Goal: Task Accomplishment & Management: Manage account settings

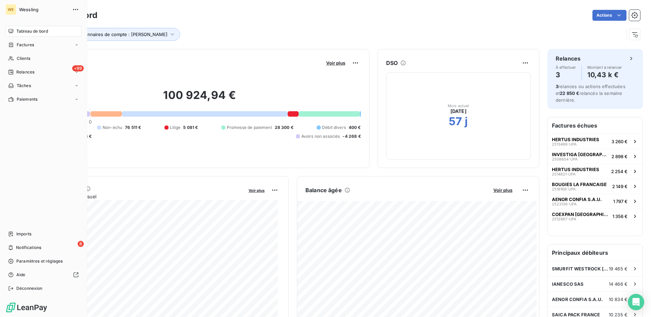
click at [27, 32] on span "Tableau de bord" at bounding box center [32, 31] width 32 height 6
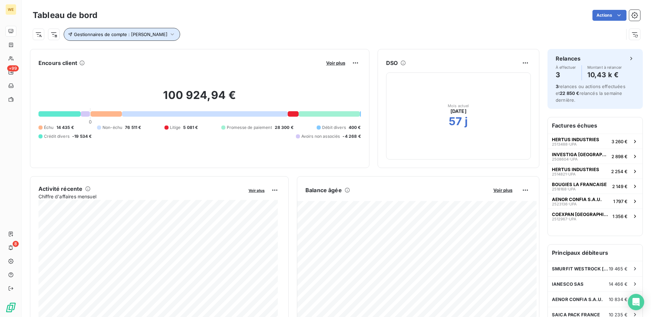
click at [171, 34] on button "Gestionnaires de compte : Remy Reboullet" at bounding box center [122, 34] width 116 height 13
click at [242, 52] on icon at bounding box center [243, 52] width 7 height 7
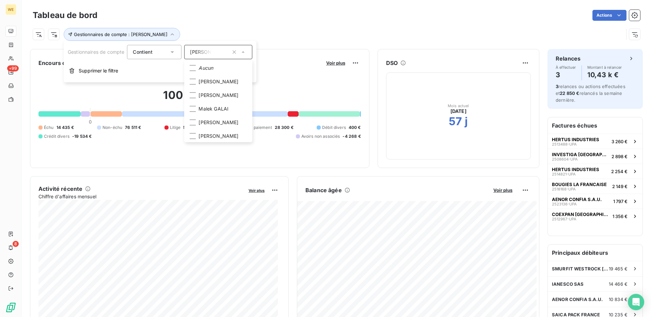
scroll to position [48, 0]
click at [195, 132] on div at bounding box center [193, 129] width 6 height 6
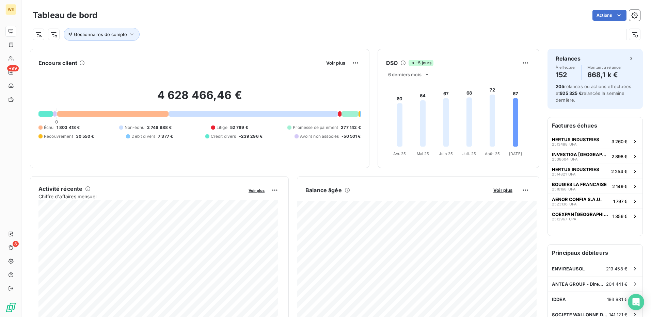
click at [202, 16] on div "Actions" at bounding box center [373, 15] width 534 height 11
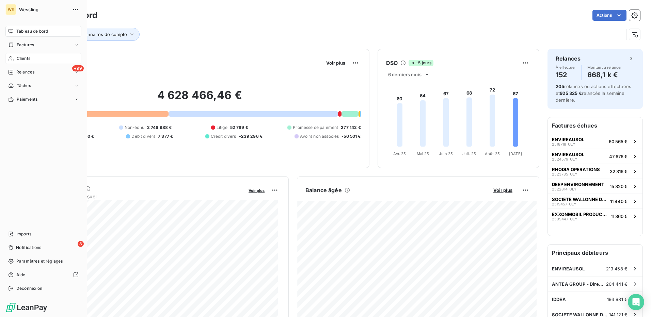
click at [21, 56] on span "Clients" at bounding box center [24, 58] width 14 height 6
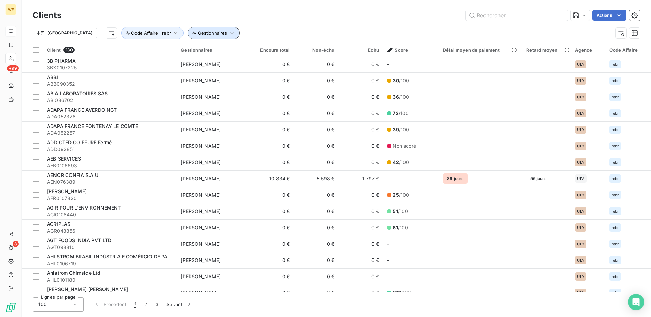
click at [228, 32] on icon "button" at bounding box center [231, 33] width 7 height 7
click at [277, 51] on div at bounding box center [279, 51] width 68 height 14
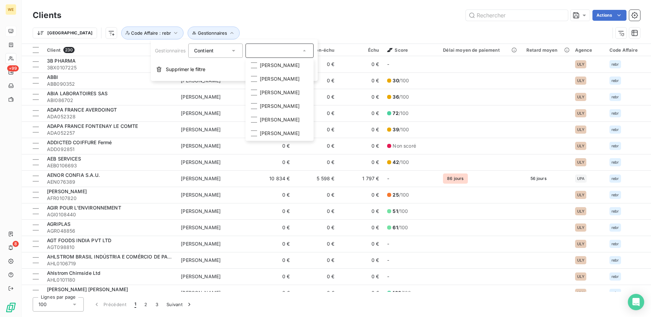
scroll to position [97, 0]
click at [253, 117] on div at bounding box center [254, 120] width 6 height 6
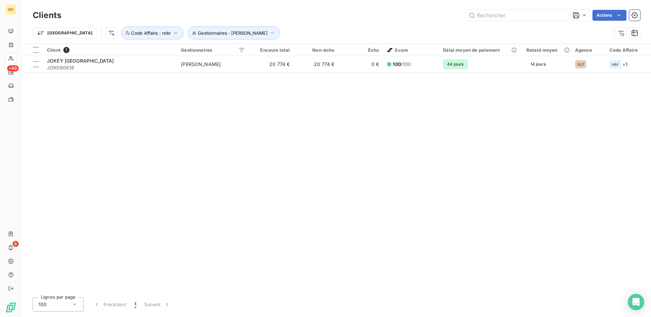
click at [250, 14] on div "Actions" at bounding box center [354, 15] width 570 height 11
click at [269, 34] on icon "button" at bounding box center [272, 33] width 7 height 7
click at [307, 49] on icon at bounding box center [304, 50] width 7 height 7
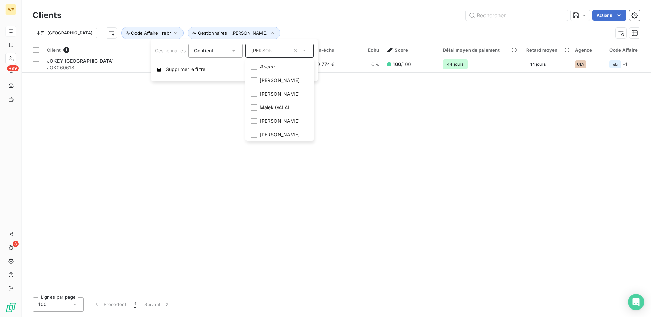
scroll to position [75, 0]
click at [256, 130] on icon at bounding box center [254, 128] width 4 height 4
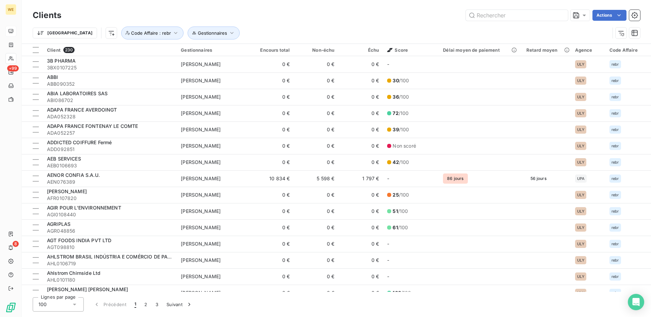
click at [228, 21] on div "Clients Actions" at bounding box center [336, 15] width 607 height 14
click at [172, 33] on icon "button" at bounding box center [175, 33] width 7 height 7
click at [261, 50] on icon "button" at bounding box center [258, 50] width 7 height 7
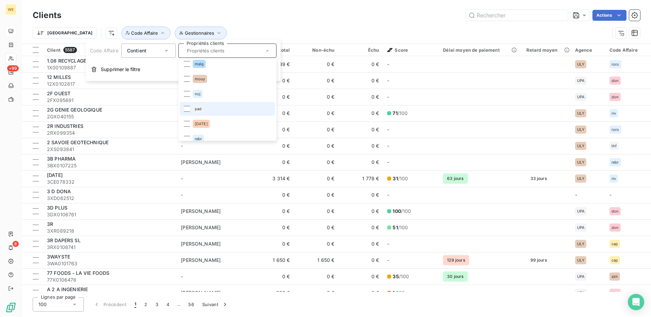
scroll to position [132, 0]
click at [187, 114] on div at bounding box center [187, 115] width 6 height 6
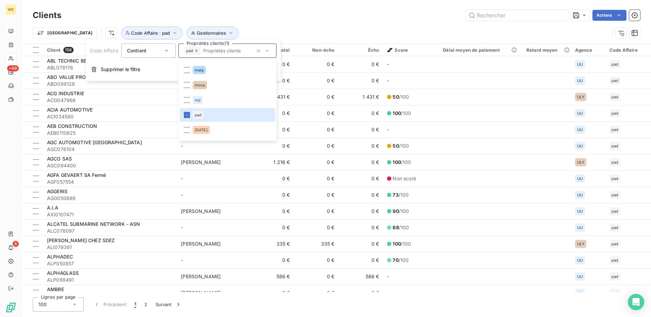
click at [217, 11] on div "Actions" at bounding box center [354, 15] width 570 height 11
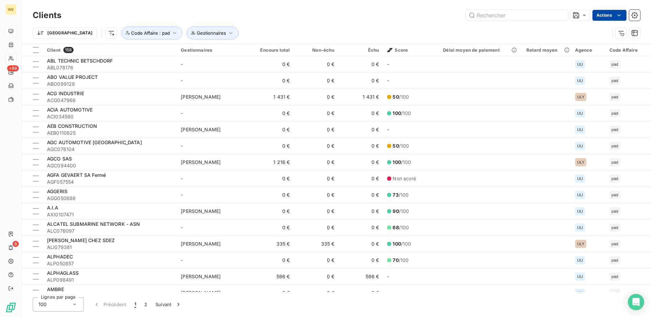
click at [614, 17] on html "WE +99 8 Clients Actions Trier Gestionnaires Code Affaire : pad Client 158 Gest…" at bounding box center [325, 158] width 651 height 317
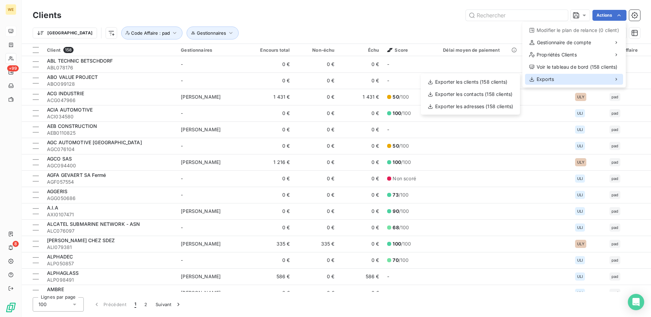
click at [552, 82] on span "Exports" at bounding box center [544, 79] width 17 height 7
click at [498, 79] on div "Exporter les clients (158 clients)" at bounding box center [470, 82] width 94 height 11
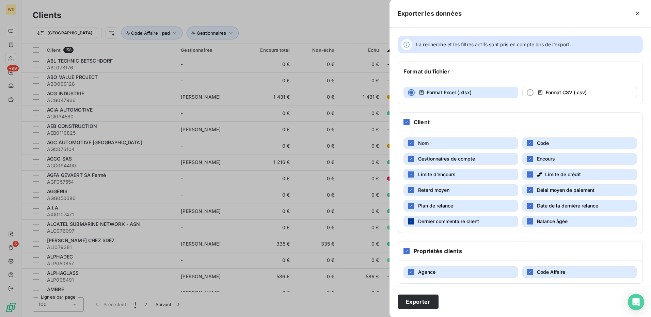
click at [411, 224] on div "button" at bounding box center [411, 222] width 6 height 6
click at [409, 207] on icon "button" at bounding box center [411, 206] width 4 height 4
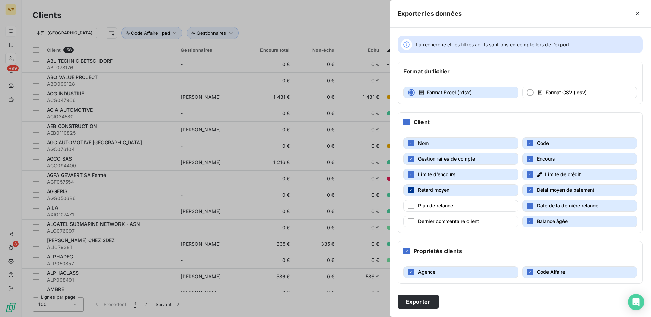
click at [411, 193] on div "button" at bounding box center [411, 190] width 6 height 6
click at [413, 176] on div "button" at bounding box center [411, 175] width 6 height 6
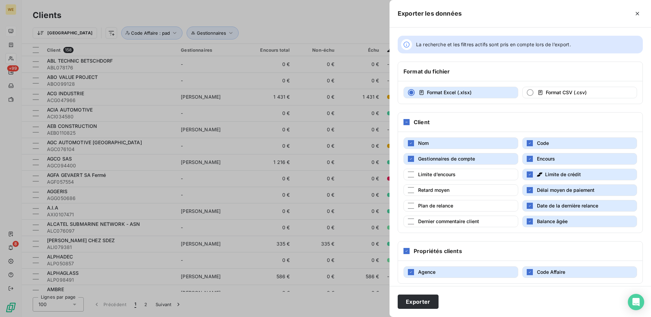
click at [526, 178] on button "Limite de crédit" at bounding box center [579, 175] width 115 height 12
click at [530, 191] on div "button" at bounding box center [530, 190] width 6 height 6
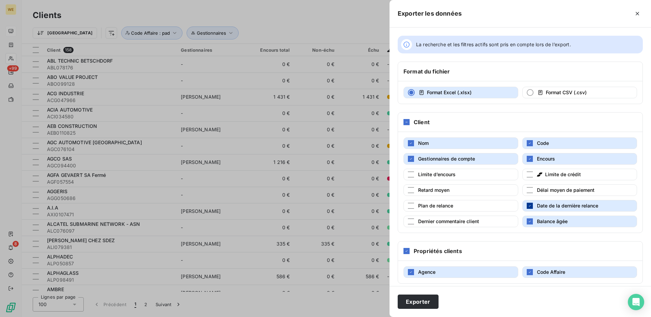
click at [529, 204] on div "button" at bounding box center [530, 206] width 6 height 6
click at [531, 221] on button "Balance âgée" at bounding box center [579, 222] width 115 height 12
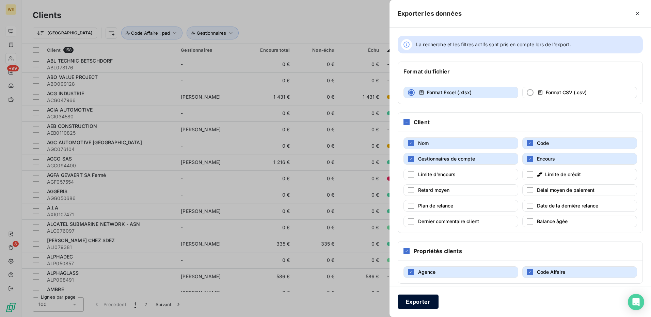
click at [422, 302] on button "Exporter" at bounding box center [418, 302] width 41 height 14
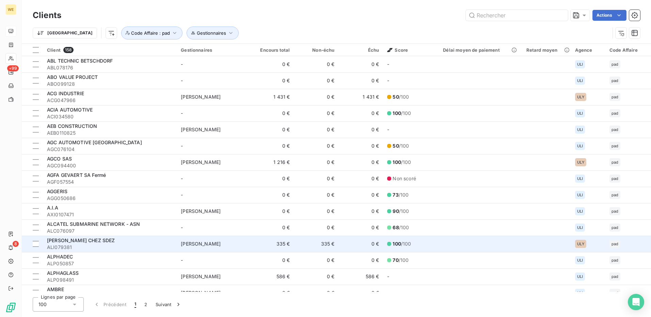
click at [253, 248] on td "335 €" at bounding box center [271, 244] width 45 height 16
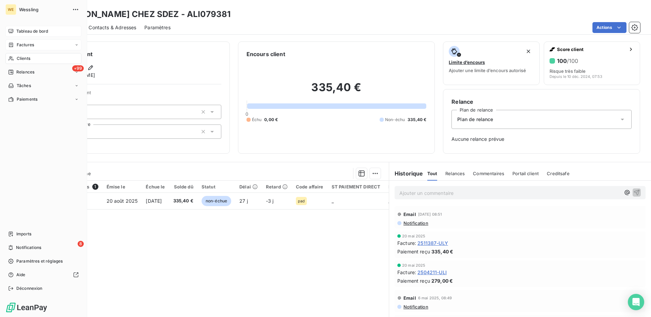
click at [18, 47] on span "Factures" at bounding box center [25, 45] width 17 height 6
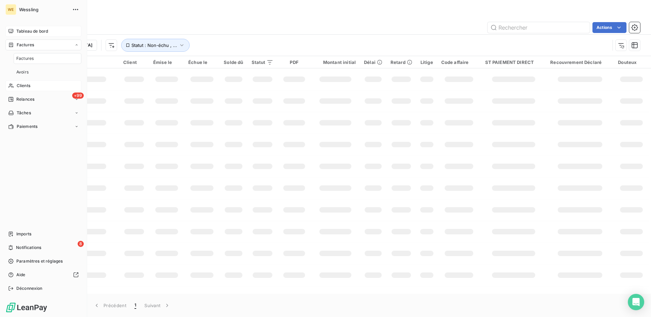
click at [16, 84] on div "Clients" at bounding box center [43, 85] width 76 height 11
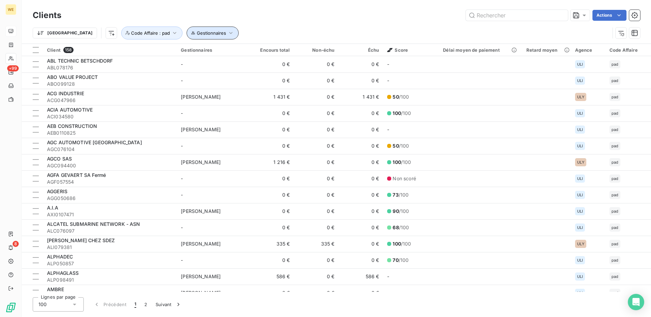
click at [197, 34] on span "Gestionnaires" at bounding box center [211, 32] width 29 height 5
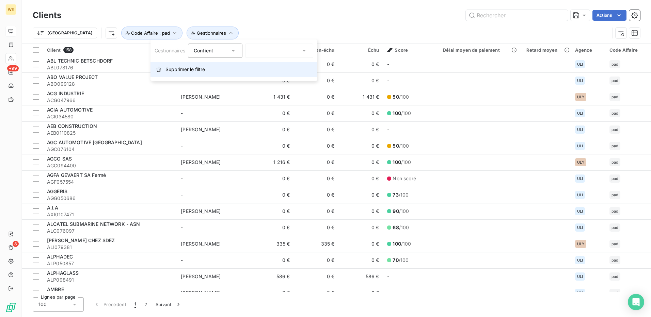
click at [181, 71] on span "Supprimer le filtre" at bounding box center [184, 69] width 39 height 7
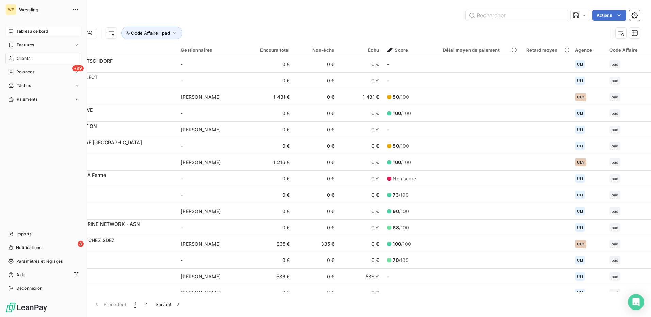
click at [25, 57] on span "Clients" at bounding box center [24, 58] width 14 height 6
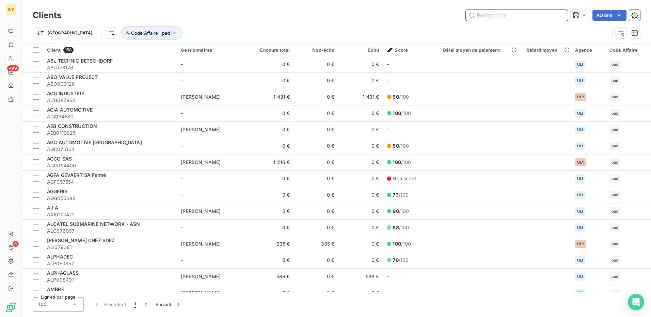
click at [479, 14] on input "text" at bounding box center [517, 15] width 102 height 11
paste input "AGF057554"
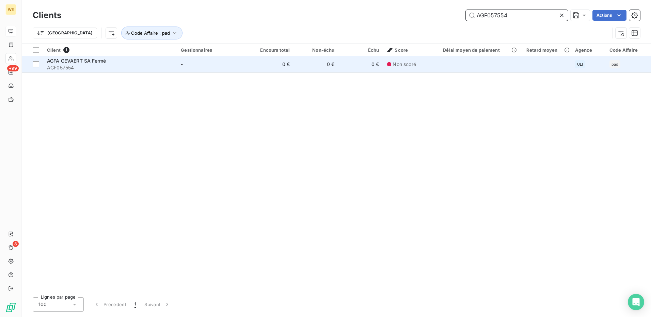
type input "AGF057554"
click at [127, 66] on span "AGF057554" at bounding box center [110, 67] width 126 height 7
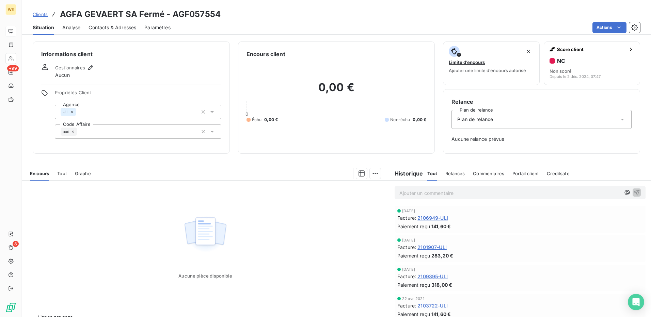
click at [136, 55] on h6 "Informations client" at bounding box center [131, 54] width 180 height 8
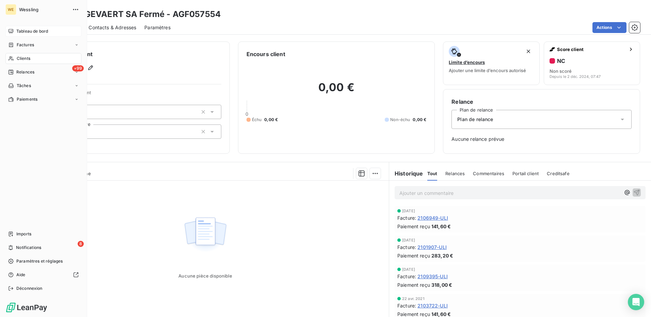
click at [20, 58] on span "Clients" at bounding box center [24, 58] width 14 height 6
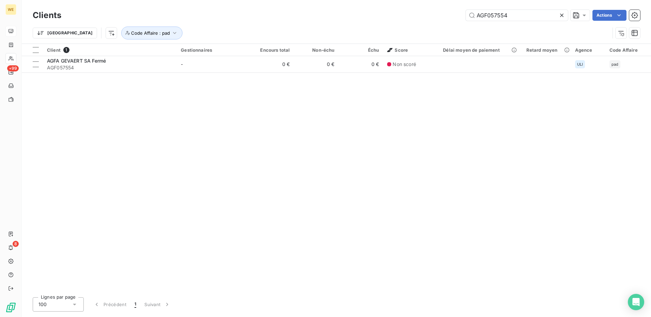
click at [562, 15] on icon at bounding box center [561, 15] width 7 height 7
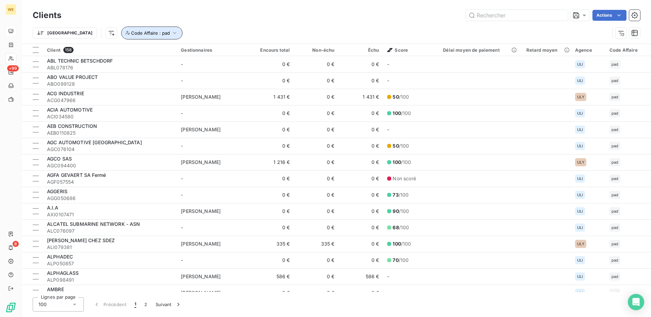
click at [171, 33] on icon "button" at bounding box center [174, 33] width 7 height 7
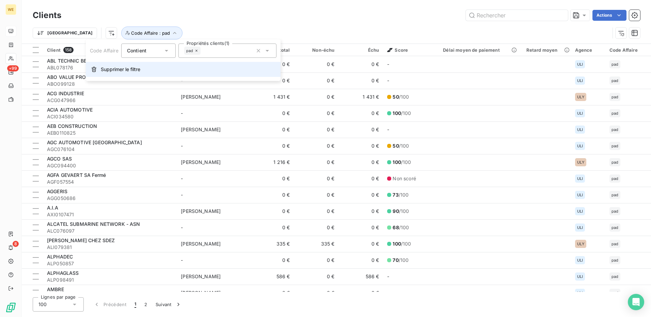
click at [134, 71] on span "Supprimer le filtre" at bounding box center [120, 69] width 39 height 7
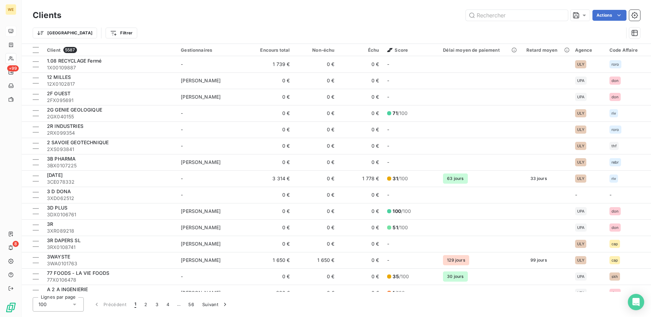
click at [94, 32] on html "WE +99 8 Clients Actions Trier Filtrer Client 5587 Gestionnaires Encours total …" at bounding box center [325, 158] width 651 height 317
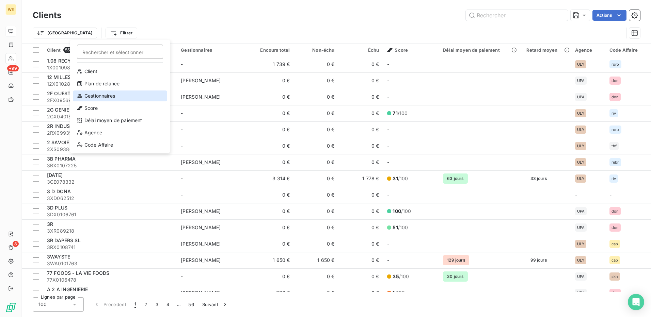
click at [116, 98] on div "Gestionnaires" at bounding box center [120, 96] width 94 height 11
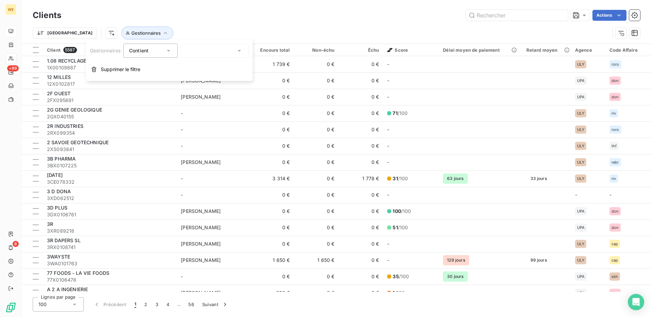
click at [230, 51] on div at bounding box center [214, 51] width 68 height 14
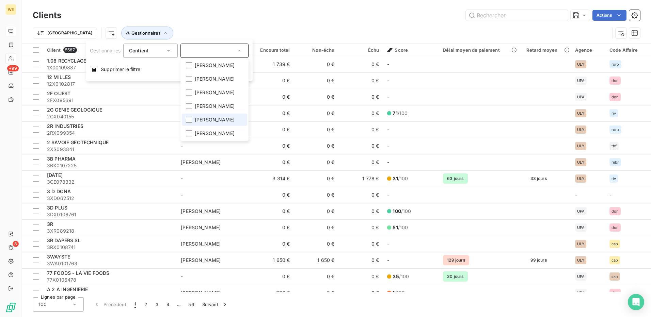
click at [211, 116] on span "[PERSON_NAME]" at bounding box center [215, 119] width 40 height 7
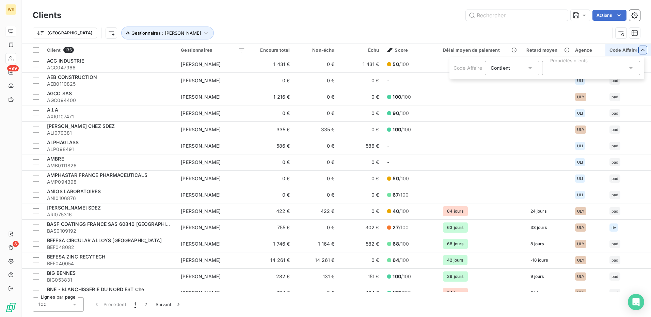
click at [575, 70] on div at bounding box center [591, 68] width 98 height 14
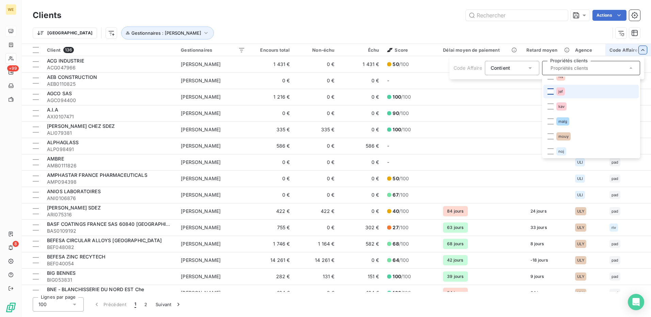
click at [550, 92] on div at bounding box center [550, 91] width 6 height 6
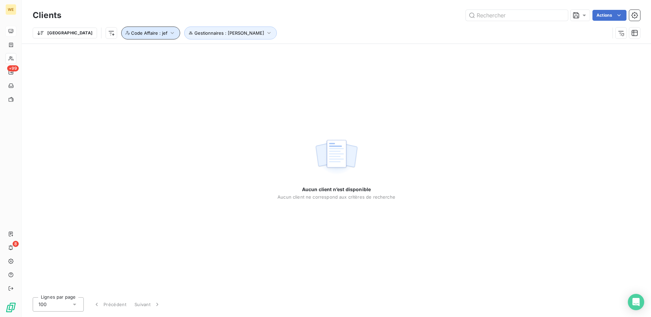
click at [131, 32] on button "Code Affaire : jef" at bounding box center [150, 33] width 59 height 13
click at [196, 37] on button "Gestionnaires : David PARIS" at bounding box center [230, 33] width 93 height 13
click at [290, 51] on icon "button" at bounding box center [292, 50] width 7 height 7
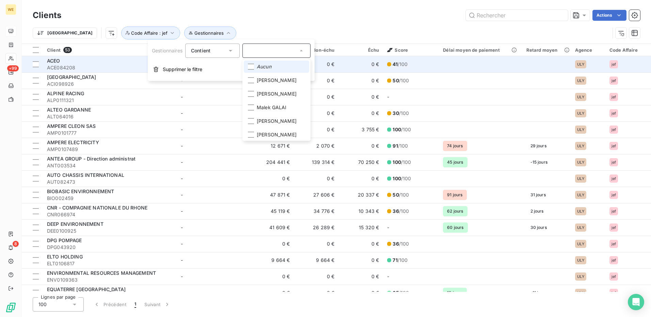
click at [190, 72] on span "Supprimer le filtre" at bounding box center [182, 69] width 39 height 7
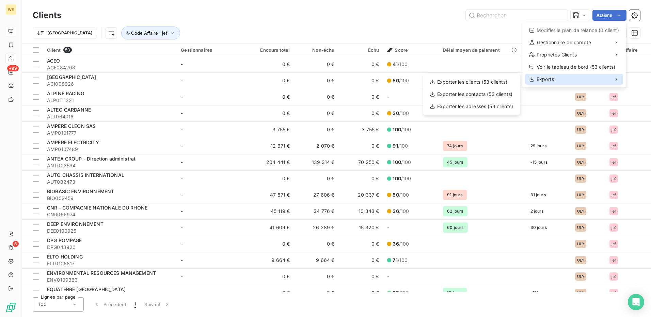
click at [543, 79] on span "Exports" at bounding box center [544, 79] width 17 height 7
click at [481, 81] on div "Exporter les clients (53 clients)" at bounding box center [471, 82] width 92 height 11
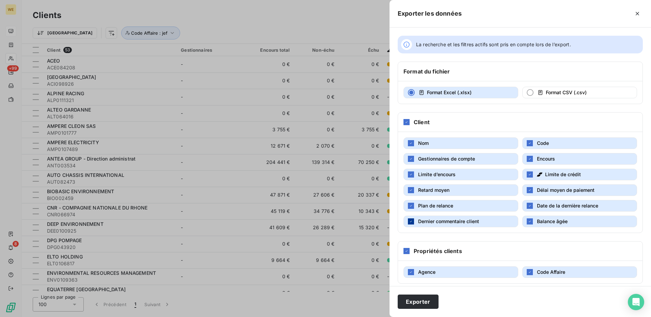
click at [411, 220] on div "button" at bounding box center [411, 222] width 6 height 6
click at [414, 209] on button "Plan de relance" at bounding box center [460, 206] width 115 height 12
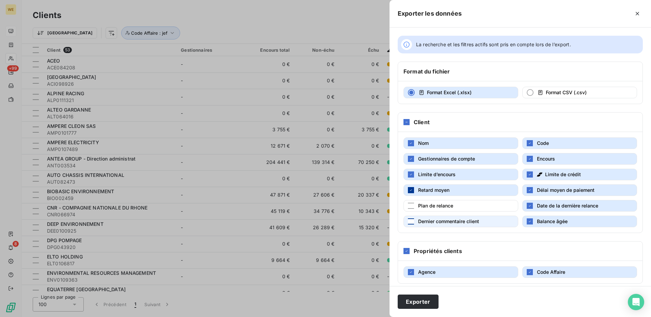
click at [411, 191] on icon "button" at bounding box center [411, 190] width 4 height 4
click at [413, 176] on icon "button" at bounding box center [411, 175] width 4 height 4
drag, startPoint x: 529, startPoint y: 177, endPoint x: 527, endPoint y: 183, distance: 6.9
click at [529, 177] on div "button" at bounding box center [530, 175] width 6 height 6
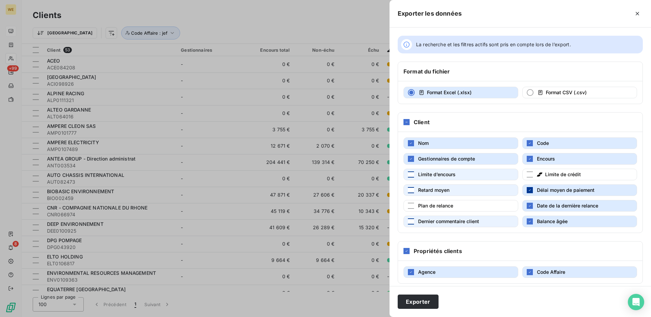
click at [528, 190] on icon "button" at bounding box center [530, 190] width 4 height 4
click at [528, 207] on icon "button" at bounding box center [530, 206] width 4 height 4
click at [528, 222] on icon "button" at bounding box center [530, 222] width 4 height 4
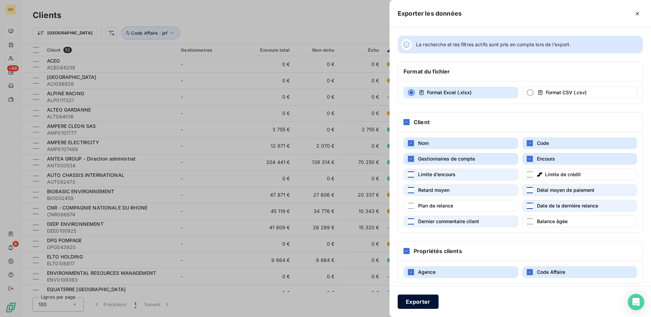
click at [414, 303] on button "Exporter" at bounding box center [418, 302] width 41 height 14
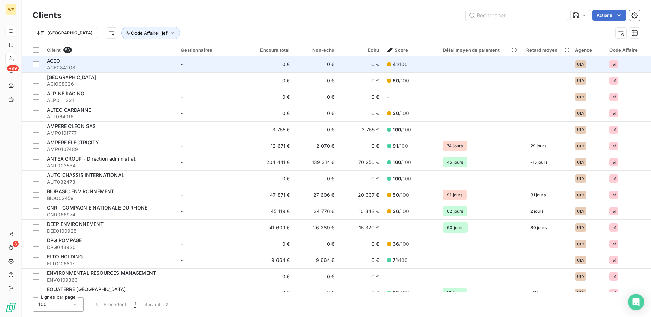
click at [631, 65] on div "jef" at bounding box center [627, 64] width 37 height 8
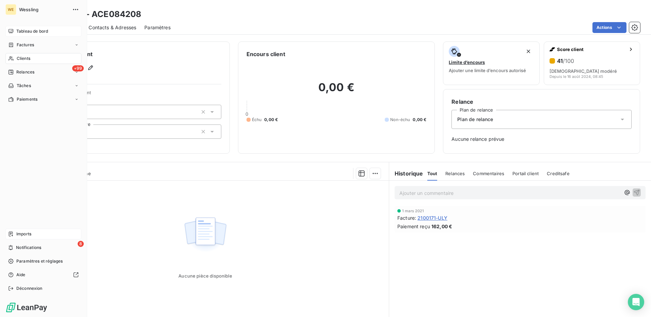
click at [19, 233] on span "Imports" at bounding box center [23, 234] width 15 height 6
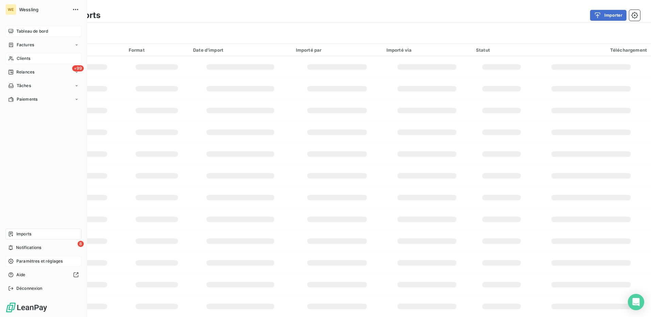
click at [33, 261] on span "Paramètres et réglages" at bounding box center [39, 261] width 46 height 6
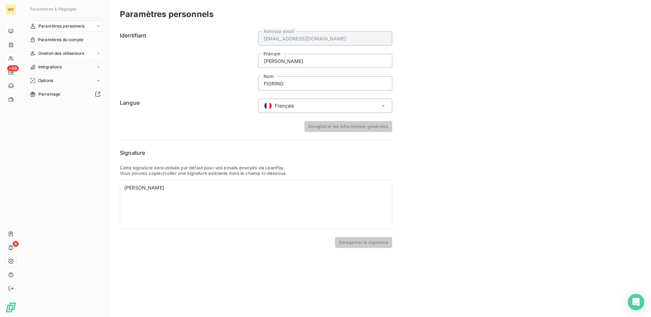
click at [64, 54] on span "Gestion des utilisateurs" at bounding box center [61, 53] width 46 height 6
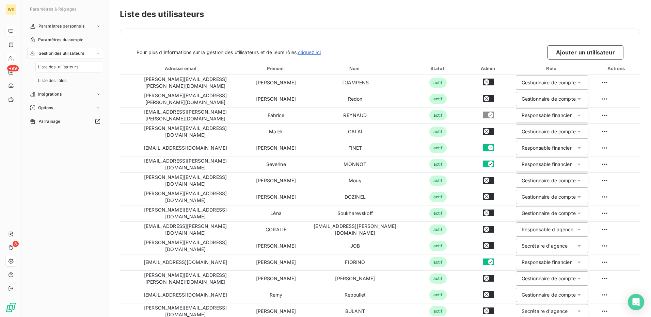
click at [276, 6] on div "Liste des utilisateurs Pour plus d’informations sur la gestion des utilisateurs…" at bounding box center [380, 158] width 542 height 317
click at [281, 9] on h3 "Liste des utilisateurs" at bounding box center [380, 14] width 520 height 12
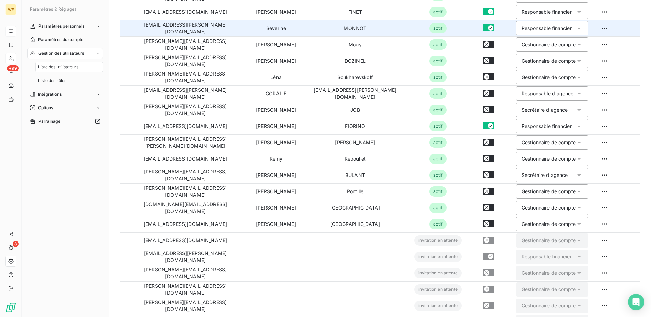
scroll to position [158, 0]
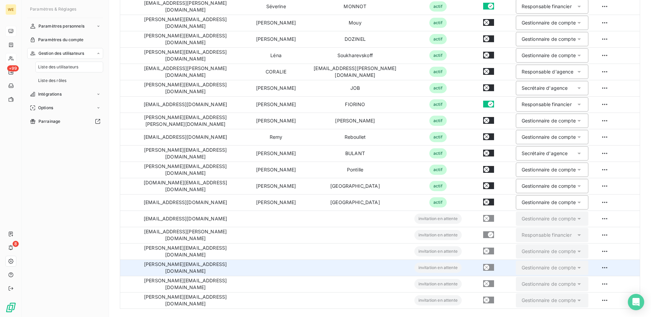
click at [301, 264] on td at bounding box center [355, 268] width 108 height 16
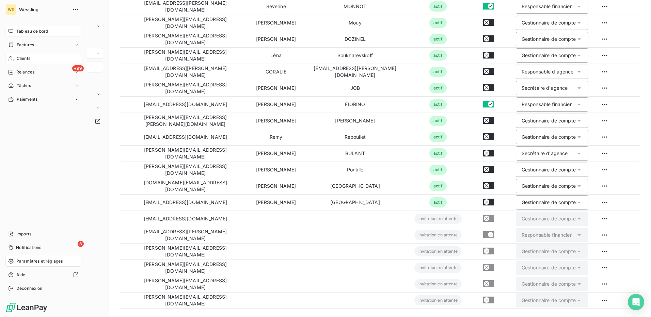
click at [27, 58] on span "Clients" at bounding box center [24, 58] width 14 height 6
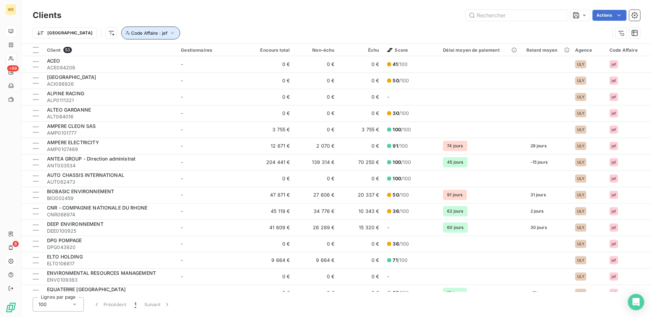
click at [169, 33] on icon "button" at bounding box center [172, 33] width 7 height 7
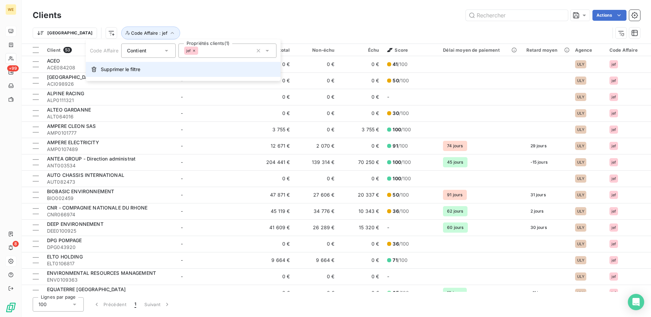
click at [131, 71] on span "Supprimer le filtre" at bounding box center [120, 69] width 39 height 7
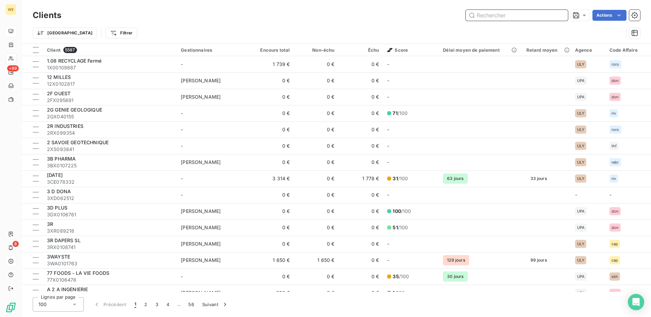
click at [488, 16] on input "text" at bounding box center [517, 15] width 102 height 11
paste input "ALC028542"
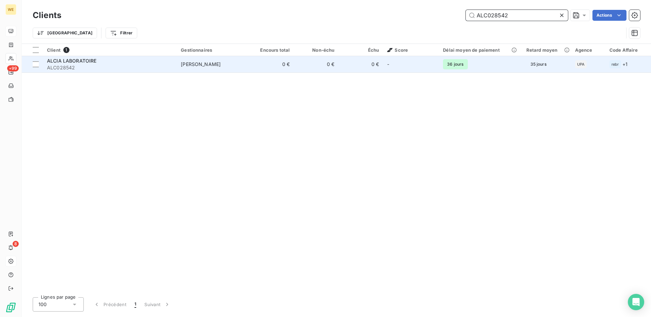
type input "ALC028542"
click at [101, 62] on div "ALCIA LABORATOIRE" at bounding box center [110, 61] width 126 height 7
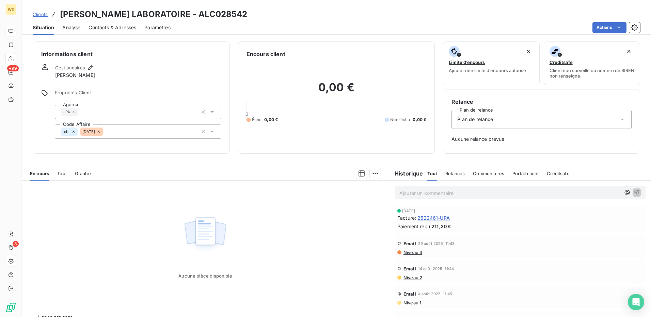
click at [426, 219] on span "2522461-UPA" at bounding box center [433, 217] width 32 height 7
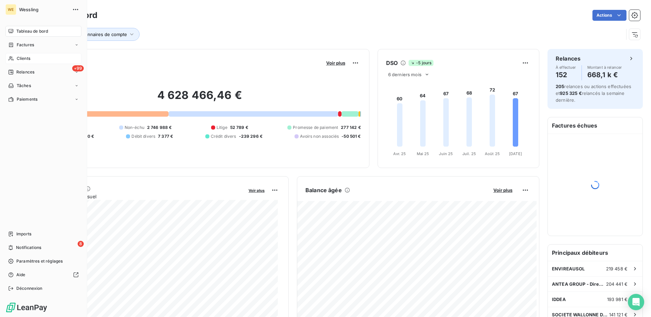
click at [21, 59] on span "Clients" at bounding box center [24, 58] width 14 height 6
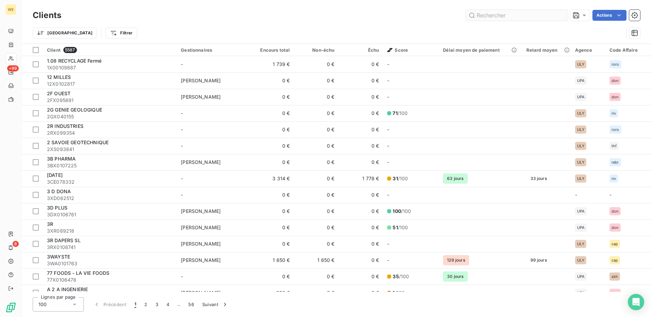
click at [476, 15] on input "text" at bounding box center [517, 15] width 102 height 11
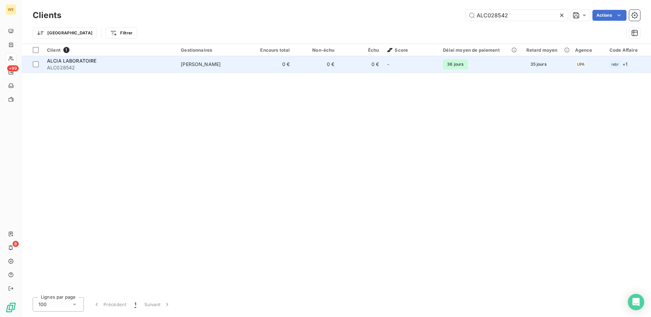
type input "ALC028542"
click at [140, 62] on div "ALCIA LABORATOIRE" at bounding box center [110, 61] width 126 height 7
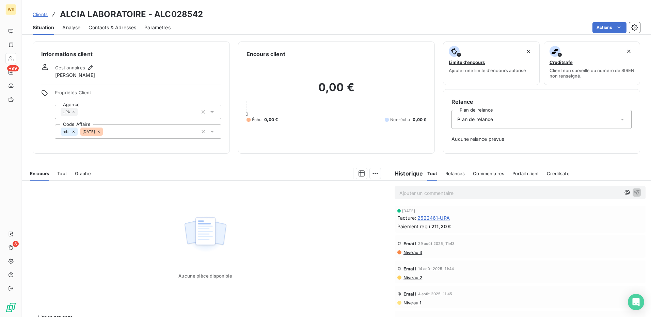
click at [73, 132] on icon at bounding box center [73, 132] width 4 height 4
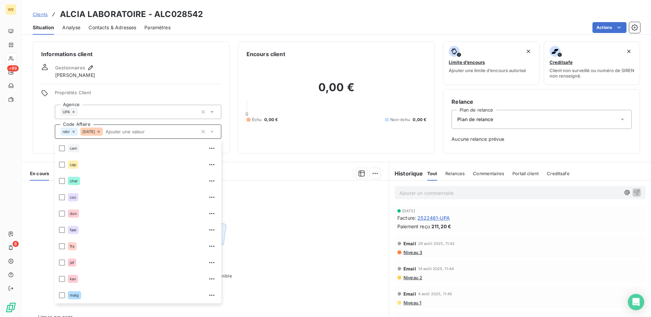
scroll to position [65, 0]
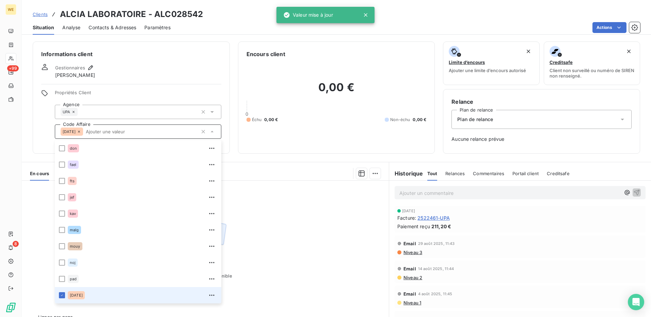
click at [130, 76] on div "Gestionnaires [PERSON_NAME]" at bounding box center [131, 71] width 180 height 15
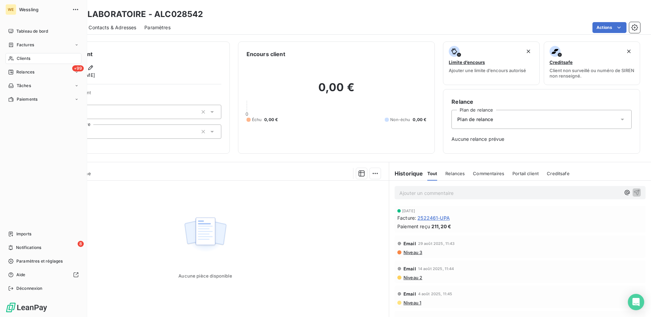
drag, startPoint x: 22, startPoint y: 57, endPoint x: 48, endPoint y: 62, distance: 26.6
click at [22, 57] on span "Clients" at bounding box center [24, 58] width 14 height 6
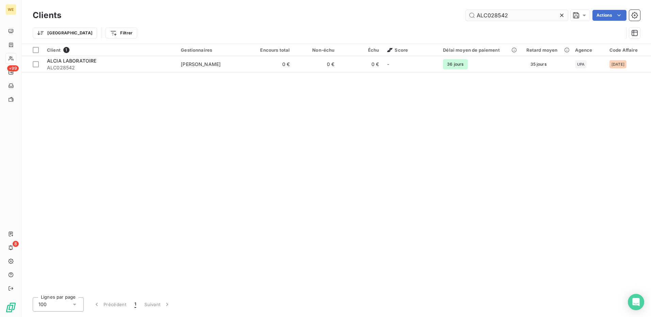
click at [487, 17] on input "ALC028542" at bounding box center [517, 15] width 102 height 11
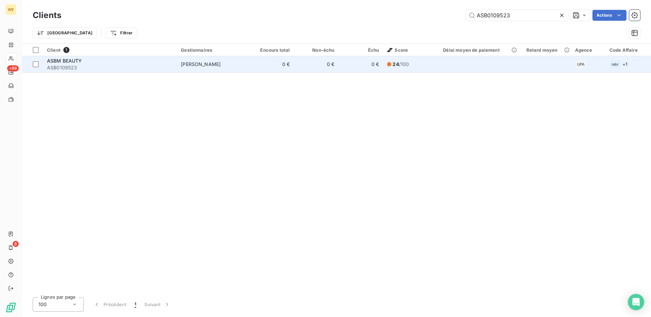
type input "ASB0109523"
click at [127, 64] on div "ASBM BEAUTY" at bounding box center [110, 61] width 126 height 7
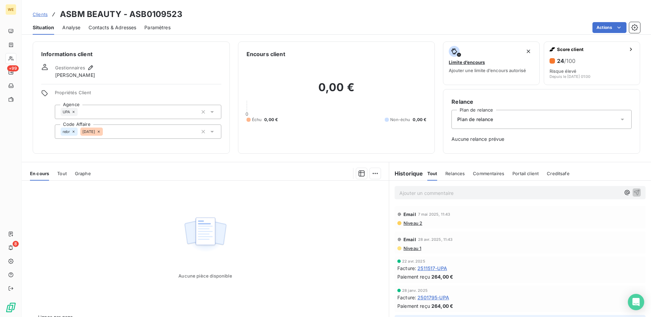
click at [427, 269] on span "2511517-UPA" at bounding box center [432, 268] width 30 height 7
click at [74, 132] on icon at bounding box center [73, 132] width 2 height 2
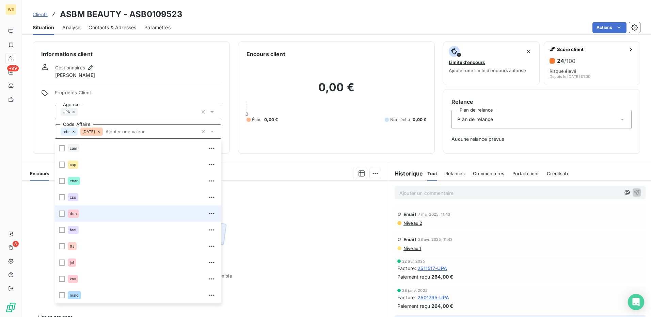
scroll to position [65, 0]
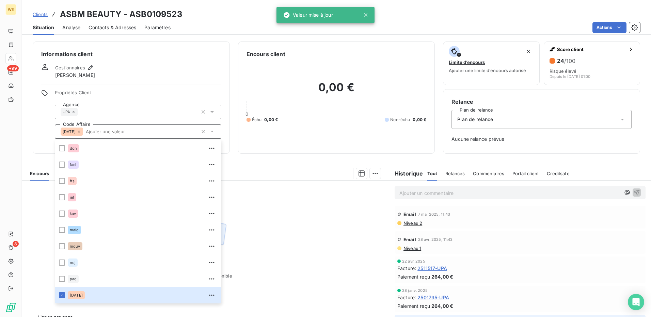
click at [126, 82] on div "Informations client Gestionnaires Laura Pontille Propriétés Client Agence UPA C…" at bounding box center [131, 98] width 197 height 112
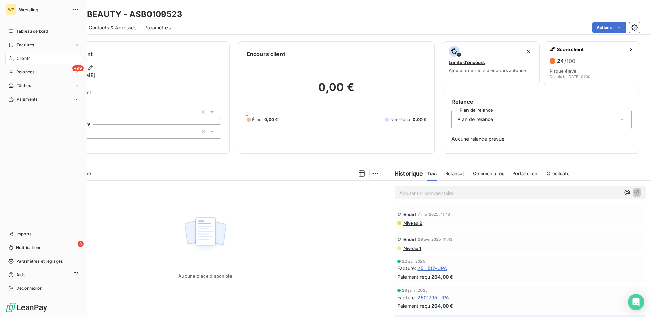
click at [23, 61] on span "Clients" at bounding box center [24, 58] width 14 height 6
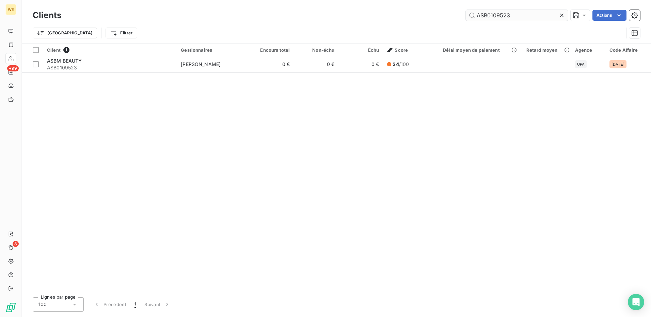
click at [487, 15] on input "ASB0109523" at bounding box center [517, 15] width 102 height 11
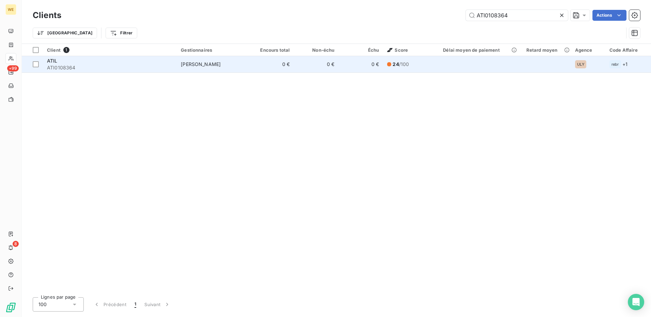
type input "ATI0108364"
click at [88, 64] on span "ATI0108364" at bounding box center [110, 67] width 126 height 7
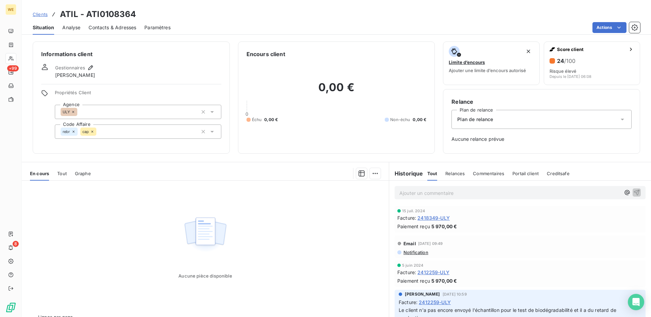
click at [421, 219] on span "2418349-ULY" at bounding box center [433, 217] width 32 height 7
click at [431, 272] on span "2412259-ULY" at bounding box center [433, 272] width 32 height 7
click at [127, 110] on div "ULY" at bounding box center [138, 112] width 166 height 14
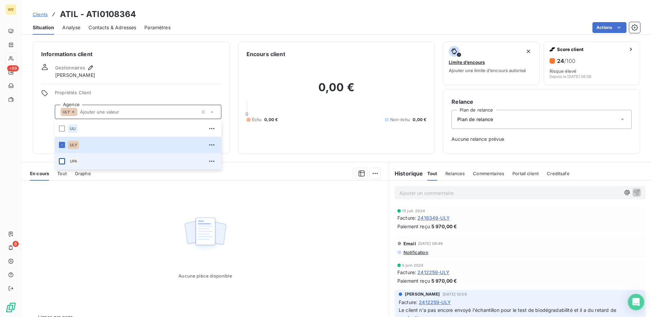
click at [63, 162] on div at bounding box center [62, 161] width 6 height 6
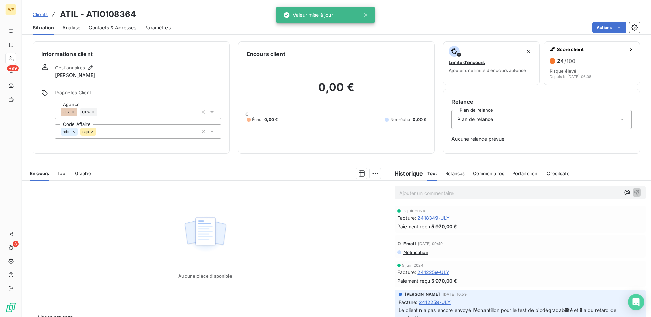
click at [132, 77] on div "Gestionnaires Pauline Castillazuelo" at bounding box center [131, 71] width 180 height 15
click at [88, 68] on icon "button" at bounding box center [90, 67] width 7 height 7
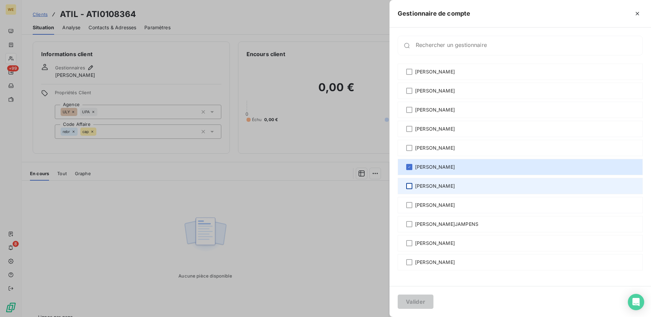
click at [410, 184] on div at bounding box center [409, 186] width 6 height 6
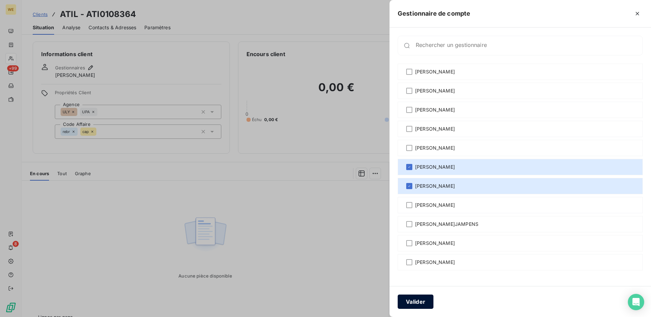
click at [417, 303] on button "Valider" at bounding box center [416, 302] width 36 height 14
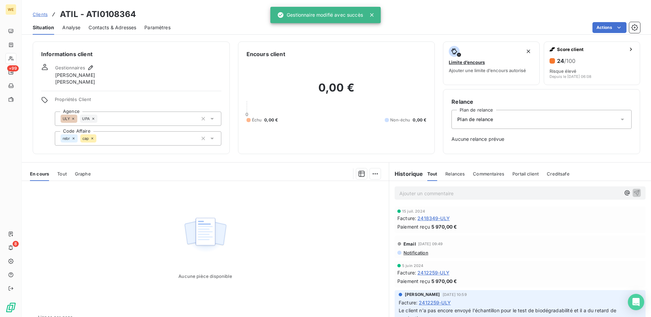
click at [141, 73] on div "Gestionnaires Pauline Castillazuelo Remy Reboullet" at bounding box center [131, 75] width 180 height 22
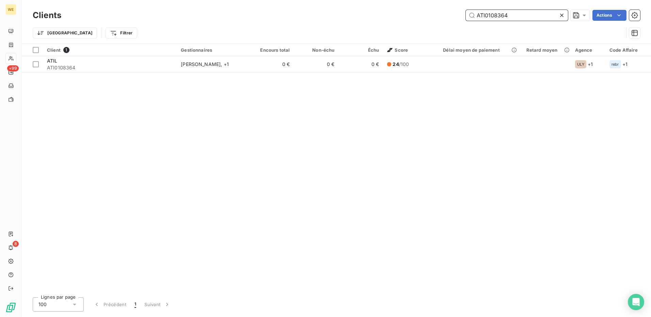
click at [511, 14] on input "ATI0108364" at bounding box center [517, 15] width 102 height 11
paste input "BIO07824"
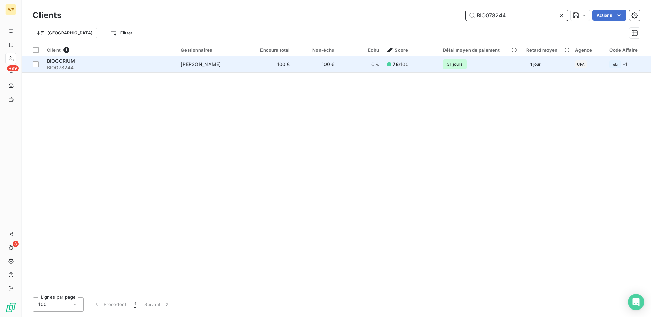
type input "BIO078244"
click at [95, 65] on span "BIO078244" at bounding box center [110, 67] width 126 height 7
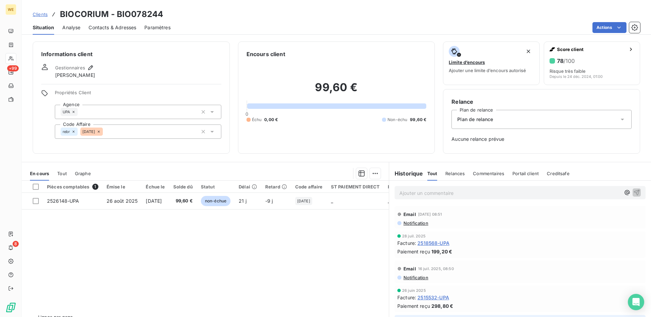
click at [437, 244] on span "2518568-UPA" at bounding box center [433, 243] width 32 height 7
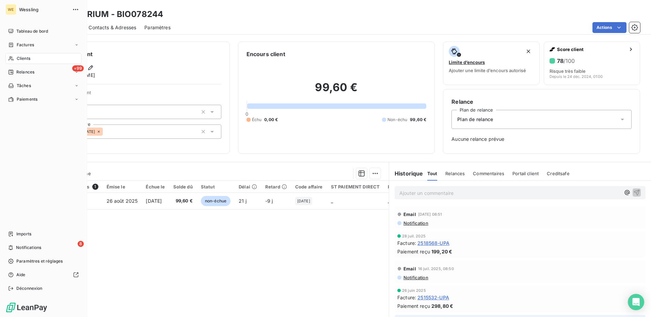
drag, startPoint x: 19, startPoint y: 55, endPoint x: 76, endPoint y: 58, distance: 56.9
click at [21, 56] on div "Clients" at bounding box center [43, 58] width 76 height 11
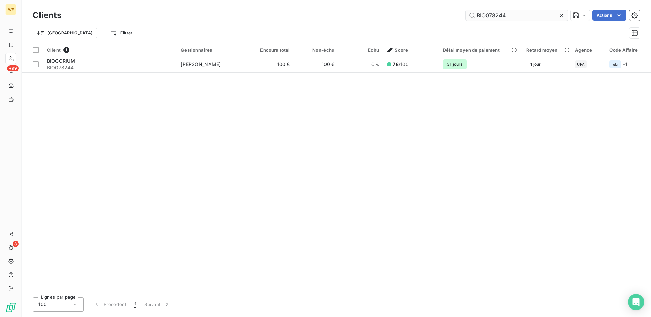
click at [496, 14] on input "BIO078244" at bounding box center [517, 15] width 102 height 11
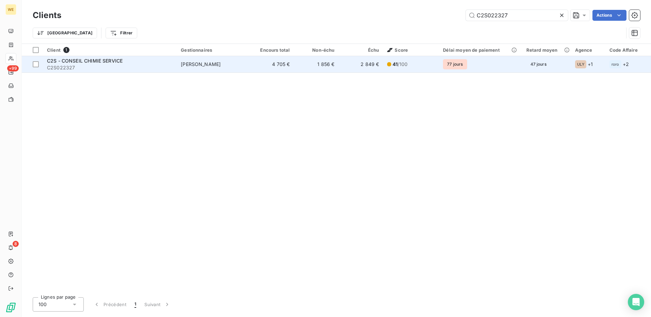
type input "C2S022327"
click at [148, 65] on span "C2S022327" at bounding box center [110, 67] width 126 height 7
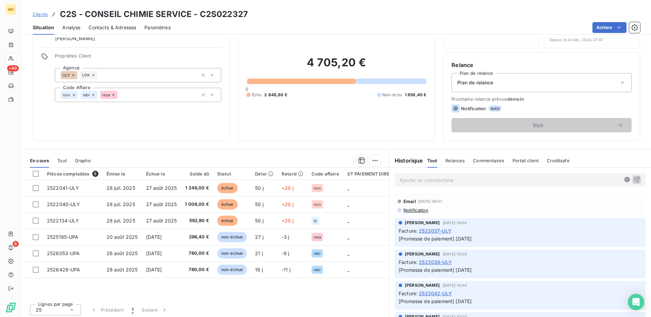
scroll to position [39, 0]
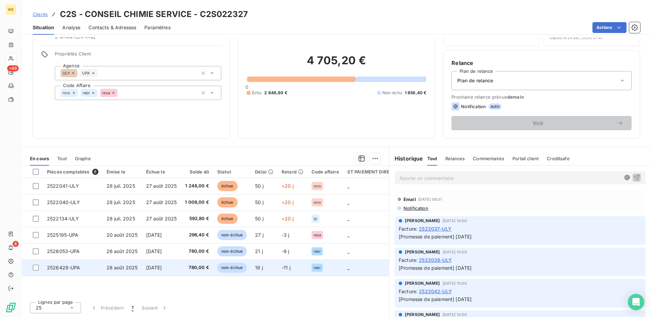
click at [233, 268] on span "non-échue" at bounding box center [232, 268] width 30 height 10
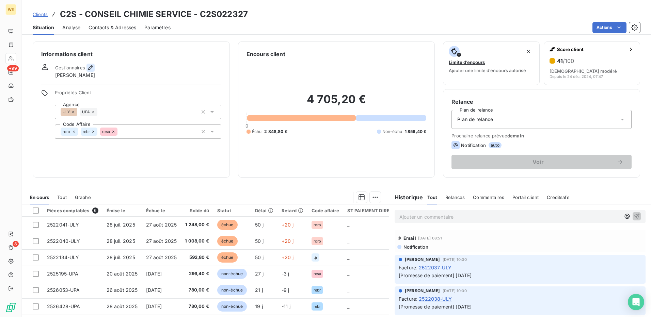
click at [91, 65] on icon "button" at bounding box center [90, 67] width 7 height 7
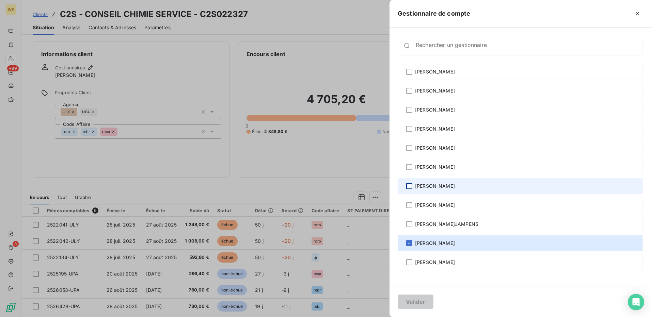
click at [411, 187] on div at bounding box center [409, 186] width 6 height 6
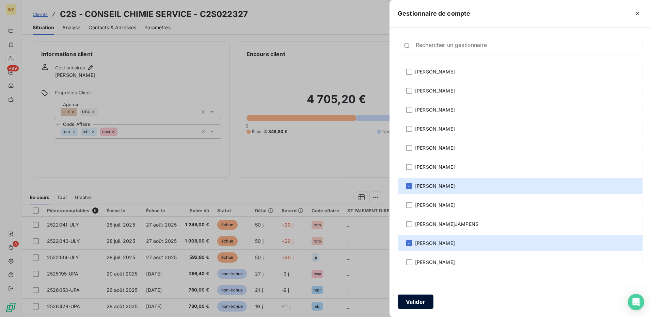
click at [409, 305] on button "Valider" at bounding box center [416, 302] width 36 height 14
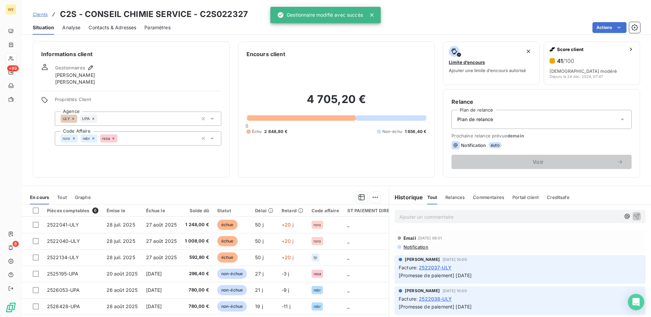
click at [145, 61] on div "Informations client Gestionnaires Remy Reboullet Sarah-Lou Redon Propriétés Cli…" at bounding box center [131, 110] width 197 height 136
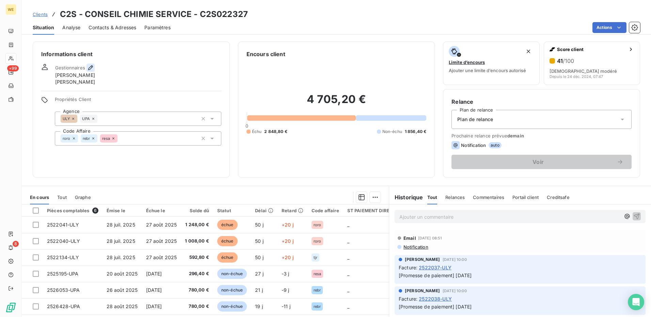
click at [92, 69] on icon "button" at bounding box center [90, 67] width 7 height 7
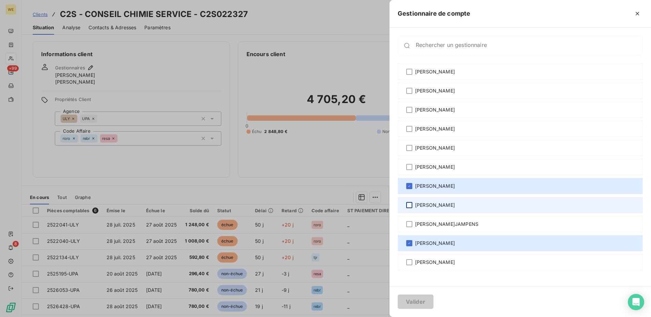
click at [409, 206] on div at bounding box center [409, 205] width 6 height 6
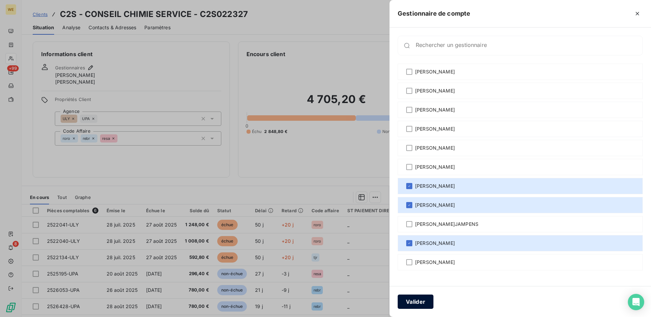
click at [415, 302] on button "Valider" at bounding box center [416, 302] width 36 height 14
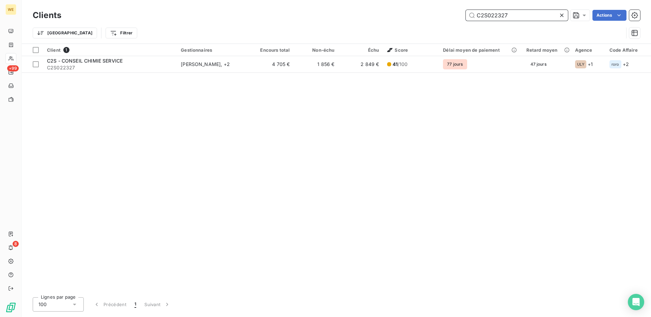
click at [491, 16] on input "C2S022327" at bounding box center [517, 15] width 102 height 11
paste input "JOK060618"
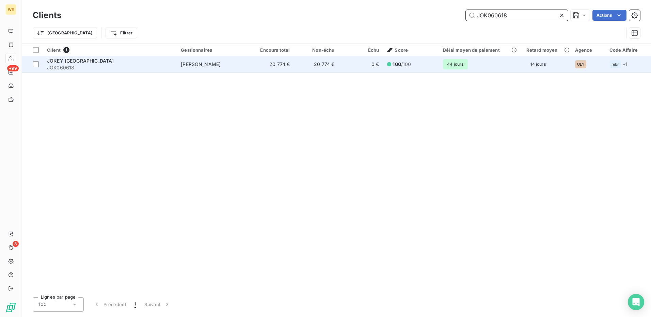
type input "JOK060618"
click at [70, 60] on span "JOKEY FRANCE" at bounding box center [80, 61] width 67 height 6
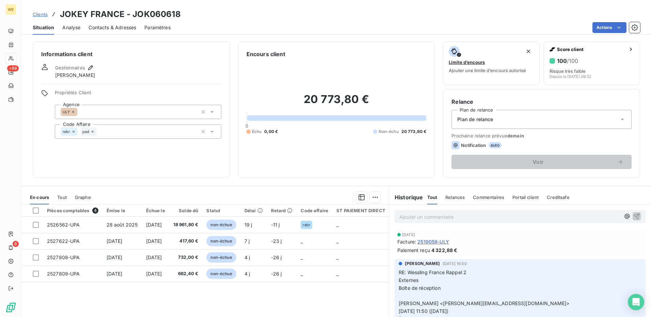
click at [93, 113] on div "ULY" at bounding box center [138, 112] width 166 height 14
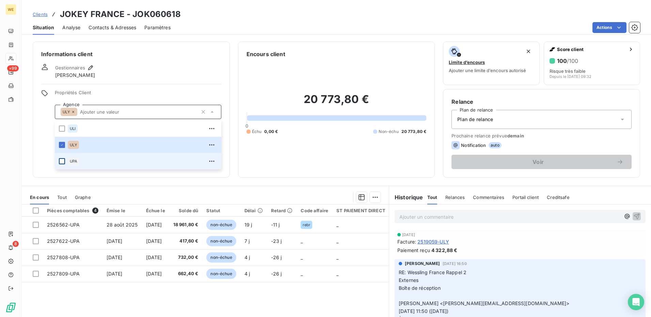
click at [62, 162] on div at bounding box center [62, 161] width 6 height 6
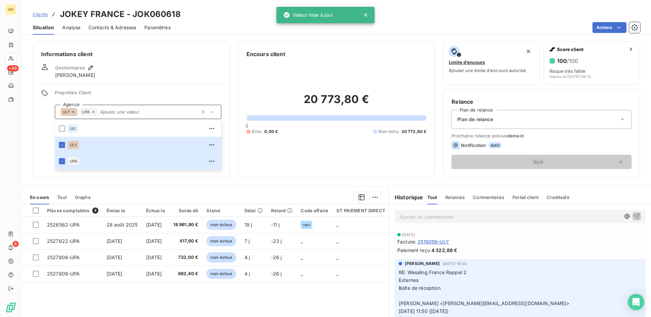
click at [104, 87] on div "Informations client Gestionnaires David PARIS Propriétés Client Agence ULY UPA …" at bounding box center [131, 110] width 197 height 136
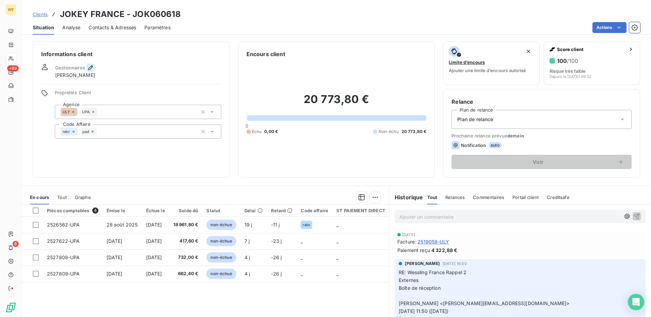
click at [93, 67] on icon "button" at bounding box center [90, 67] width 7 height 7
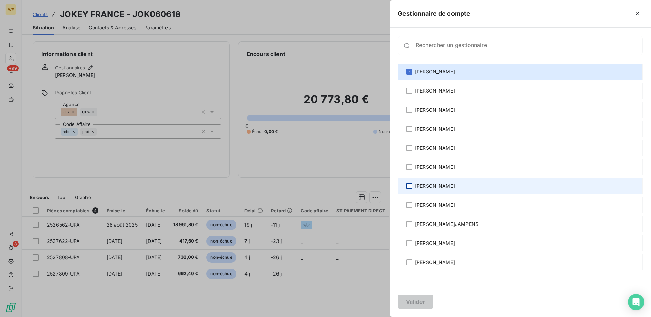
click at [408, 188] on div at bounding box center [409, 186] width 6 height 6
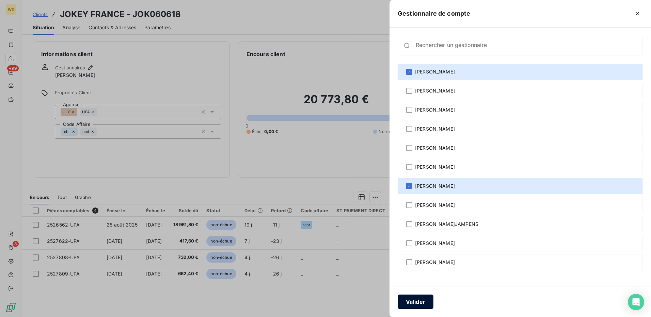
click at [418, 304] on button "Valider" at bounding box center [416, 302] width 36 height 14
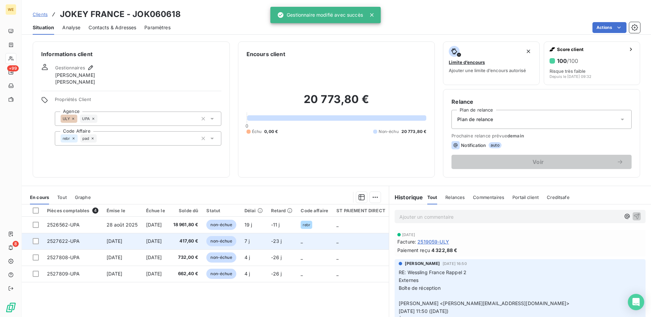
click at [152, 241] on span "[DATE]" at bounding box center [154, 241] width 16 height 6
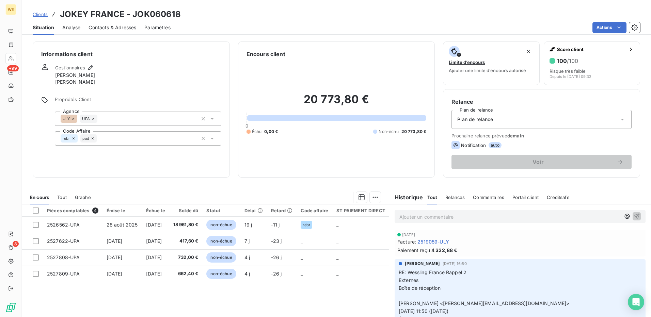
click at [91, 162] on div "Informations client Gestionnaires David PARIS Remy Reboullet Propriétés Client …" at bounding box center [131, 110] width 197 height 136
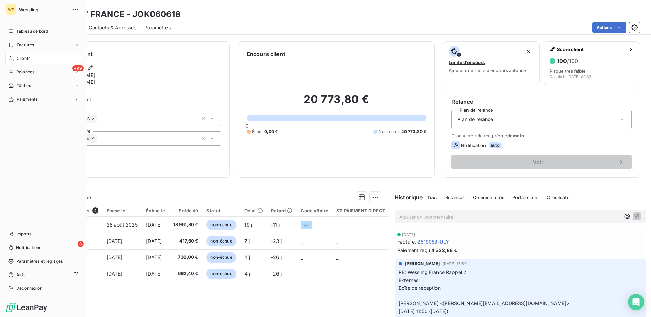
drag, startPoint x: 17, startPoint y: 58, endPoint x: 25, endPoint y: 58, distance: 7.1
click at [18, 58] on span "Clients" at bounding box center [24, 58] width 14 height 6
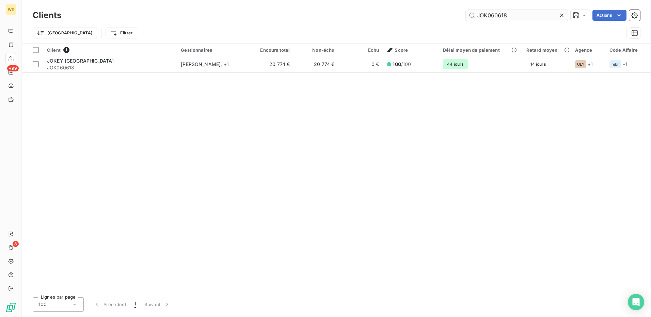
click at [489, 17] on input "JOK060618" at bounding box center [517, 15] width 102 height 11
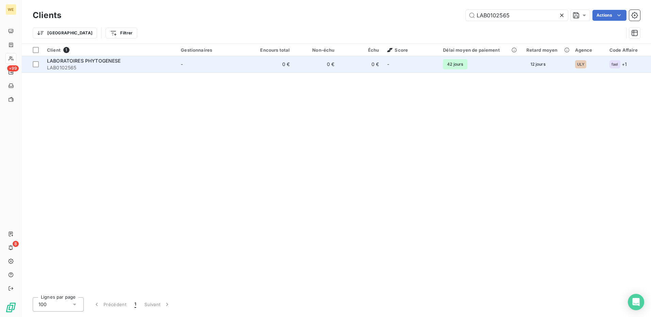
type input "LAB0102565"
click at [113, 66] on span "LAB0102565" at bounding box center [110, 67] width 126 height 7
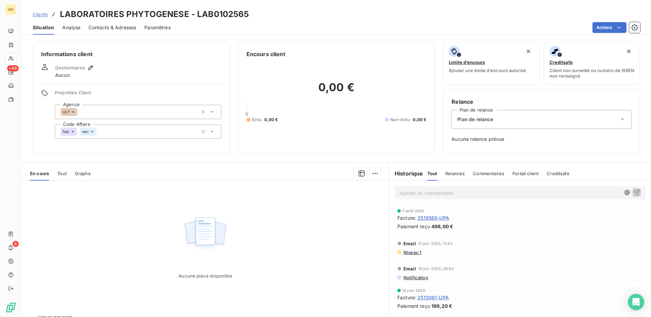
click at [424, 217] on span "2518565-UPA" at bounding box center [433, 217] width 32 height 7
click at [92, 112] on div "ULY" at bounding box center [138, 112] width 166 height 14
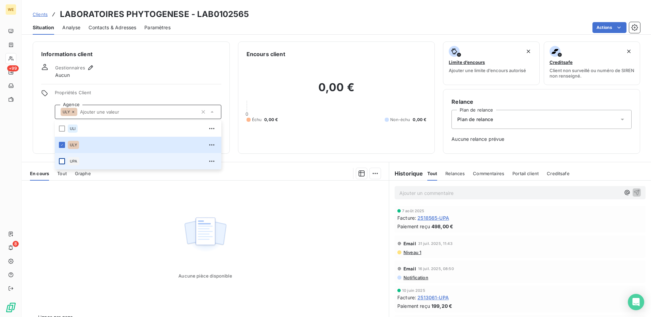
click at [63, 162] on div at bounding box center [62, 161] width 6 height 6
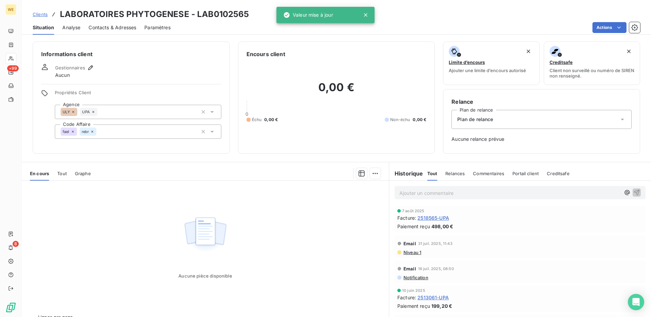
click at [115, 74] on div "Gestionnaires Aucun" at bounding box center [131, 71] width 180 height 15
click at [72, 131] on icon at bounding box center [73, 132] width 2 height 2
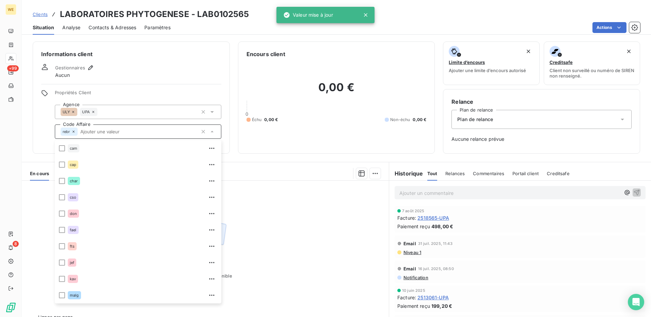
click at [95, 132] on input "text" at bounding box center [138, 132] width 120 height 6
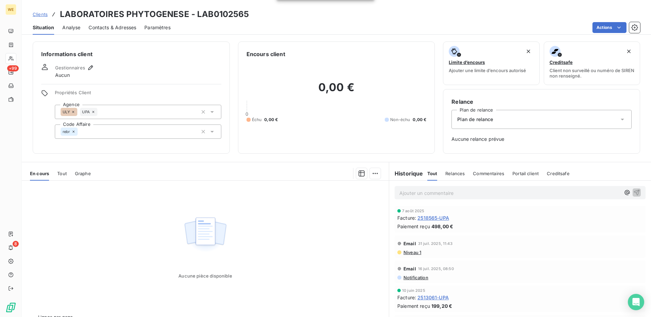
click at [74, 134] on div "rebr" at bounding box center [69, 132] width 17 height 8
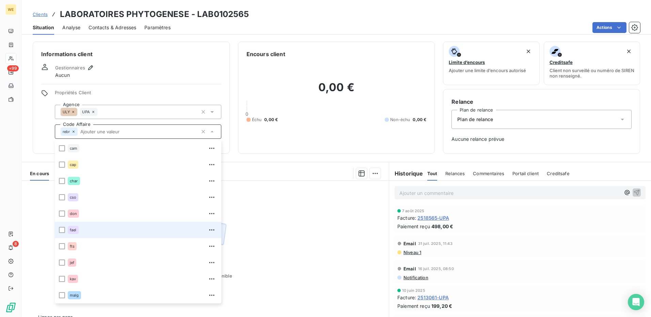
scroll to position [82, 0]
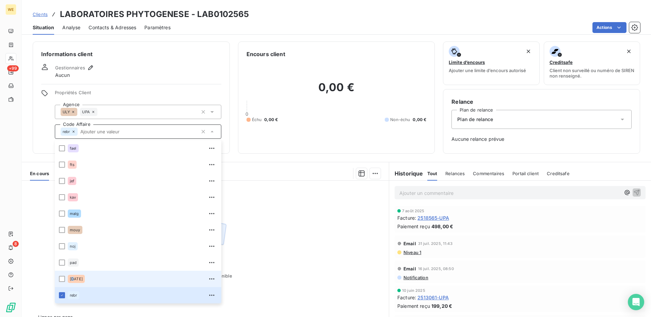
click at [73, 282] on div "[DATE]" at bounding box center [76, 279] width 17 height 8
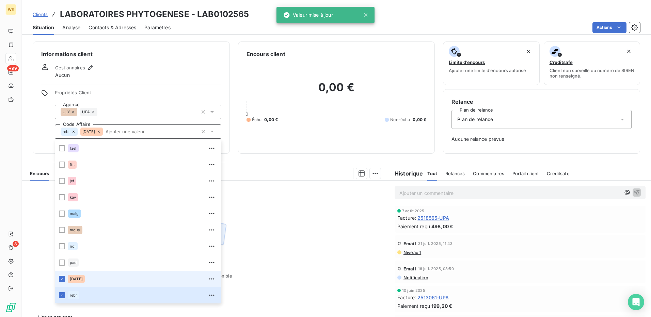
click at [169, 84] on div at bounding box center [131, 84] width 180 height 0
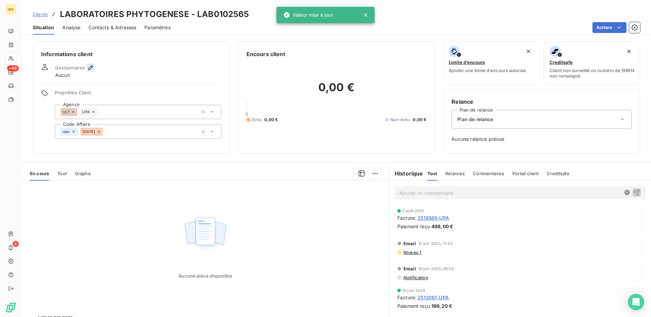
click at [91, 68] on icon "button" at bounding box center [90, 67] width 5 height 5
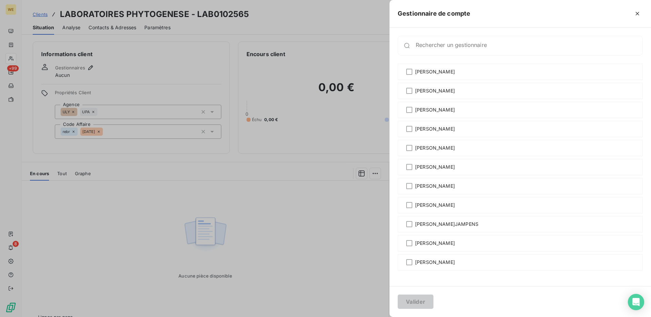
click at [171, 51] on div at bounding box center [325, 158] width 651 height 317
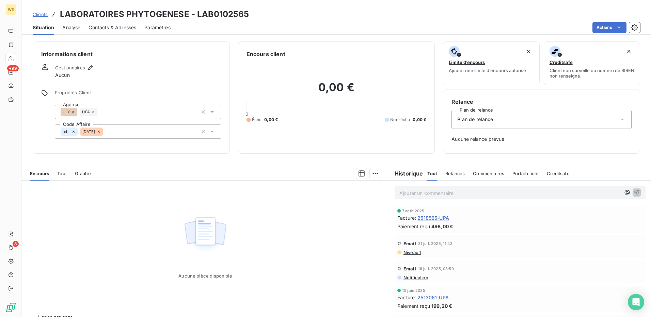
click at [171, 51] on h6 "Informations client" at bounding box center [131, 54] width 180 height 8
click at [90, 67] on icon "button" at bounding box center [90, 67] width 5 height 5
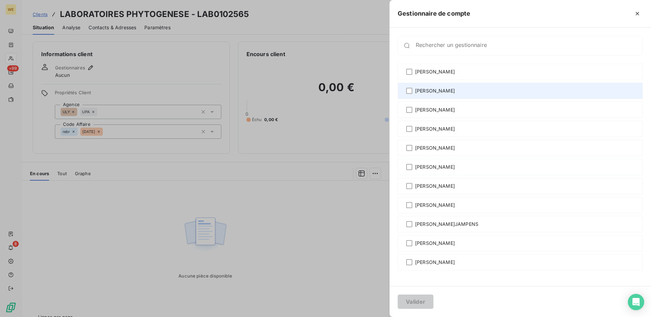
click at [405, 93] on div "[PERSON_NAME]" at bounding box center [520, 91] width 245 height 16
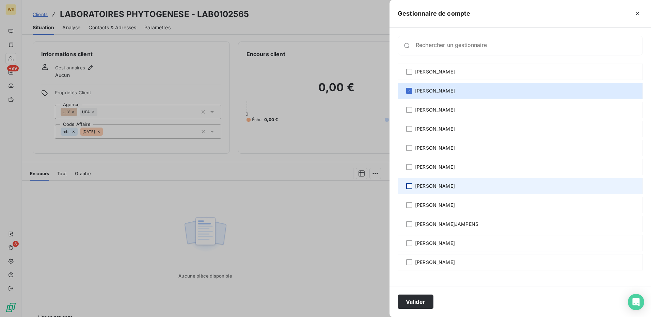
click at [407, 187] on div at bounding box center [409, 186] width 6 height 6
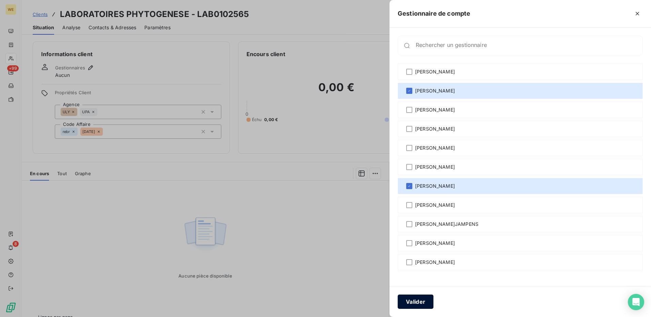
click at [415, 306] on button "Valider" at bounding box center [416, 302] width 36 height 14
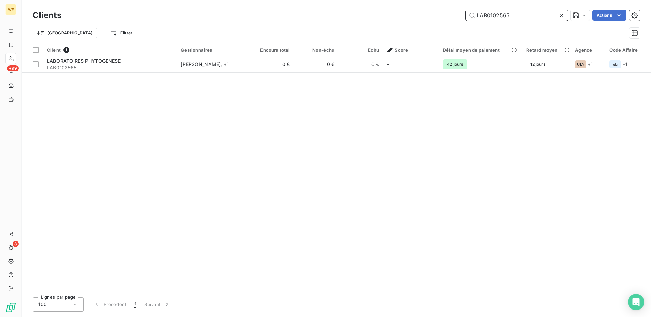
click at [488, 17] on input "LAB0102565" at bounding box center [517, 15] width 102 height 11
paste input "ER0108280"
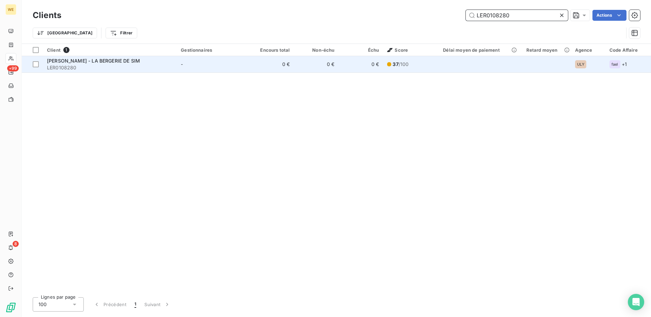
type input "LER0108280"
click at [105, 68] on span "LER0108280" at bounding box center [110, 67] width 126 height 7
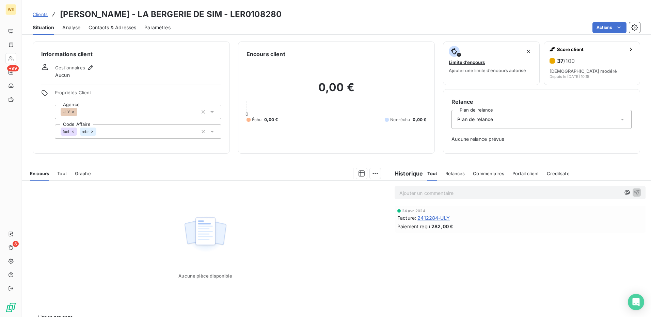
click at [430, 217] on span "2412284-ULY" at bounding box center [433, 217] width 32 height 7
click at [144, 89] on div "Informations client Gestionnaires Aucun Propriétés Client Agence ULY Code Affai…" at bounding box center [131, 98] width 197 height 112
click at [140, 61] on div "Informations client Gestionnaires Aucun Propriétés Client Agence ULY Code Affai…" at bounding box center [131, 98] width 197 height 112
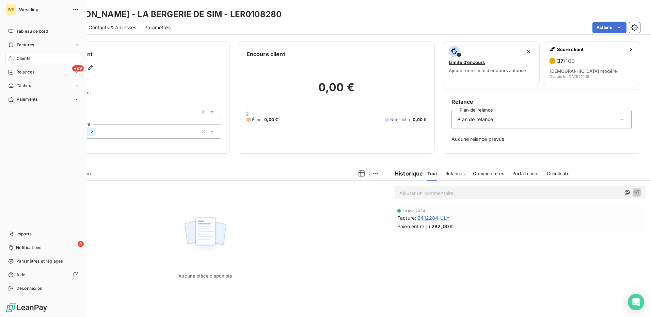
click at [28, 56] on span "Clients" at bounding box center [24, 58] width 14 height 6
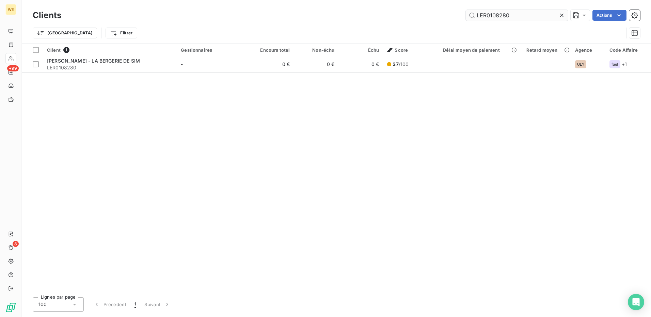
click at [497, 15] on input "LER0108280" at bounding box center [517, 15] width 102 height 11
drag, startPoint x: 497, startPoint y: 15, endPoint x: 492, endPoint y: 15, distance: 4.8
click at [492, 15] on input "LER0108280" at bounding box center [517, 15] width 102 height 11
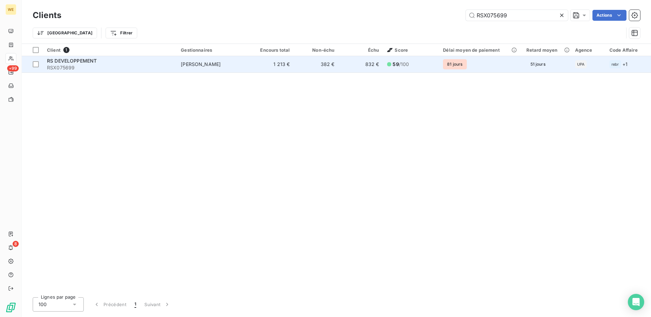
type input "RSX075699"
click at [127, 62] on div "RS DEVELOPPEMENT" at bounding box center [110, 61] width 126 height 7
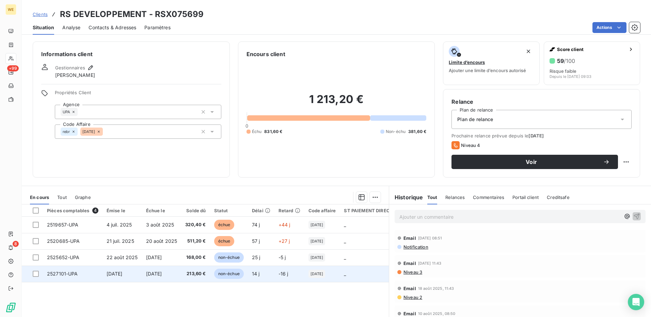
click at [123, 273] on span "[DATE]" at bounding box center [115, 274] width 16 height 6
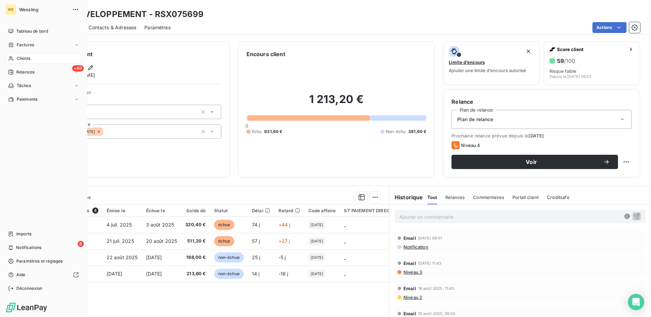
drag, startPoint x: 18, startPoint y: 59, endPoint x: 48, endPoint y: 52, distance: 30.0
click at [19, 59] on span "Clients" at bounding box center [24, 58] width 14 height 6
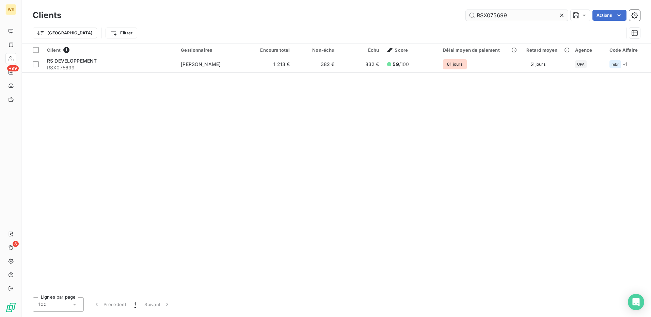
click at [483, 14] on input "RSX075699" at bounding box center [517, 15] width 102 height 11
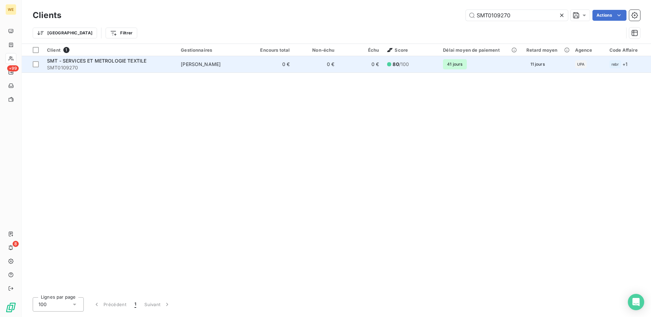
type input "SMT0109270"
click at [92, 63] on span "SMT - SERVICES ET METROLOGIE TEXTILE" at bounding box center [96, 61] width 99 height 6
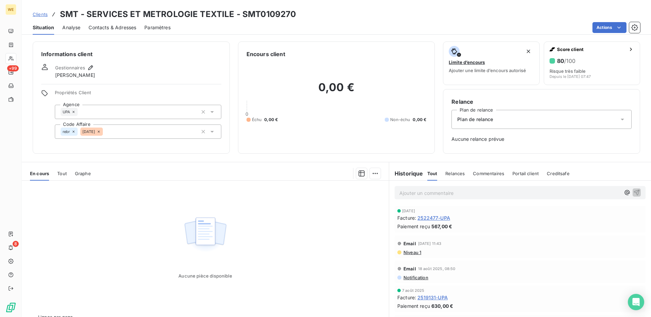
click at [422, 218] on span "2522477-UPA" at bounding box center [433, 217] width 33 height 7
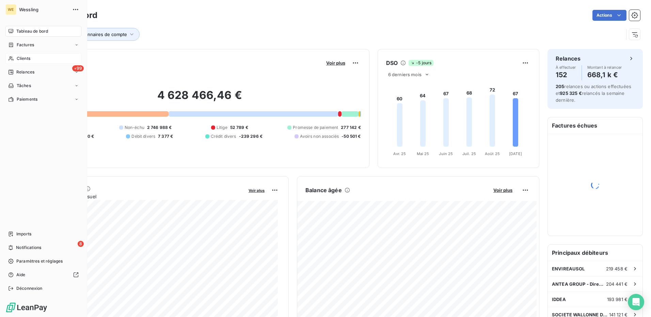
click at [20, 59] on span "Clients" at bounding box center [24, 58] width 14 height 6
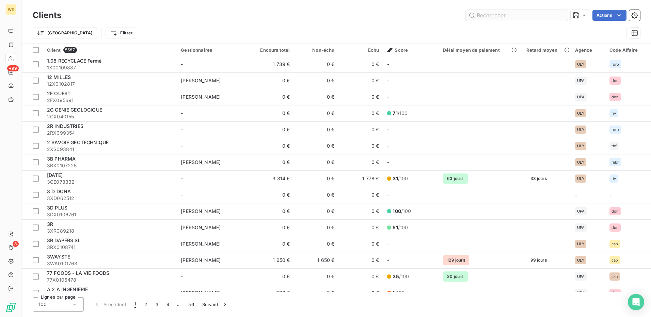
click at [488, 16] on input "text" at bounding box center [517, 15] width 102 height 11
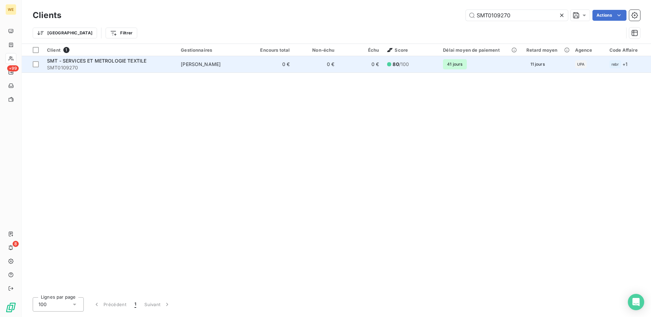
type input "SMT0109270"
click at [134, 64] on span "SMT0109270" at bounding box center [110, 67] width 126 height 7
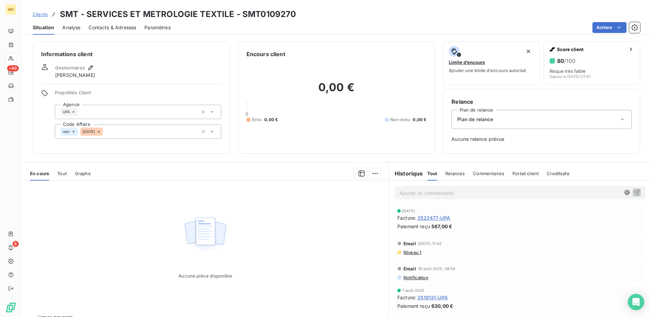
click at [432, 219] on span "2522477-UPA" at bounding box center [433, 217] width 33 height 7
click at [74, 134] on div "rebr" at bounding box center [69, 132] width 17 height 8
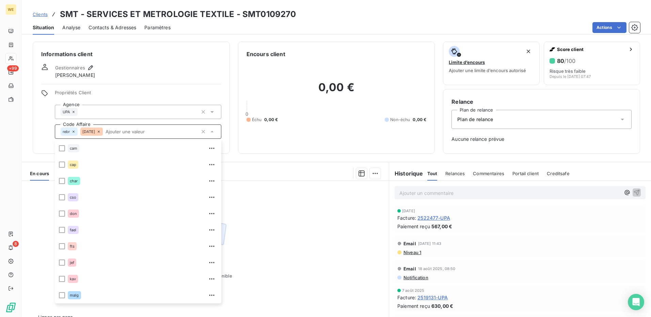
scroll to position [65, 0]
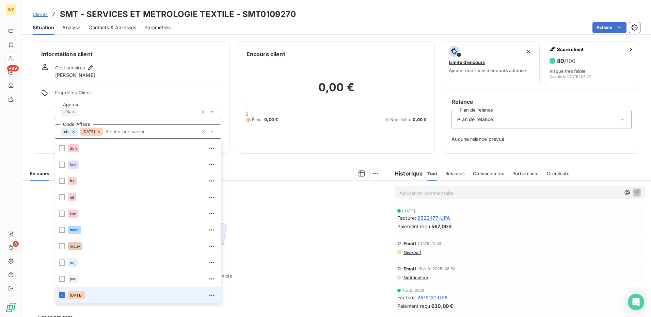
click at [74, 132] on icon at bounding box center [73, 132] width 4 height 4
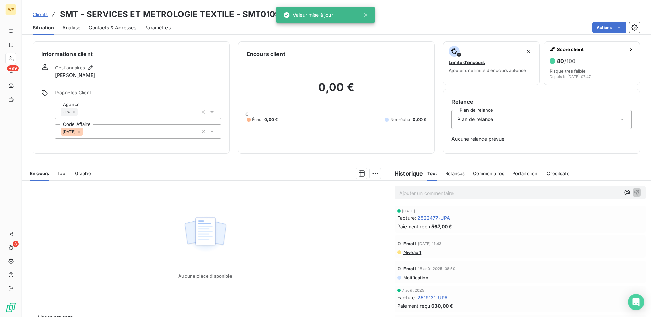
click at [126, 64] on div "Gestionnaires [PERSON_NAME]" at bounding box center [131, 71] width 180 height 15
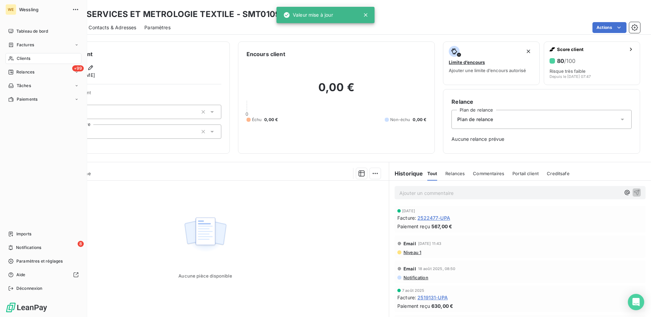
drag, startPoint x: 27, startPoint y: 58, endPoint x: 36, endPoint y: 58, distance: 9.2
click at [28, 58] on span "Clients" at bounding box center [24, 58] width 14 height 6
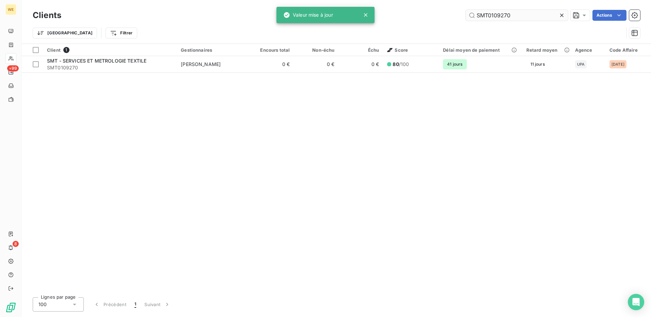
click at [487, 15] on input "SMT0109270" at bounding box center [517, 15] width 102 height 11
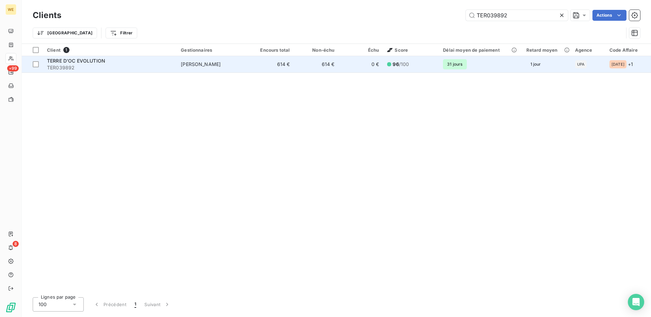
type input "TER039892"
click at [97, 60] on span "TERRE D'OC EVOLUTION" at bounding box center [76, 61] width 58 height 6
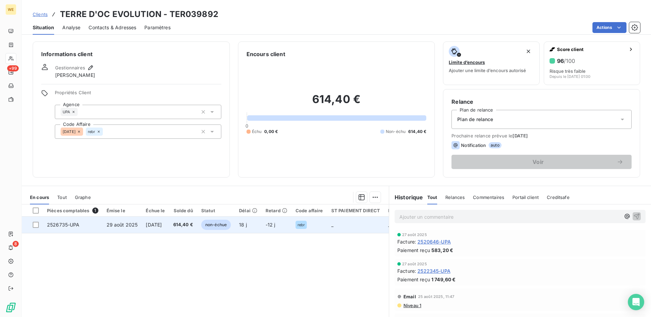
click at [169, 221] on td "[DATE]" at bounding box center [155, 225] width 27 height 16
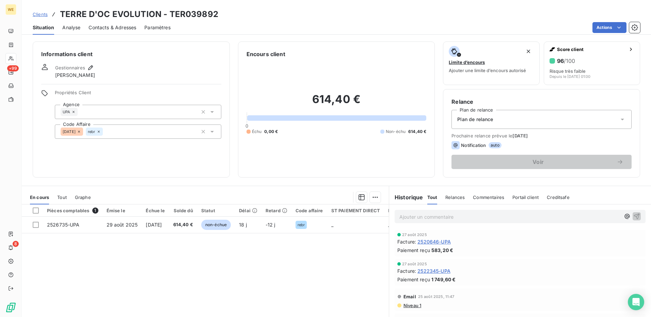
click at [420, 243] on span "2520646-UPA" at bounding box center [433, 241] width 33 height 7
click at [425, 270] on span "2522345-UPA" at bounding box center [433, 271] width 33 height 7
click at [92, 67] on icon "button" at bounding box center [90, 67] width 7 height 7
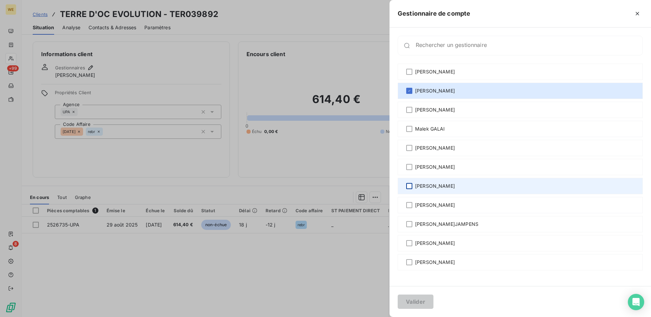
click at [409, 186] on div at bounding box center [409, 186] width 6 height 6
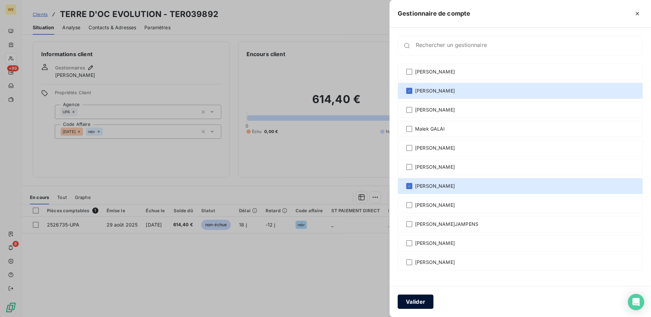
click at [421, 304] on button "Valider" at bounding box center [416, 302] width 36 height 14
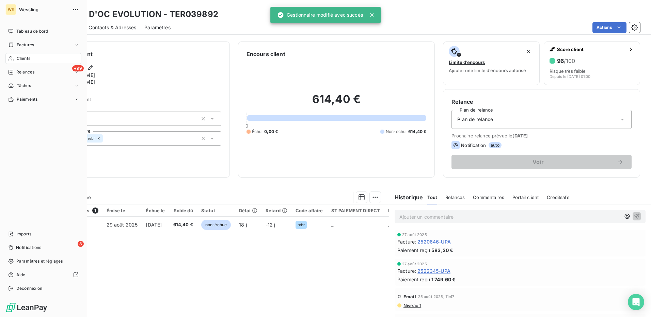
click at [28, 56] on span "Clients" at bounding box center [24, 58] width 14 height 6
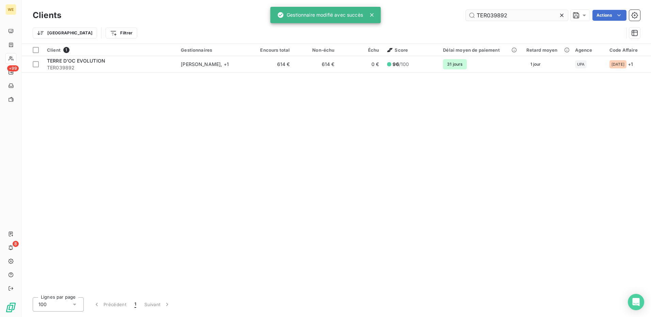
click at [475, 16] on input "TER039892" at bounding box center [517, 15] width 102 height 11
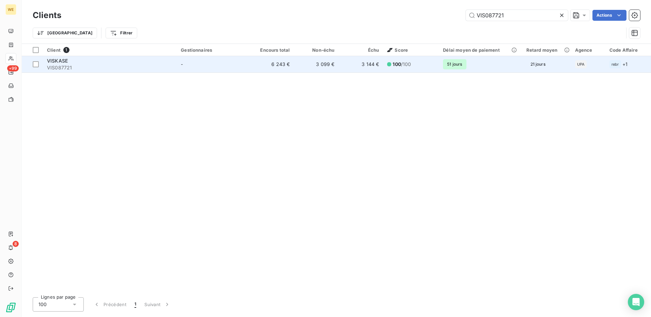
type input "VIS087721"
click at [81, 62] on div "VISKASE" at bounding box center [110, 61] width 126 height 7
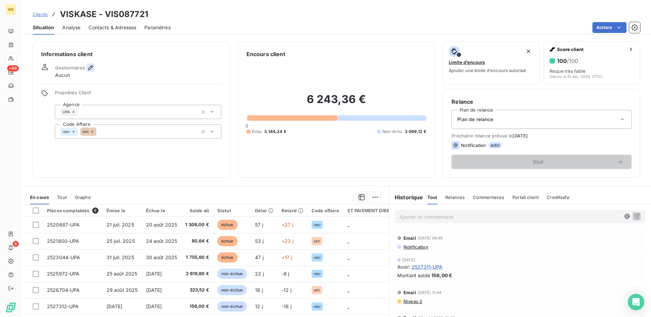
click at [89, 66] on icon "button" at bounding box center [90, 67] width 7 height 7
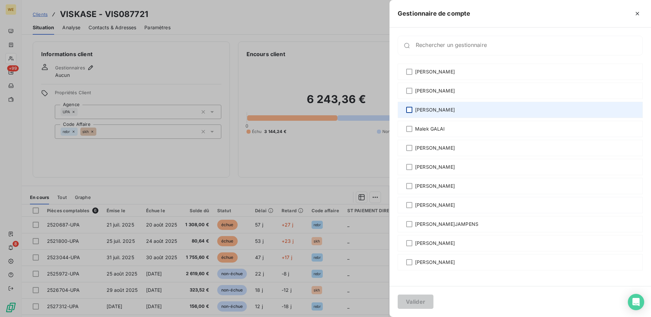
click at [410, 110] on div at bounding box center [409, 110] width 6 height 6
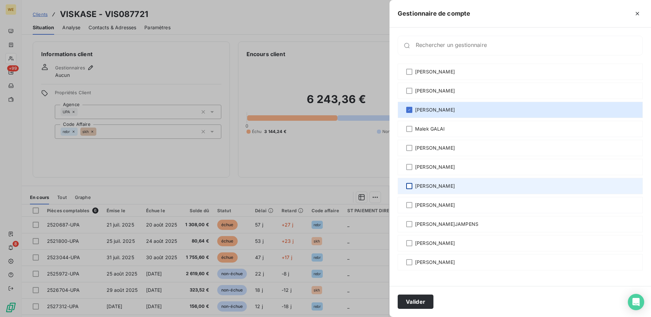
click at [406, 187] on div at bounding box center [409, 186] width 6 height 6
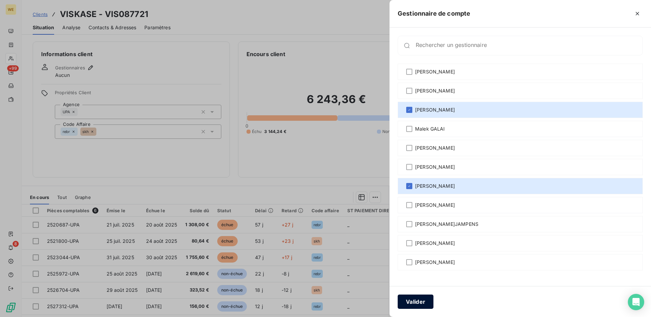
click at [417, 301] on button "Valider" at bounding box center [416, 302] width 36 height 14
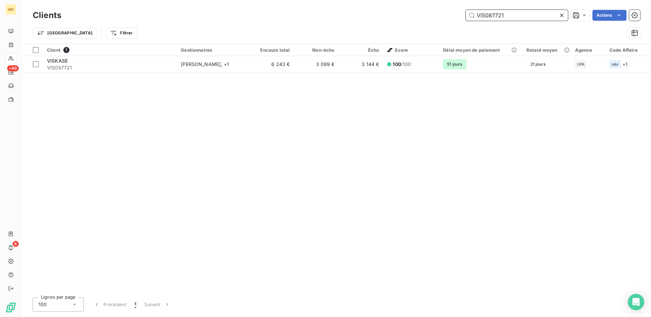
click at [496, 14] on input "VIS087721" at bounding box center [517, 15] width 102 height 11
drag, startPoint x: 496, startPoint y: 14, endPoint x: 486, endPoint y: 16, distance: 10.4
click at [486, 16] on input "VIS087721" at bounding box center [517, 15] width 102 height 11
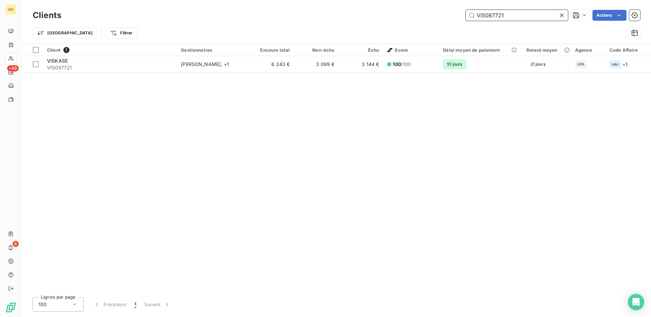
paste input "7529"
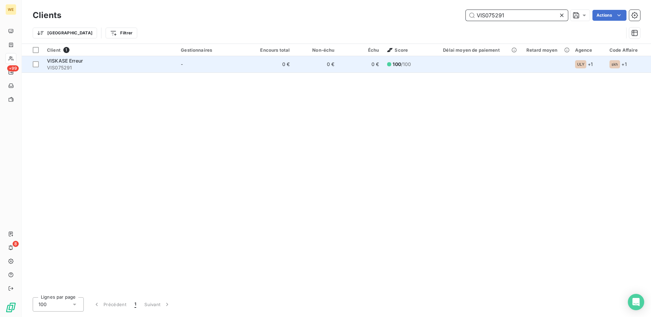
type input "VIS075291"
click at [176, 61] on td "VISKASE Erreur VIS075291" at bounding box center [110, 64] width 134 height 16
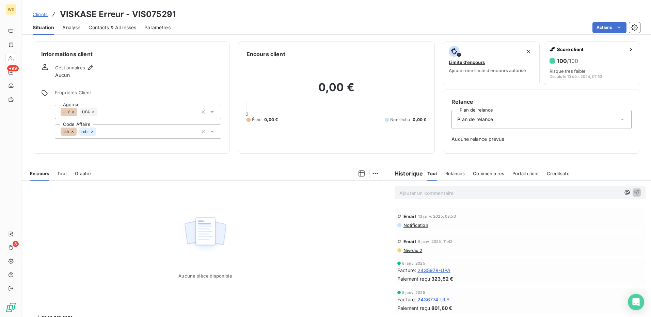
scroll to position [958, 0]
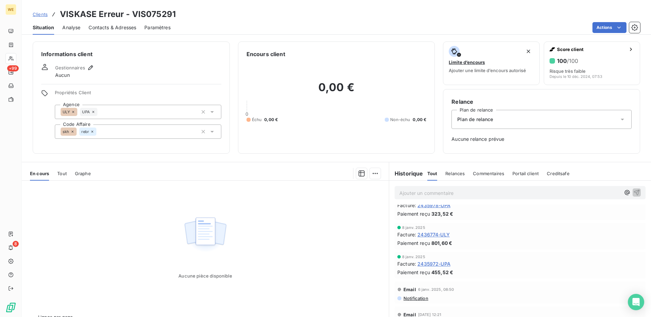
click at [142, 61] on div "Informations client Gestionnaires Aucun Propriétés Client Agence ULY UPA Code A…" at bounding box center [131, 98] width 197 height 112
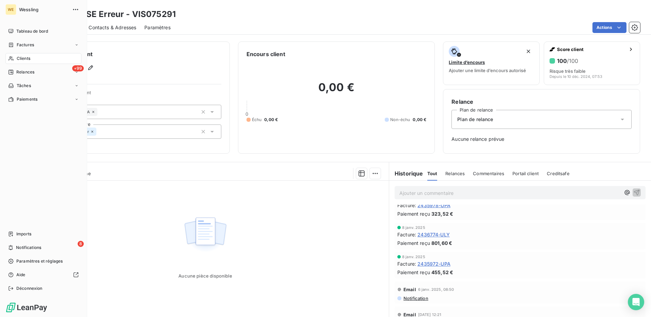
click at [36, 62] on div "Clients" at bounding box center [43, 58] width 76 height 11
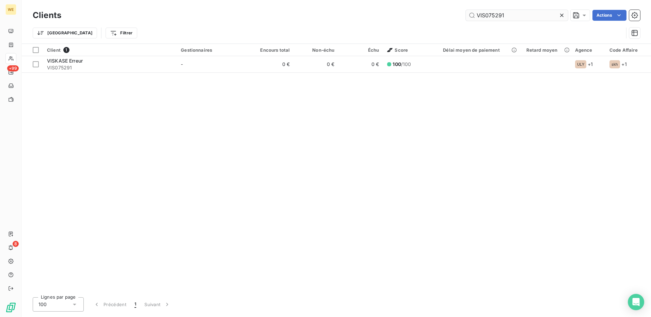
click at [480, 17] on input "VIS075291" at bounding box center [517, 15] width 102 height 11
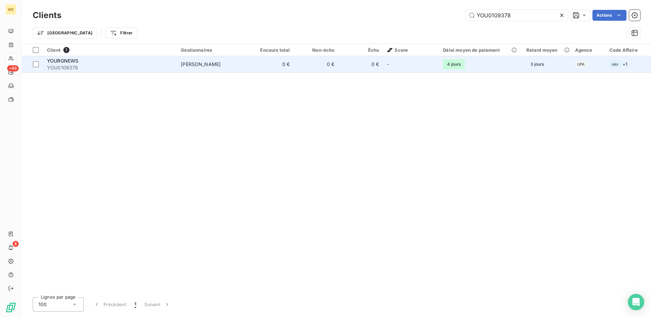
type input "YOU0109378"
click at [90, 61] on div "YOURGNEWS" at bounding box center [110, 61] width 126 height 7
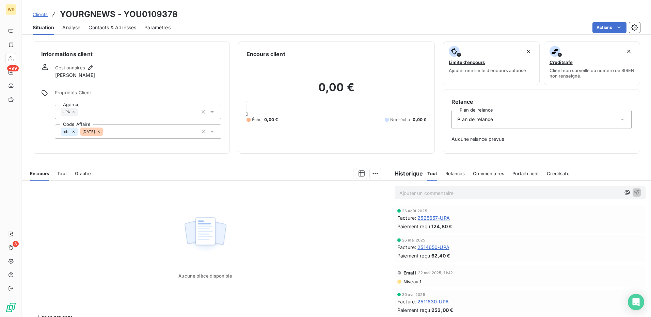
click at [427, 219] on span "2525657-UPA" at bounding box center [433, 217] width 32 height 7
click at [329, 259] on div "Aucune pièce disponible" at bounding box center [205, 246] width 367 height 131
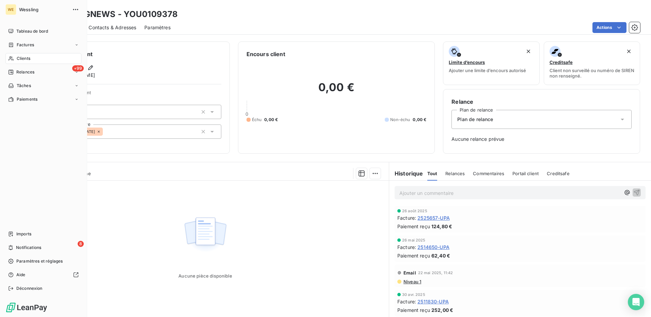
click at [21, 60] on span "Clients" at bounding box center [24, 58] width 14 height 6
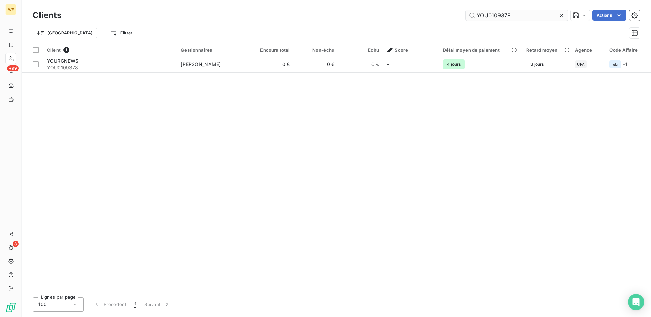
click at [493, 17] on input "YOU0109378" at bounding box center [517, 15] width 102 height 11
click at [562, 16] on icon at bounding box center [561, 15] width 7 height 7
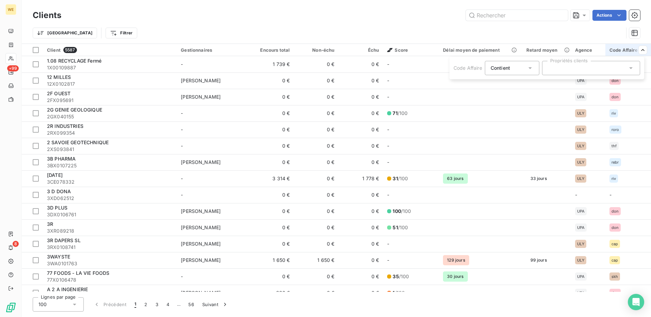
click at [635, 70] on div at bounding box center [591, 68] width 98 height 14
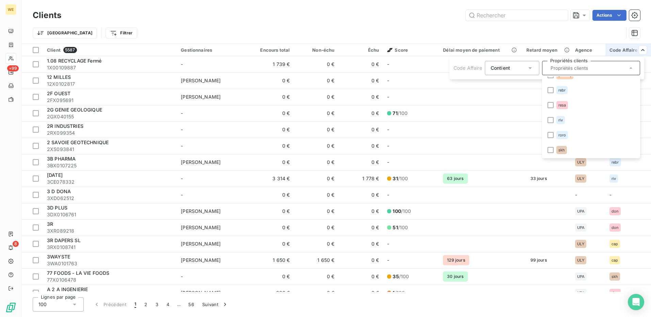
scroll to position [234, 0]
click at [550, 123] on li "skh" at bounding box center [590, 120] width 95 height 14
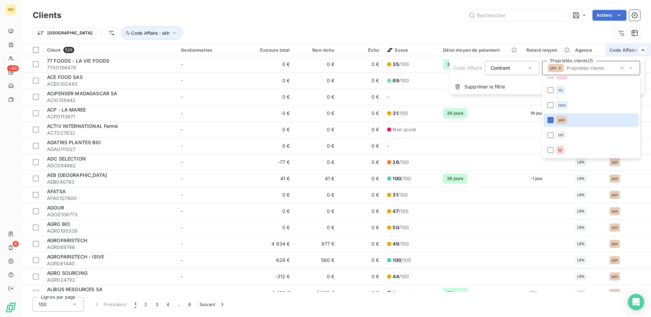
click at [179, 24] on html "WE +99 8 Clients Actions Trier Code Affaire : skh Client 529 Gestionnaires Enco…" at bounding box center [325, 158] width 651 height 317
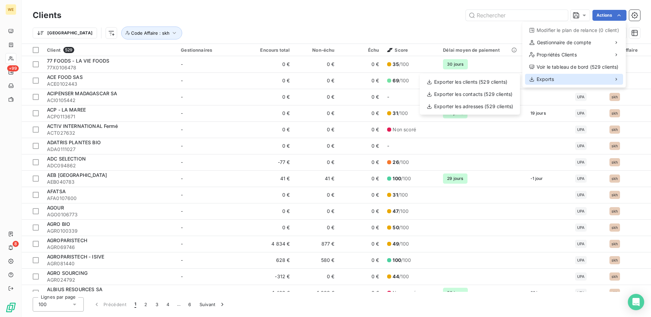
click at [546, 81] on span "Exports" at bounding box center [544, 79] width 17 height 7
click at [474, 84] on div "Exporter les clients (529 clients)" at bounding box center [469, 82] width 95 height 11
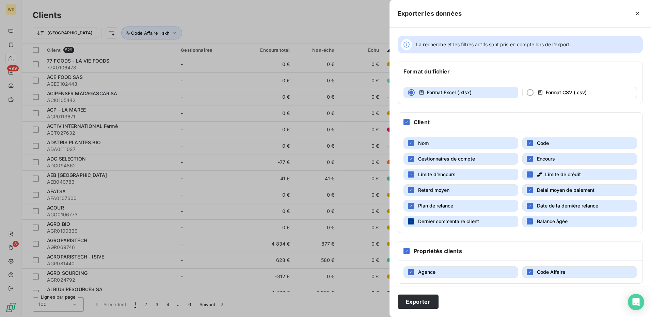
click at [412, 223] on icon "button" at bounding box center [411, 222] width 4 height 4
drag, startPoint x: 526, startPoint y: 224, endPoint x: 525, endPoint y: 214, distance: 10.2
click at [527, 224] on div "button" at bounding box center [530, 222] width 6 height 6
click at [527, 205] on div "button" at bounding box center [530, 206] width 6 height 6
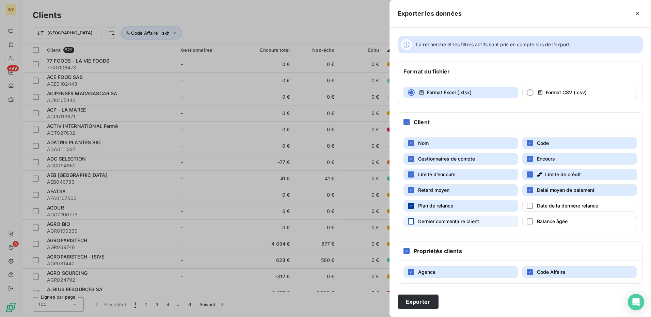
click at [408, 206] on div "button" at bounding box center [411, 206] width 6 height 6
click at [411, 191] on icon "button" at bounding box center [411, 190] width 4 height 4
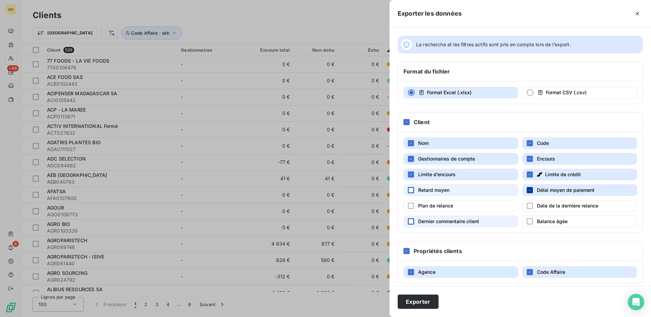
click at [528, 192] on icon "button" at bounding box center [530, 190] width 4 height 4
click at [528, 176] on icon "button" at bounding box center [530, 175] width 4 height 4
click at [413, 176] on div "button" at bounding box center [411, 175] width 6 height 6
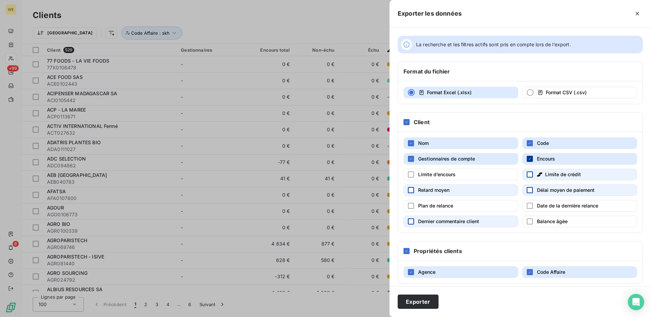
click at [528, 159] on icon "button" at bounding box center [530, 159] width 4 height 4
click at [422, 303] on button "Exporter" at bounding box center [418, 302] width 41 height 14
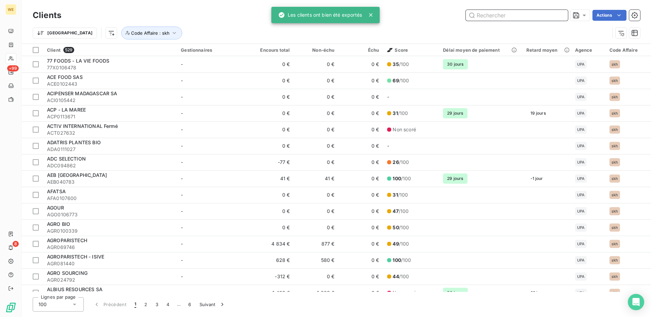
click at [478, 16] on input "text" at bounding box center [517, 15] width 102 height 11
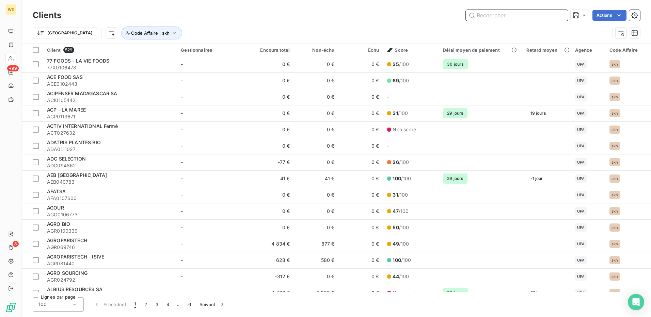
paste input "ANA035100"
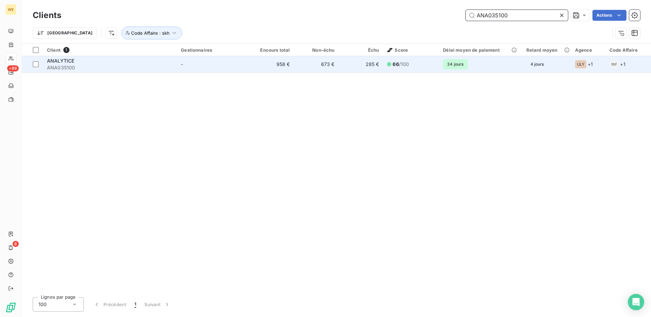
type input "ANA035100"
click at [93, 66] on span "ANA035100" at bounding box center [110, 67] width 126 height 7
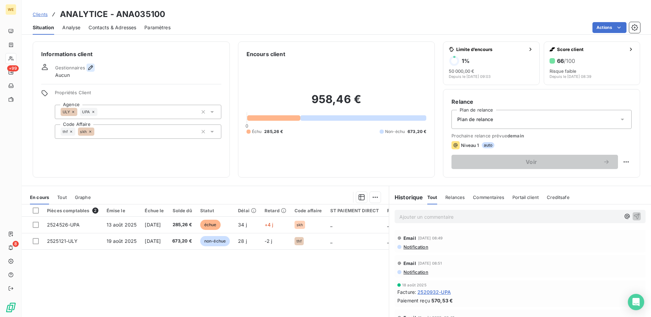
click at [92, 67] on icon "button" at bounding box center [90, 67] width 5 height 5
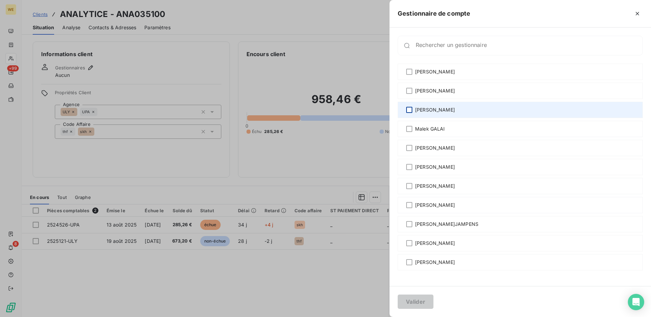
click at [408, 112] on div at bounding box center [409, 110] width 6 height 6
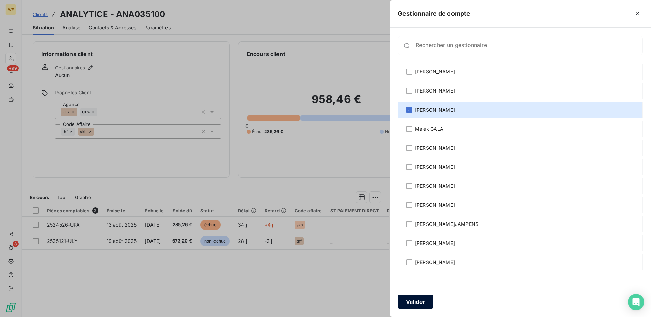
click at [421, 301] on button "Valider" at bounding box center [416, 302] width 36 height 14
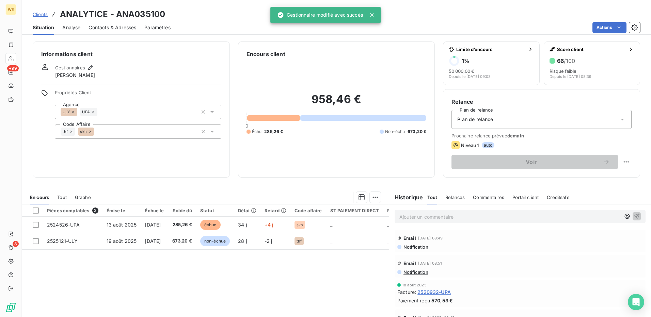
click at [167, 157] on div "Informations client Gestionnaires Léna Soukharevskoff Propriétés Client Agence …" at bounding box center [131, 110] width 197 height 136
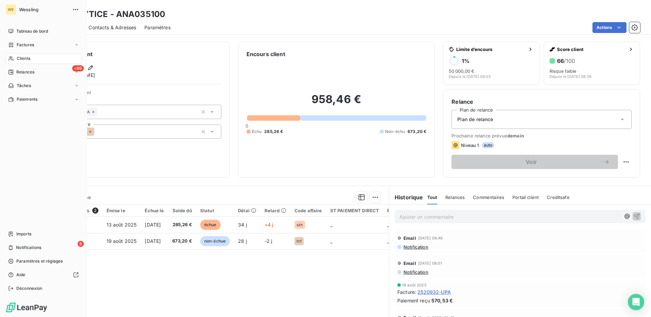
click at [21, 57] on span "Clients" at bounding box center [24, 58] width 14 height 6
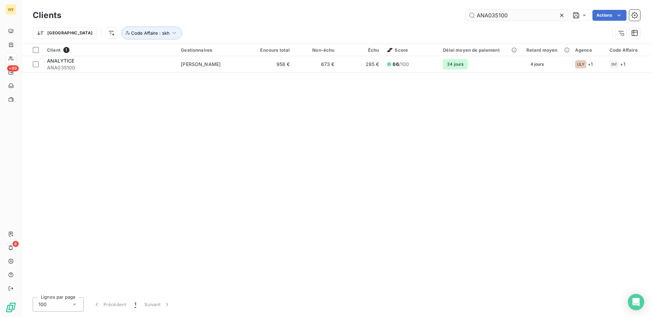
click at [491, 12] on input "ANA035100" at bounding box center [517, 15] width 102 height 11
click at [490, 12] on input "ANA035100" at bounding box center [517, 15] width 102 height 11
drag, startPoint x: 490, startPoint y: 12, endPoint x: 483, endPoint y: 13, distance: 7.2
click at [483, 13] on input "ANA035100" at bounding box center [517, 15] width 102 height 11
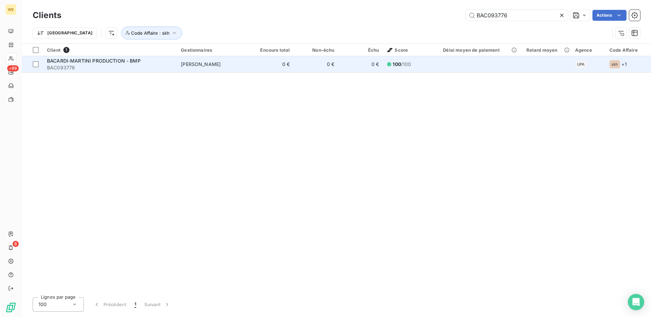
type input "BAC093776"
click at [117, 69] on span "BAC093776" at bounding box center [110, 67] width 126 height 7
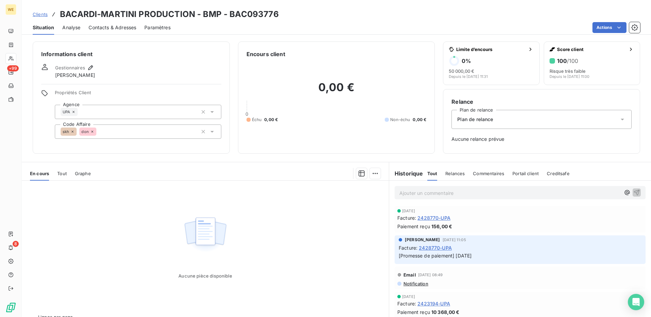
click at [428, 217] on span "2428770-UPA" at bounding box center [433, 217] width 33 height 7
click at [91, 67] on icon "button" at bounding box center [90, 67] width 5 height 5
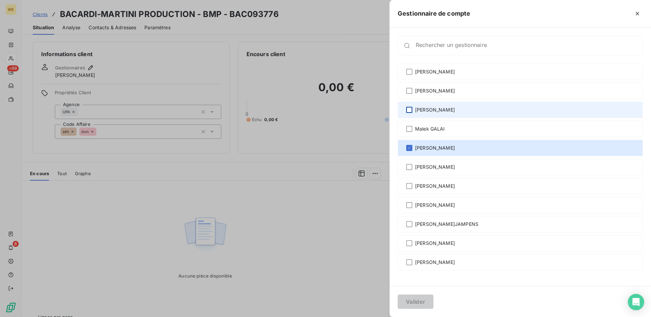
click at [410, 110] on div at bounding box center [409, 110] width 6 height 6
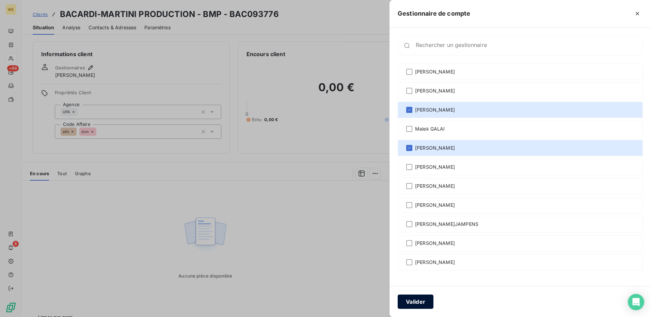
click at [424, 301] on button "Valider" at bounding box center [416, 302] width 36 height 14
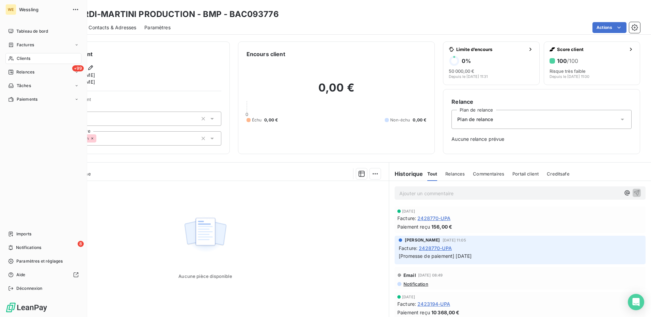
drag, startPoint x: 27, startPoint y: 61, endPoint x: 34, endPoint y: 61, distance: 7.5
click at [27, 61] on span "Clients" at bounding box center [24, 58] width 14 height 6
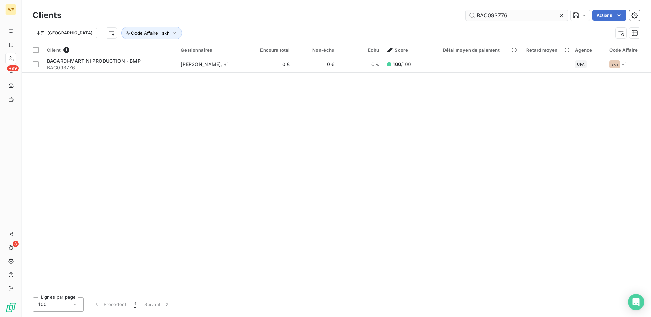
click at [477, 17] on input "BAC093776" at bounding box center [517, 15] width 102 height 11
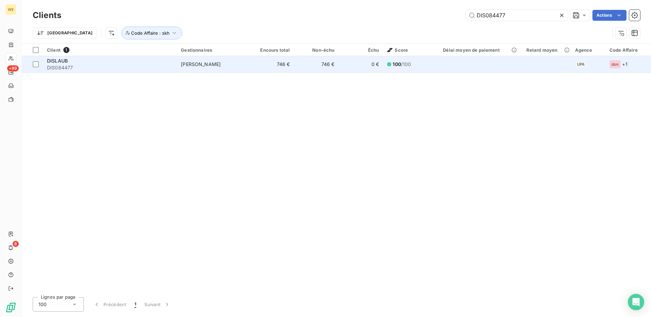
type input "DIS084477"
click at [114, 66] on span "DIS084477" at bounding box center [110, 67] width 126 height 7
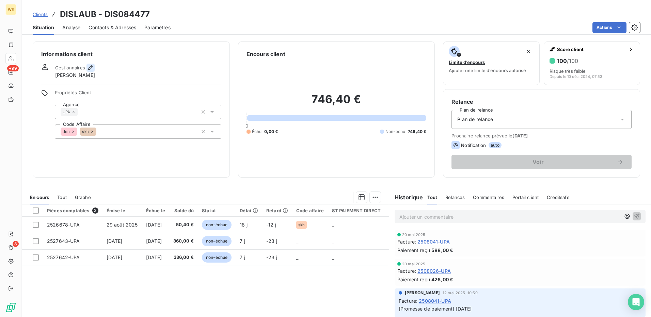
click at [93, 67] on icon "button" at bounding box center [90, 67] width 7 height 7
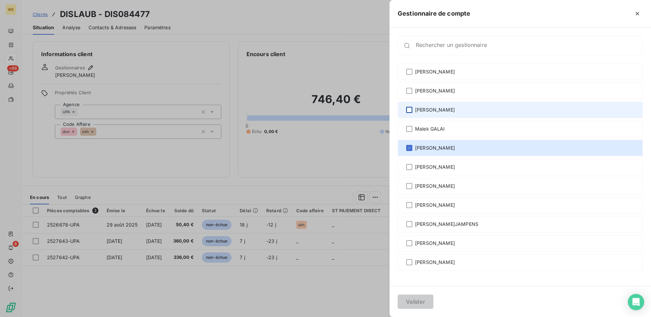
click at [410, 109] on div at bounding box center [409, 110] width 6 height 6
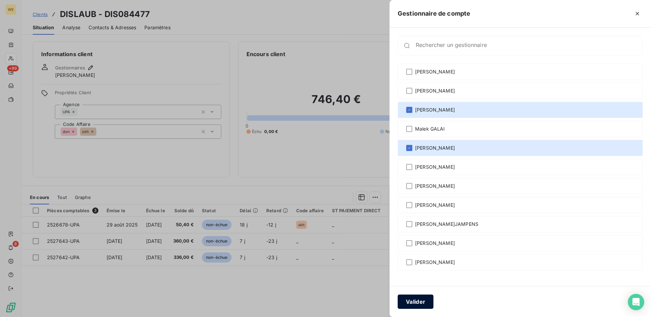
click at [413, 301] on button "Valider" at bounding box center [416, 302] width 36 height 14
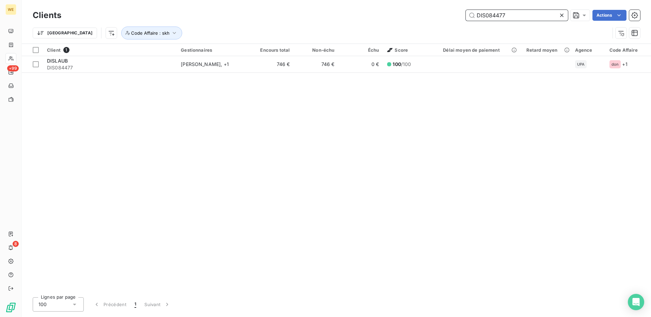
click at [517, 14] on input "DIS084477" at bounding box center [517, 15] width 102 height 11
paste input "ESN011403"
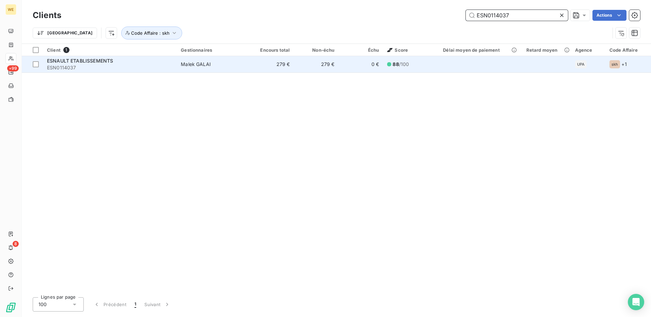
type input "ESN0114037"
click at [91, 66] on span "ESN0114037" at bounding box center [110, 67] width 126 height 7
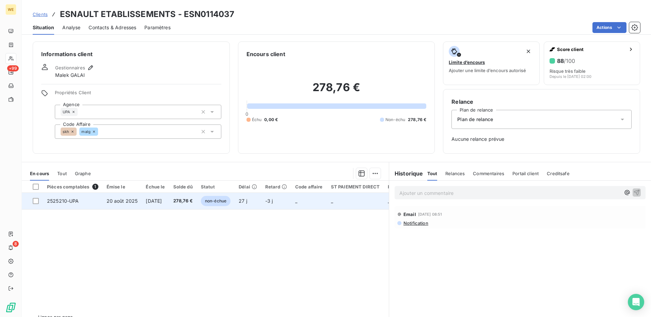
click at [144, 201] on td "19 sept. 2025" at bounding box center [155, 201] width 27 height 16
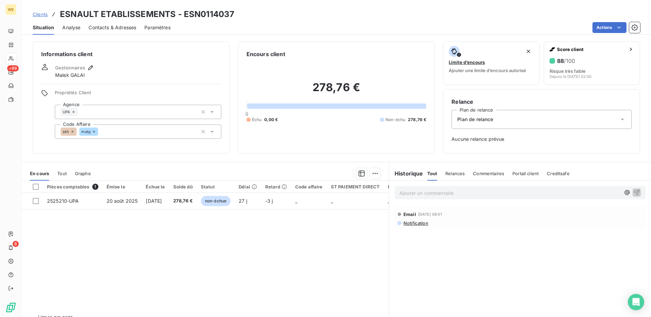
click at [213, 8] on h3 "ESNAULT ETABLISSEMENTS - ESN0114037" at bounding box center [147, 14] width 174 height 12
click at [213, 9] on h3 "ESNAULT ETABLISSEMENTS - ESN0114037" at bounding box center [147, 14] width 174 height 12
drag, startPoint x: 213, startPoint y: 9, endPoint x: 215, endPoint y: 14, distance: 5.3
copy h3 "ESN0114037"
click at [91, 66] on icon "button" at bounding box center [90, 67] width 7 height 7
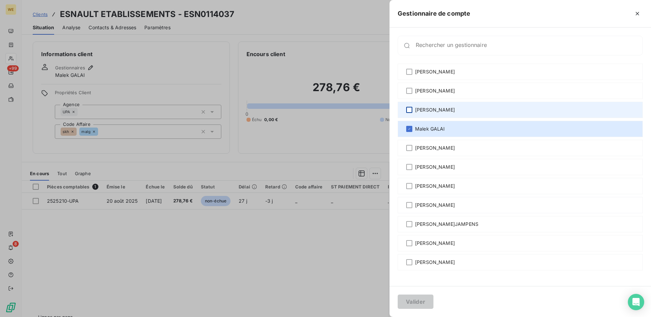
click at [409, 111] on div at bounding box center [409, 110] width 6 height 6
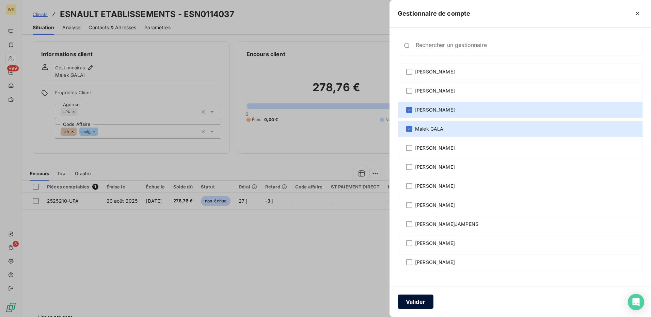
click at [406, 306] on button "Valider" at bounding box center [416, 302] width 36 height 14
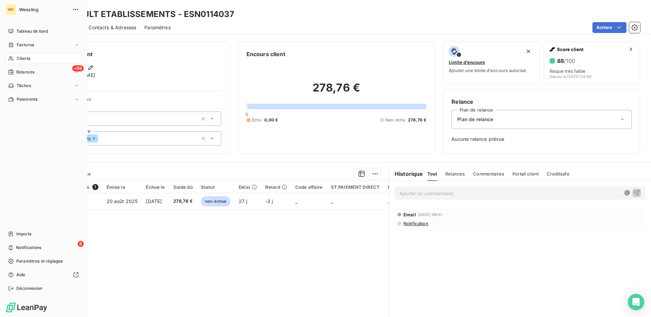
click at [22, 55] on div "Clients" at bounding box center [43, 58] width 76 height 11
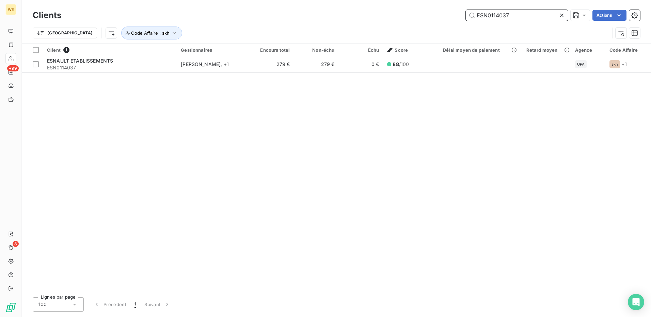
click at [495, 16] on input "ESN0114037" at bounding box center [517, 15] width 102 height 11
paste input "XP076712"
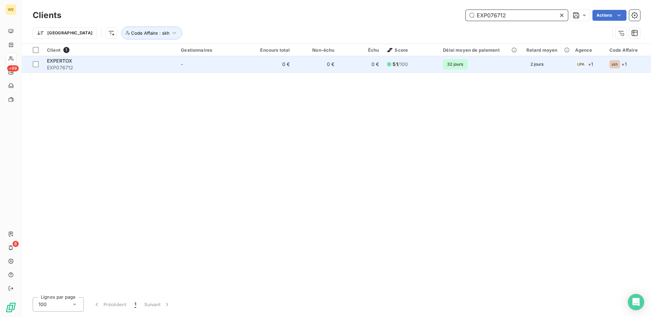
type input "EXP076712"
click at [80, 67] on span "EXP076712" at bounding box center [110, 67] width 126 height 7
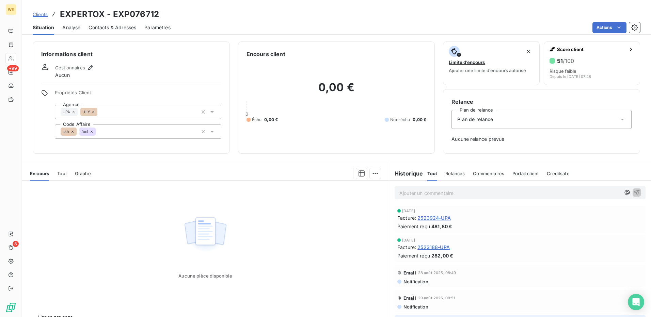
click at [422, 219] on span "2523924-UPA" at bounding box center [433, 217] width 33 height 7
click at [92, 112] on icon at bounding box center [93, 112] width 4 height 4
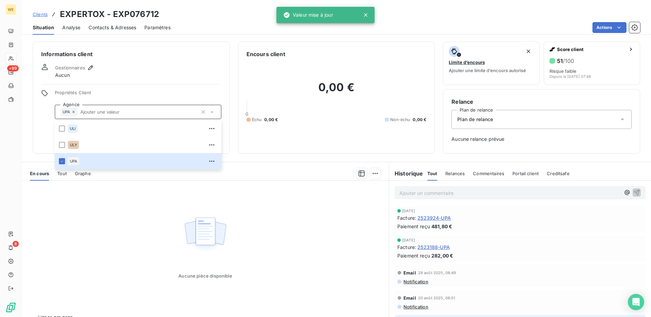
click at [38, 112] on div "Informations client Gestionnaires Aucun Propriétés Client Agence UPA ULI ULY UP…" at bounding box center [131, 98] width 197 height 112
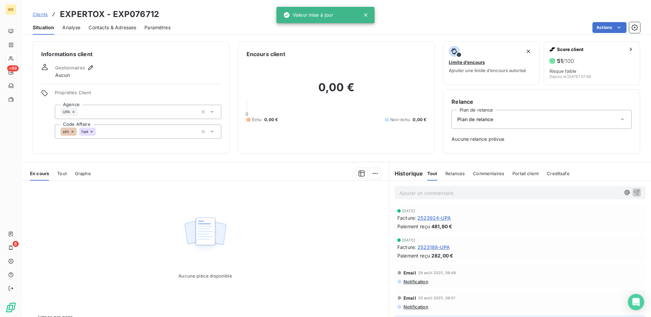
click at [92, 134] on div "fael" at bounding box center [87, 132] width 16 height 8
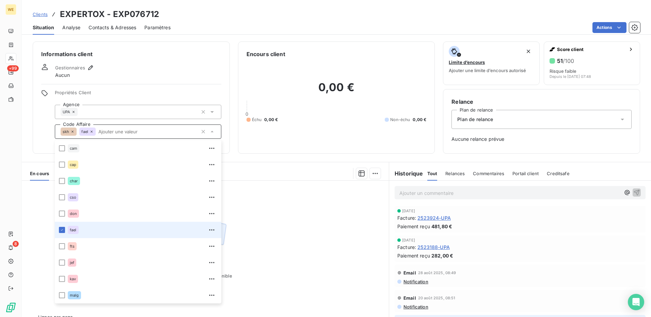
click at [91, 133] on icon at bounding box center [92, 132] width 4 height 4
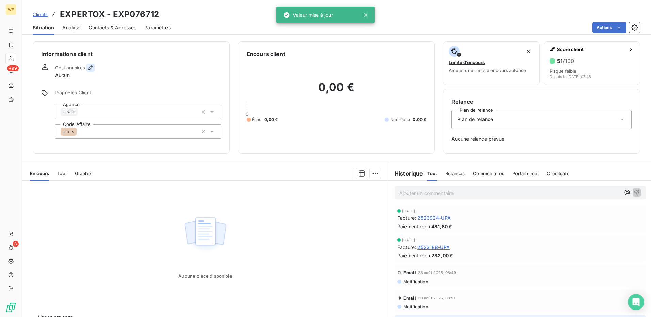
click at [93, 65] on icon "button" at bounding box center [90, 67] width 7 height 7
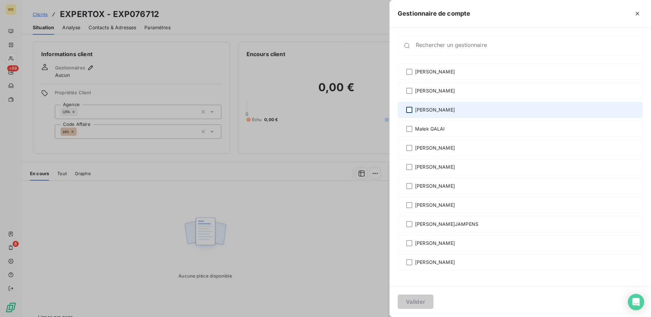
click at [408, 109] on div at bounding box center [409, 110] width 6 height 6
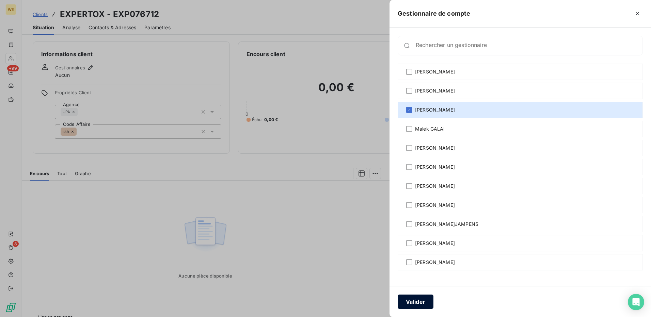
click at [414, 300] on button "Valider" at bounding box center [416, 302] width 36 height 14
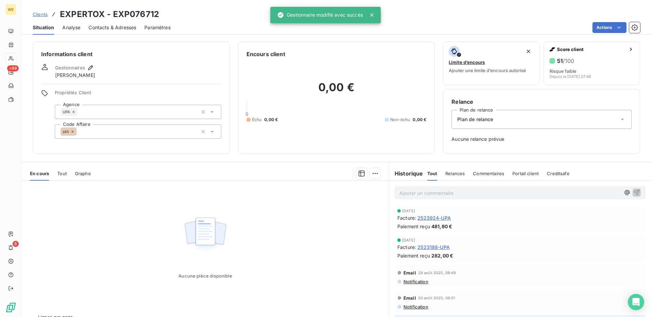
click at [141, 83] on div "Informations client Gestionnaires Léna Soukharevskoff Propriétés Client Agence …" at bounding box center [131, 98] width 197 height 112
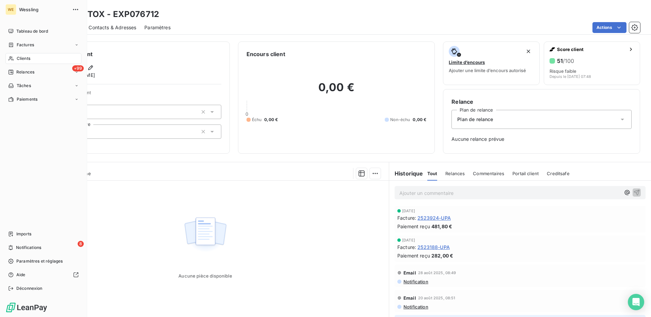
drag, startPoint x: 31, startPoint y: 58, endPoint x: 60, endPoint y: 63, distance: 28.9
click at [32, 58] on div "Clients" at bounding box center [43, 58] width 76 height 11
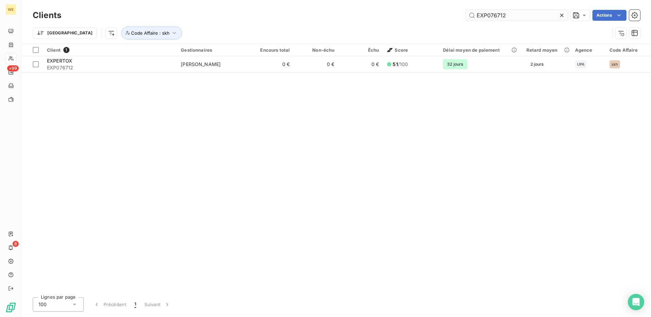
click at [476, 15] on input "EXP076712" at bounding box center [517, 15] width 102 height 11
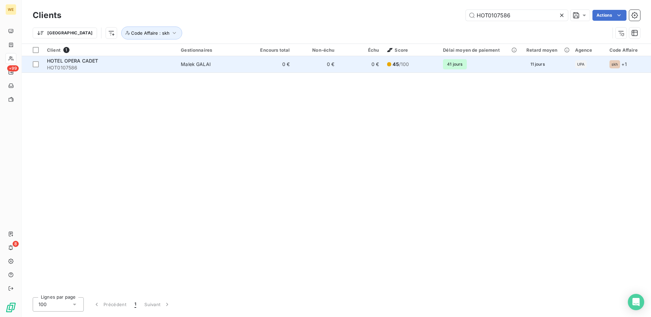
type input "HOT0107586"
click at [115, 67] on span "HOT0107586" at bounding box center [110, 67] width 126 height 7
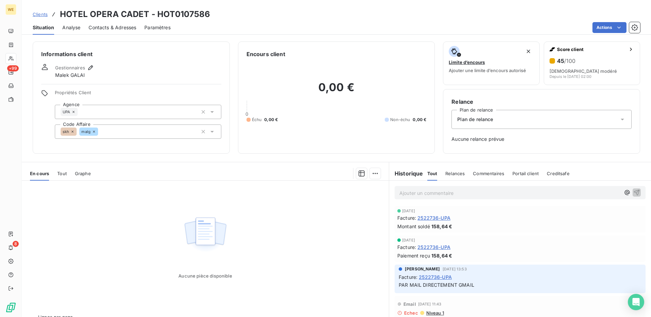
click at [420, 216] on span "2522736-UPA" at bounding box center [433, 217] width 33 height 7
click at [89, 67] on icon "button" at bounding box center [90, 67] width 7 height 7
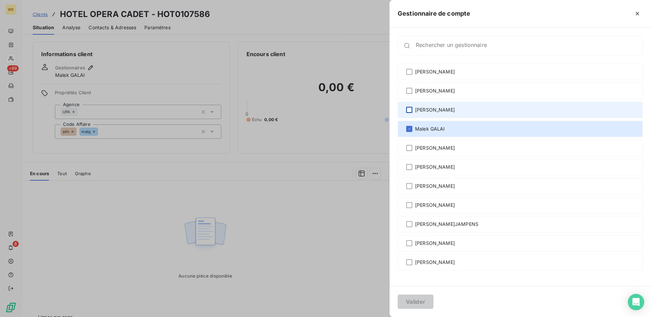
click at [409, 110] on div at bounding box center [409, 110] width 6 height 6
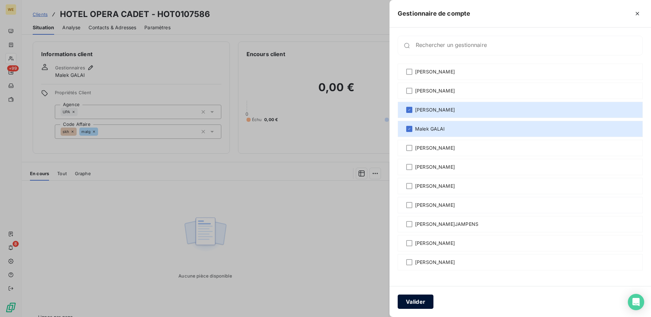
click at [419, 303] on button "Valider" at bounding box center [416, 302] width 36 height 14
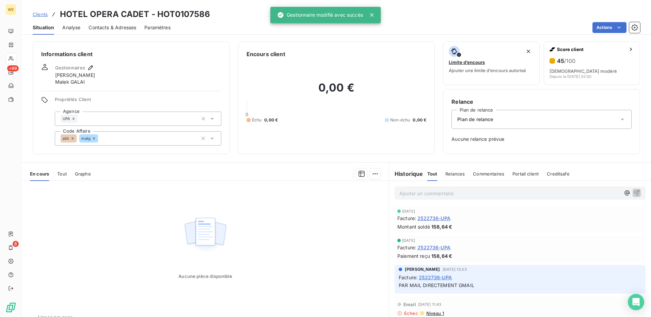
click at [118, 75] on div "Gestionnaires Léna Soukharevskoff Malek GALAI" at bounding box center [131, 75] width 180 height 22
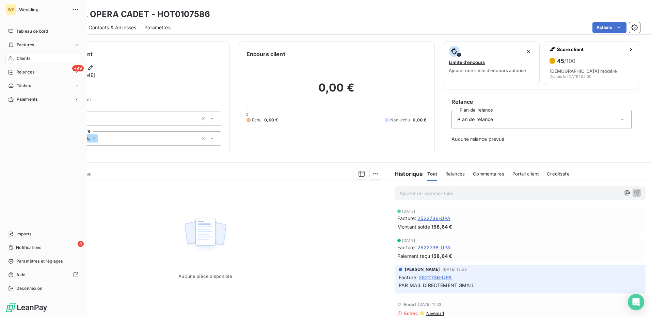
click at [20, 55] on div "Clients" at bounding box center [43, 58] width 76 height 11
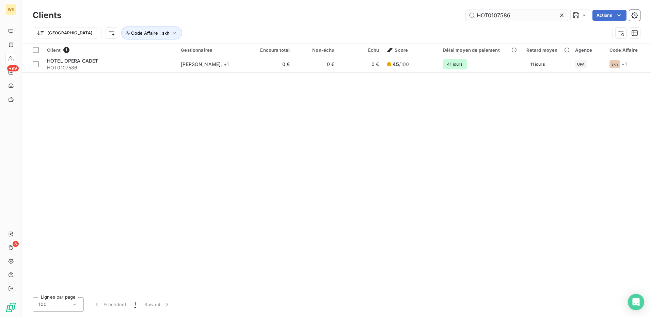
click at [481, 18] on input "HOT0107586" at bounding box center [517, 15] width 102 height 11
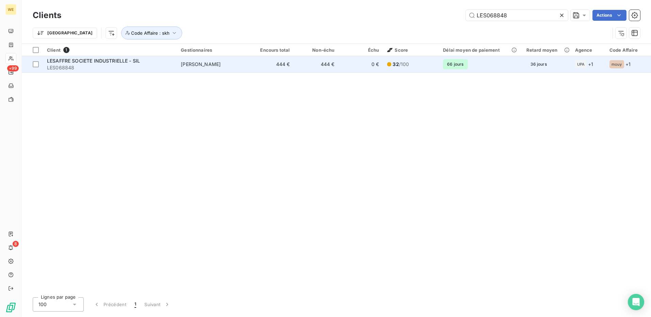
type input "LES068848"
click at [144, 66] on span "LES068848" at bounding box center [110, 67] width 126 height 7
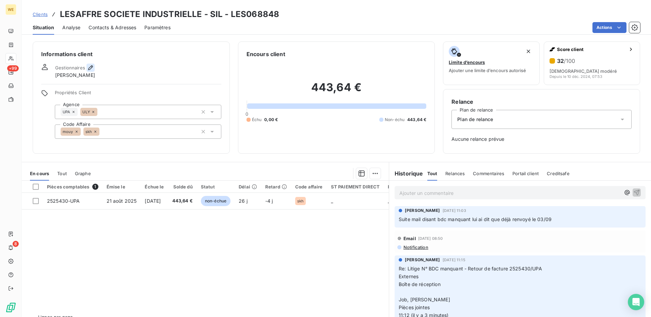
click at [90, 68] on icon "button" at bounding box center [90, 67] width 7 height 7
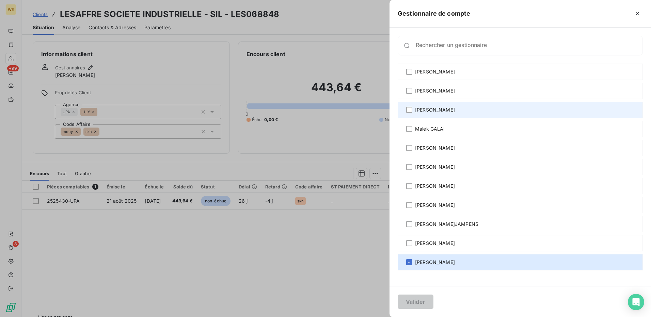
click at [412, 112] on div "[PERSON_NAME]" at bounding box center [520, 110] width 245 height 16
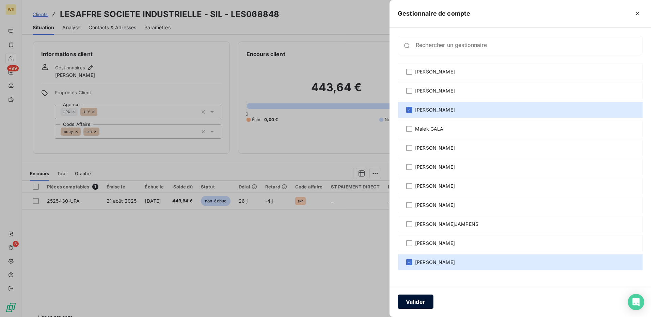
click at [413, 295] on button "Valider" at bounding box center [416, 302] width 36 height 14
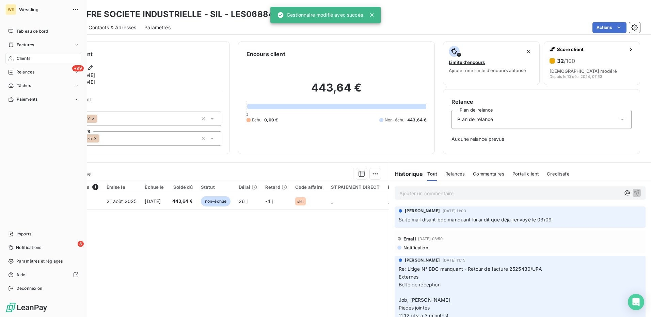
click at [22, 58] on span "Clients" at bounding box center [24, 58] width 14 height 6
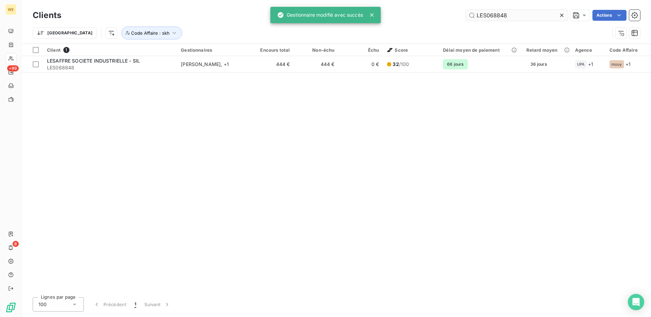
click at [486, 14] on input "LES068848" at bounding box center [517, 15] width 102 height 11
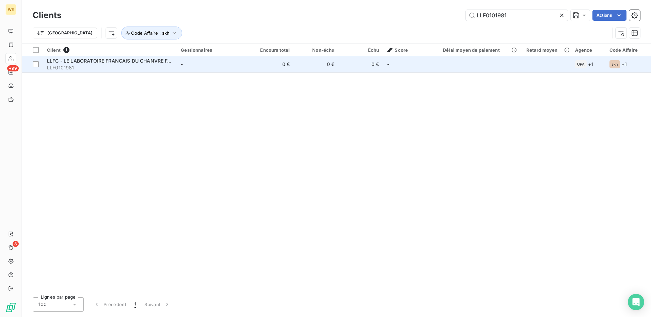
type input "LLF0101981"
click at [92, 66] on span "LLF0101981" at bounding box center [110, 67] width 126 height 7
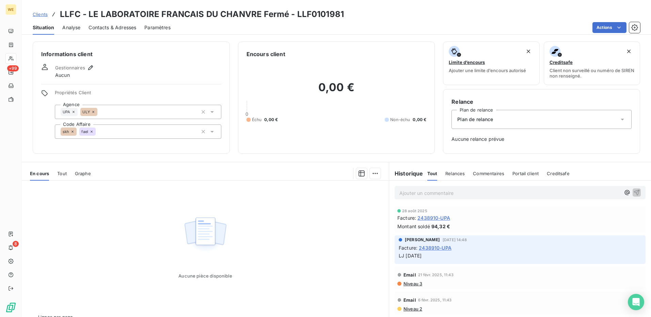
click at [431, 218] on span "2438910-UPA" at bounding box center [433, 217] width 33 height 7
click at [91, 67] on icon "button" at bounding box center [90, 67] width 5 height 5
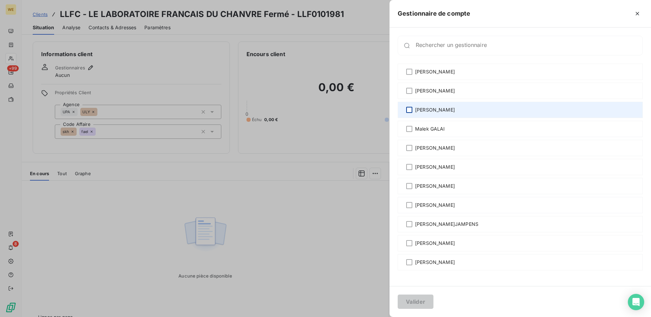
click at [410, 110] on div at bounding box center [409, 110] width 6 height 6
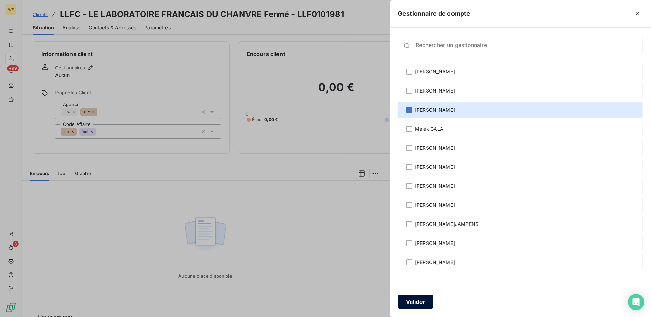
click at [418, 307] on button "Valider" at bounding box center [416, 302] width 36 height 14
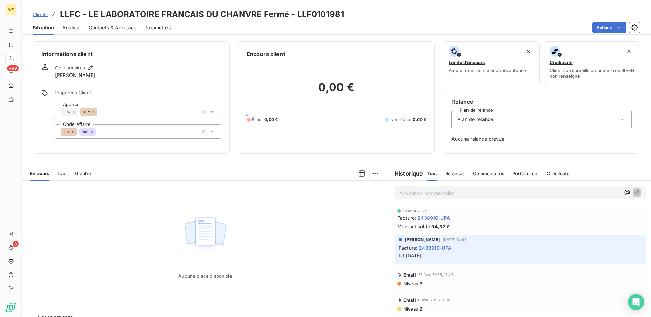
click at [93, 113] on icon at bounding box center [93, 112] width 4 height 4
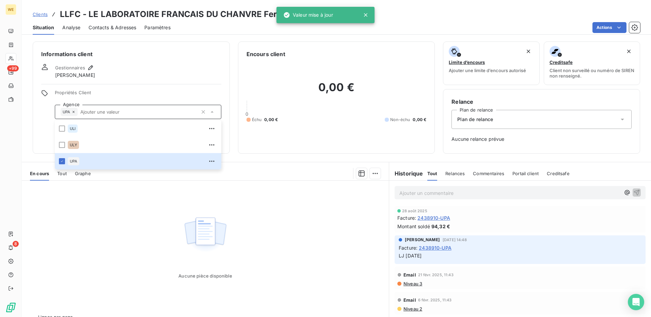
click at [109, 87] on div "Informations client Gestionnaires Léna Soukharevskoff Propriétés Client Agence …" at bounding box center [131, 98] width 197 height 112
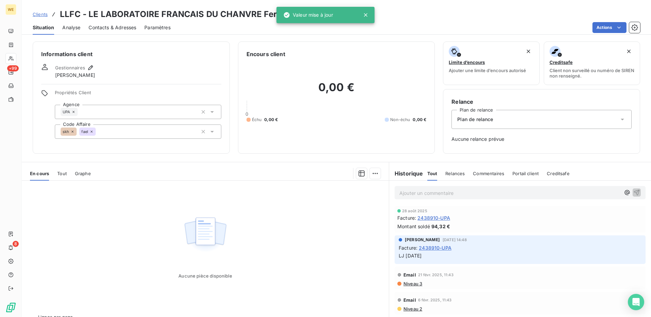
click at [90, 132] on icon at bounding box center [92, 132] width 4 height 4
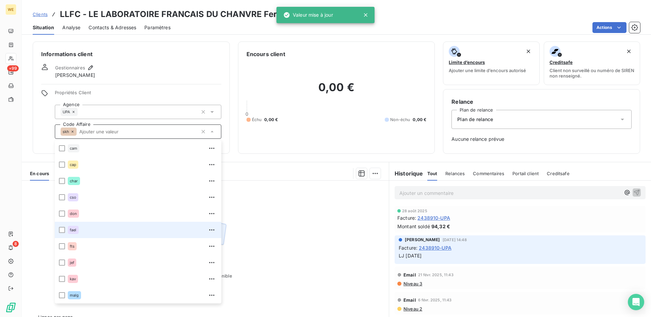
click at [137, 71] on div "Gestionnaires Léna Soukharevskoff" at bounding box center [131, 71] width 180 height 15
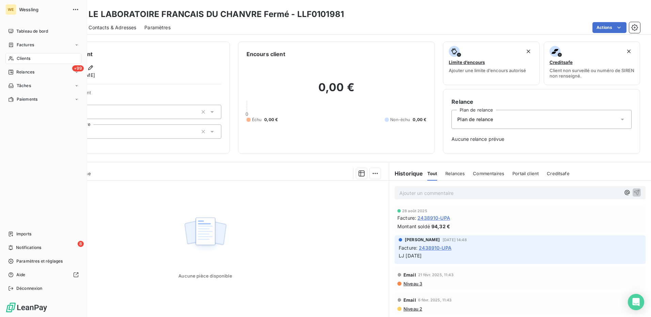
click at [26, 58] on span "Clients" at bounding box center [24, 58] width 14 height 6
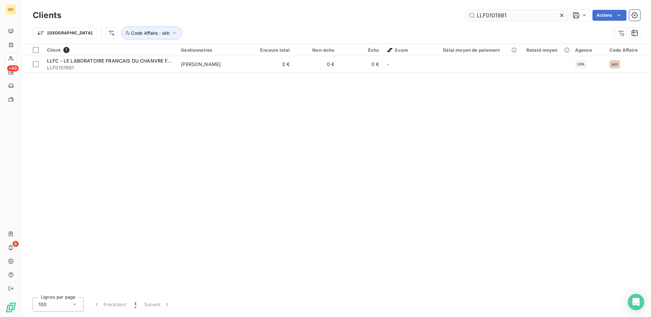
click at [490, 14] on input "LLF0101981" at bounding box center [517, 15] width 102 height 11
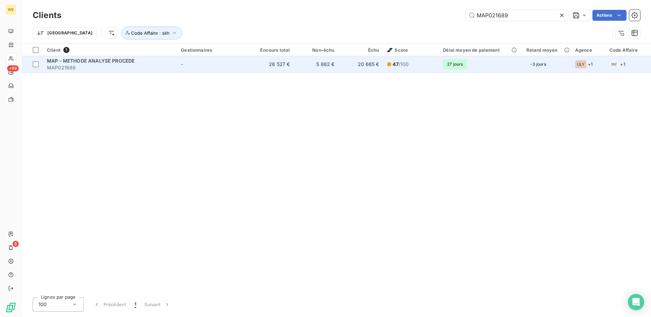
type input "MAP021689"
click at [69, 63] on span "MAP - METHODE ANALYSE PROCEDE" at bounding box center [90, 61] width 87 height 6
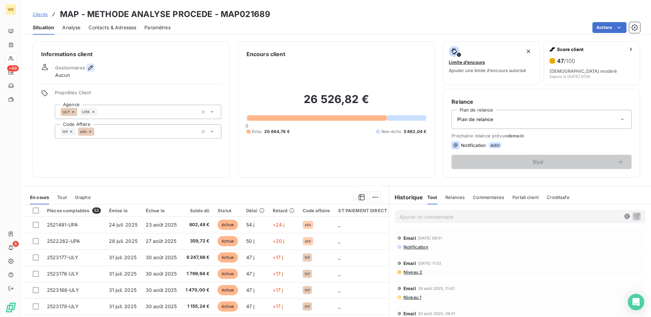
click at [92, 67] on icon "button" at bounding box center [90, 67] width 7 height 7
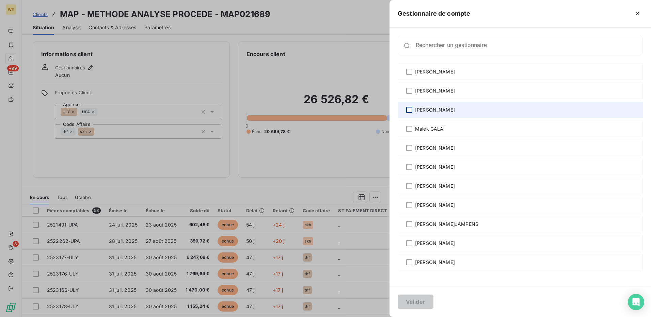
click at [409, 110] on div at bounding box center [409, 110] width 6 height 6
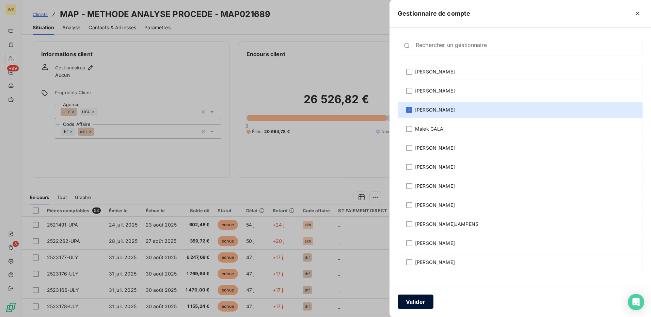
click at [419, 302] on button "Valider" at bounding box center [416, 302] width 36 height 14
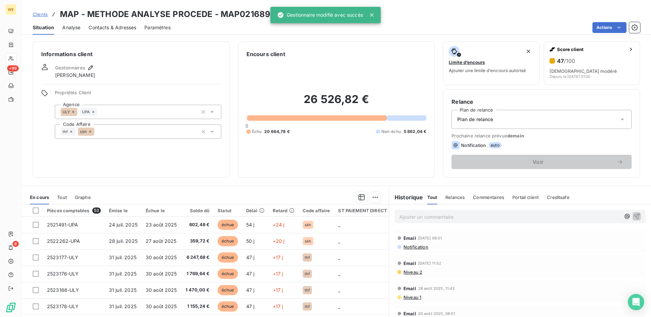
click at [140, 67] on div "Gestionnaires Léna Soukharevskoff" at bounding box center [131, 71] width 180 height 15
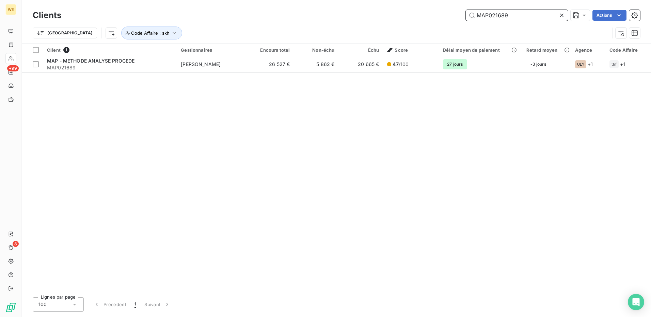
click at [501, 16] on input "MAP021689" at bounding box center [517, 15] width 102 height 11
click at [502, 16] on input "MAP021689" at bounding box center [517, 15] width 102 height 11
paste input "NOR044541"
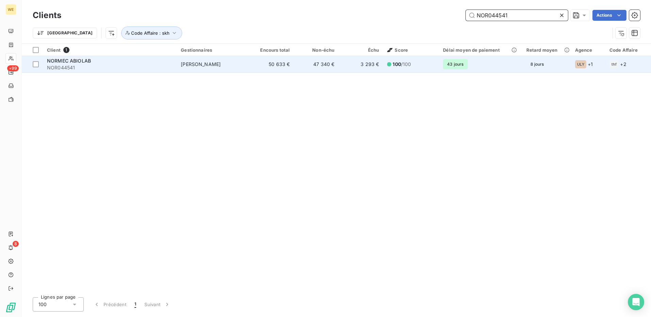
type input "NOR044541"
click at [79, 63] on span "NORMEC ABIOLAB" at bounding box center [69, 61] width 44 height 6
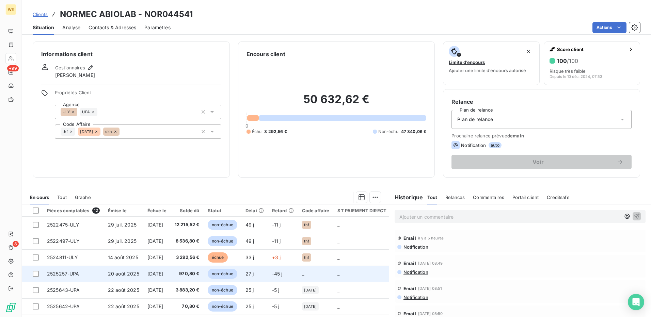
click at [117, 275] on span "20 août 2025" at bounding box center [123, 274] width 31 height 6
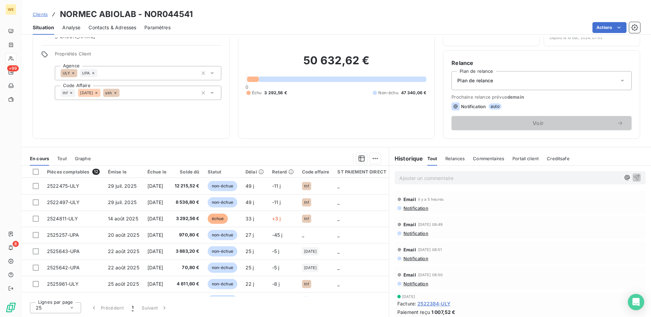
click at [131, 94] on div "thf pola skh" at bounding box center [138, 93] width 166 height 14
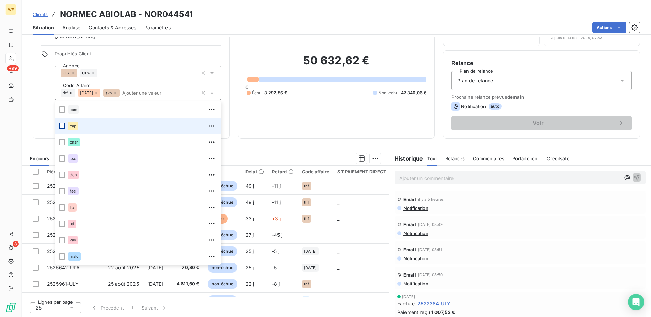
click at [60, 126] on div at bounding box center [62, 126] width 6 height 6
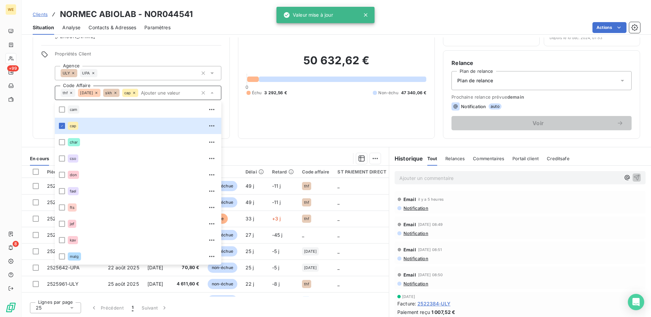
click at [141, 54] on span "Propriétés Client" at bounding box center [138, 56] width 166 height 10
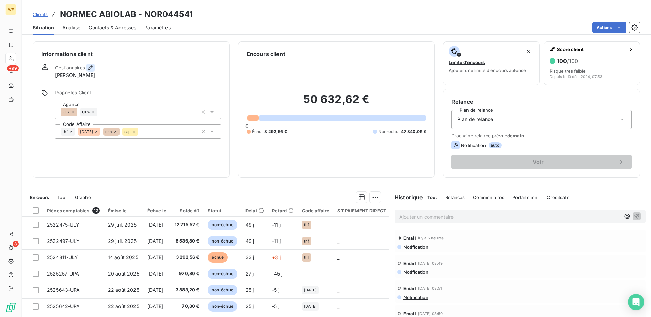
click at [90, 67] on icon "button" at bounding box center [90, 67] width 5 height 5
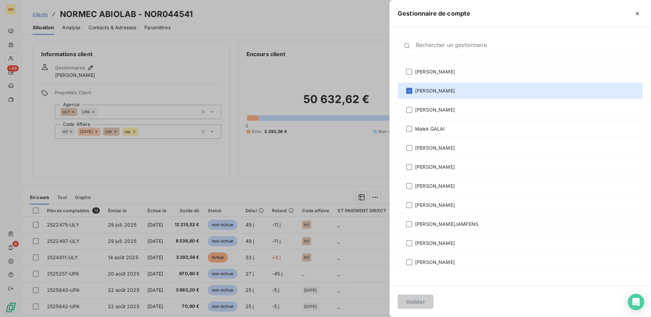
click at [161, 44] on div at bounding box center [325, 158] width 651 height 317
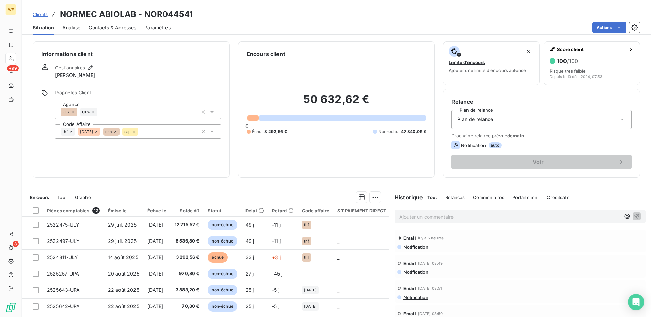
click at [146, 90] on span "Propriétés Client" at bounding box center [138, 95] width 166 height 10
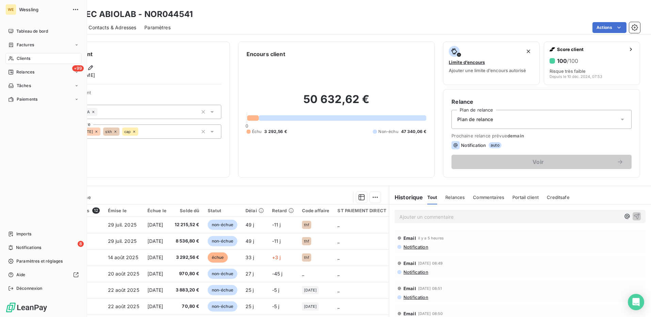
drag, startPoint x: 25, startPoint y: 53, endPoint x: 45, endPoint y: 60, distance: 21.1
click at [25, 55] on div "Clients" at bounding box center [43, 58] width 76 height 11
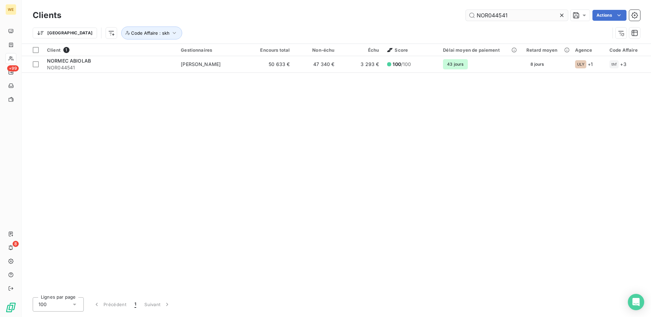
click at [488, 15] on input "NOR044541" at bounding box center [517, 15] width 102 height 11
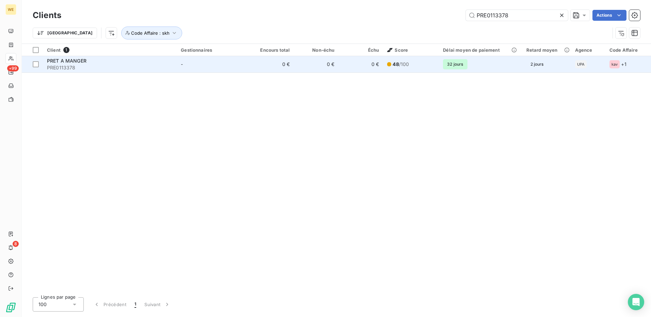
type input "PRE0113378"
click at [107, 63] on div "PRET A MANGER" at bounding box center [110, 61] width 126 height 7
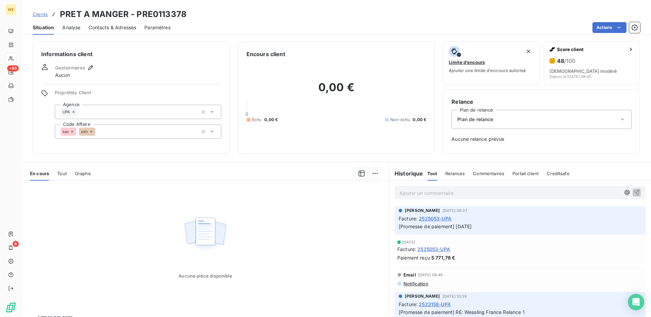
click at [427, 220] on span "2525053-UPA" at bounding box center [435, 218] width 33 height 7
click at [90, 66] on icon "button" at bounding box center [90, 67] width 7 height 7
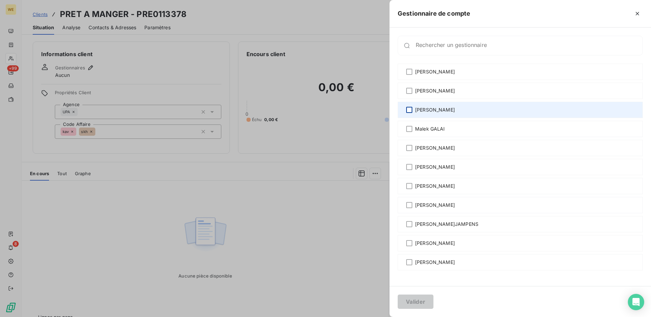
drag, startPoint x: 411, startPoint y: 110, endPoint x: 420, endPoint y: 125, distance: 17.8
click at [411, 111] on div at bounding box center [409, 110] width 6 height 6
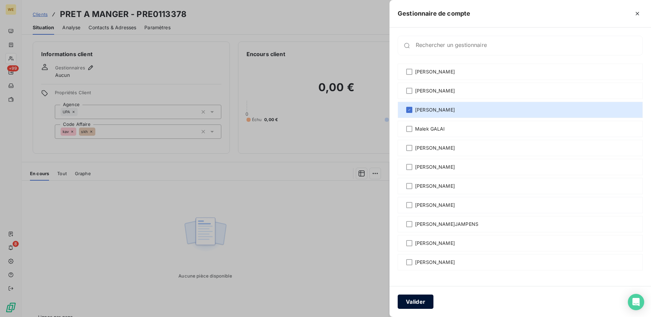
click at [425, 306] on button "Valider" at bounding box center [416, 302] width 36 height 14
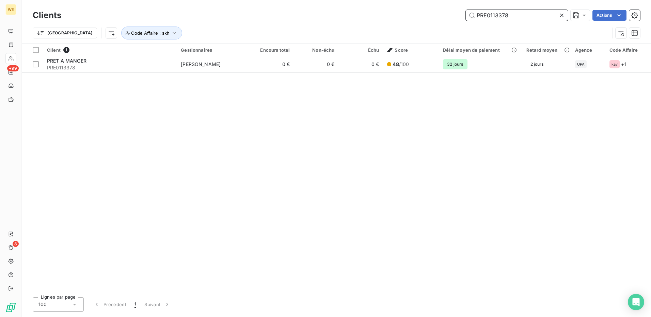
click at [496, 13] on input "PRE0113378" at bounding box center [517, 15] width 102 height 11
paste input "QUA07954"
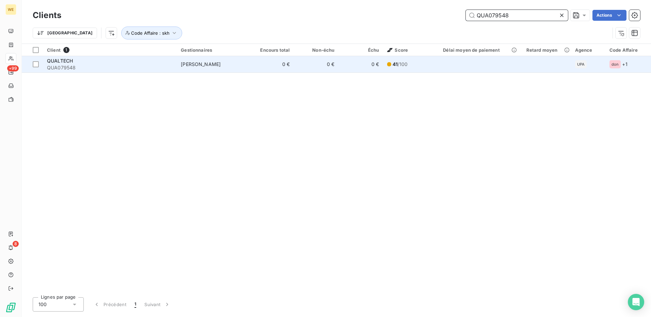
type input "QUA079548"
click at [125, 66] on span "QUA079548" at bounding box center [110, 67] width 126 height 7
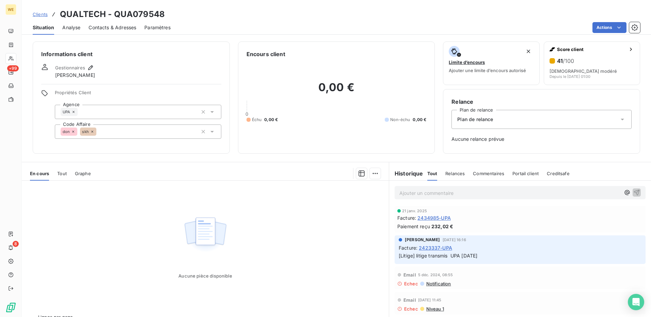
click at [423, 218] on span "2434985-UPA" at bounding box center [433, 217] width 33 height 7
click at [74, 133] on icon at bounding box center [73, 132] width 4 height 4
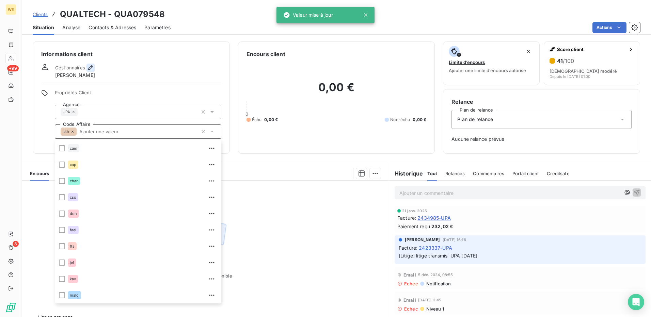
click at [88, 68] on icon "button" at bounding box center [90, 67] width 7 height 7
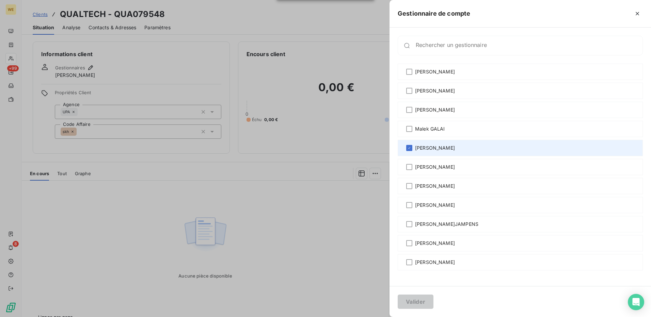
drag, startPoint x: 407, startPoint y: 149, endPoint x: 407, endPoint y: 144, distance: 4.8
click at [408, 148] on icon at bounding box center [409, 148] width 4 height 4
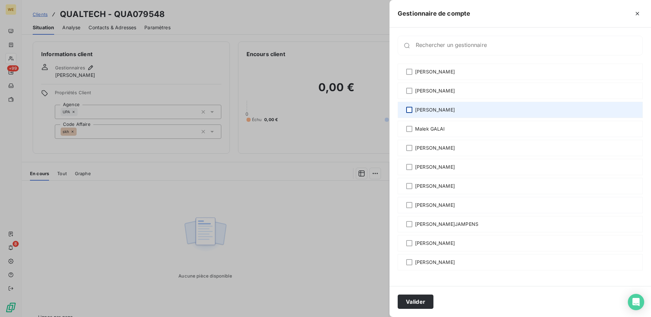
click at [410, 109] on div at bounding box center [409, 110] width 6 height 6
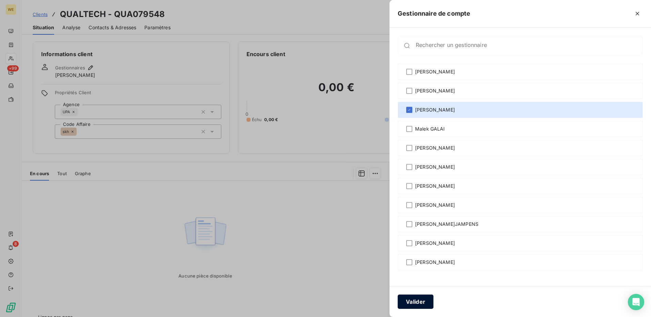
click at [421, 300] on button "Valider" at bounding box center [416, 302] width 36 height 14
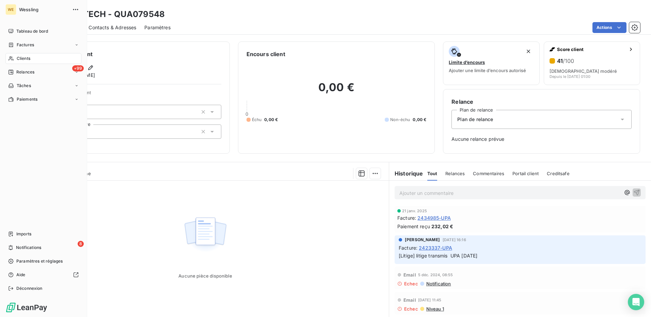
drag, startPoint x: 22, startPoint y: 57, endPoint x: 51, endPoint y: 61, distance: 29.8
click at [23, 57] on span "Clients" at bounding box center [24, 58] width 14 height 6
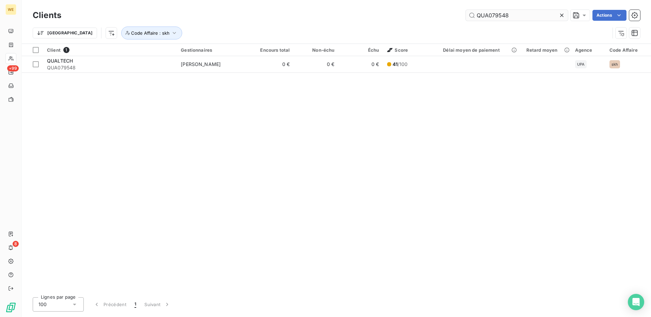
click at [482, 14] on input "QUA079548" at bounding box center [517, 15] width 102 height 11
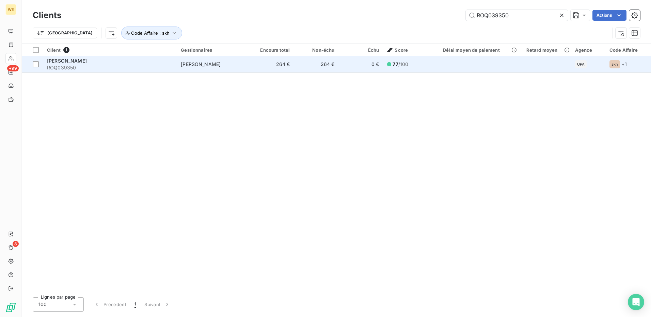
type input "ROQ039350"
click at [84, 65] on span "ROQ039350" at bounding box center [110, 67] width 126 height 7
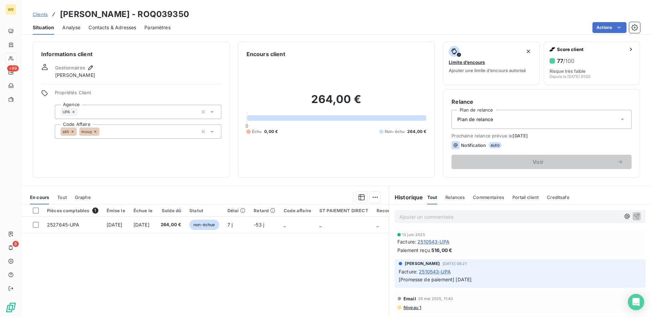
click at [427, 242] on span "2510543-UPA" at bounding box center [433, 241] width 32 height 7
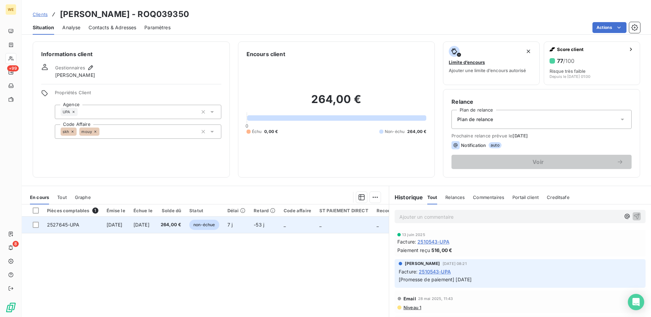
click at [123, 223] on span "9 sept. 2025" at bounding box center [115, 225] width 16 height 6
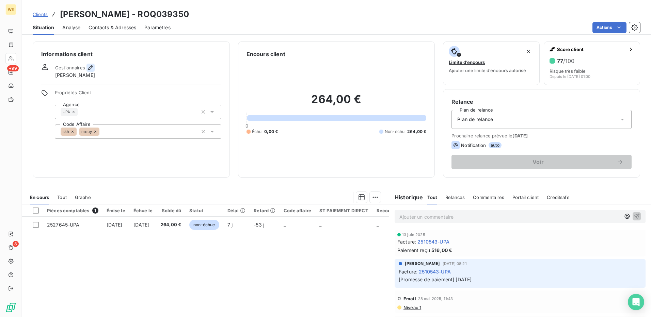
click at [92, 66] on icon "button" at bounding box center [90, 67] width 7 height 7
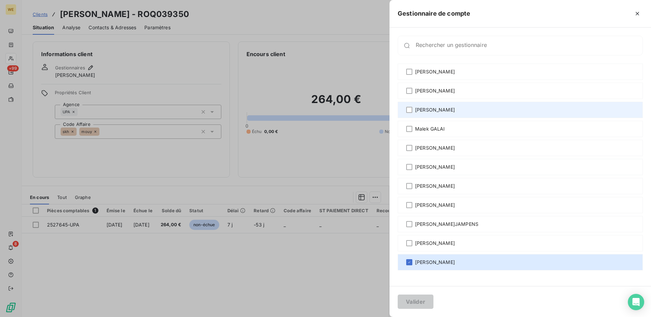
drag, startPoint x: 409, startPoint y: 110, endPoint x: 414, endPoint y: 116, distance: 7.1
click at [410, 110] on div at bounding box center [409, 110] width 6 height 6
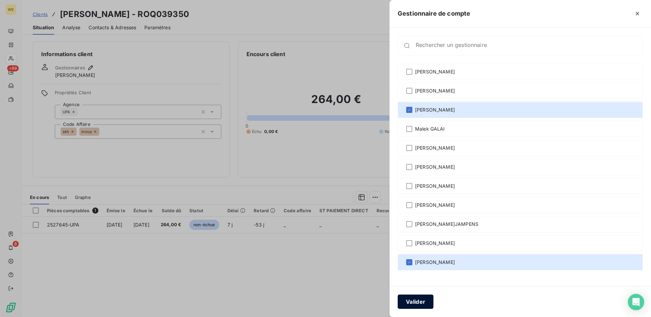
click at [416, 302] on button "Valider" at bounding box center [416, 302] width 36 height 14
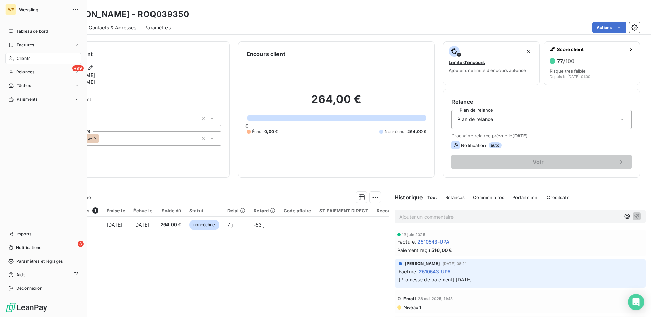
click at [21, 57] on span "Clients" at bounding box center [24, 58] width 14 height 6
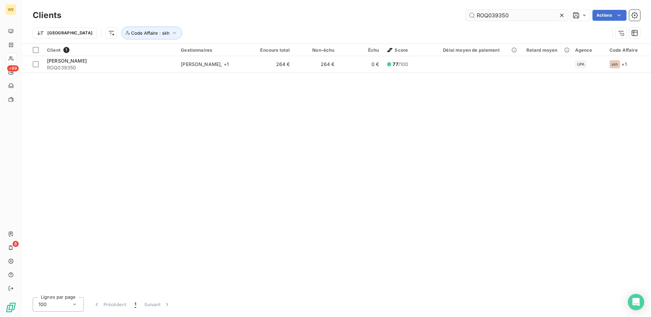
click at [477, 18] on input "ROQ039350" at bounding box center [517, 15] width 102 height 11
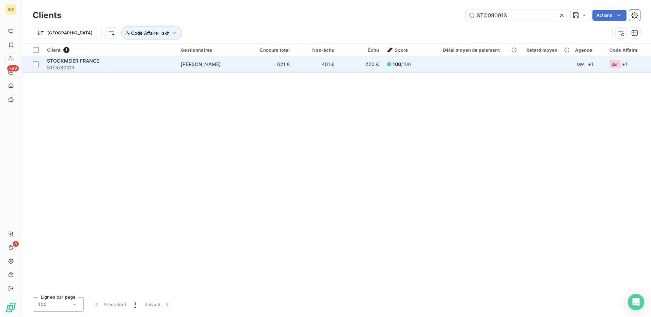
type input "STO080913"
click at [95, 67] on span "STO080913" at bounding box center [110, 67] width 126 height 7
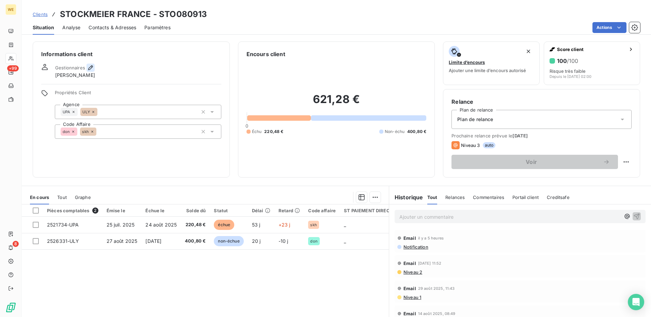
click at [91, 68] on icon "button" at bounding box center [90, 67] width 7 height 7
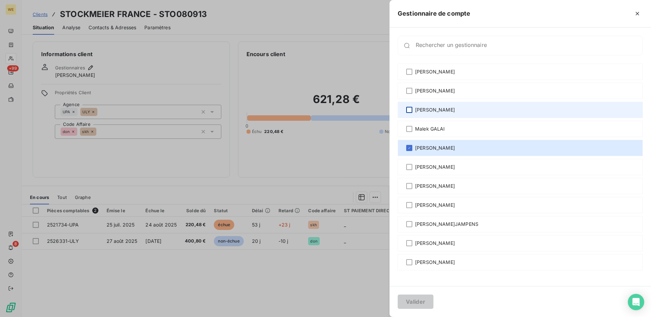
click at [409, 111] on div at bounding box center [409, 110] width 6 height 6
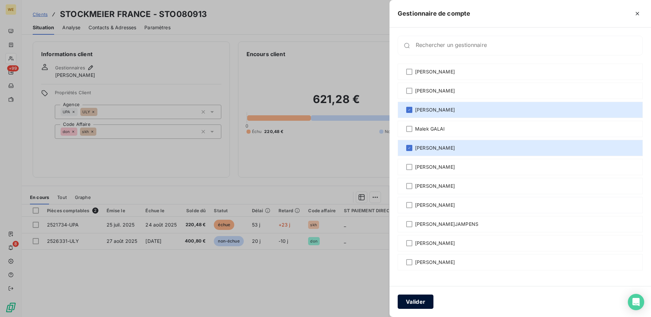
click at [422, 299] on button "Valider" at bounding box center [416, 302] width 36 height 14
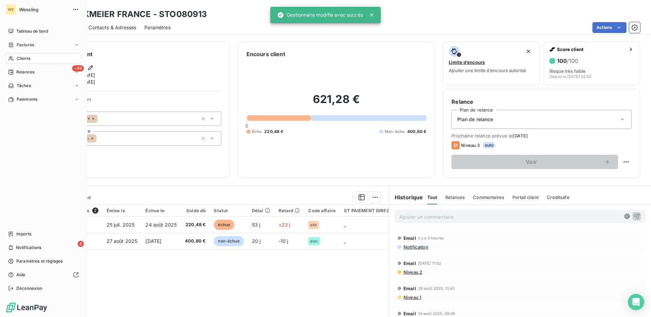
drag, startPoint x: 12, startPoint y: 56, endPoint x: 42, endPoint y: 62, distance: 29.8
click at [12, 56] on icon at bounding box center [11, 58] width 6 height 5
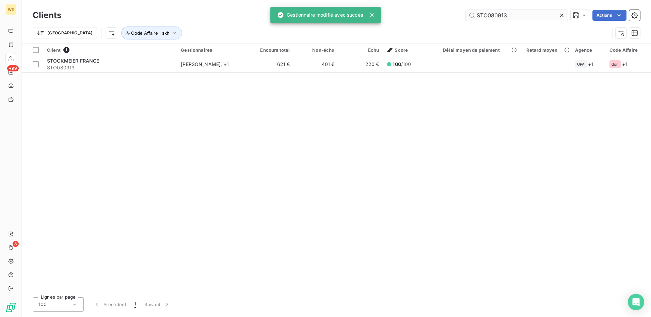
click at [488, 14] on input "STO080913" at bounding box center [517, 15] width 102 height 11
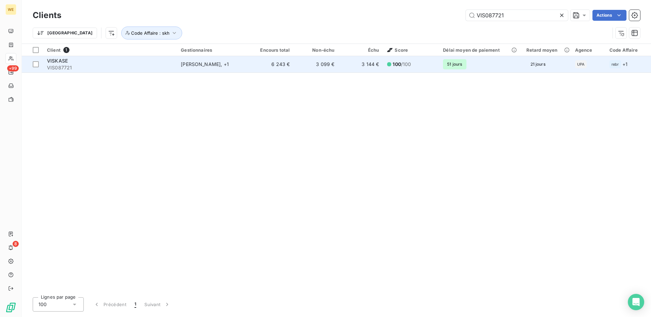
type input "VIS087721"
click at [88, 66] on span "VIS087721" at bounding box center [110, 67] width 126 height 7
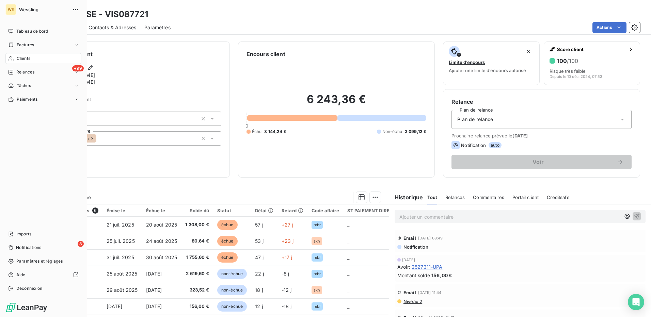
drag, startPoint x: 21, startPoint y: 57, endPoint x: 43, endPoint y: 62, distance: 22.2
click at [21, 57] on span "Clients" at bounding box center [24, 58] width 14 height 6
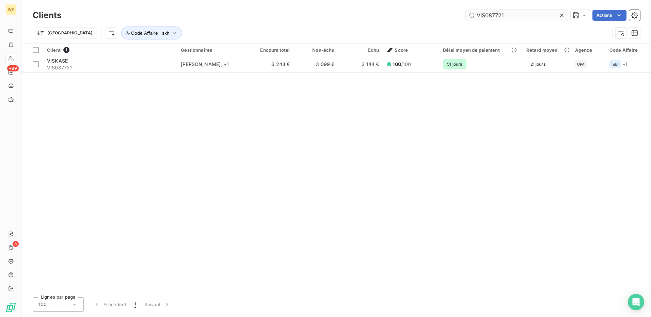
click at [494, 17] on input "VIS087721" at bounding box center [517, 15] width 102 height 11
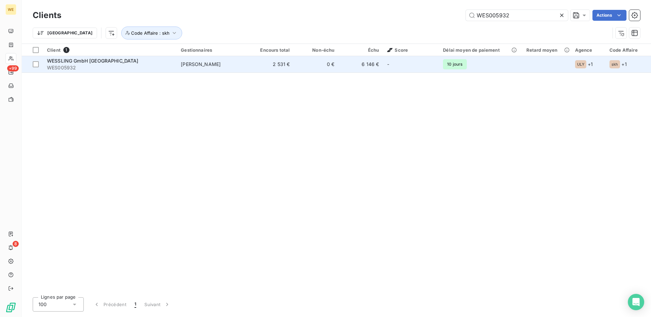
type input "WES005932"
click at [140, 66] on span "WES005932" at bounding box center [110, 67] width 126 height 7
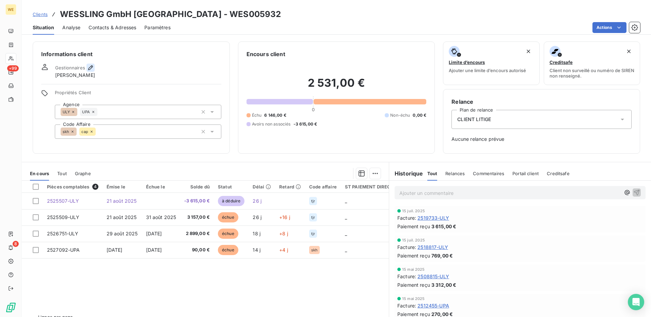
click at [92, 68] on icon "button" at bounding box center [90, 67] width 7 height 7
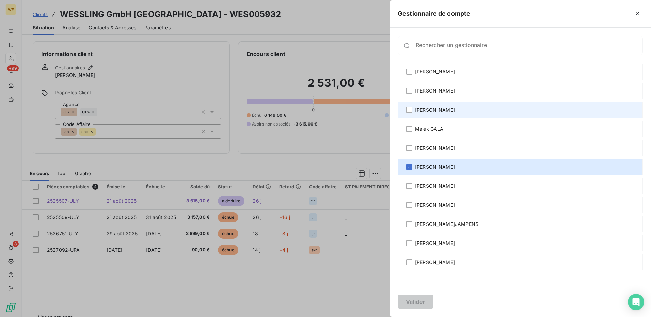
drag, startPoint x: 411, startPoint y: 109, endPoint x: 412, endPoint y: 114, distance: 4.6
click at [410, 109] on div at bounding box center [409, 110] width 6 height 6
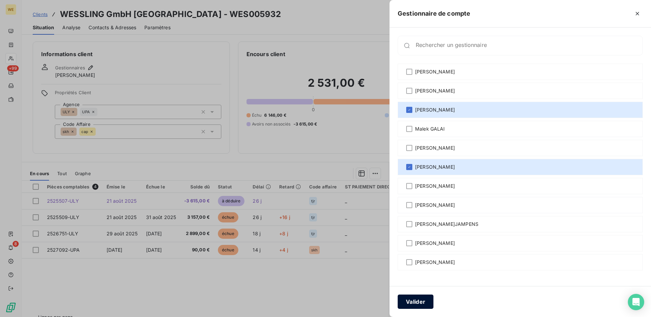
click at [425, 303] on button "Valider" at bounding box center [416, 302] width 36 height 14
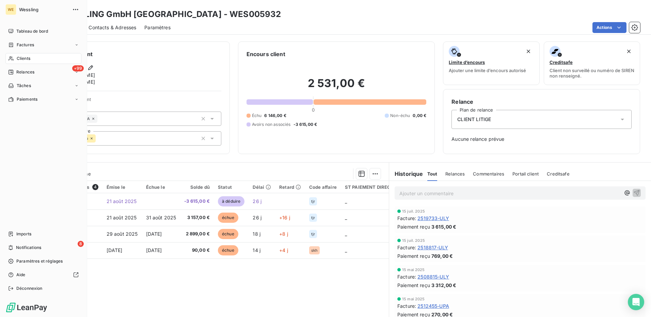
click at [33, 59] on div "Clients" at bounding box center [43, 58] width 76 height 11
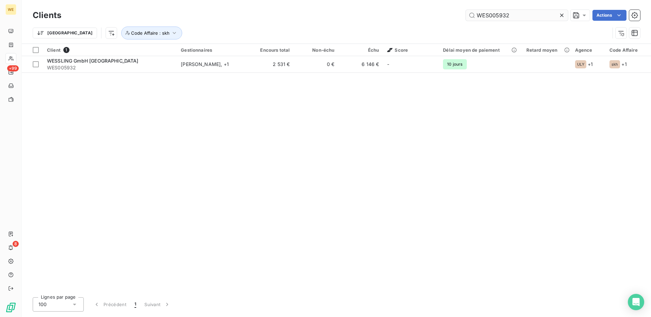
click at [480, 15] on input "WES005932" at bounding box center [517, 15] width 102 height 11
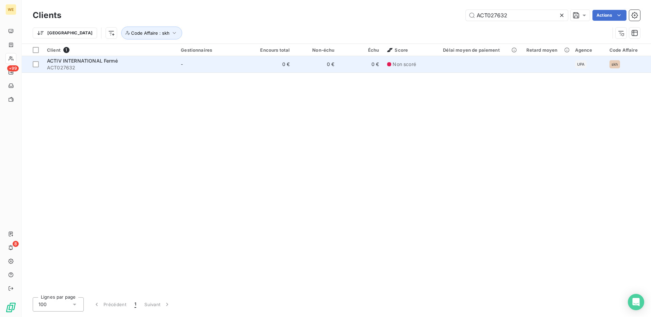
type input "ACT027632"
click at [119, 62] on div "ACTIV INTERNATIONAL Fermé" at bounding box center [110, 61] width 126 height 7
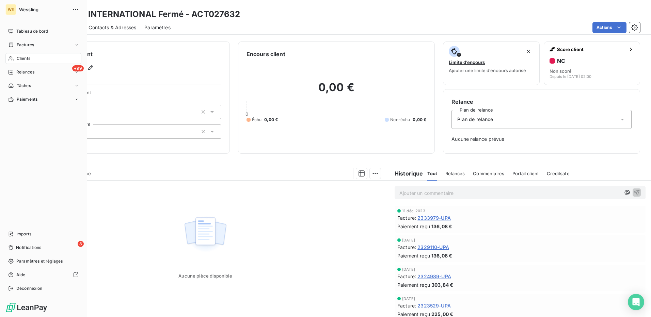
click at [27, 56] on span "Clients" at bounding box center [24, 58] width 14 height 6
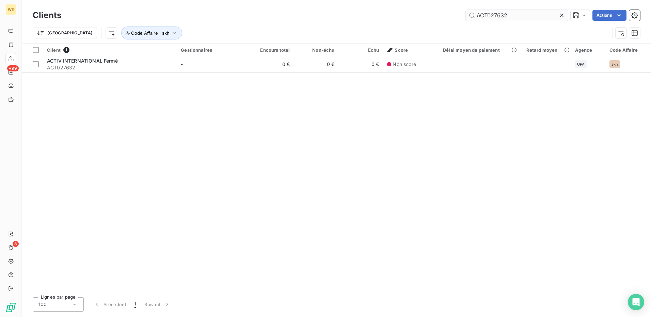
click at [498, 16] on input "ACT027632" at bounding box center [517, 15] width 102 height 11
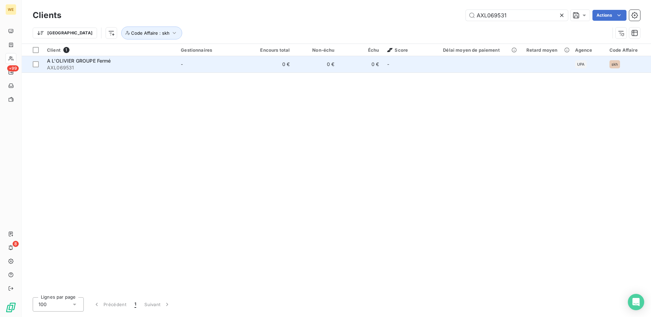
type input "AXL069531"
click at [95, 63] on span "A L'OLIVIER GROUPE Fermé" at bounding box center [79, 61] width 64 height 6
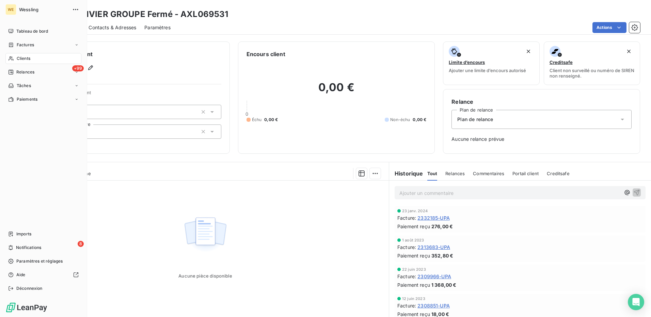
click at [16, 60] on div "Clients" at bounding box center [43, 58] width 76 height 11
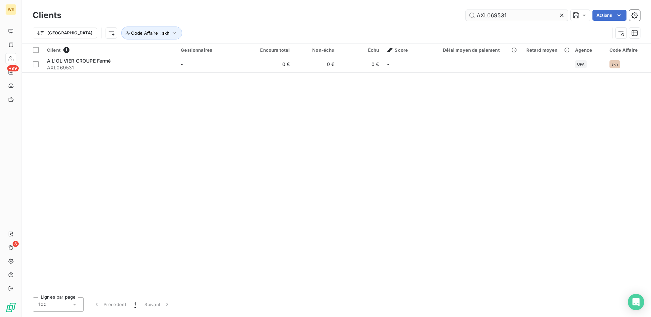
click at [492, 15] on input "AXL069531" at bounding box center [517, 15] width 102 height 11
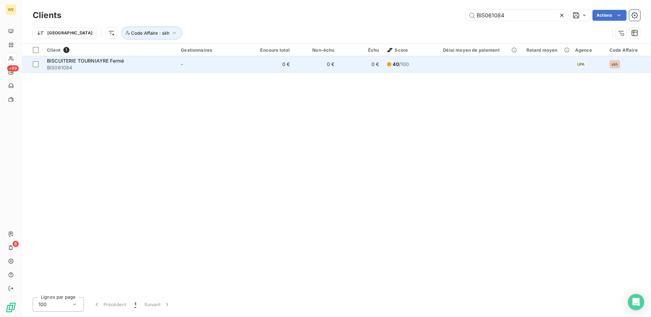
type input "BIS061084"
click at [96, 64] on span "BIS061084" at bounding box center [110, 67] width 126 height 7
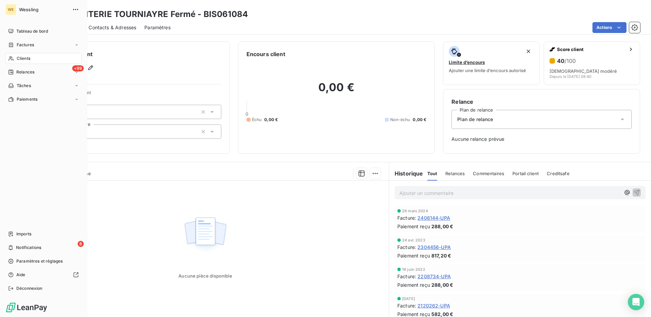
click at [28, 55] on div "Clients" at bounding box center [43, 58] width 76 height 11
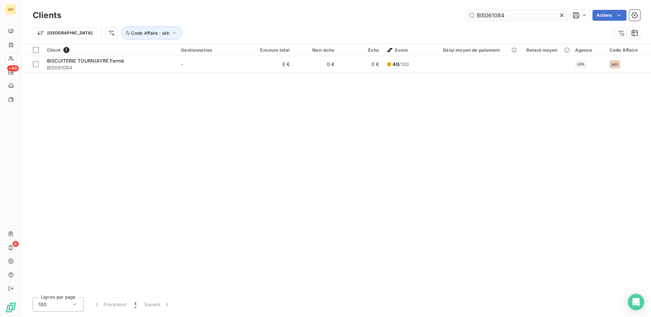
click at [474, 15] on input "BIS061084" at bounding box center [517, 15] width 102 height 11
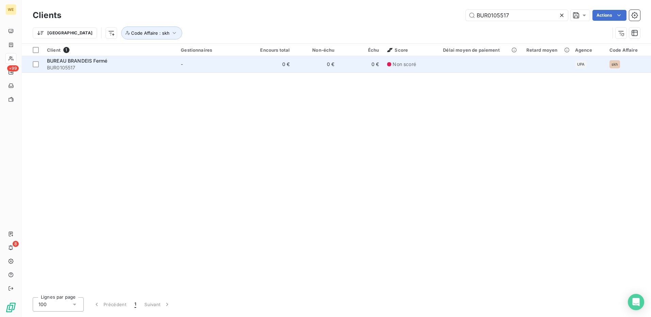
type input "BUR0105517"
click at [91, 62] on span "BUREAU BRANDEIS Fermé" at bounding box center [77, 61] width 60 height 6
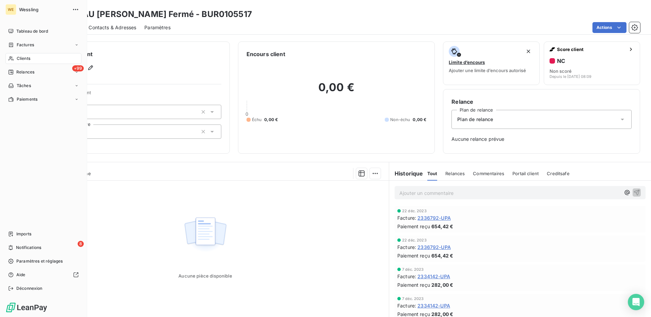
click at [18, 58] on span "Clients" at bounding box center [24, 58] width 14 height 6
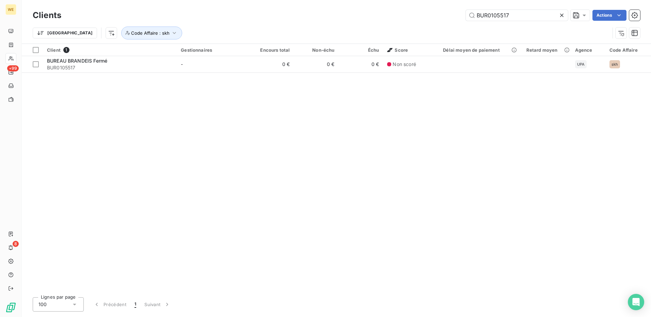
drag, startPoint x: 520, startPoint y: 14, endPoint x: 440, endPoint y: 11, distance: 79.7
click at [440, 11] on div "BUR0105517 Actions" at bounding box center [354, 15] width 570 height 11
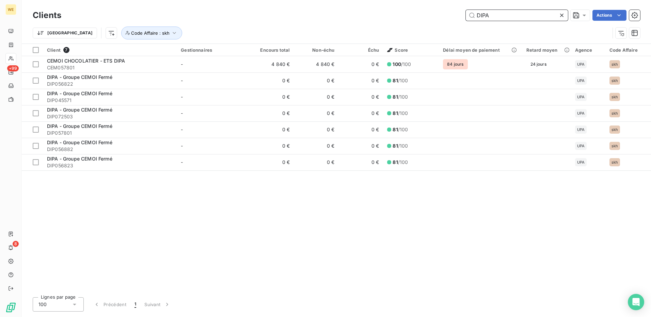
click at [493, 16] on input "DIPA" at bounding box center [517, 15] width 102 height 11
paste input "LEX0112475"
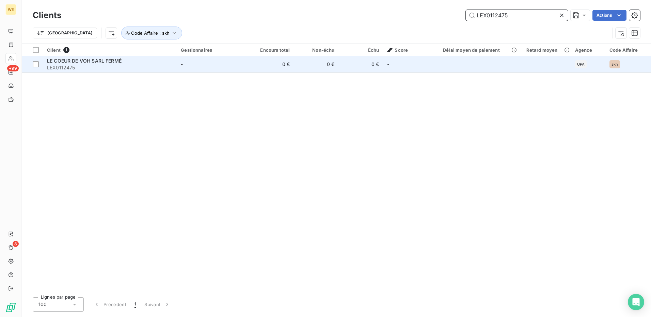
type input "LEX0112475"
click at [80, 63] on span "LE COEUR DE VOH SARL FERMÉ" at bounding box center [84, 61] width 75 height 6
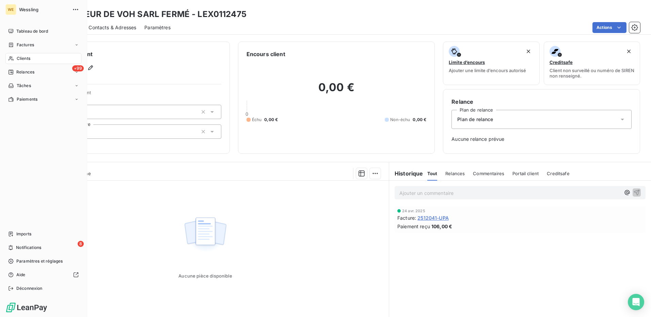
click at [18, 56] on span "Clients" at bounding box center [24, 58] width 14 height 6
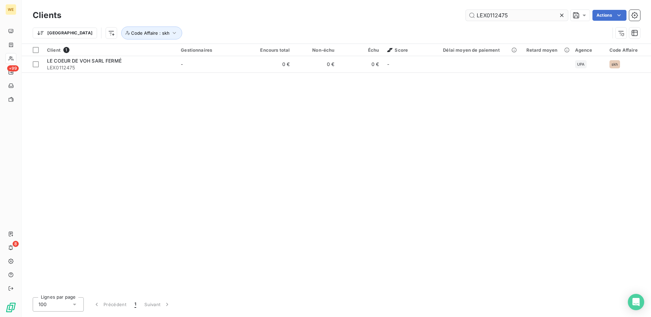
click at [494, 15] on input "LEX0112475" at bounding box center [517, 15] width 102 height 11
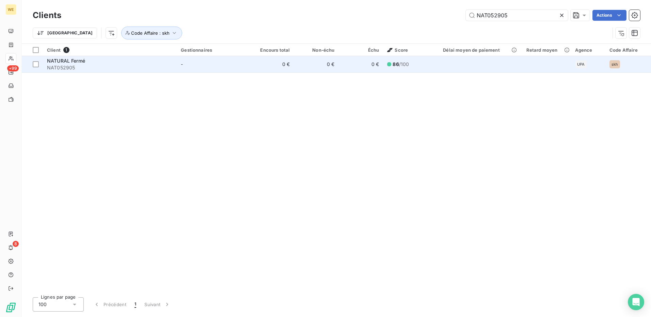
type input "NAT052905"
click at [82, 60] on span "NATURAL Fermé" at bounding box center [66, 61] width 38 height 6
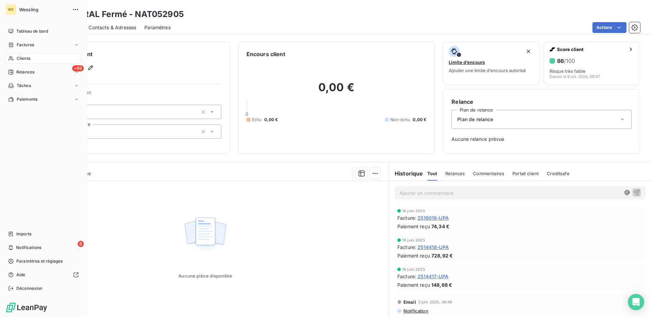
drag, startPoint x: 15, startPoint y: 59, endPoint x: 75, endPoint y: 62, distance: 59.7
click at [15, 59] on div "Clients" at bounding box center [43, 58] width 76 height 11
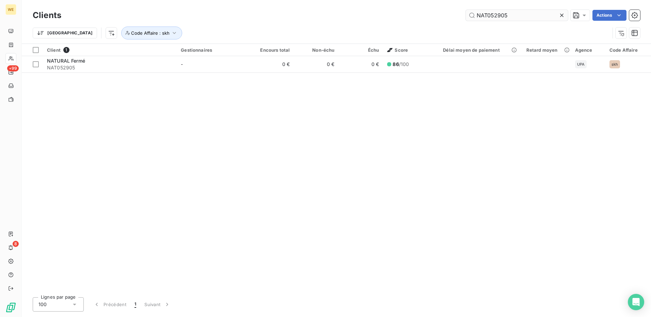
click at [489, 14] on input "NAT052905" at bounding box center [517, 15] width 102 height 11
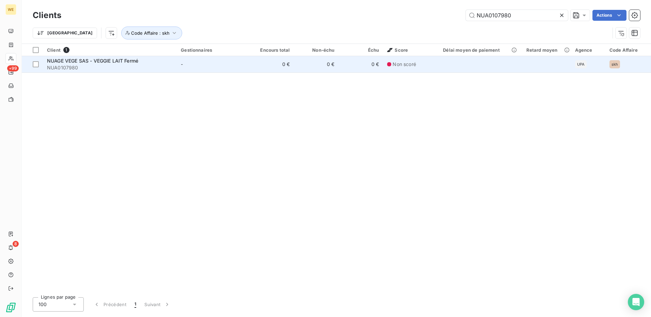
type input "NUA0107980"
click at [96, 63] on div "NUAGE VEGE SAS - VEGGIE LAIT Fermé" at bounding box center [110, 61] width 126 height 7
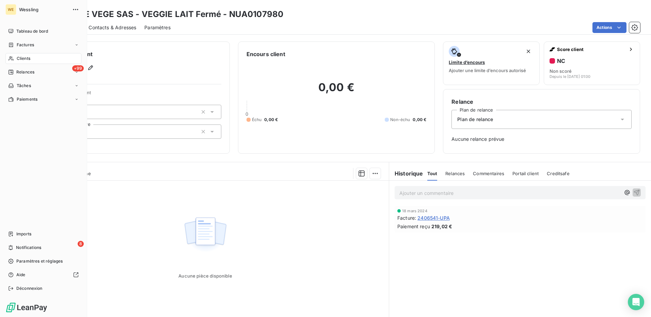
drag, startPoint x: 17, startPoint y: 59, endPoint x: 38, endPoint y: 61, distance: 20.9
click at [18, 59] on span "Clients" at bounding box center [24, 58] width 14 height 6
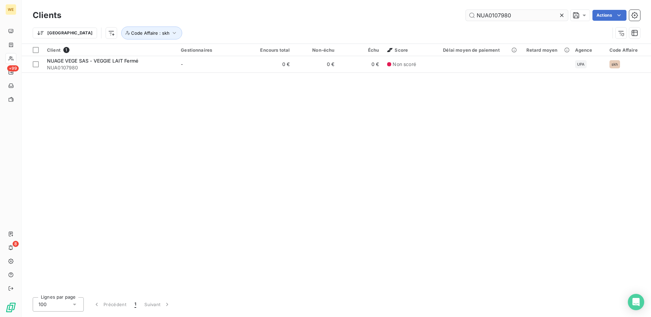
click at [479, 13] on input "NUA0107980" at bounding box center [517, 15] width 102 height 11
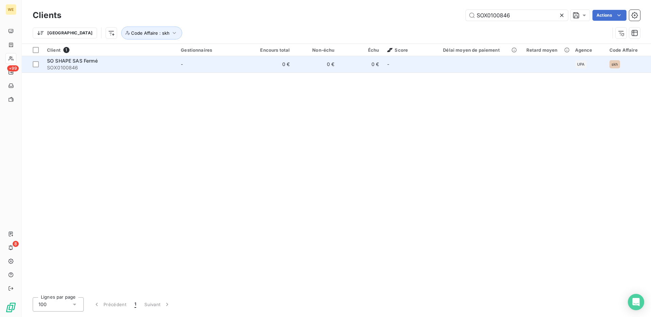
type input "SOX0100846"
click at [81, 64] on span "SOX0100846" at bounding box center [110, 67] width 126 height 7
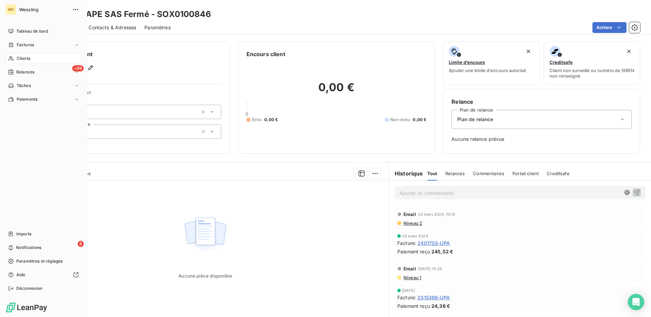
click at [19, 58] on span "Clients" at bounding box center [24, 58] width 14 height 6
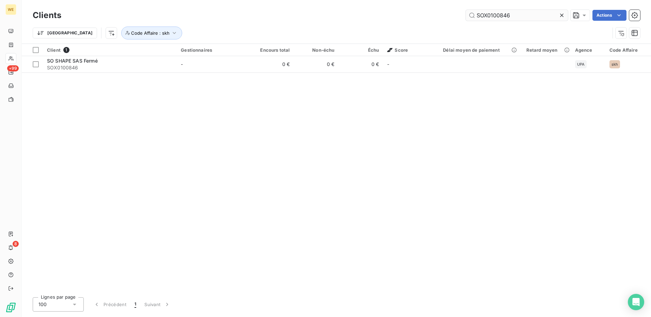
click at [479, 12] on input "SOX0100846" at bounding box center [517, 15] width 102 height 11
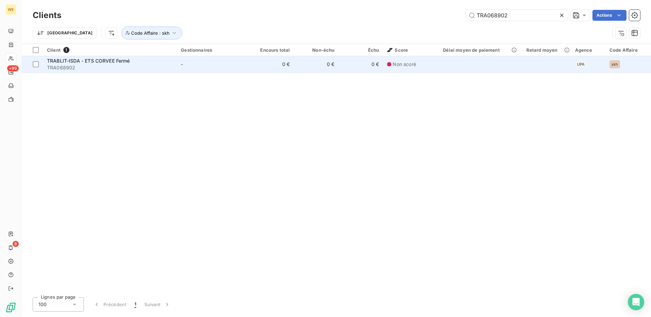
type input "TRA068902"
click at [148, 62] on div "TRABLIT-ISDA - ETS CORVEE Fermé" at bounding box center [110, 61] width 126 height 7
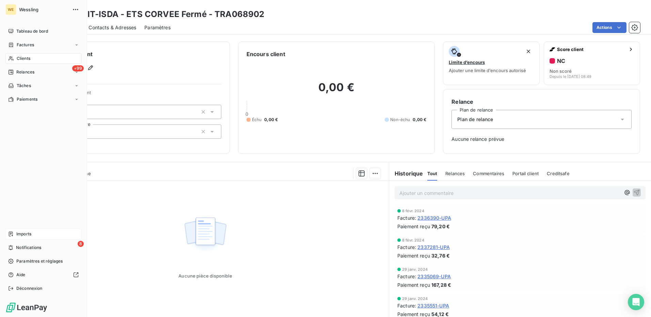
click at [12, 232] on icon at bounding box center [10, 233] width 5 height 5
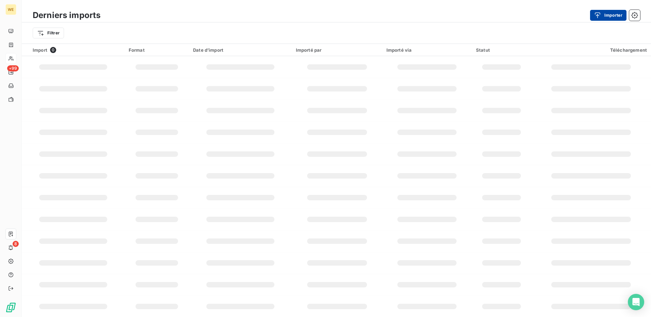
click at [602, 17] on div "button" at bounding box center [599, 15] width 10 height 7
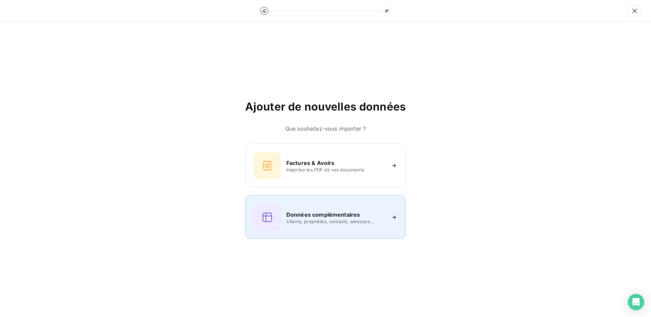
click at [306, 217] on h6 "Données complémentaires" at bounding box center [323, 215] width 74 height 8
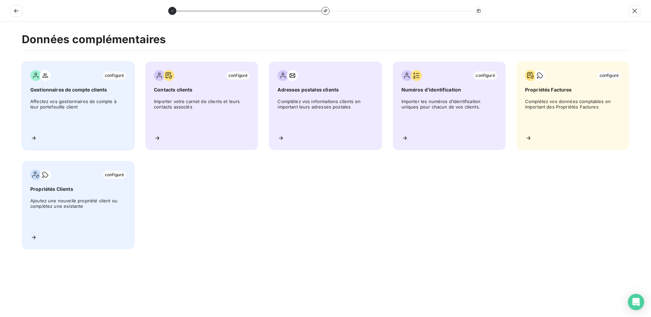
click at [71, 111] on span "Affectez vos gestionnaires de compte à leur portefeuille client" at bounding box center [78, 114] width 96 height 31
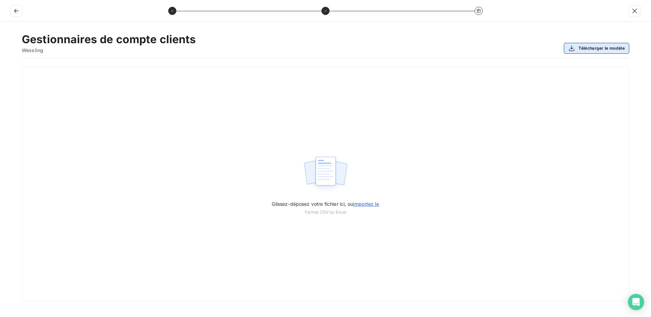
click at [610, 47] on button "Télécharger le modèle" at bounding box center [596, 48] width 65 height 11
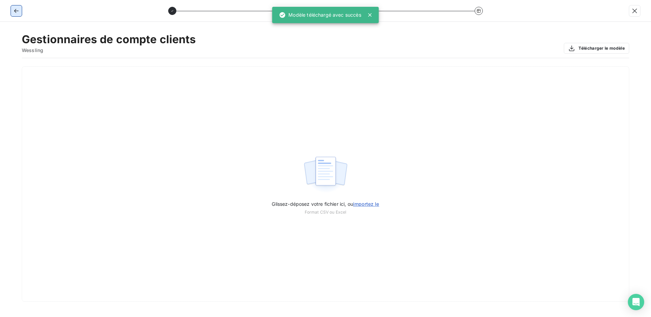
drag, startPoint x: 16, startPoint y: 9, endPoint x: 30, endPoint y: 17, distance: 16.5
click at [16, 9] on icon "button" at bounding box center [16, 10] width 7 height 7
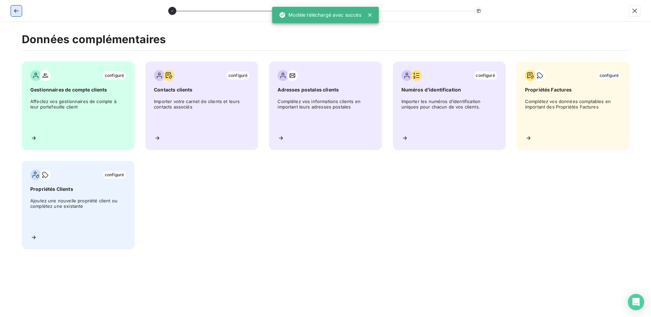
click at [15, 7] on button "button" at bounding box center [16, 10] width 11 height 11
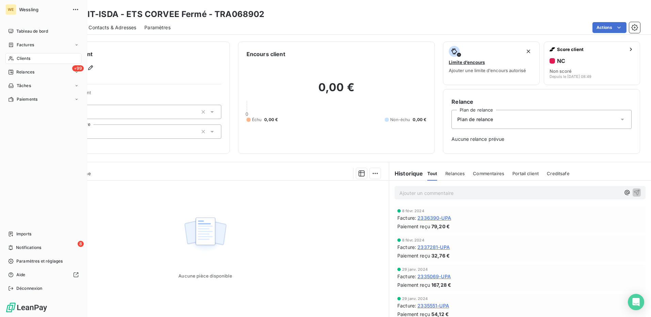
click at [17, 59] on span "Clients" at bounding box center [24, 58] width 14 height 6
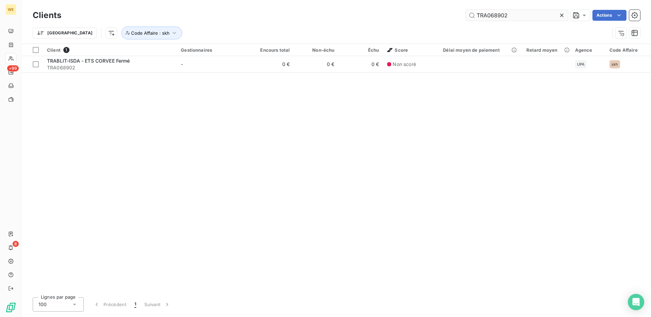
click at [484, 16] on input "TRA068902" at bounding box center [517, 15] width 102 height 11
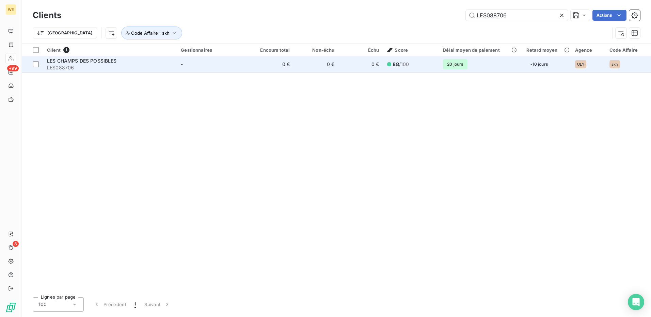
type input "LES088706"
click at [86, 64] on div "LES CHAMPS DES POSSIBLES LES088706" at bounding box center [110, 65] width 126 height 14
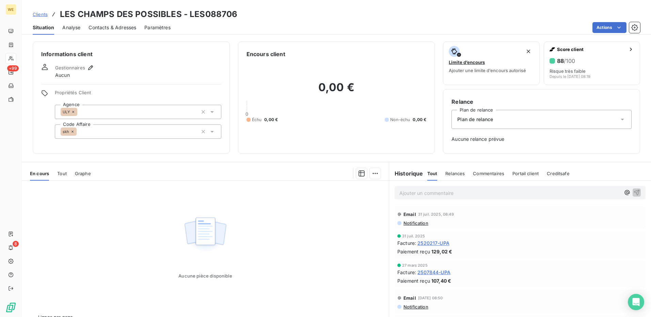
click at [74, 111] on icon at bounding box center [73, 112] width 2 height 2
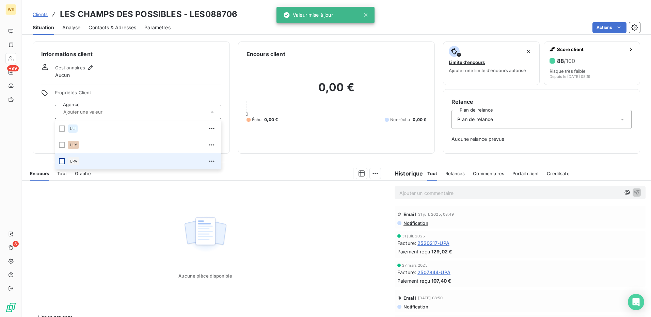
click at [60, 161] on div at bounding box center [62, 161] width 6 height 6
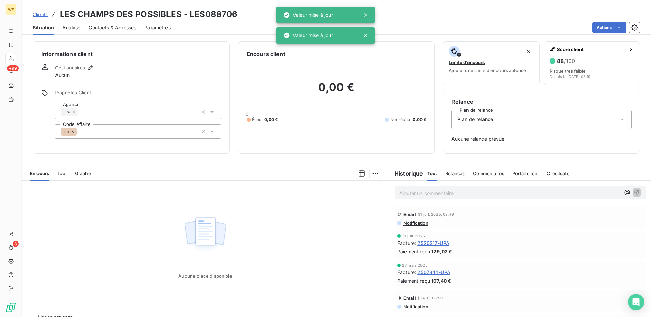
click at [117, 80] on div "Informations client Gestionnaires Aucun Propriétés Client Agence UPA Code Affai…" at bounding box center [131, 98] width 197 height 112
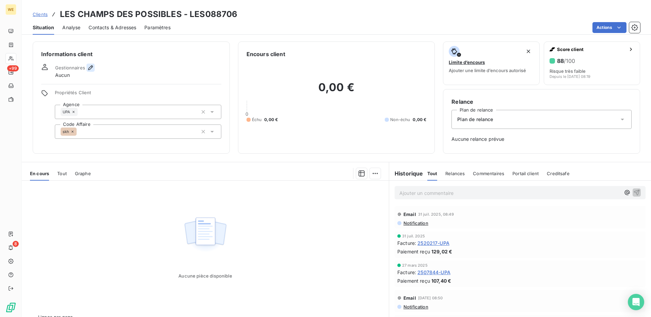
click at [88, 67] on icon "button" at bounding box center [90, 67] width 7 height 7
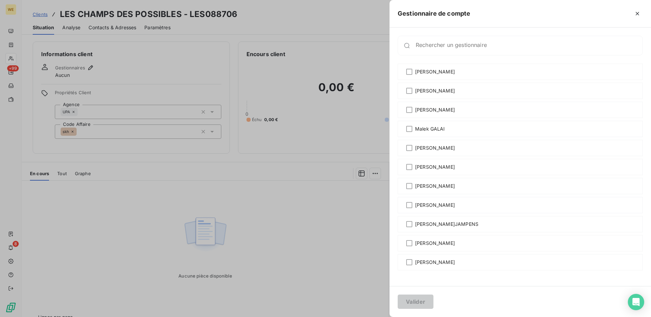
click at [156, 66] on div at bounding box center [325, 158] width 651 height 317
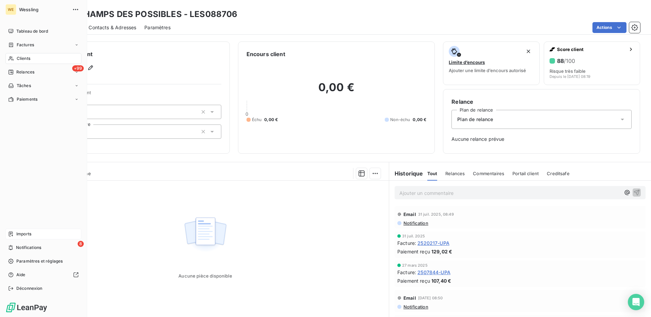
click at [18, 236] on span "Imports" at bounding box center [23, 234] width 15 height 6
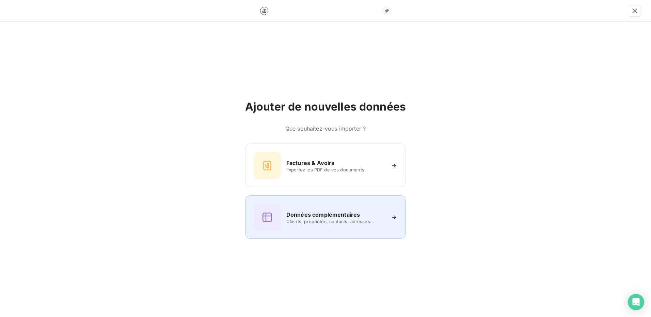
click at [317, 219] on span "Clients, propriétés, contacts, adresses..." at bounding box center [335, 221] width 99 height 5
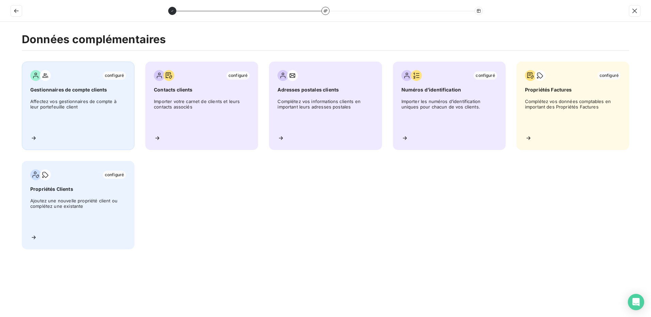
click at [63, 95] on div "configuré Gestionnaires de compte clients Affectez vos gestionnaires de compte …" at bounding box center [78, 106] width 113 height 88
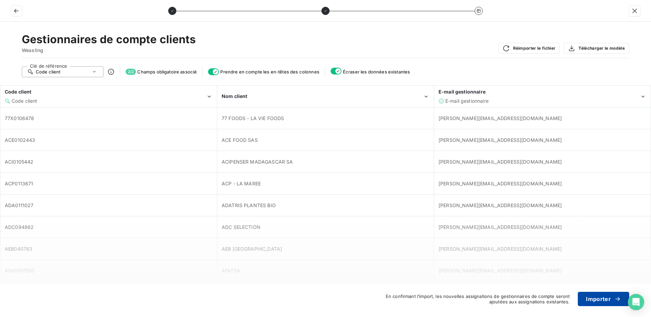
click at [592, 302] on button "Importer" at bounding box center [603, 299] width 51 height 14
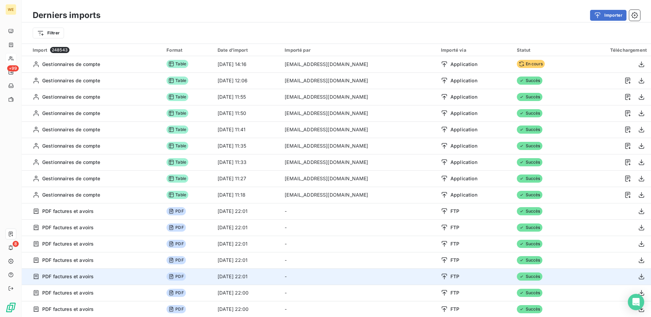
click at [336, 276] on td "-" at bounding box center [358, 277] width 156 height 16
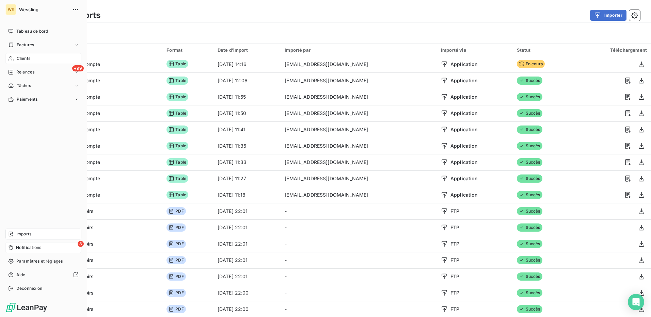
click at [29, 248] on span "Notifications" at bounding box center [28, 248] width 25 height 6
click at [31, 263] on span "Paramètres et réglages" at bounding box center [39, 261] width 46 height 6
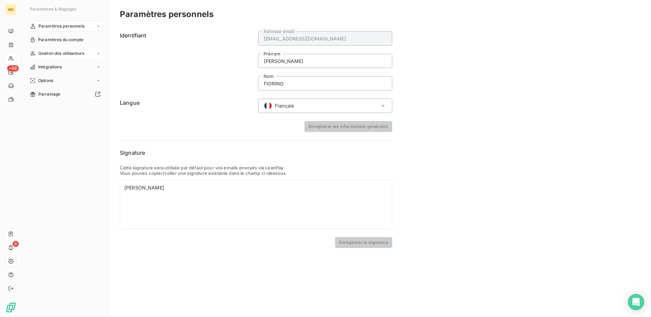
click at [59, 52] on span "Gestion des utilisateurs" at bounding box center [61, 53] width 46 height 6
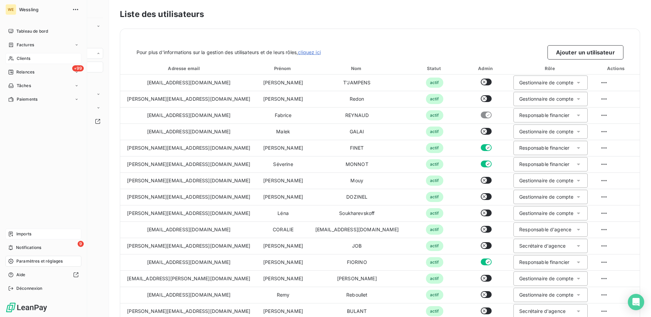
click at [28, 57] on span "Clients" at bounding box center [24, 58] width 14 height 6
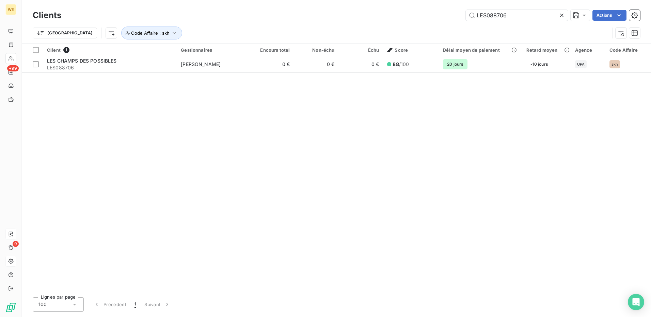
click at [563, 15] on icon at bounding box center [561, 15] width 7 height 7
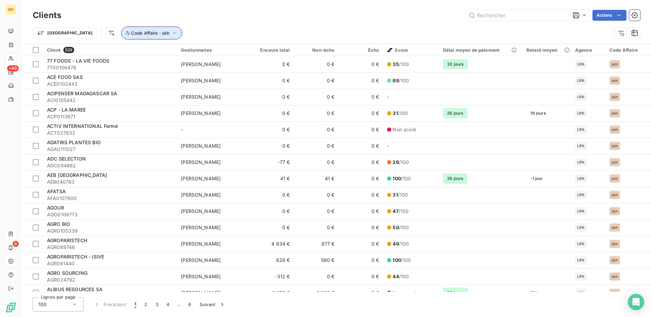
click at [173, 33] on icon "button" at bounding box center [174, 33] width 3 height 2
click at [265, 52] on icon at bounding box center [267, 50] width 7 height 7
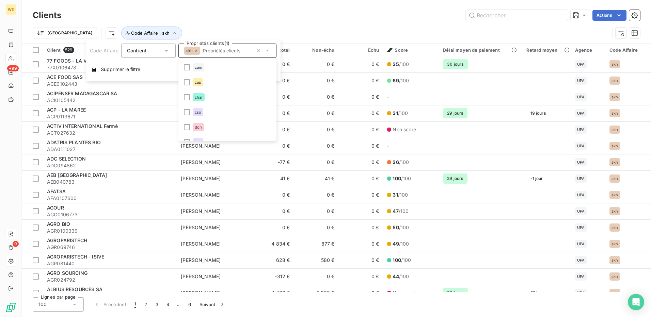
scroll to position [203, 0]
click at [184, 135] on div at bounding box center [187, 134] width 6 height 6
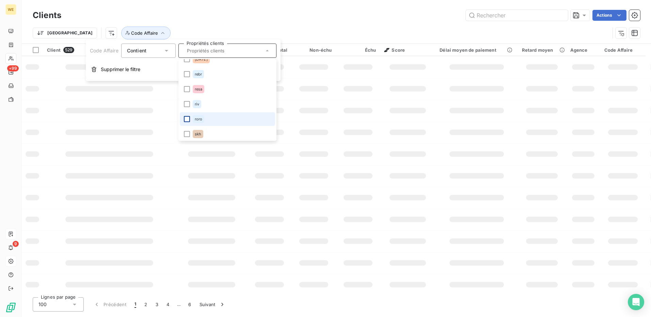
click at [185, 121] on div at bounding box center [187, 119] width 6 height 6
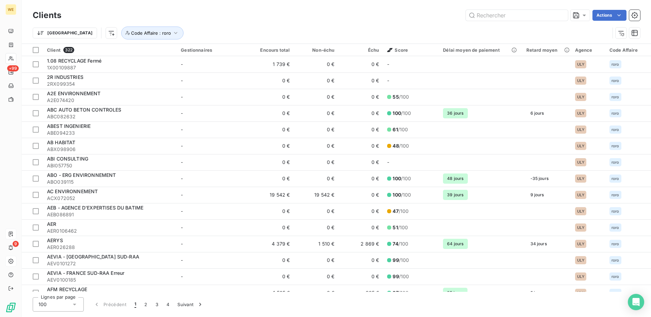
click at [273, 17] on div "Actions" at bounding box center [354, 15] width 570 height 11
click at [611, 15] on html "WE +99 9 Clients Actions Trier Code Affaire : roro Client 322 Gestionnaires Enc…" at bounding box center [325, 158] width 651 height 317
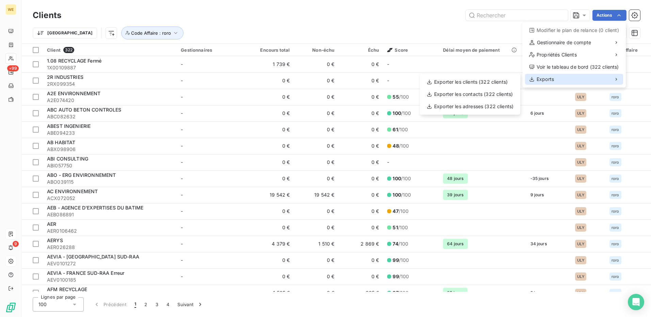
click at [570, 82] on div "Exports" at bounding box center [574, 79] width 98 height 11
click at [445, 82] on div "Exporter les clients (322 clients)" at bounding box center [469, 82] width 95 height 11
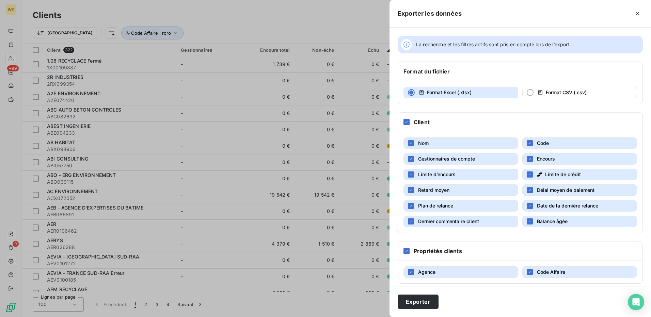
drag, startPoint x: 410, startPoint y: 224, endPoint x: 414, endPoint y: 220, distance: 6.0
click at [410, 224] on div "button" at bounding box center [411, 222] width 6 height 6
click at [413, 208] on icon "button" at bounding box center [411, 206] width 4 height 4
click at [412, 192] on div "button" at bounding box center [411, 190] width 6 height 6
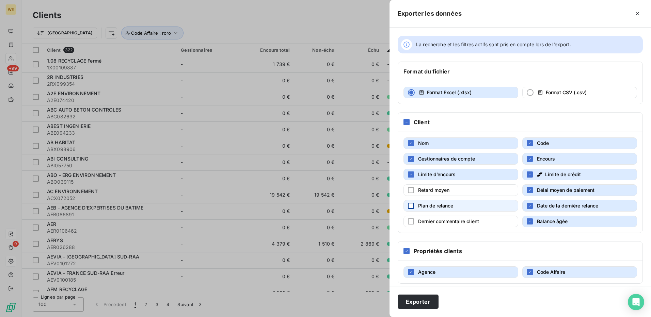
click at [408, 178] on button "Limite d’encours" at bounding box center [460, 175] width 115 height 12
click at [528, 160] on icon "button" at bounding box center [530, 159] width 4 height 4
click at [527, 171] on button "Limite de crédit" at bounding box center [579, 175] width 115 height 12
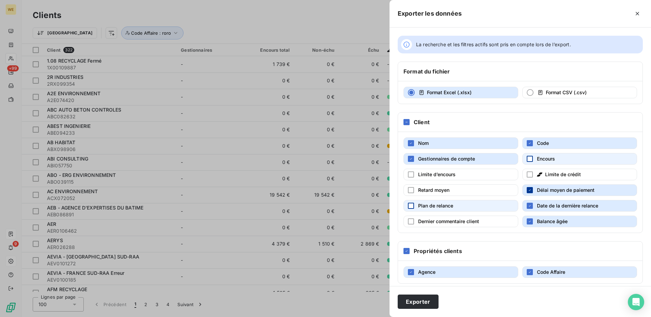
click at [529, 189] on icon "button" at bounding box center [530, 190] width 4 height 4
click at [528, 206] on icon "button" at bounding box center [530, 206] width 4 height 4
click at [527, 220] on div "button" at bounding box center [530, 222] width 6 height 6
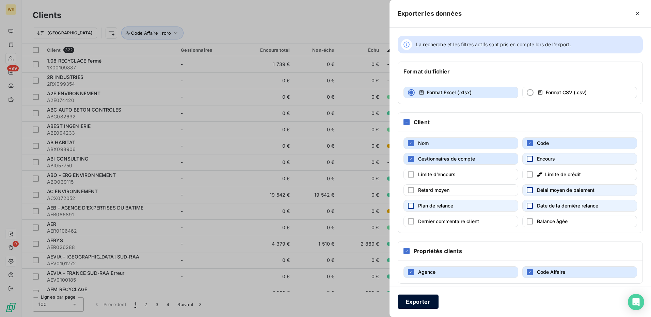
click at [424, 302] on button "Exporter" at bounding box center [418, 302] width 41 height 14
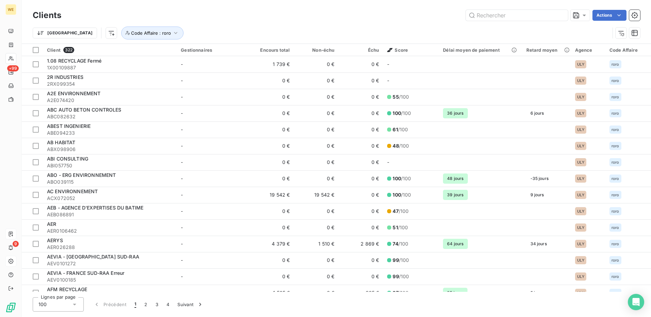
click at [173, 22] on div "Clients Actions" at bounding box center [336, 15] width 607 height 14
click at [476, 17] on input "text" at bounding box center [517, 15] width 102 height 11
paste input "C2S022327"
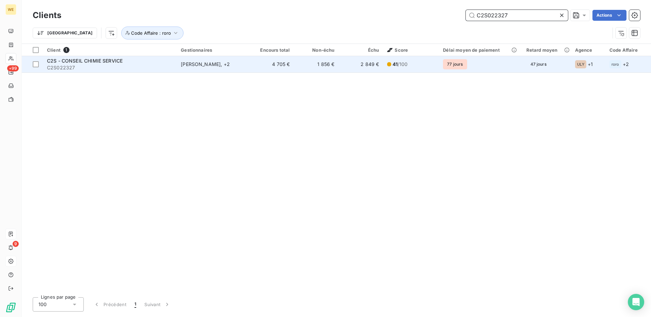
type input "C2S022327"
click at [91, 68] on span "C2S022327" at bounding box center [110, 67] width 126 height 7
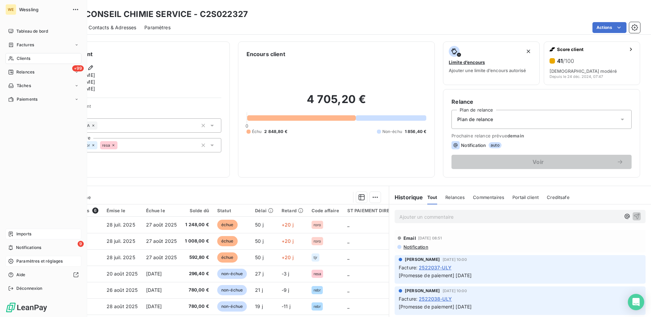
drag, startPoint x: 26, startPoint y: 60, endPoint x: 33, endPoint y: 60, distance: 7.5
click at [26, 60] on span "Clients" at bounding box center [24, 58] width 14 height 6
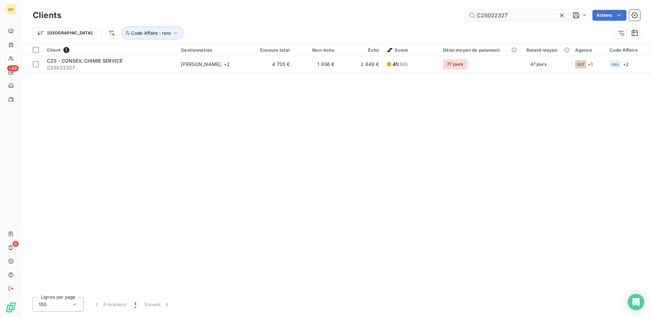
click at [481, 16] on input "C2S022327" at bounding box center [517, 15] width 102 height 11
click at [481, 15] on input "C2S022327" at bounding box center [517, 15] width 102 height 11
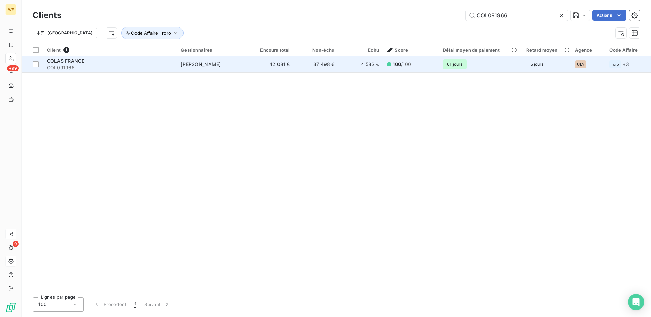
type input "COL091966"
click at [84, 66] on span "COL091966" at bounding box center [110, 67] width 126 height 7
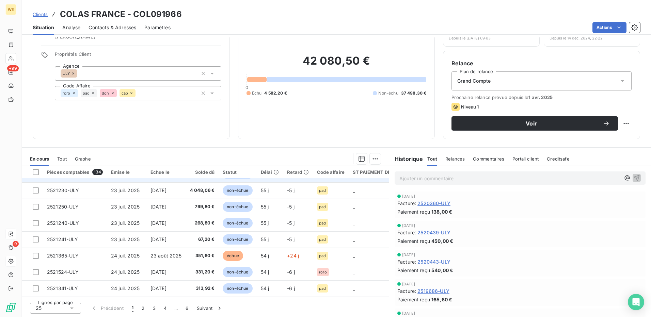
scroll to position [39, 0]
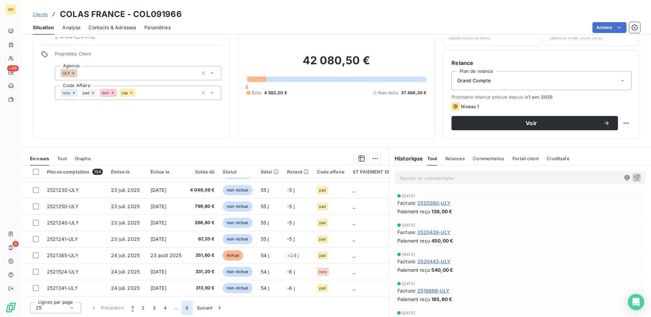
click at [187, 310] on button "6" at bounding box center [186, 308] width 11 height 14
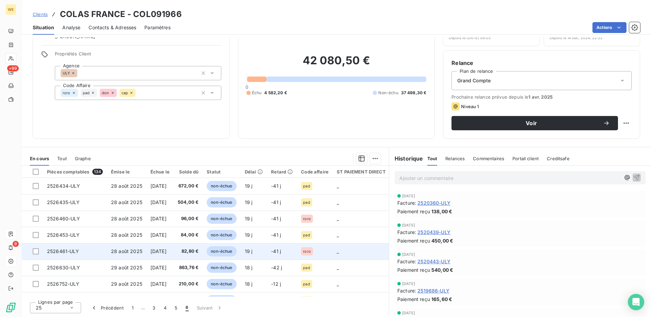
scroll to position [31, 0]
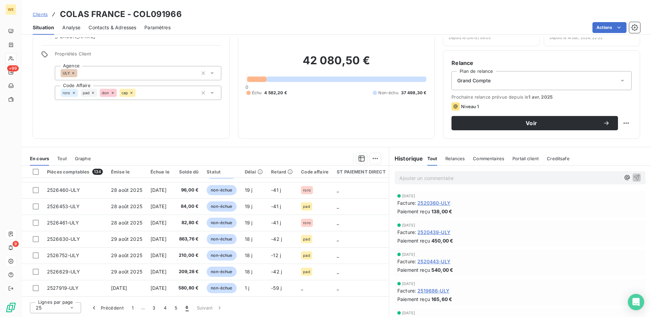
click at [174, 306] on button "5" at bounding box center [176, 308] width 11 height 14
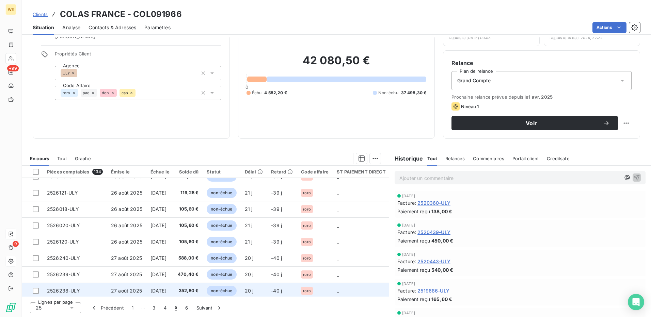
scroll to position [293, 0]
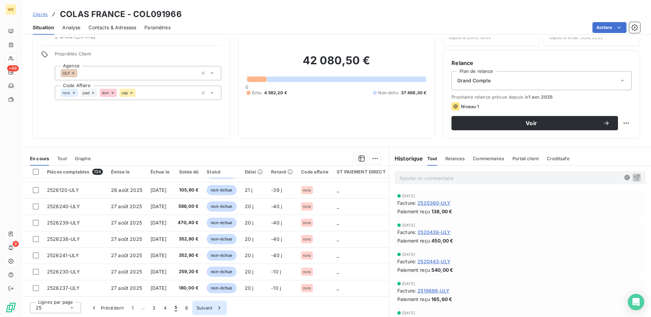
click at [169, 308] on button "4" at bounding box center [165, 308] width 11 height 14
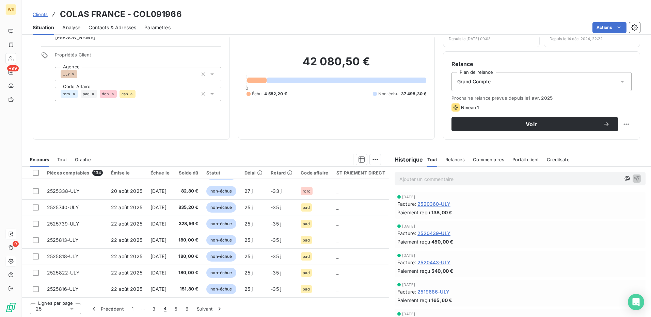
scroll to position [39, 0]
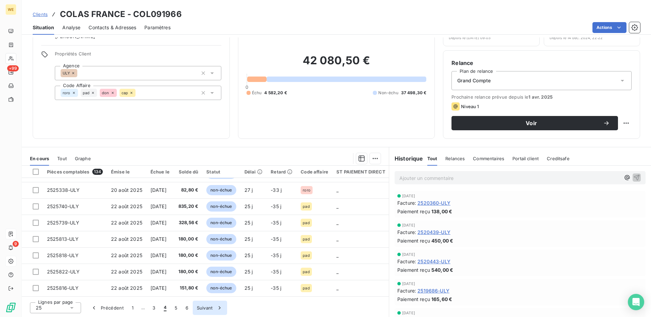
click at [155, 309] on button "3" at bounding box center [153, 308] width 11 height 14
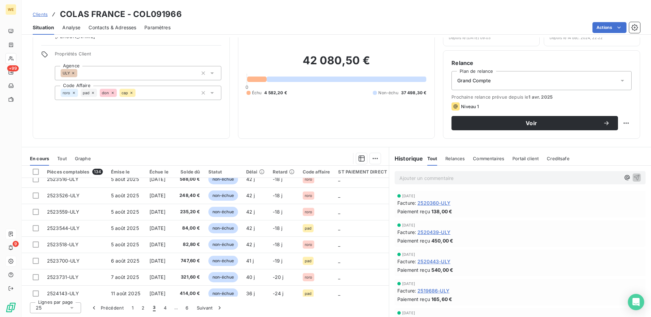
scroll to position [293, 0]
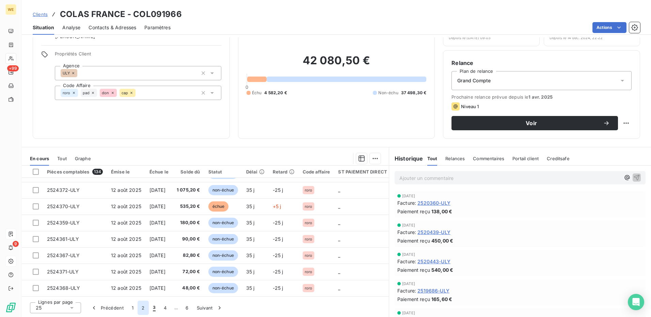
click at [144, 308] on button "2" at bounding box center [143, 308] width 11 height 14
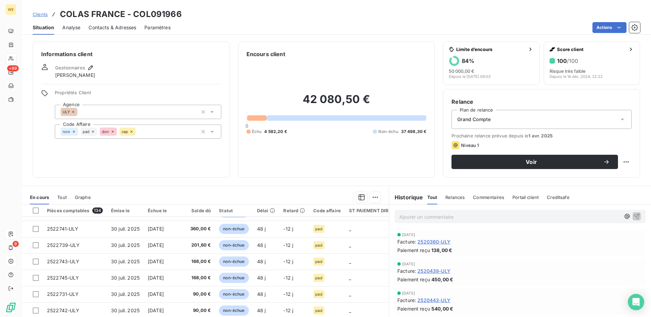
click at [113, 132] on icon at bounding box center [113, 132] width 4 height 4
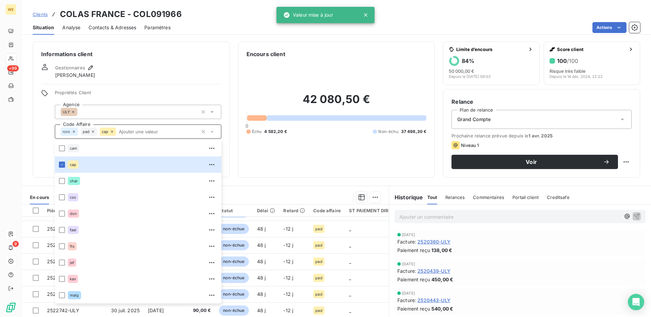
click at [113, 132] on icon at bounding box center [112, 132] width 4 height 4
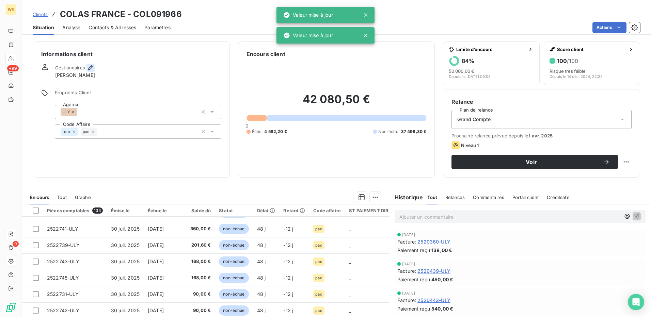
click at [90, 69] on icon "button" at bounding box center [90, 67] width 7 height 7
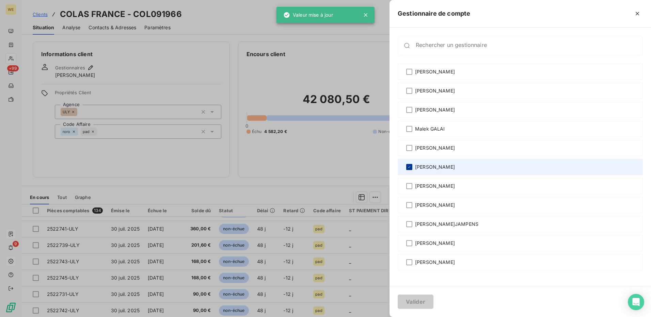
click at [409, 168] on icon at bounding box center [409, 167] width 4 height 4
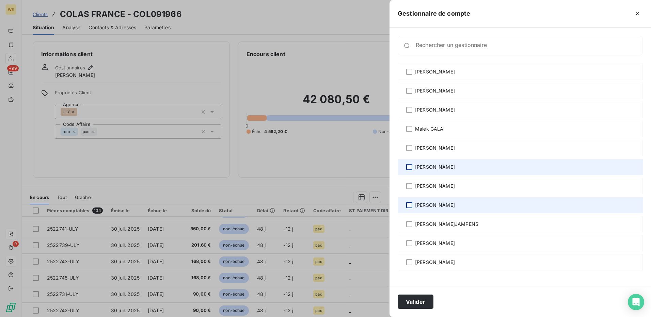
click at [409, 206] on div at bounding box center [409, 205] width 6 height 6
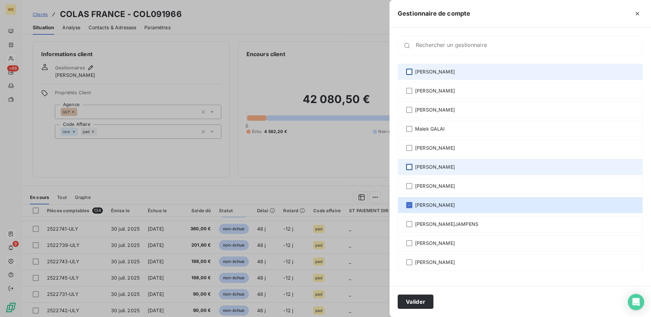
click at [406, 74] on div at bounding box center [409, 72] width 6 height 6
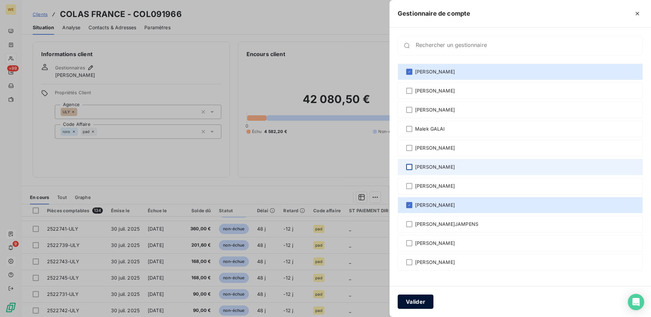
click at [413, 302] on button "Valider" at bounding box center [416, 302] width 36 height 14
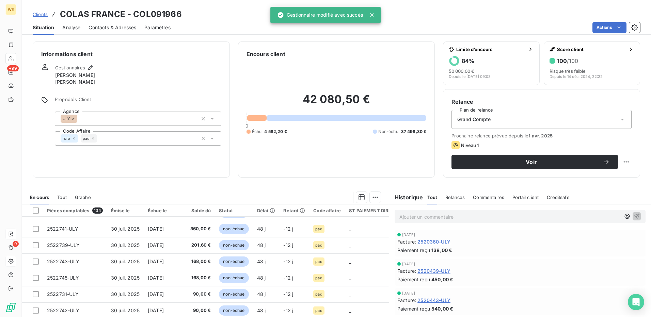
click at [142, 62] on div "Informations client Gestionnaires David PARIS Robin RODRIGUEZ Propriétés Client…" at bounding box center [131, 110] width 197 height 136
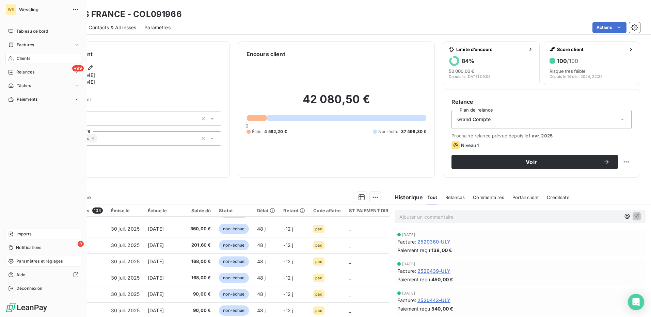
click at [25, 57] on span "Clients" at bounding box center [24, 58] width 14 height 6
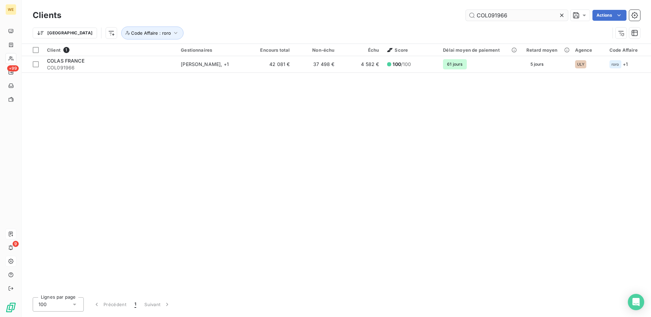
click at [480, 15] on input "COL091966" at bounding box center [517, 15] width 102 height 11
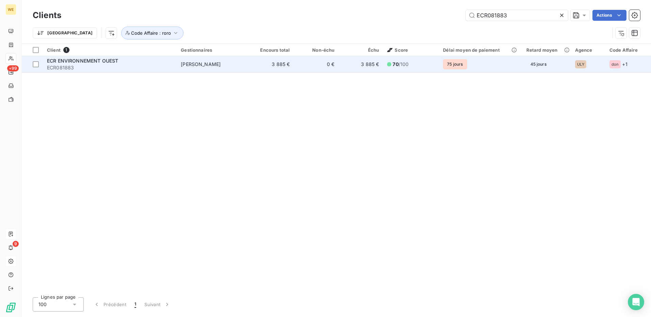
type input "ECR081883"
click at [85, 65] on span "ECR081883" at bounding box center [110, 67] width 126 height 7
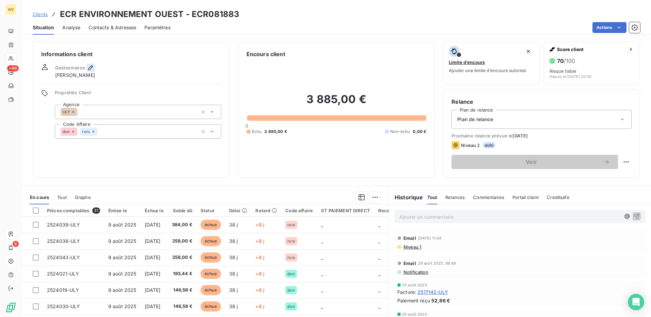
click at [89, 65] on icon "button" at bounding box center [90, 67] width 7 height 7
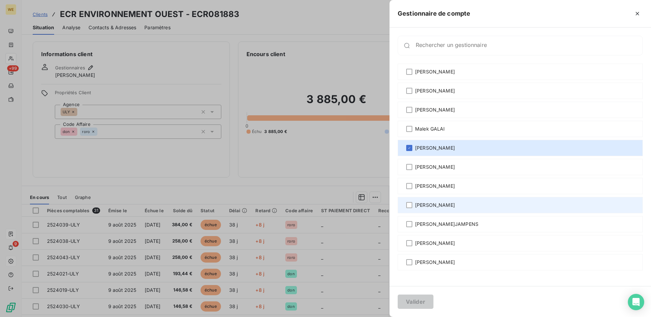
click at [406, 206] on div "[PERSON_NAME]" at bounding box center [520, 205] width 245 height 16
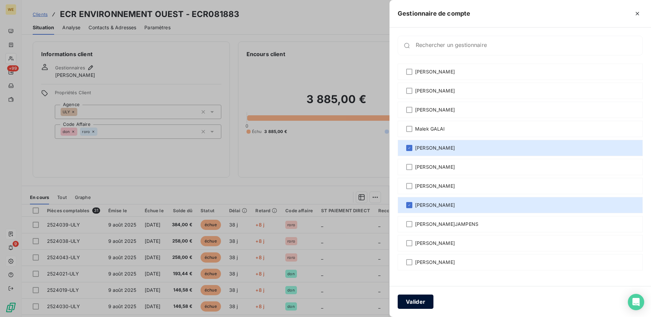
click at [410, 306] on button "Valider" at bounding box center [416, 302] width 36 height 14
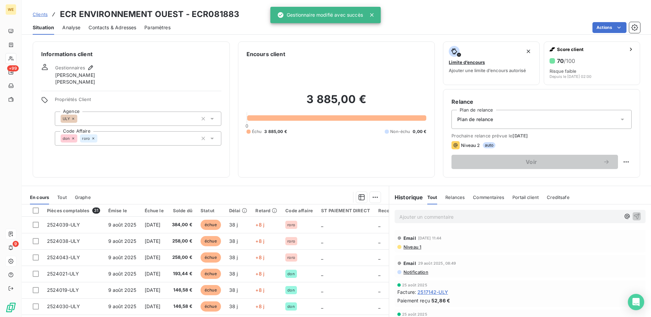
click at [139, 55] on h6 "Informations client" at bounding box center [131, 54] width 180 height 8
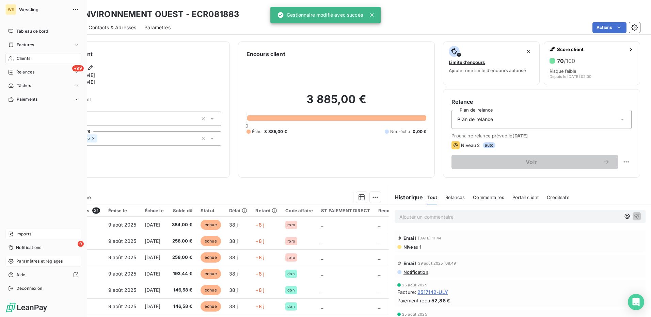
drag, startPoint x: 27, startPoint y: 59, endPoint x: 69, endPoint y: 55, distance: 42.7
click at [27, 59] on span "Clients" at bounding box center [24, 58] width 14 height 6
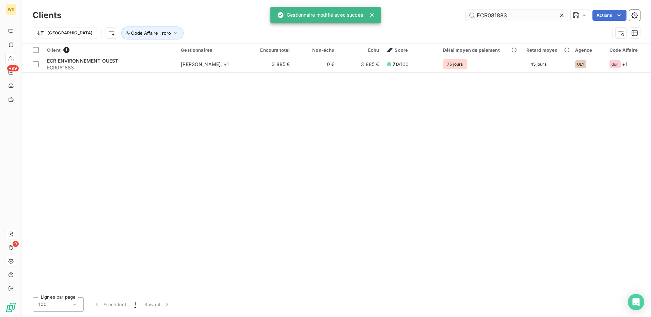
click at [493, 18] on input "ECR081883" at bounding box center [517, 15] width 102 height 11
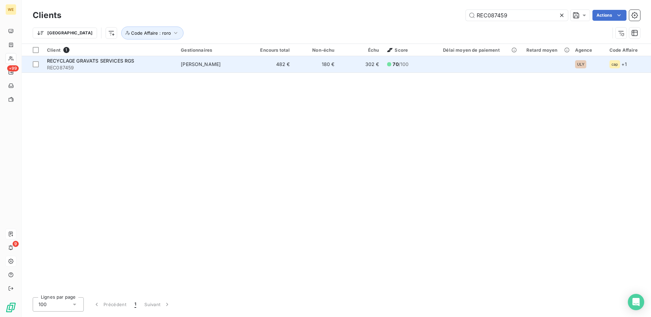
type input "REC087459"
click at [111, 65] on span "REC087459" at bounding box center [110, 67] width 126 height 7
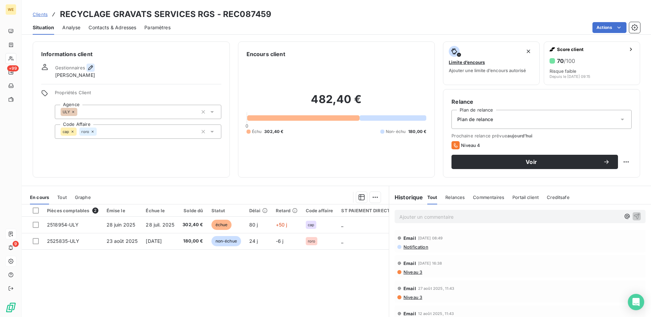
click at [92, 67] on icon "button" at bounding box center [90, 67] width 5 height 5
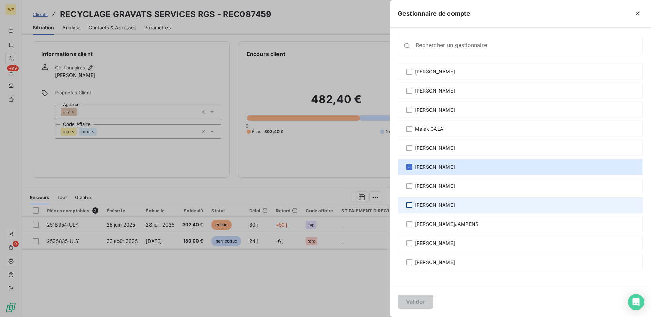
click at [409, 205] on div at bounding box center [409, 205] width 6 height 6
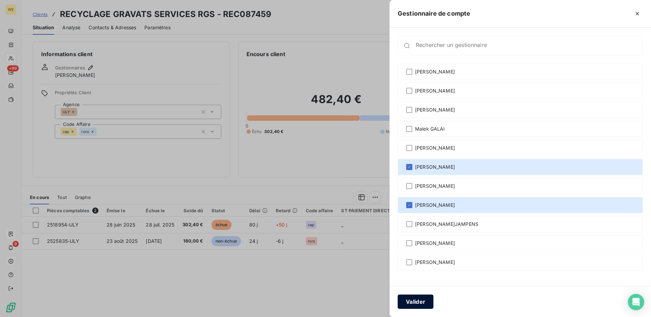
click at [412, 307] on button "Valider" at bounding box center [416, 302] width 36 height 14
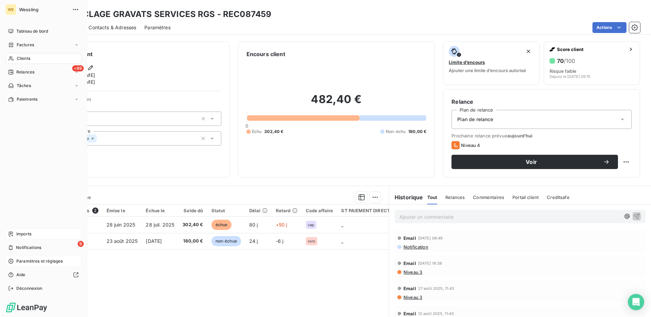
click at [18, 56] on span "Clients" at bounding box center [24, 58] width 14 height 6
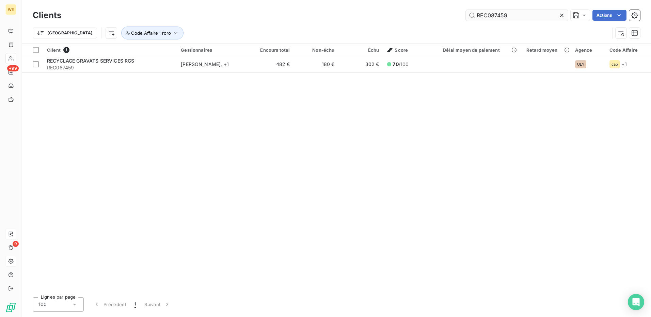
click at [476, 14] on input "REC087459" at bounding box center [517, 15] width 102 height 11
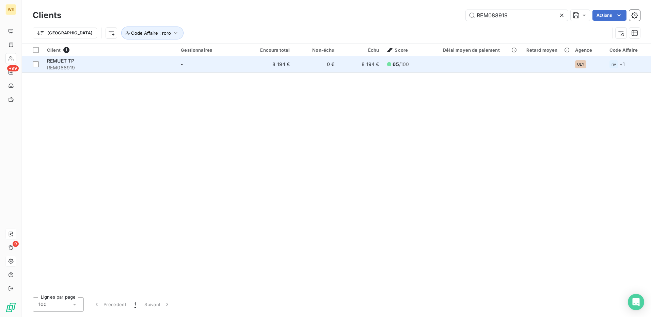
type input "REM088919"
click at [100, 64] on span "REM088919" at bounding box center [110, 67] width 126 height 7
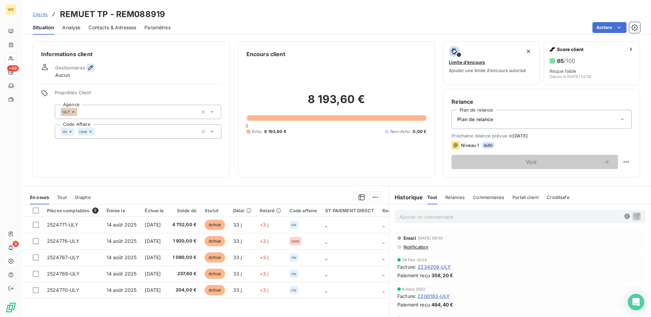
click at [92, 65] on icon "button" at bounding box center [90, 67] width 7 height 7
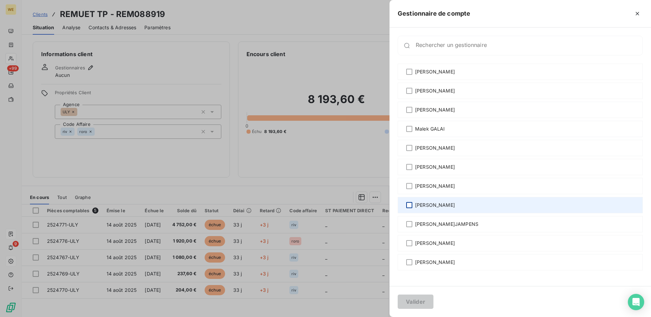
click at [408, 205] on div at bounding box center [409, 205] width 6 height 6
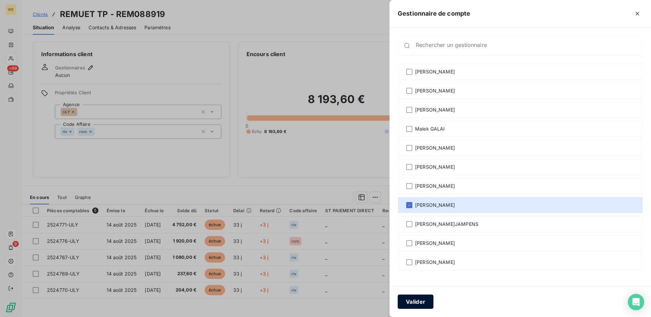
click at [411, 304] on button "Valider" at bounding box center [416, 302] width 36 height 14
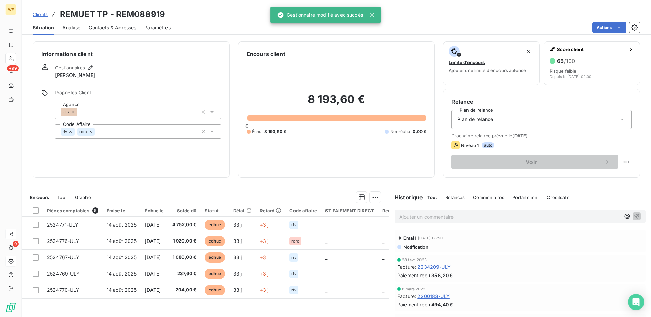
click at [160, 53] on h6 "Informations client" at bounding box center [131, 54] width 180 height 8
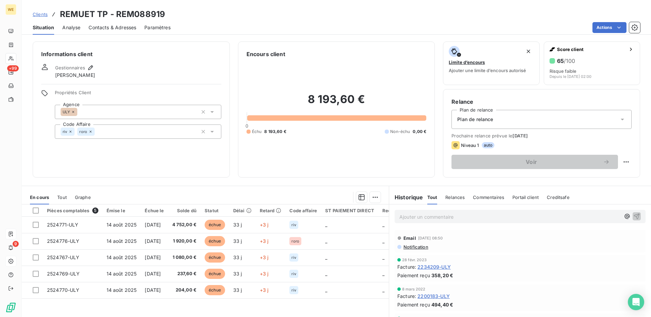
click at [534, 100] on h6 "Relance" at bounding box center [541, 102] width 180 height 8
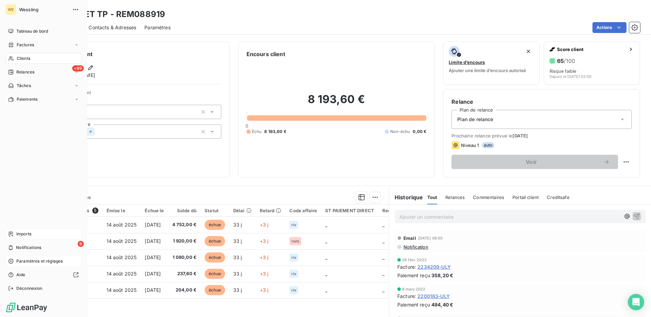
click at [19, 234] on span "Imports" at bounding box center [23, 234] width 15 height 6
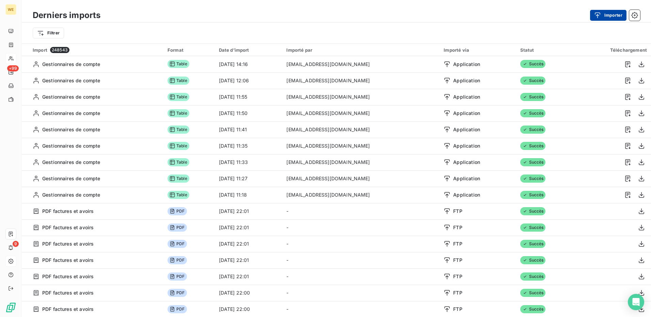
click at [610, 14] on button "Importer" at bounding box center [608, 15] width 36 height 11
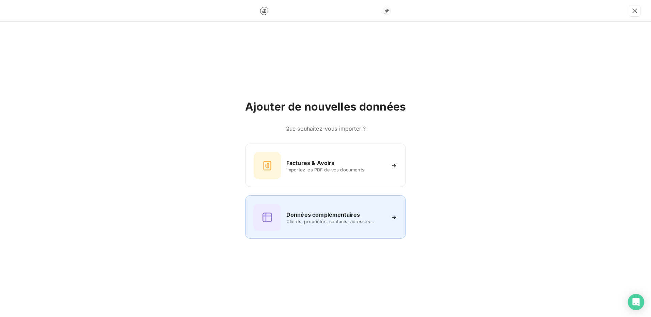
click at [306, 217] on h6 "Données complémentaires" at bounding box center [323, 215] width 74 height 8
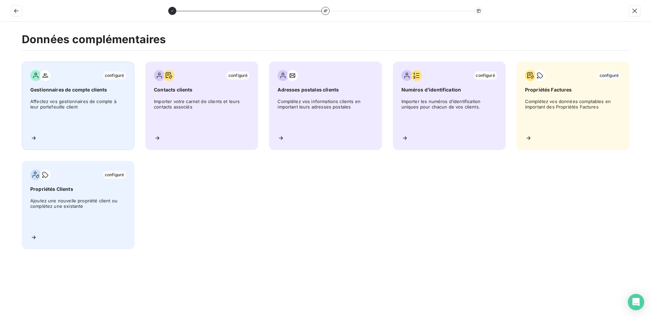
click at [93, 123] on span "Affectez vos gestionnaires de compte à leur portefeuille client" at bounding box center [78, 114] width 96 height 31
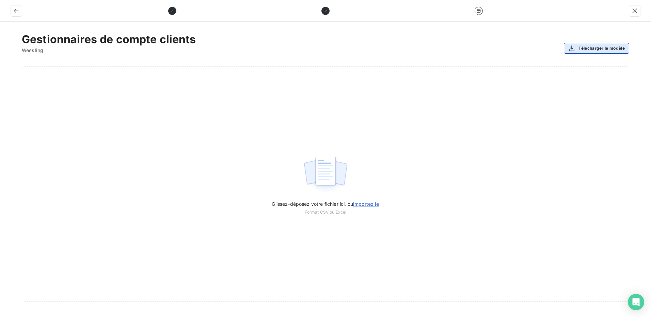
click at [594, 46] on button "Télécharger le modèle" at bounding box center [596, 48] width 65 height 11
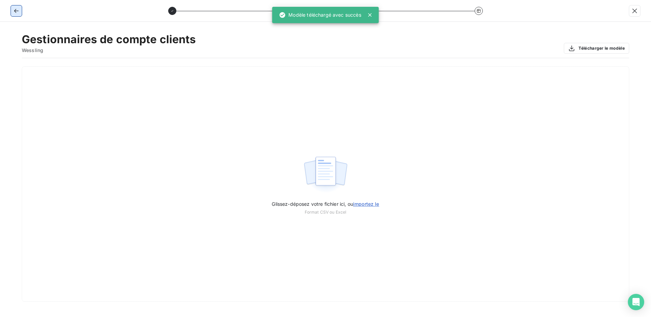
click at [18, 10] on icon "button" at bounding box center [16, 10] width 7 height 7
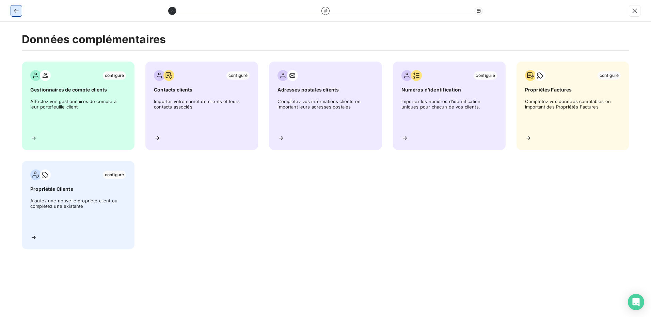
click at [14, 10] on icon "button" at bounding box center [16, 10] width 7 height 7
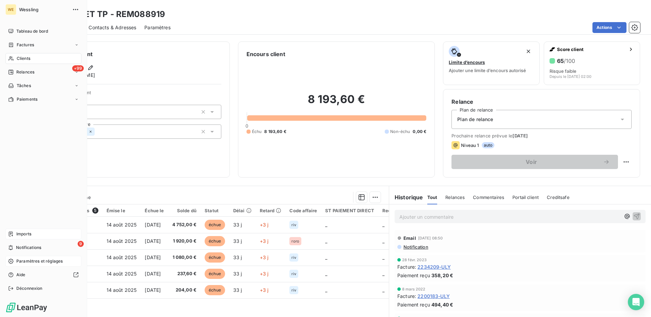
drag, startPoint x: 23, startPoint y: 56, endPoint x: 28, endPoint y: 60, distance: 6.0
click at [23, 57] on span "Clients" at bounding box center [24, 58] width 14 height 6
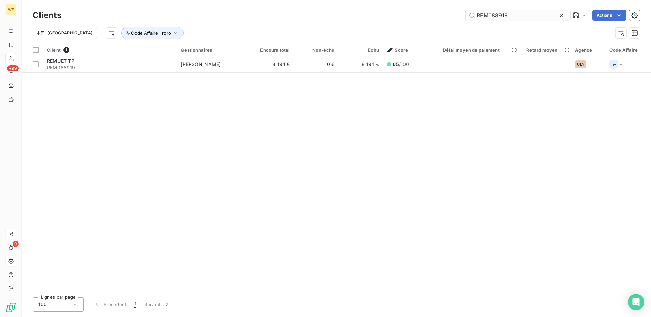
click at [480, 16] on input "REM088919" at bounding box center [517, 15] width 102 height 11
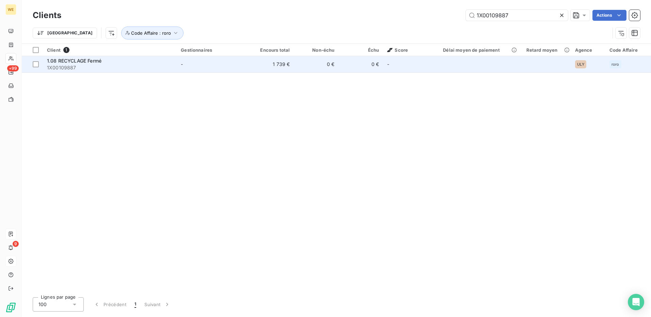
type input "1X00109887"
click at [81, 62] on span "1.08 RECYCLAGE Fermé" at bounding box center [74, 61] width 54 height 6
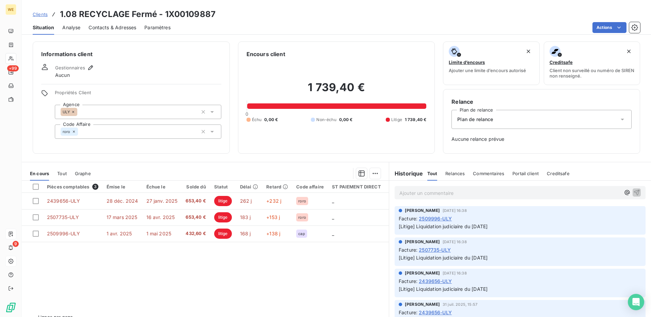
click at [147, 50] on h6 "Informations client" at bounding box center [131, 54] width 180 height 8
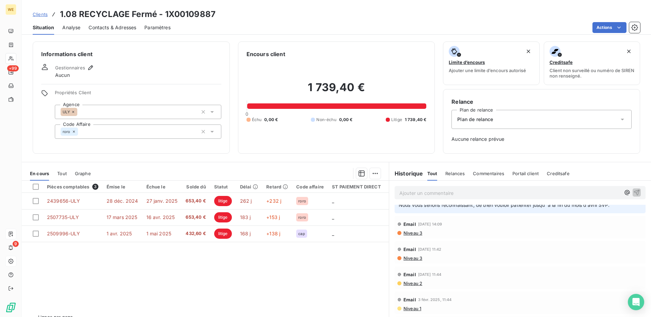
scroll to position [500, 0]
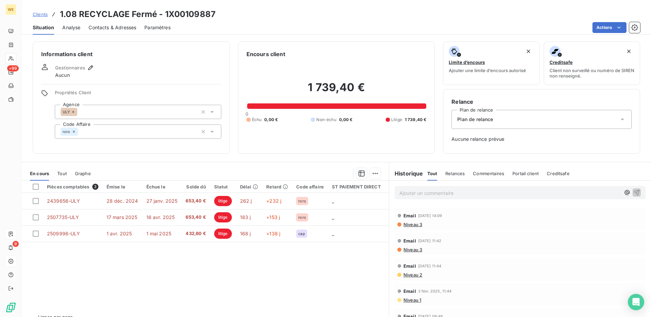
click at [162, 70] on div "Gestionnaires Aucun" at bounding box center [131, 71] width 180 height 15
click at [91, 67] on icon "button" at bounding box center [90, 67] width 7 height 7
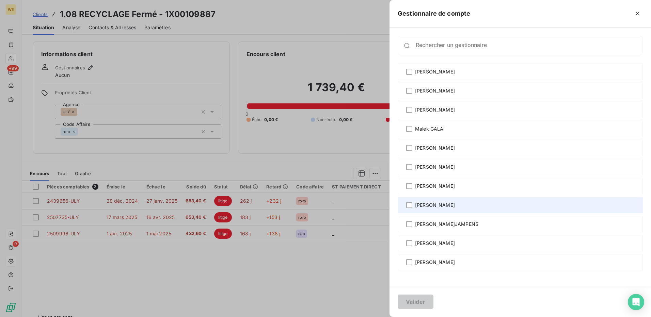
click at [405, 205] on div "[PERSON_NAME]" at bounding box center [520, 205] width 245 height 16
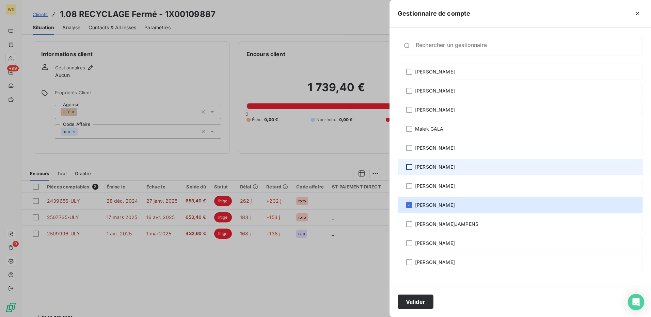
click at [408, 168] on div at bounding box center [409, 167] width 6 height 6
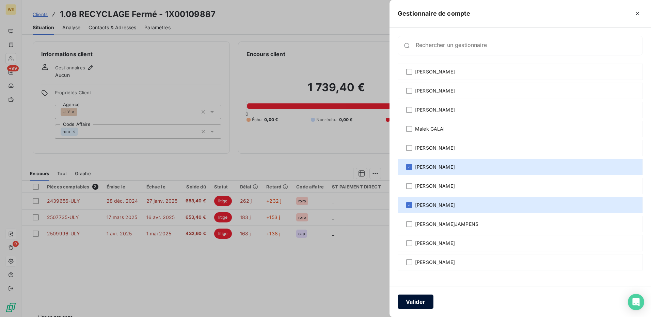
click at [427, 304] on button "Valider" at bounding box center [416, 302] width 36 height 14
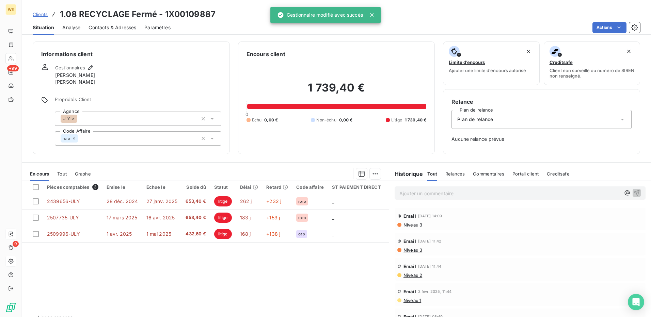
click at [166, 67] on div "Gestionnaires Pauline Castillazuelo Robin RODRIGUEZ" at bounding box center [131, 75] width 180 height 22
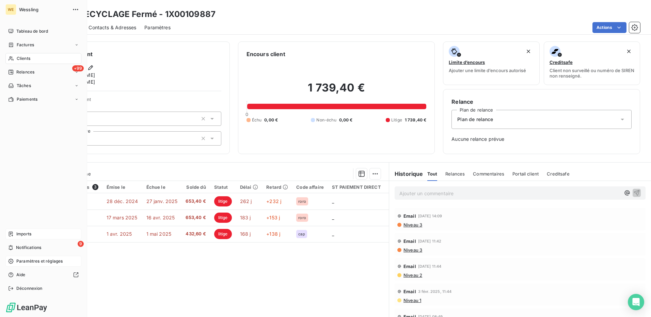
click at [23, 60] on span "Clients" at bounding box center [24, 58] width 14 height 6
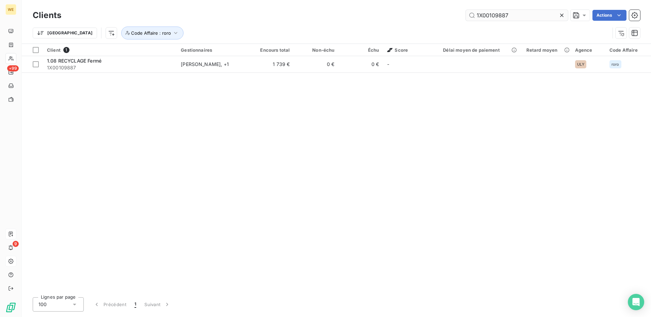
click at [475, 13] on input "1X00109887" at bounding box center [517, 15] width 102 height 11
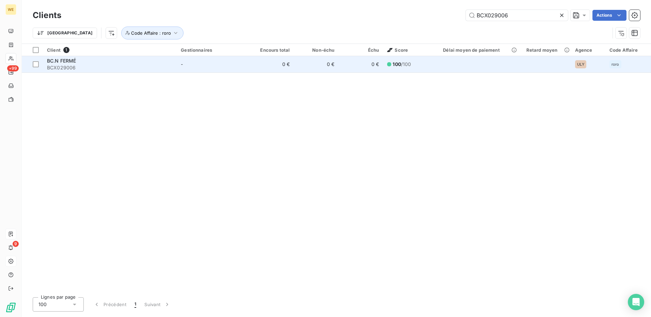
type input "BCX029006"
click at [70, 65] on span "BCX029006" at bounding box center [110, 67] width 126 height 7
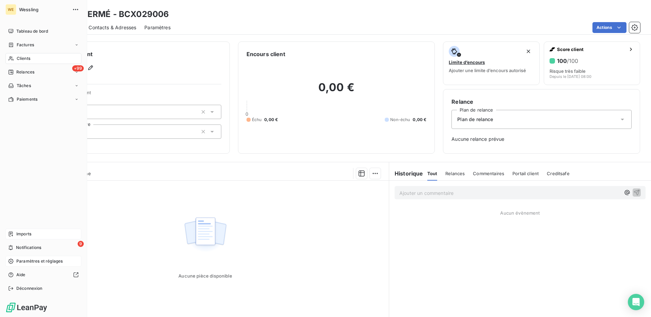
click at [37, 62] on div "Clients" at bounding box center [43, 58] width 76 height 11
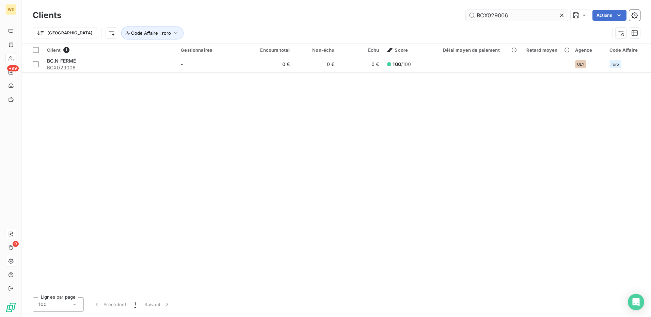
click at [483, 18] on input "BCX029006" at bounding box center [517, 15] width 102 height 11
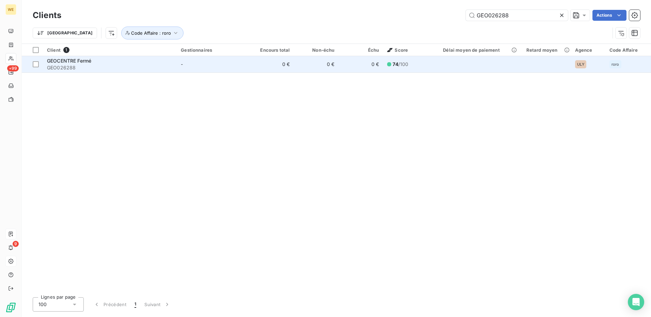
type input "GEO026288"
click at [75, 69] on span "GEO026288" at bounding box center [110, 67] width 126 height 7
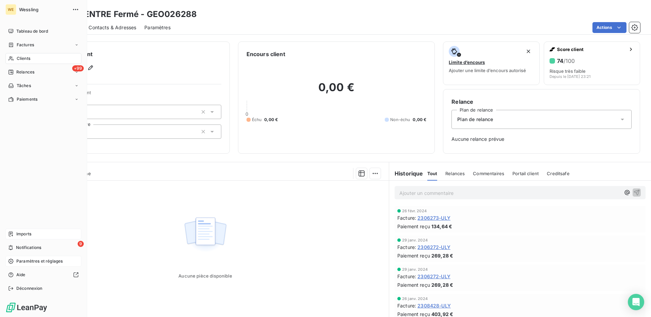
click at [25, 62] on div "Clients" at bounding box center [43, 58] width 76 height 11
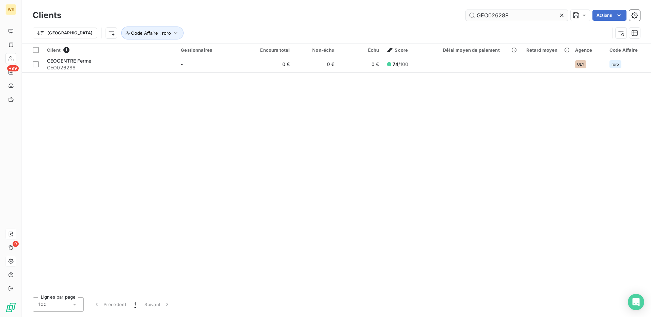
click at [485, 14] on input "GEO026288" at bounding box center [517, 15] width 102 height 11
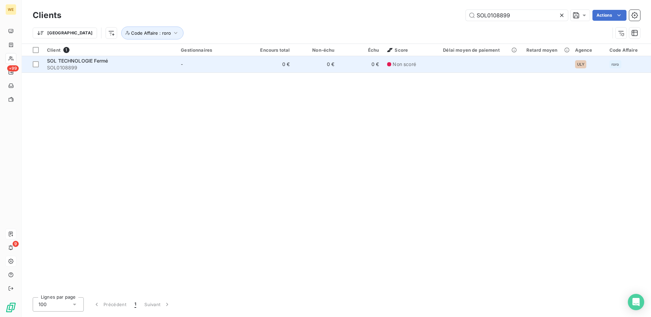
type input "SOL0108899"
click at [82, 59] on span "SOL TECHNOLOGIE Fermé" at bounding box center [77, 61] width 61 height 6
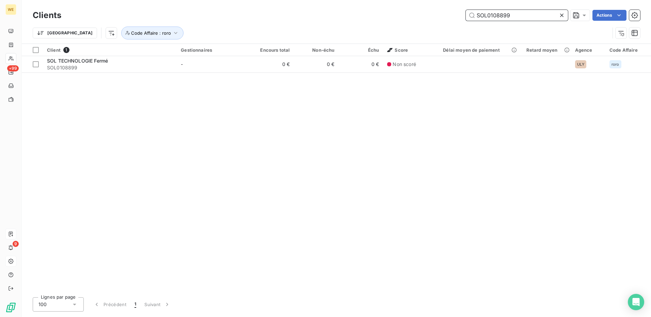
click at [478, 17] on input "SOL0108899" at bounding box center [517, 15] width 102 height 11
paste input "TEL092574"
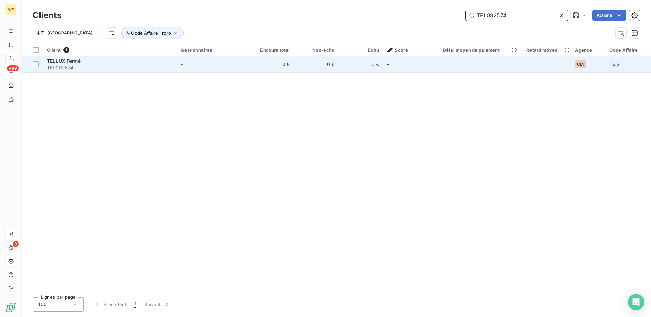
type input "TEL092574"
click at [76, 68] on span "TEL092574" at bounding box center [110, 67] width 126 height 7
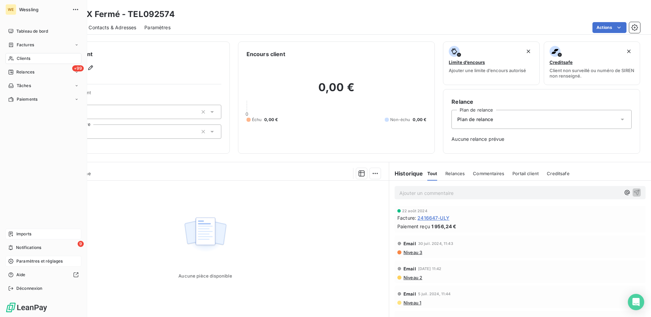
click at [25, 59] on span "Clients" at bounding box center [24, 58] width 14 height 6
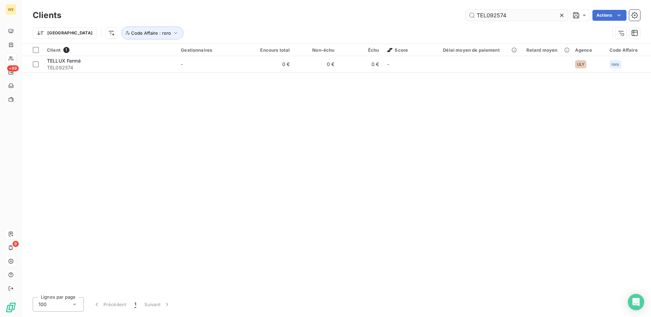
click at [488, 14] on input "TEL092574" at bounding box center [517, 15] width 102 height 11
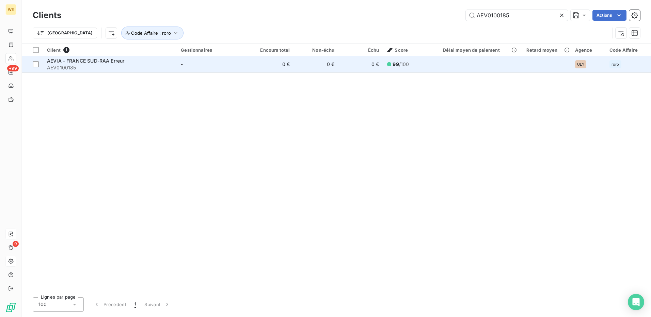
type input "AEV0100185"
click at [90, 64] on span "AEV0100185" at bounding box center [110, 67] width 126 height 7
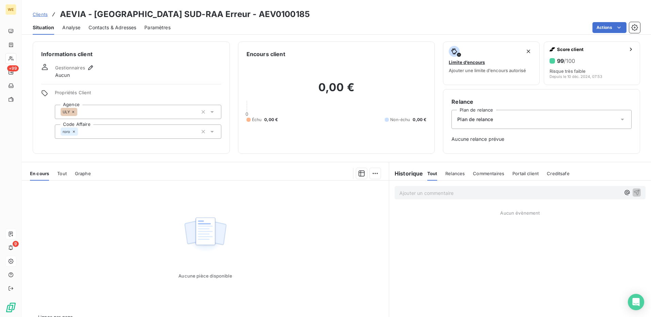
click at [101, 28] on span "Contacts & Adresses" at bounding box center [112, 27] width 48 height 7
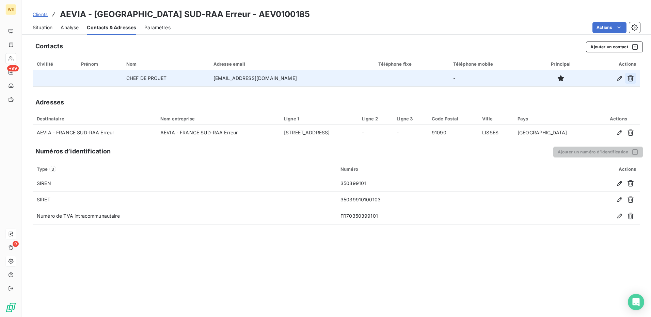
click at [634, 81] on button "button" at bounding box center [630, 78] width 11 height 11
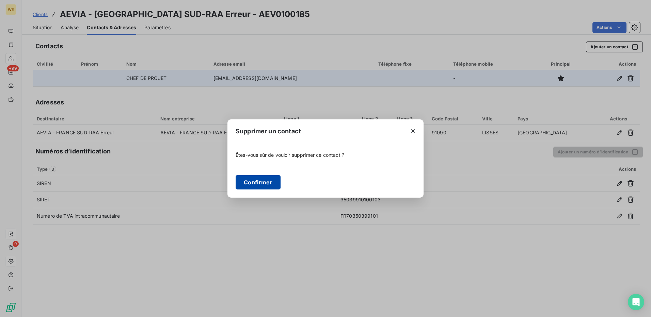
click at [257, 184] on button "Confirmer" at bounding box center [258, 182] width 45 height 14
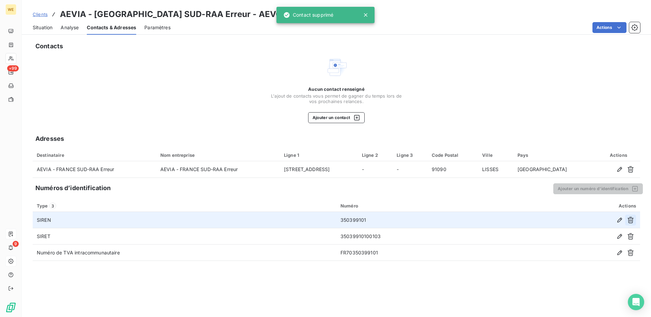
click at [628, 221] on icon "button" at bounding box center [630, 220] width 7 height 7
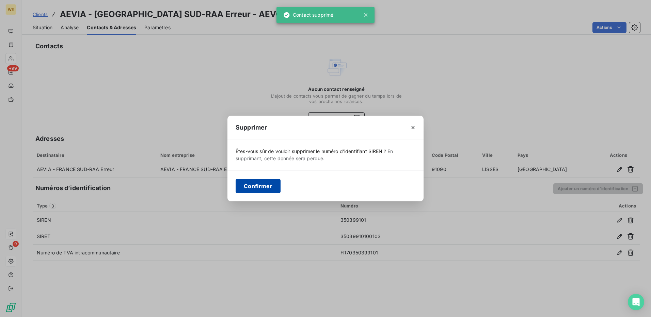
drag, startPoint x: 248, startPoint y: 183, endPoint x: 281, endPoint y: 190, distance: 34.4
click at [249, 183] on button "Confirmer" at bounding box center [258, 186] width 45 height 14
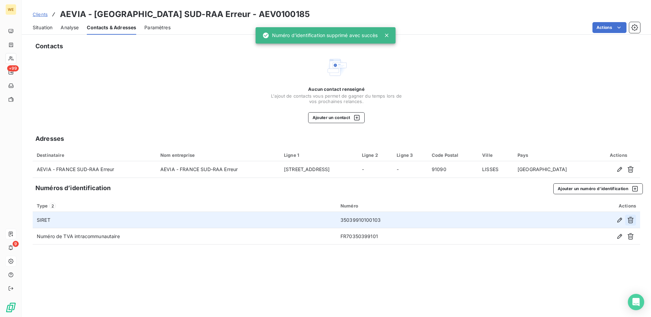
click at [632, 224] on button "button" at bounding box center [630, 220] width 11 height 11
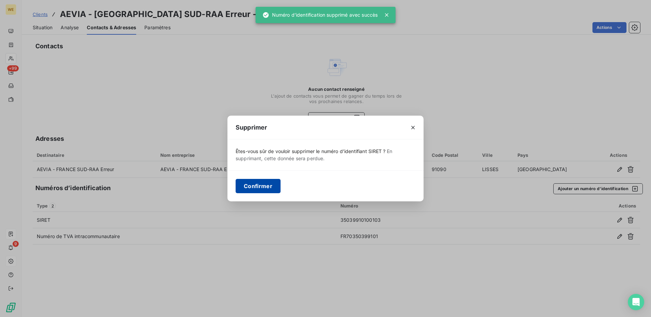
click at [264, 181] on button "Confirmer" at bounding box center [258, 186] width 45 height 14
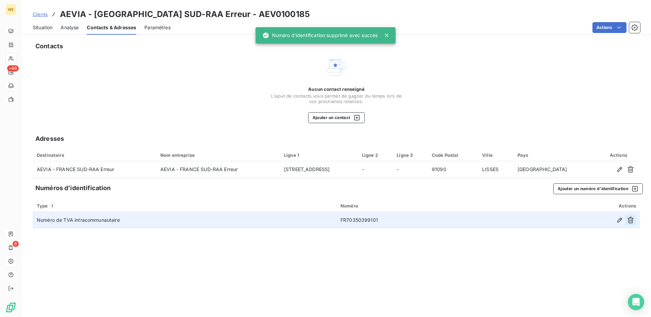
click at [630, 223] on icon "button" at bounding box center [630, 220] width 7 height 7
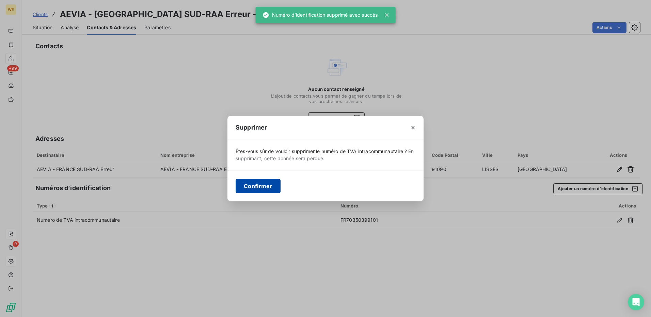
click at [263, 188] on button "Confirmer" at bounding box center [258, 186] width 45 height 14
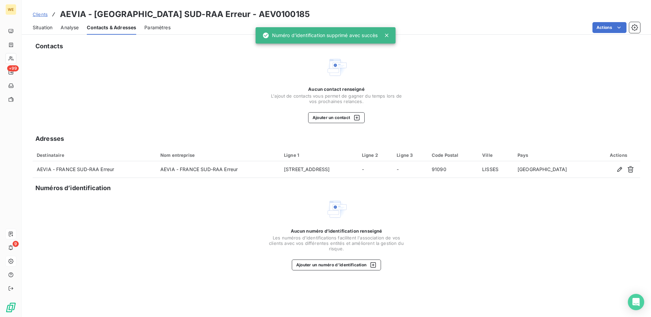
click at [155, 79] on div "Aucun contact renseigné L'ajout de contacts vous permet de gagner du temps lors…" at bounding box center [336, 89] width 607 height 67
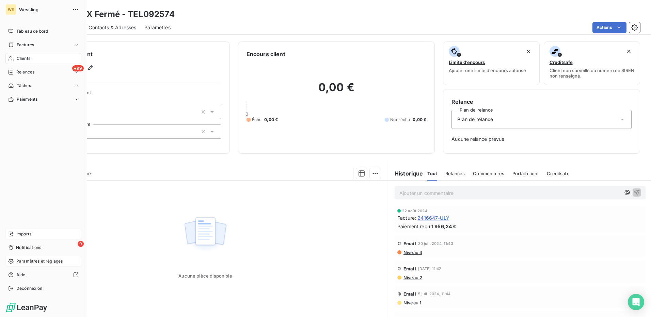
click at [28, 62] on div "Clients" at bounding box center [43, 58] width 76 height 11
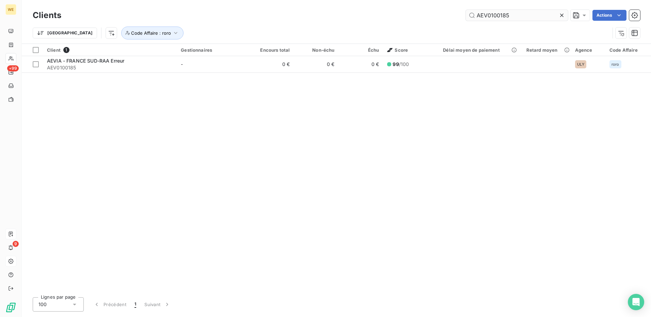
click at [485, 14] on input "AEV0100185" at bounding box center [517, 15] width 102 height 11
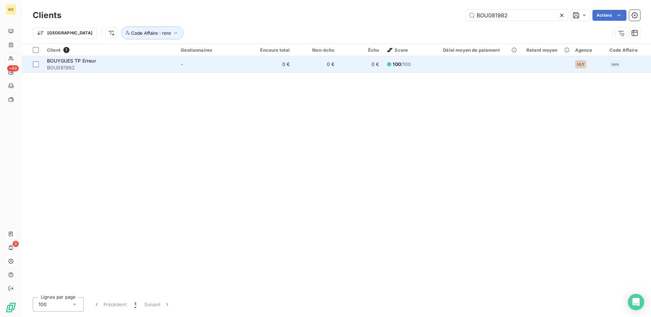
type input "BOU081982"
click at [78, 60] on span "BOUYGUES TP Erreur" at bounding box center [71, 61] width 49 height 6
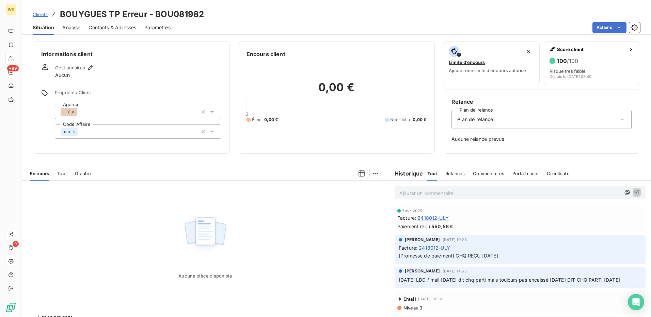
click at [109, 30] on span "Contacts & Adresses" at bounding box center [112, 27] width 48 height 7
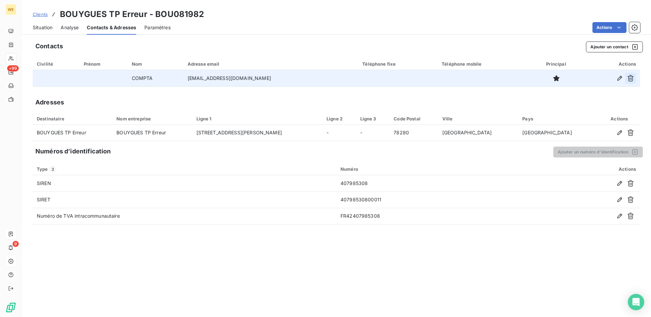
click at [629, 80] on icon "button" at bounding box center [630, 78] width 6 height 6
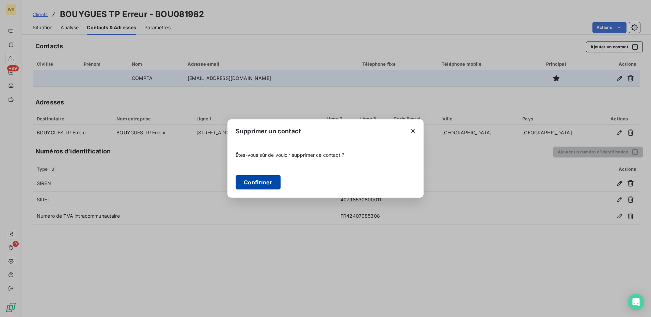
click at [252, 183] on button "Confirmer" at bounding box center [258, 182] width 45 height 14
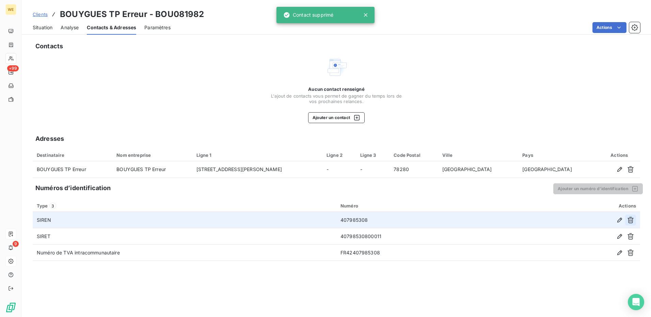
click at [631, 221] on icon "button" at bounding box center [630, 220] width 7 height 7
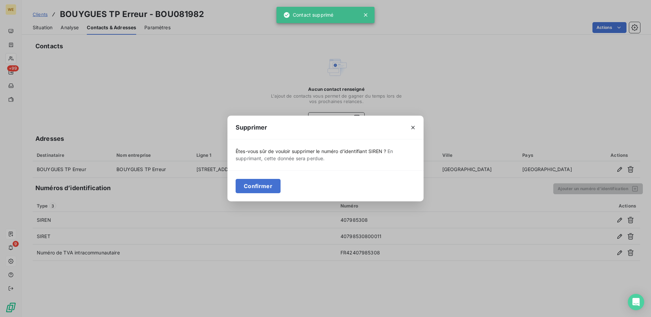
drag, startPoint x: 255, startPoint y: 188, endPoint x: 262, endPoint y: 190, distance: 7.1
click at [255, 188] on button "Confirmer" at bounding box center [258, 186] width 45 height 14
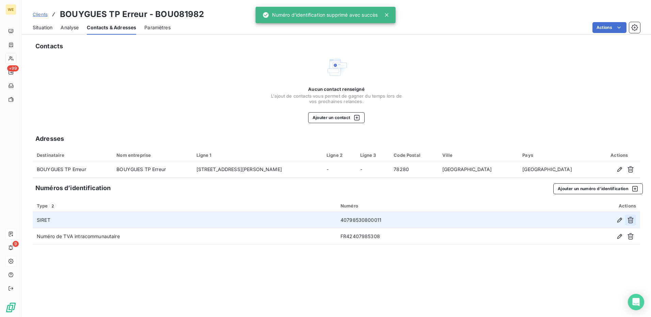
click at [626, 222] on button "button" at bounding box center [630, 220] width 11 height 11
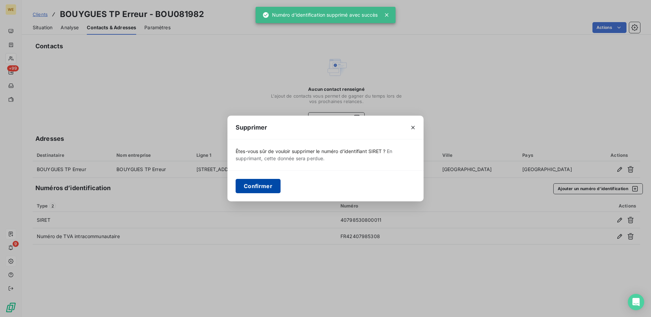
click at [243, 187] on button "Confirmer" at bounding box center [258, 186] width 45 height 14
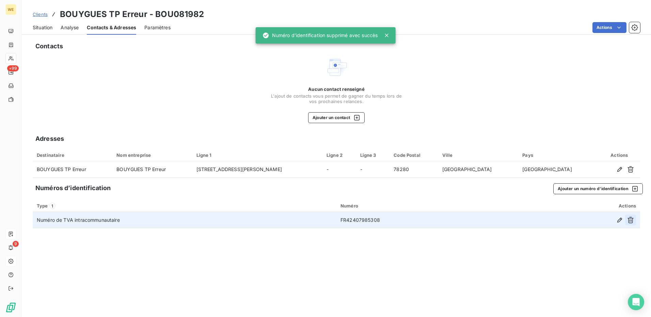
click at [631, 223] on icon "button" at bounding box center [630, 220] width 7 height 7
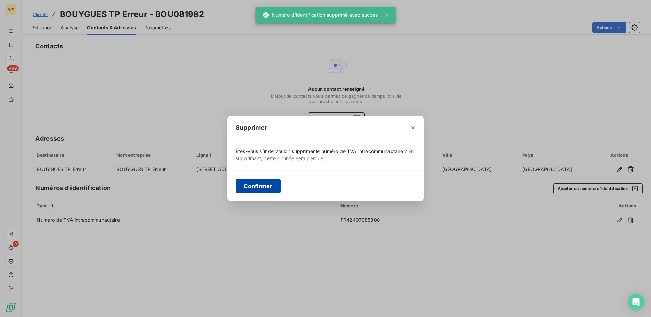
click at [262, 186] on button "Confirmer" at bounding box center [258, 186] width 45 height 14
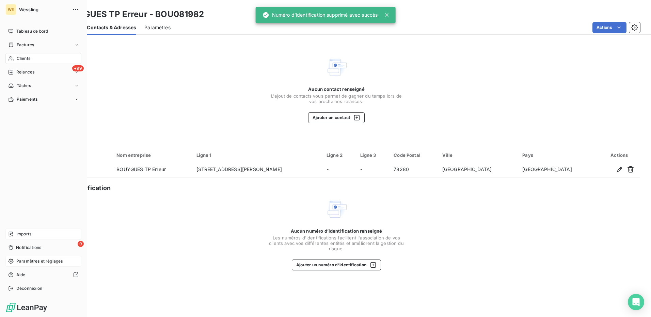
click at [24, 58] on span "Clients" at bounding box center [24, 58] width 14 height 6
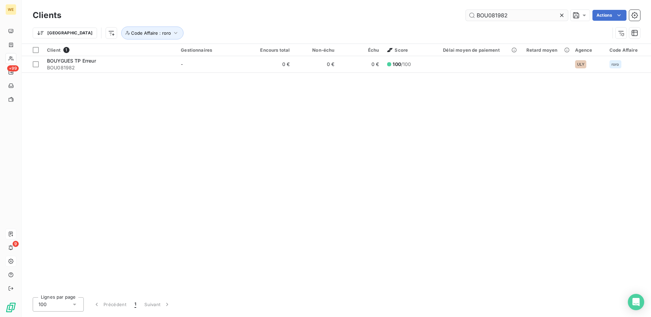
click at [479, 16] on input "BOU081982" at bounding box center [517, 15] width 102 height 11
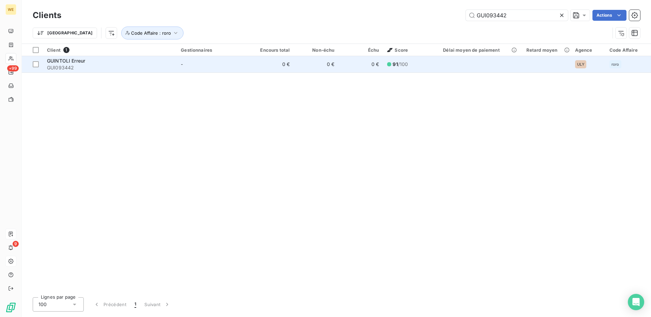
type input "GUI093442"
click at [76, 65] on span "GUI093442" at bounding box center [110, 67] width 126 height 7
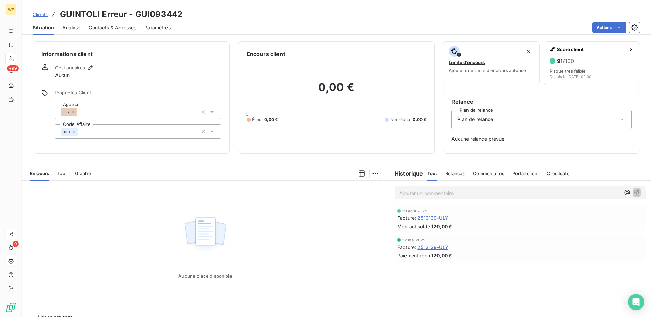
click at [107, 27] on span "Contacts & Adresses" at bounding box center [112, 27] width 48 height 7
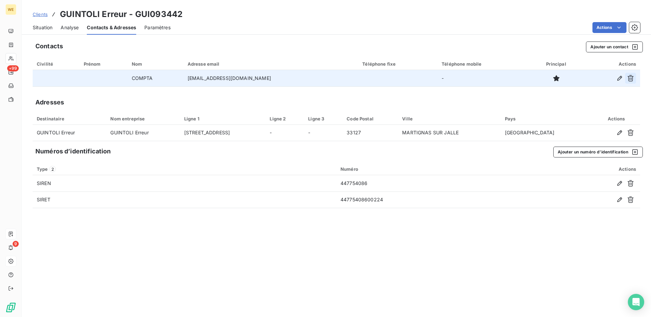
click at [629, 80] on icon "button" at bounding box center [630, 78] width 7 height 7
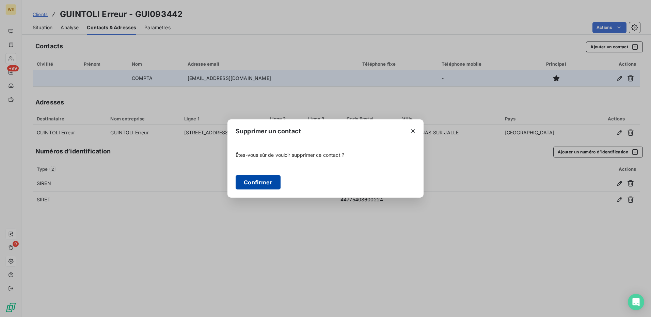
click at [244, 180] on button "Confirmer" at bounding box center [258, 182] width 45 height 14
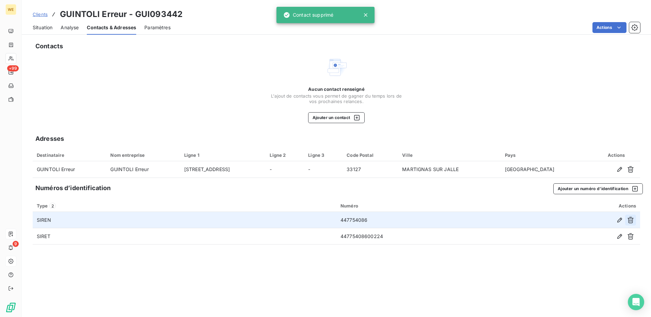
click at [628, 220] on icon "button" at bounding box center [630, 220] width 6 height 6
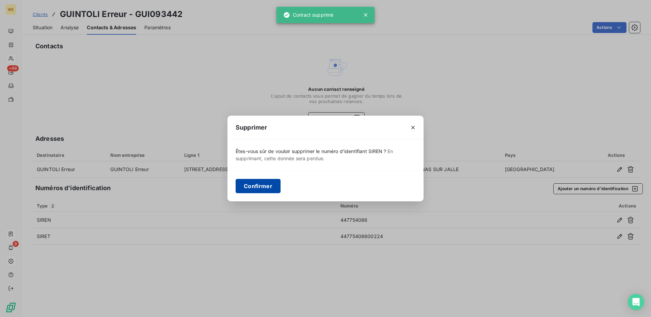
click at [261, 185] on button "Confirmer" at bounding box center [258, 186] width 45 height 14
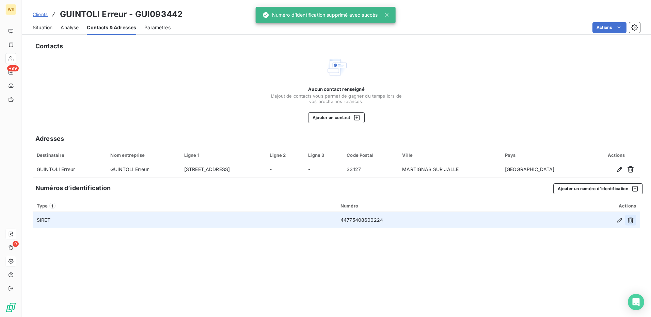
click at [630, 225] on button "button" at bounding box center [630, 220] width 11 height 11
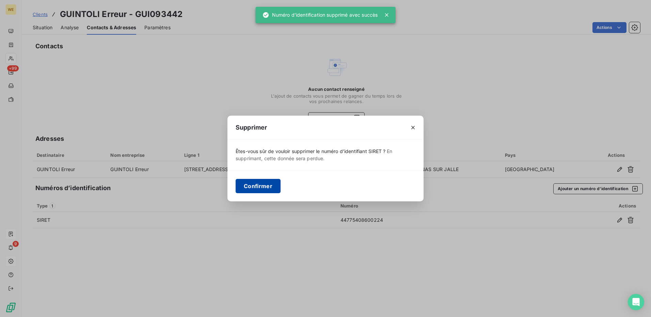
click at [249, 185] on button "Confirmer" at bounding box center [258, 186] width 45 height 14
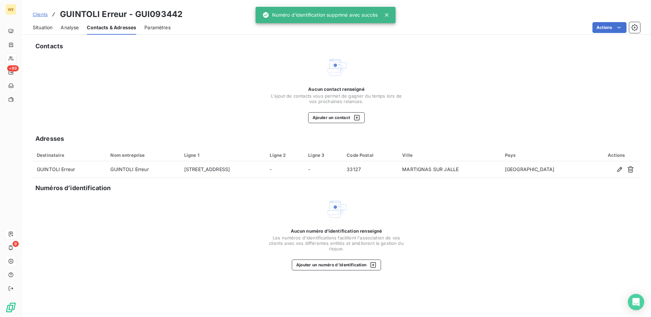
click at [37, 26] on span "Situation" at bounding box center [43, 27] width 20 height 7
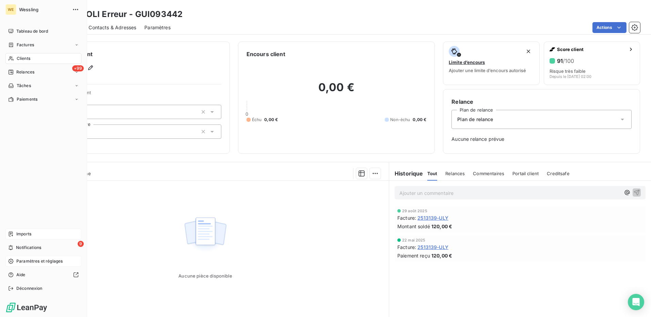
drag, startPoint x: 20, startPoint y: 62, endPoint x: 39, endPoint y: 60, distance: 18.8
click at [20, 62] on div "Clients" at bounding box center [43, 58] width 76 height 11
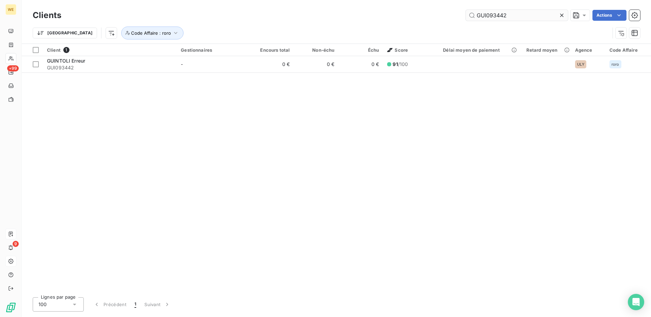
click at [473, 14] on input "GUI093442" at bounding box center [517, 15] width 102 height 11
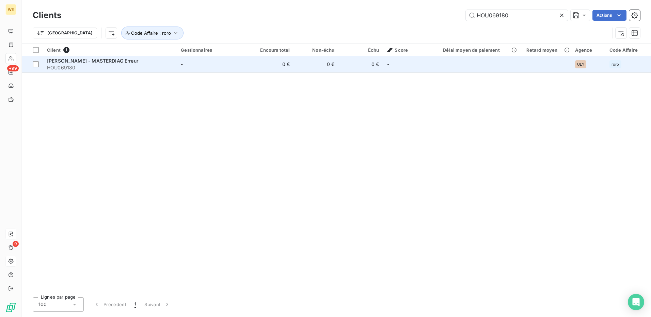
type input "HOU069180"
click at [93, 62] on span "HOUDET VINCENT - MASTERDIAG Erreur" at bounding box center [92, 61] width 91 height 6
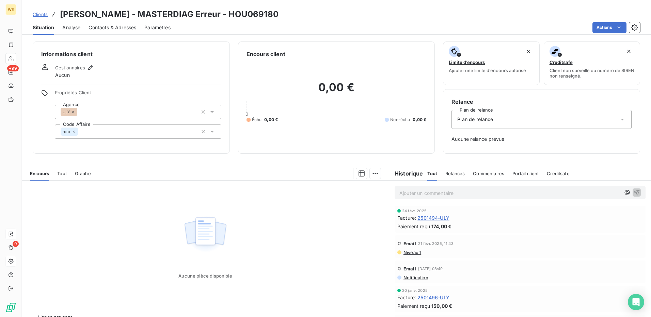
click at [107, 28] on span "Contacts & Adresses" at bounding box center [112, 27] width 48 height 7
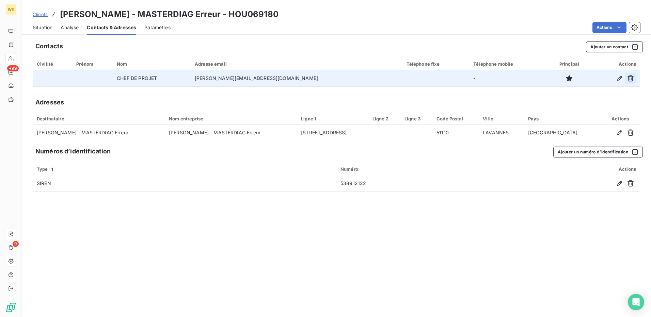
click at [633, 79] on icon "button" at bounding box center [630, 78] width 7 height 7
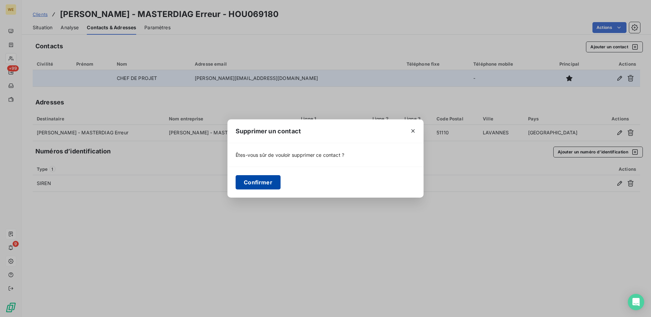
click at [264, 186] on button "Confirmer" at bounding box center [258, 182] width 45 height 14
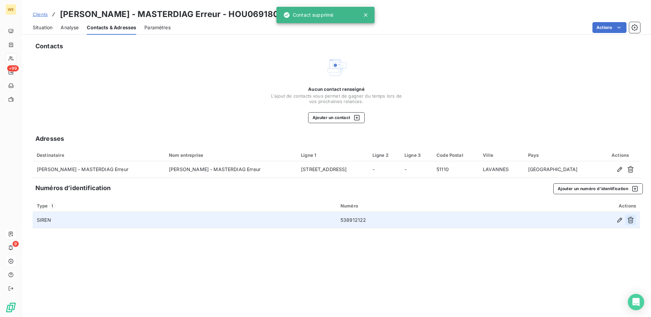
click at [631, 222] on icon "button" at bounding box center [630, 220] width 7 height 7
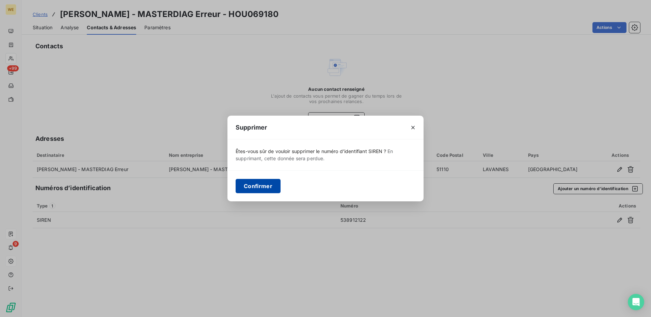
click at [248, 189] on button "Confirmer" at bounding box center [258, 186] width 45 height 14
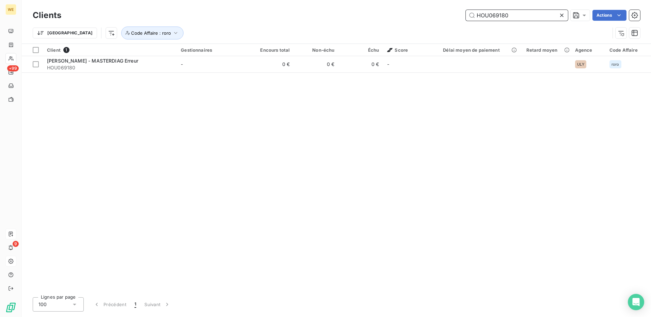
click at [495, 15] on input "HOU069180" at bounding box center [517, 15] width 102 height 11
paste input "RAZ0103562"
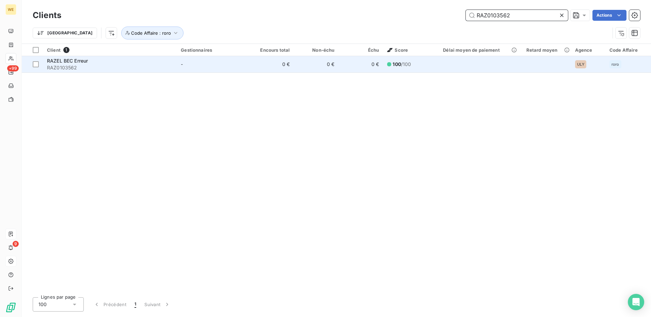
type input "RAZ0103562"
click at [69, 67] on span "RAZ0103562" at bounding box center [110, 67] width 126 height 7
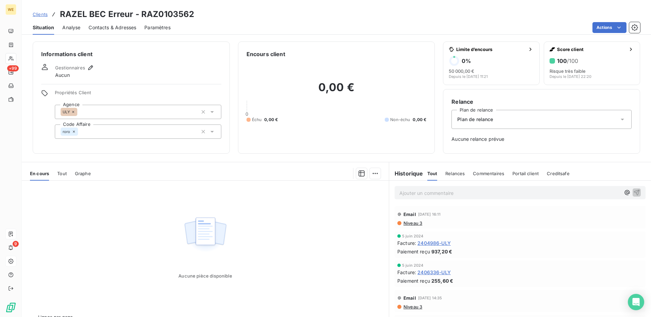
click at [116, 29] on span "Contacts & Adresses" at bounding box center [112, 27] width 48 height 7
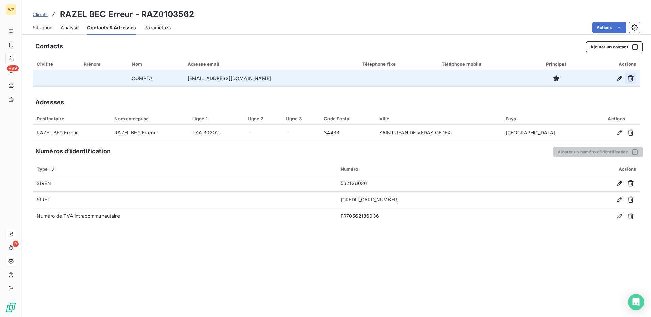
click at [627, 78] on button "button" at bounding box center [630, 78] width 11 height 11
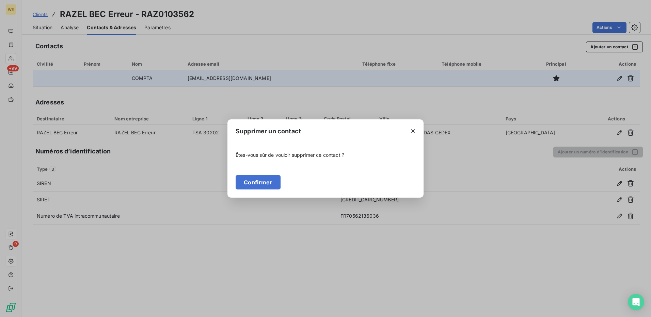
drag, startPoint x: 246, startPoint y: 183, endPoint x: 319, endPoint y: 191, distance: 73.6
click at [247, 183] on button "Confirmer" at bounding box center [258, 182] width 45 height 14
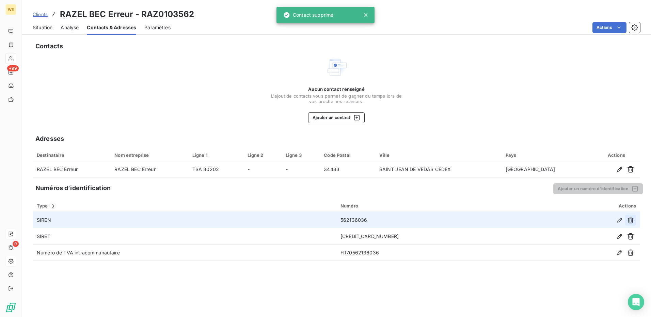
click at [630, 223] on icon "button" at bounding box center [630, 220] width 7 height 7
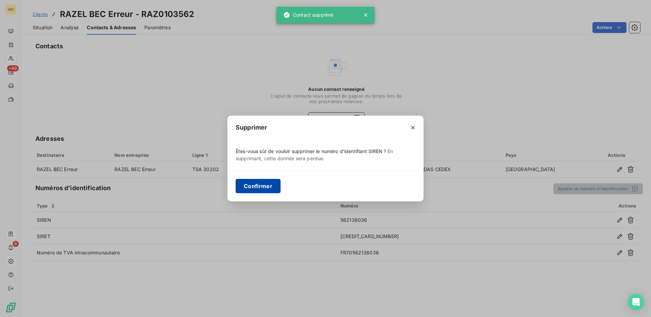
drag, startPoint x: 258, startPoint y: 187, endPoint x: 404, endPoint y: 200, distance: 146.6
click at [261, 188] on button "Confirmer" at bounding box center [258, 186] width 45 height 14
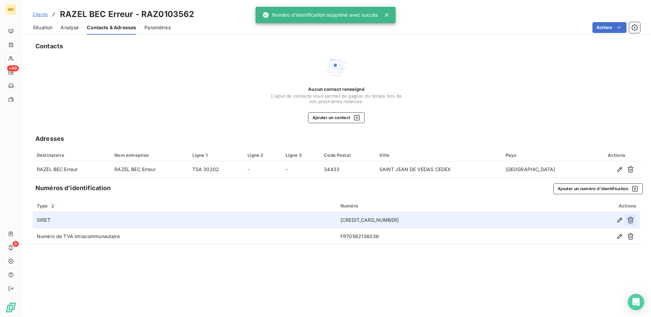
click at [630, 222] on icon "button" at bounding box center [630, 220] width 7 height 7
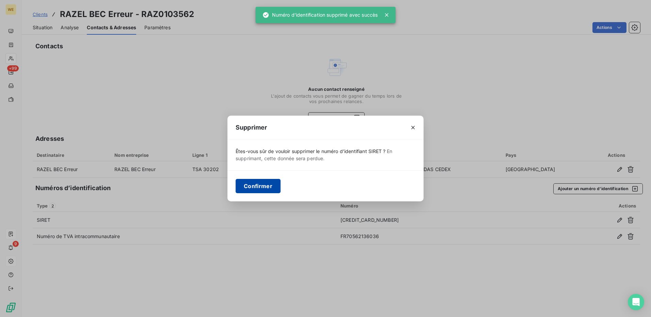
click at [248, 185] on button "Confirmer" at bounding box center [258, 186] width 45 height 14
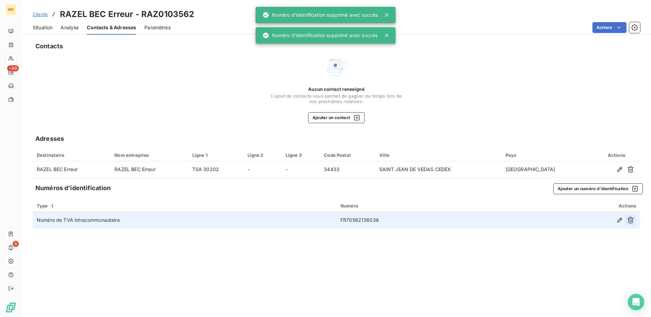
click at [626, 221] on button "button" at bounding box center [630, 220] width 11 height 11
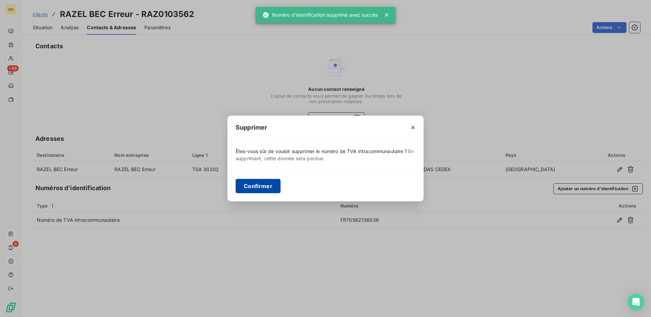
click at [270, 185] on button "Confirmer" at bounding box center [258, 186] width 45 height 14
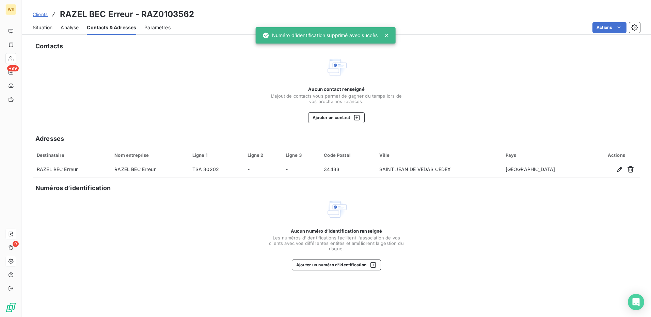
click at [46, 27] on span "Situation" at bounding box center [43, 27] width 20 height 7
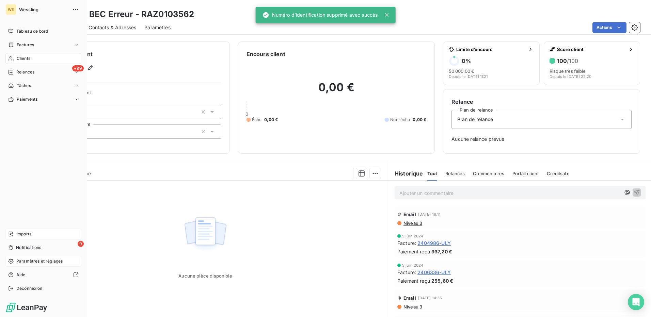
click at [33, 54] on div "Clients" at bounding box center [43, 58] width 76 height 11
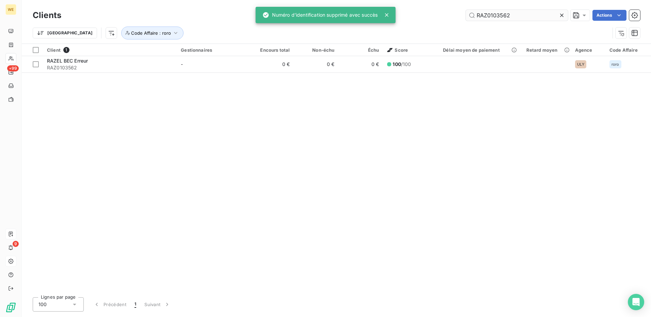
click at [498, 17] on input "RAZ0103562" at bounding box center [517, 15] width 102 height 11
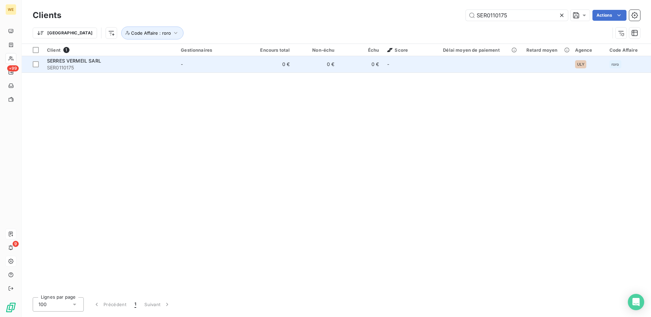
type input "SER0110175"
click at [80, 64] on span "SER0110175" at bounding box center [110, 67] width 126 height 7
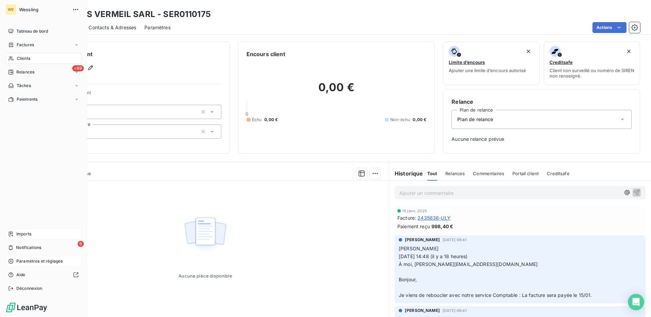
click at [27, 235] on span "Imports" at bounding box center [23, 234] width 15 height 6
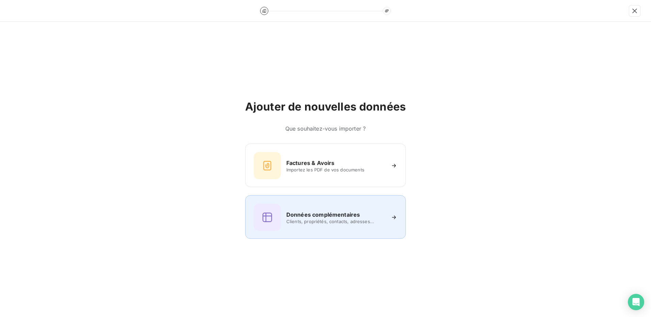
click at [342, 221] on span "Clients, propriétés, contacts, adresses..." at bounding box center [335, 221] width 99 height 5
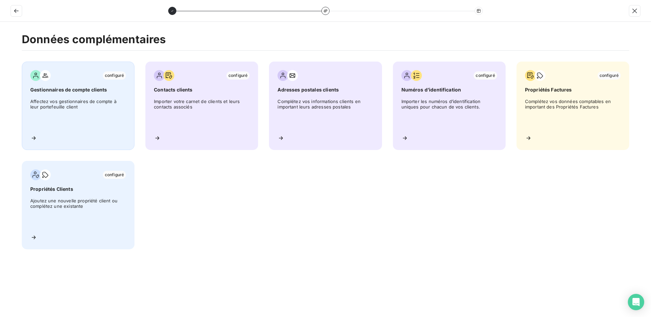
click at [60, 107] on span "Affectez vos gestionnaires de compte à leur portefeuille client" at bounding box center [78, 114] width 96 height 31
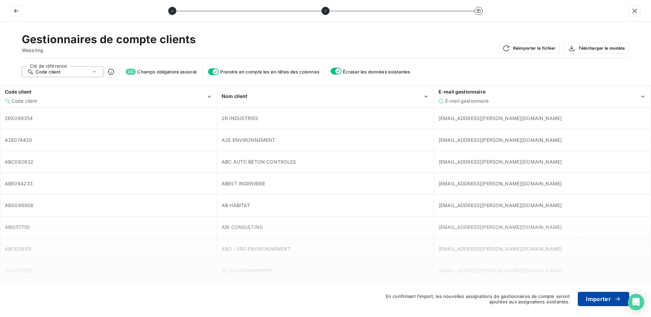
click at [597, 298] on button "Importer" at bounding box center [603, 299] width 51 height 14
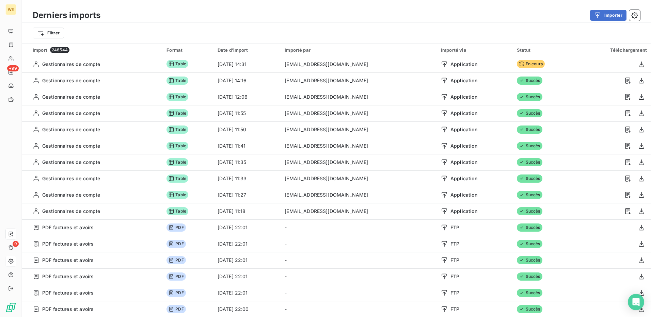
click at [548, 30] on div "Filtrer" at bounding box center [336, 33] width 607 height 13
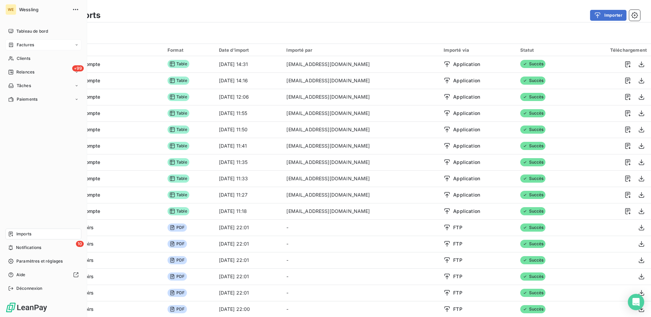
click at [22, 43] on span "Factures" at bounding box center [25, 45] width 17 height 6
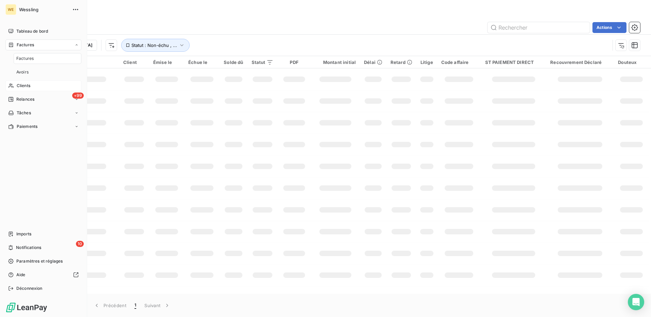
click at [27, 85] on span "Clients" at bounding box center [24, 86] width 14 height 6
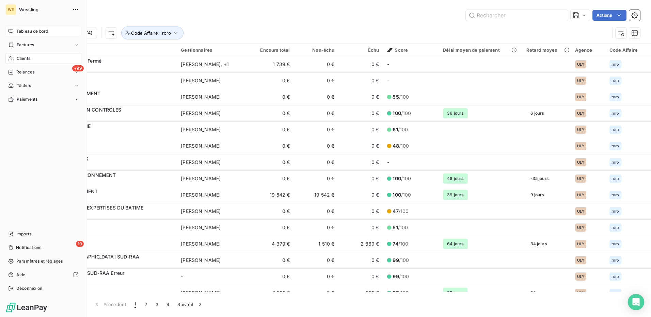
click at [30, 30] on span "Tableau de bord" at bounding box center [32, 31] width 32 height 6
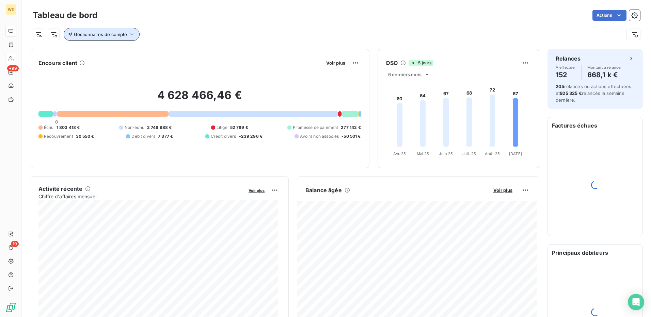
click at [118, 35] on span "Gestionnaires de compte" at bounding box center [100, 34] width 53 height 5
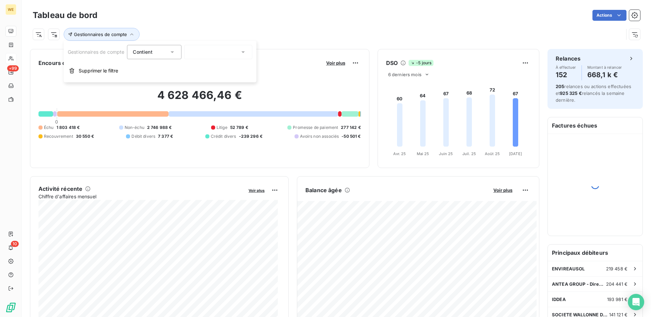
click at [228, 52] on div at bounding box center [218, 52] width 68 height 14
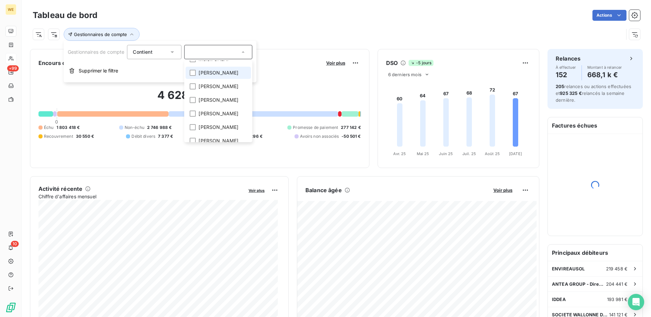
scroll to position [68, 0]
click at [196, 98] on div at bounding box center [193, 95] width 6 height 6
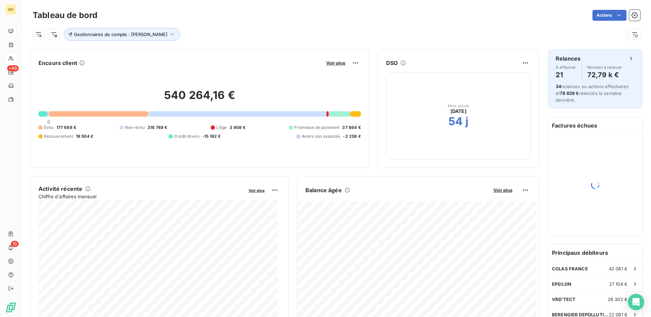
click at [335, 19] on div "Actions" at bounding box center [373, 15] width 534 height 11
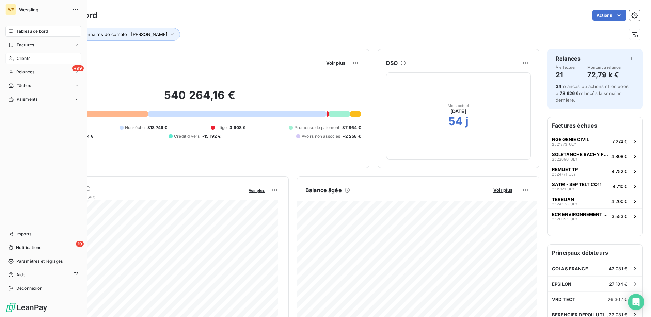
click at [35, 30] on span "Tableau de bord" at bounding box center [32, 31] width 32 height 6
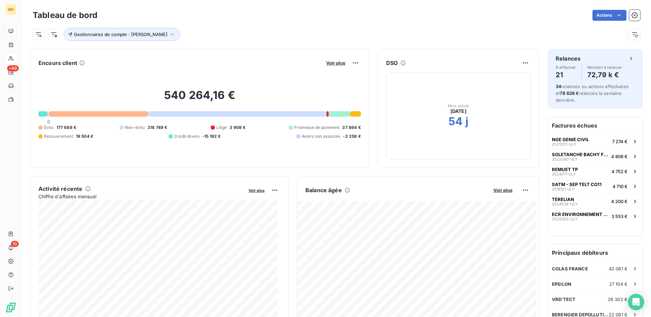
click at [337, 17] on div "Actions" at bounding box center [373, 15] width 534 height 11
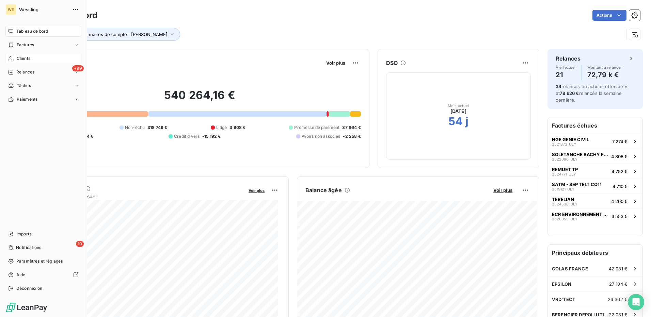
click at [25, 56] on span "Clients" at bounding box center [24, 58] width 14 height 6
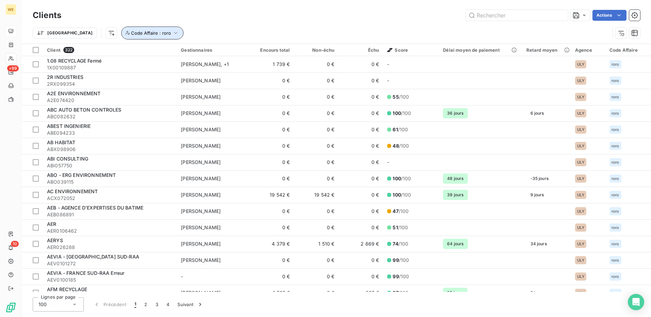
click at [174, 34] on icon "button" at bounding box center [175, 33] width 3 height 2
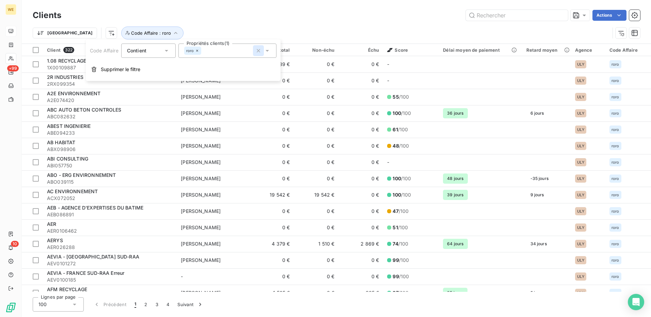
click at [255, 53] on icon "button" at bounding box center [258, 50] width 7 height 7
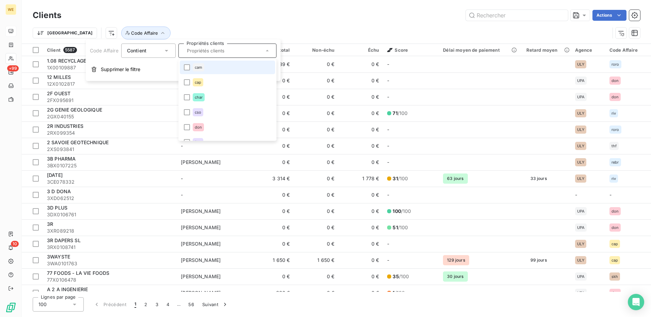
click at [266, 49] on icon at bounding box center [267, 50] width 7 height 7
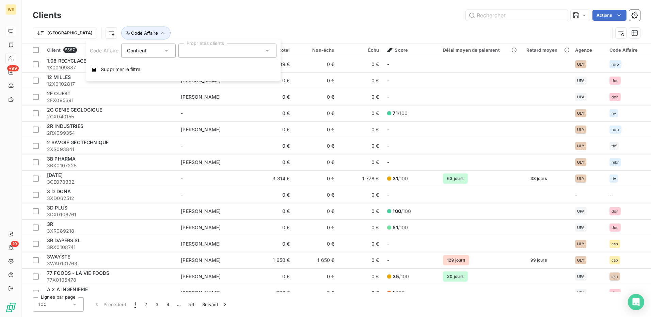
click at [269, 53] on icon at bounding box center [267, 50] width 7 height 7
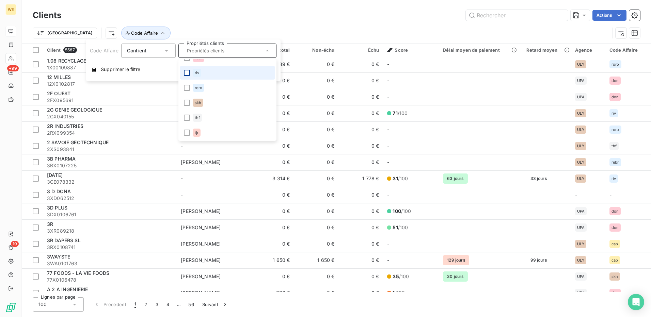
click at [190, 71] on div at bounding box center [187, 73] width 6 height 6
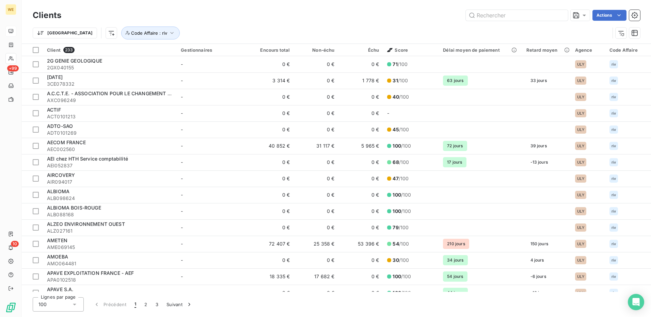
click at [304, 19] on div "Actions" at bounding box center [354, 15] width 570 height 11
click at [607, 16] on html "WE +99 10 Clients Actions Trier Code Affaire : riv Client 233 Gestionnaires Enc…" at bounding box center [325, 158] width 651 height 317
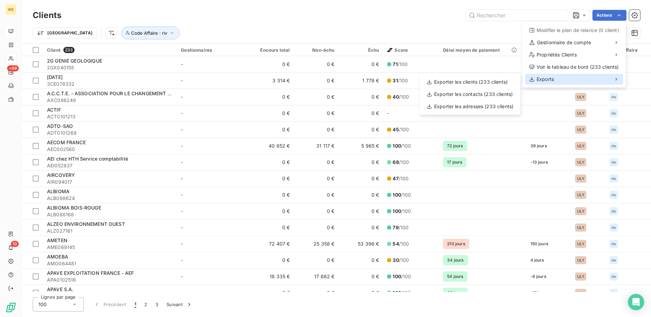
click at [567, 79] on div "Exports" at bounding box center [574, 79] width 98 height 11
click at [494, 83] on div "Exporter les clients (233 clients)" at bounding box center [469, 82] width 95 height 11
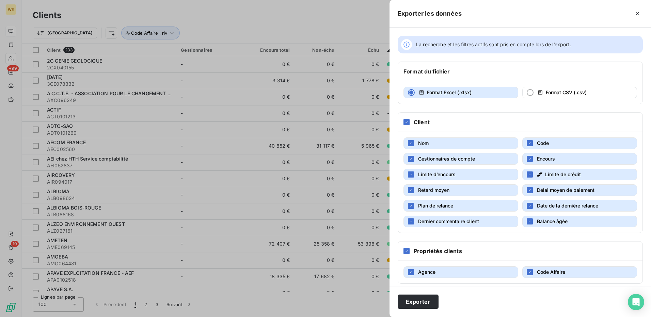
click at [531, 162] on button "Encours" at bounding box center [579, 159] width 115 height 12
drag, startPoint x: 527, startPoint y: 172, endPoint x: 508, endPoint y: 184, distance: 22.9
click at [527, 172] on div "button" at bounding box center [530, 175] width 6 height 6
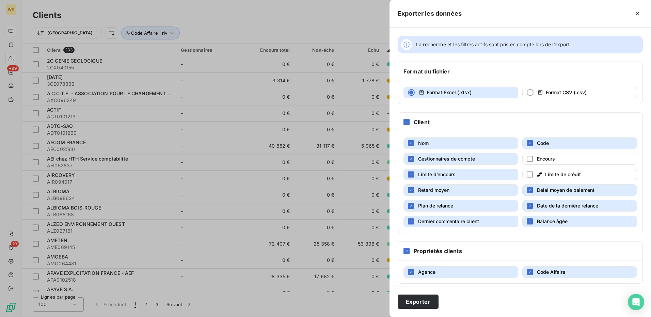
drag, startPoint x: 409, startPoint y: 175, endPoint x: 409, endPoint y: 183, distance: 8.5
click at [409, 175] on icon "button" at bounding box center [411, 175] width 4 height 4
click at [411, 188] on icon "button" at bounding box center [411, 190] width 4 height 4
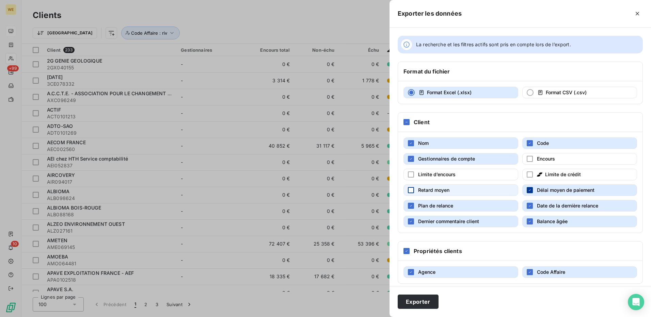
click at [528, 191] on icon "button" at bounding box center [530, 190] width 4 height 4
click at [528, 206] on icon "button" at bounding box center [530, 206] width 4 height 4
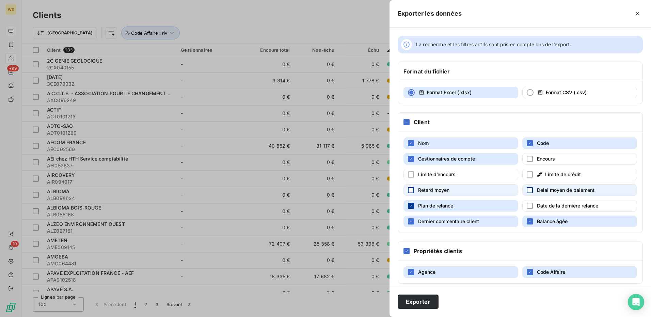
click at [410, 208] on div "button" at bounding box center [411, 206] width 6 height 6
drag, startPoint x: 411, startPoint y: 223, endPoint x: 514, endPoint y: 226, distance: 102.8
click at [412, 223] on icon "button" at bounding box center [411, 222] width 4 height 4
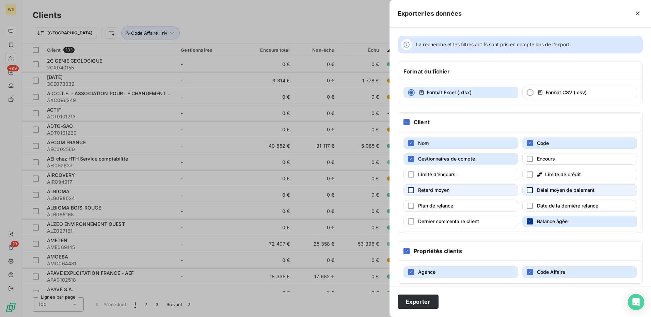
click at [528, 221] on icon "button" at bounding box center [530, 222] width 4 height 4
click at [407, 307] on button "Exporter" at bounding box center [418, 302] width 41 height 14
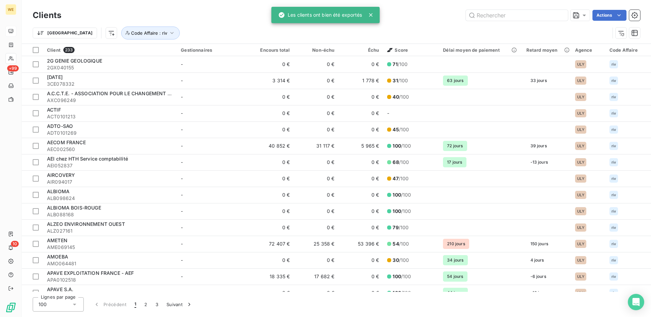
click at [417, 10] on div "Actions" at bounding box center [354, 15] width 570 height 11
click at [487, 17] on input "text" at bounding box center [517, 15] width 102 height 11
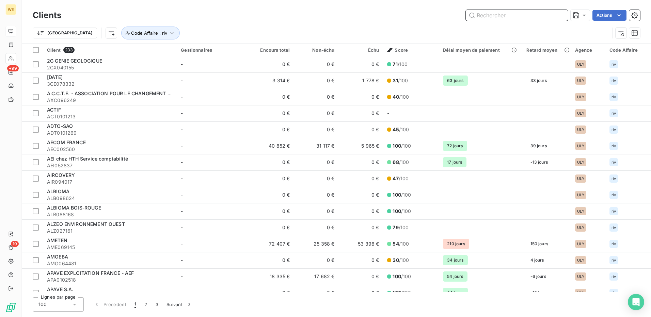
paste input "APA003538"
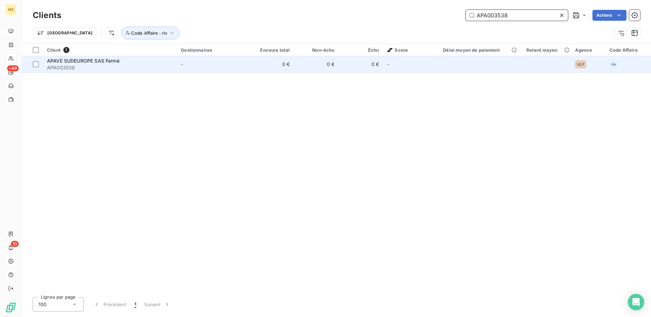
type input "APA003538"
click at [92, 63] on span "APAVE SUDEUROPE SAS Fermé" at bounding box center [83, 61] width 72 height 6
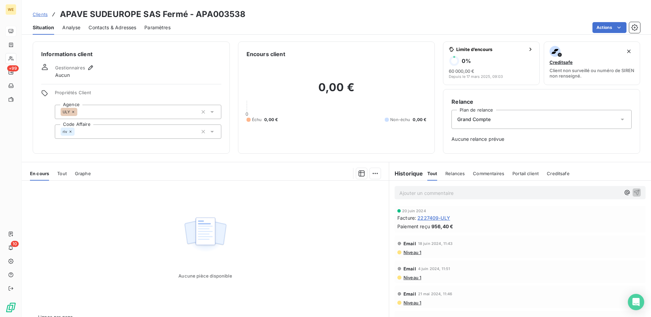
click at [117, 30] on span "Contacts & Adresses" at bounding box center [112, 27] width 48 height 7
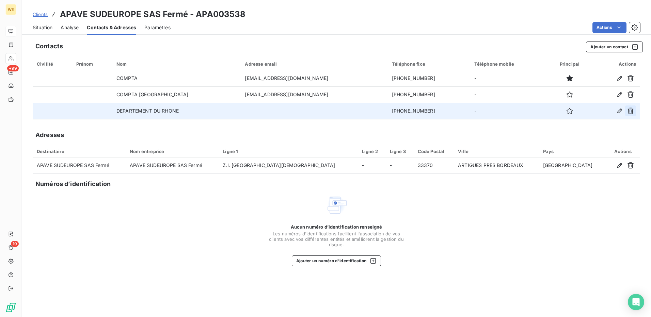
click at [631, 114] on button "button" at bounding box center [630, 111] width 11 height 11
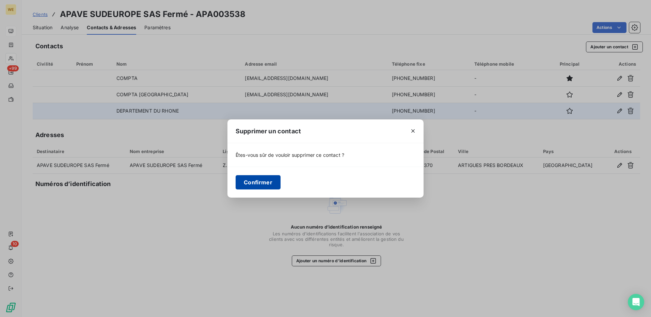
click at [250, 185] on button "Confirmer" at bounding box center [258, 182] width 45 height 14
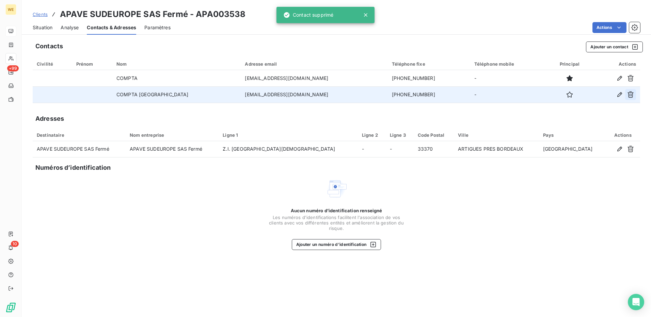
click at [633, 95] on icon "button" at bounding box center [630, 94] width 7 height 7
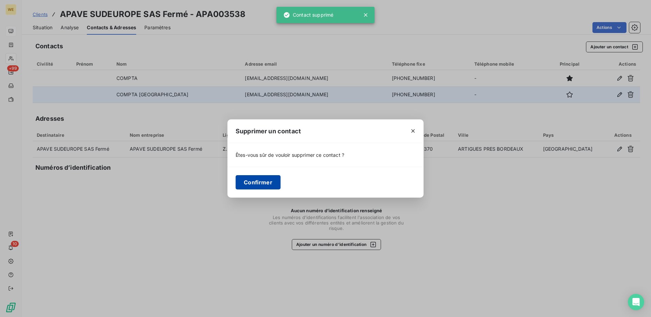
click at [244, 183] on button "Confirmer" at bounding box center [258, 182] width 45 height 14
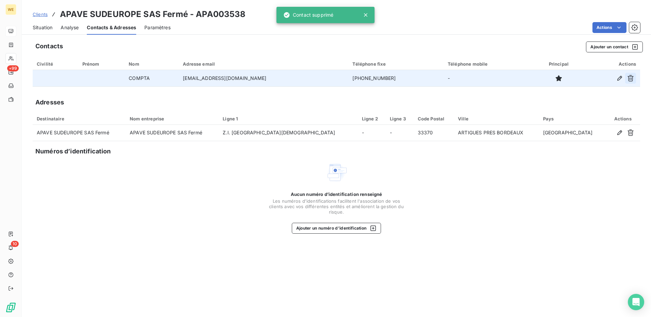
click at [631, 78] on icon "button" at bounding box center [630, 78] width 7 height 7
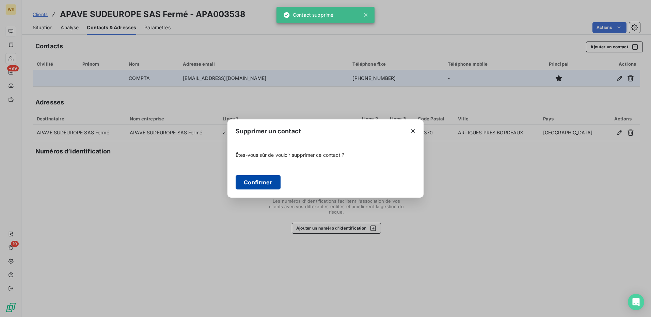
click at [257, 185] on button "Confirmer" at bounding box center [258, 182] width 45 height 14
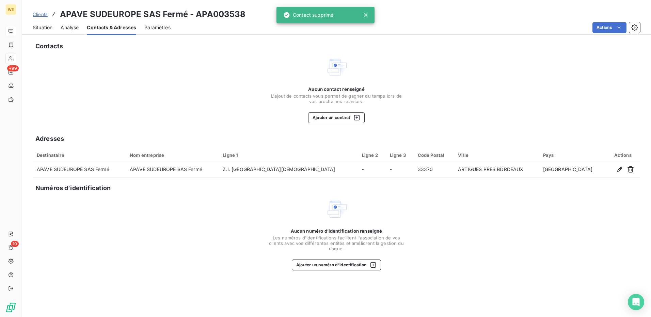
click at [95, 65] on div "Aucun contact renseigné L'ajout de contacts vous permet de gagner du temps lors…" at bounding box center [336, 89] width 607 height 67
click at [41, 30] on span "Situation" at bounding box center [43, 27] width 20 height 7
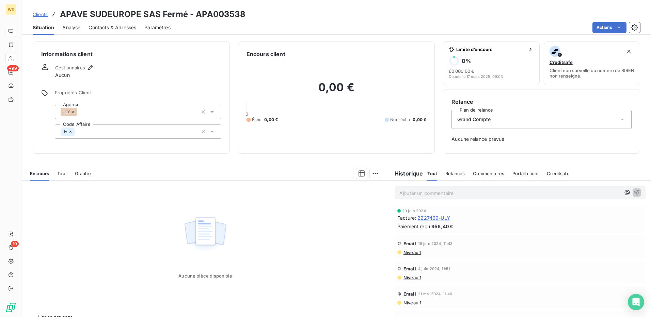
click at [159, 63] on div "Informations client Gestionnaires Aucun Propriétés Client Agence ULY Code Affai…" at bounding box center [131, 98] width 197 height 112
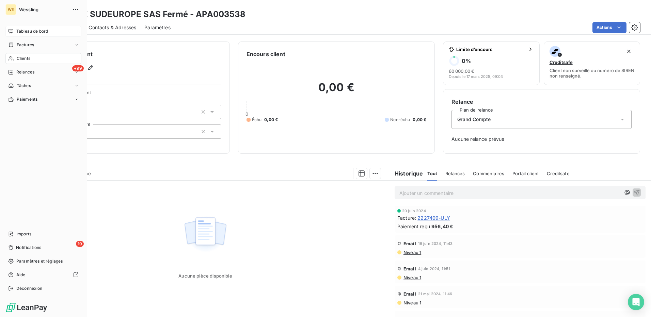
drag, startPoint x: 25, startPoint y: 60, endPoint x: 70, endPoint y: 60, distance: 45.6
click at [25, 60] on span "Clients" at bounding box center [24, 58] width 14 height 6
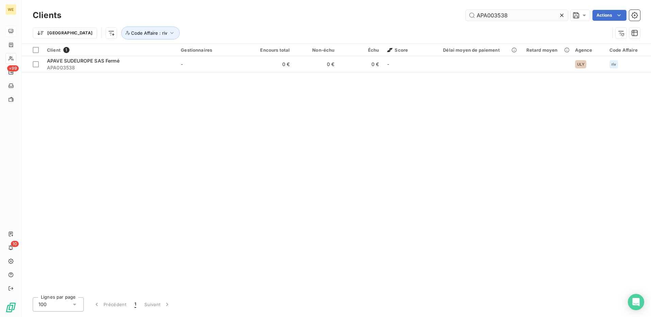
click at [500, 14] on input "APA003538" at bounding box center [517, 15] width 102 height 11
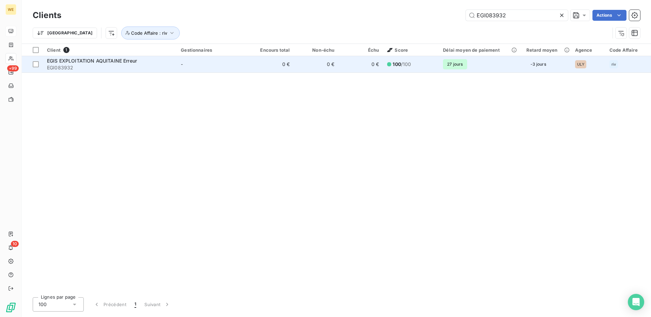
type input "EGI083932"
click at [94, 61] on span "EGIS EXPLOITATION AQUITAINE Erreur" at bounding box center [92, 61] width 90 height 6
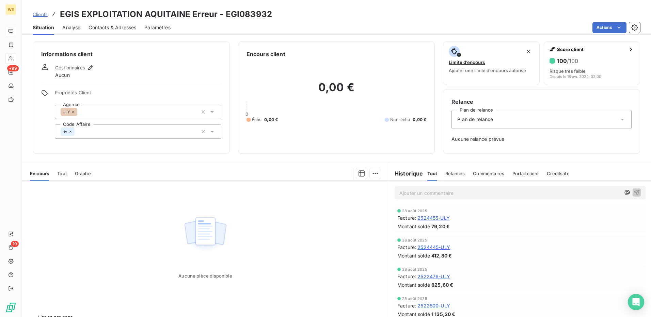
click at [98, 27] on span "Contacts & Adresses" at bounding box center [112, 27] width 48 height 7
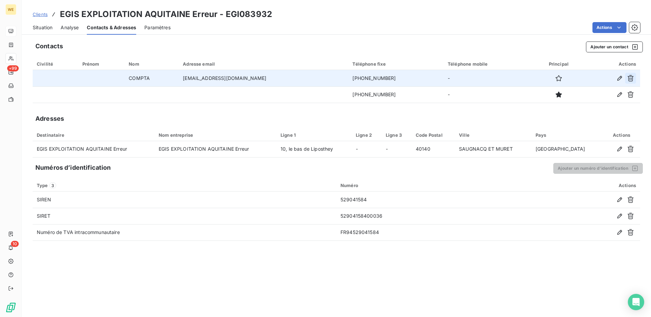
click at [632, 75] on icon "button" at bounding box center [630, 78] width 7 height 7
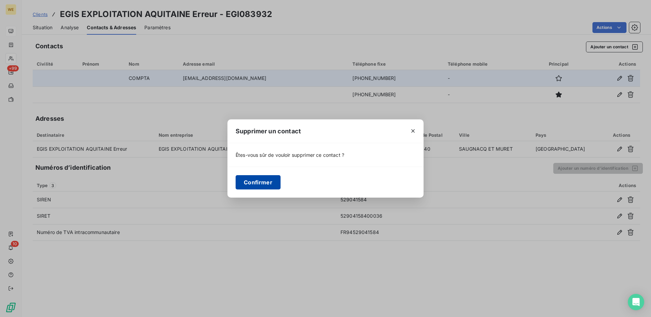
click at [254, 186] on button "Confirmer" at bounding box center [258, 182] width 45 height 14
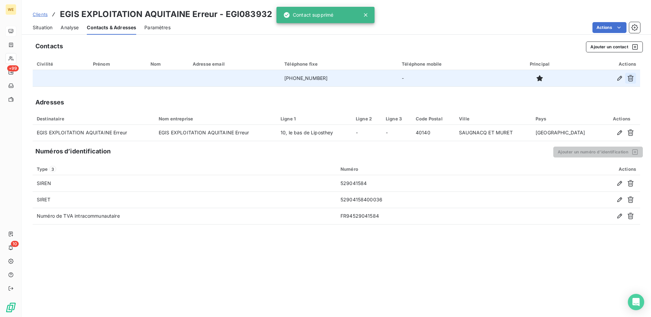
click at [632, 81] on icon "button" at bounding box center [630, 78] width 6 height 6
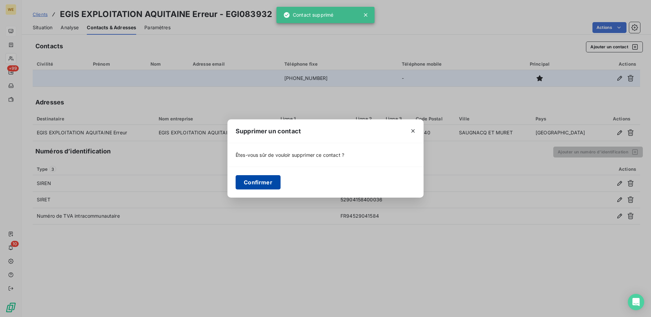
click at [254, 181] on button "Confirmer" at bounding box center [258, 182] width 45 height 14
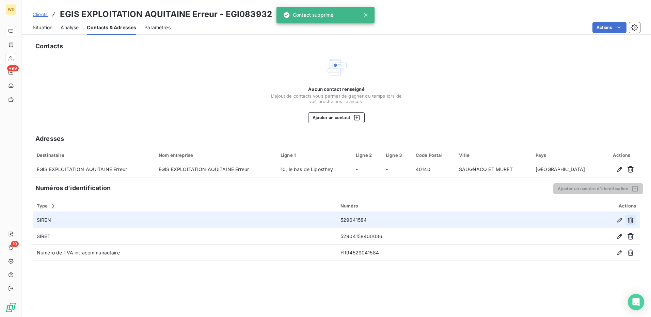
click at [632, 221] on icon "button" at bounding box center [630, 220] width 7 height 7
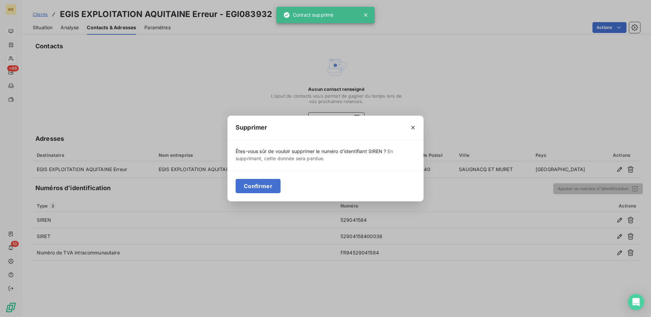
drag, startPoint x: 257, startPoint y: 186, endPoint x: 274, endPoint y: 190, distance: 18.2
click at [256, 186] on button "Confirmer" at bounding box center [258, 186] width 45 height 14
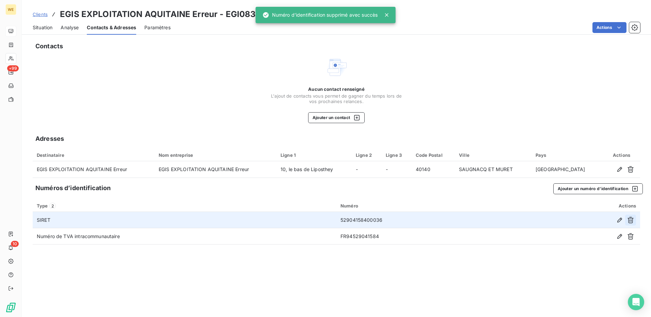
click at [627, 218] on button "button" at bounding box center [630, 220] width 11 height 11
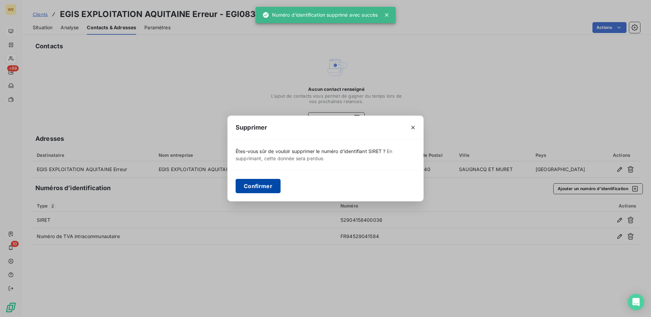
click at [262, 186] on button "Confirmer" at bounding box center [258, 186] width 45 height 14
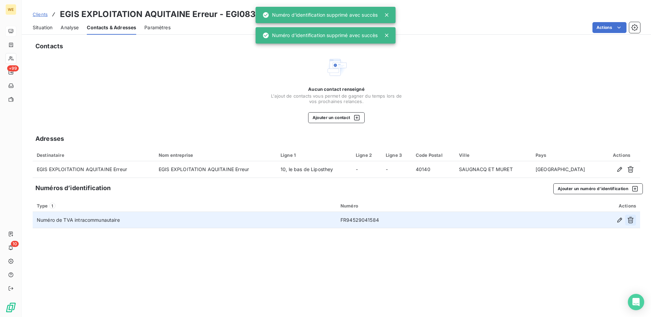
click at [632, 220] on icon "button" at bounding box center [630, 220] width 7 height 7
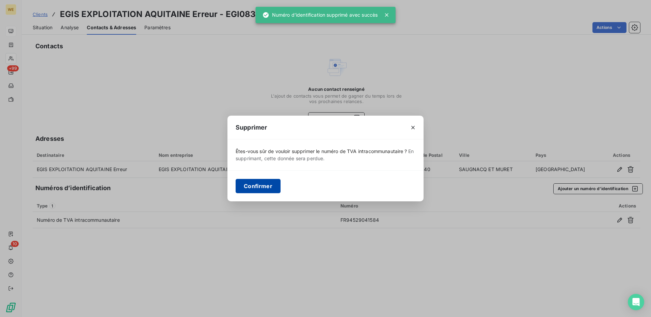
click at [246, 183] on button "Confirmer" at bounding box center [258, 186] width 45 height 14
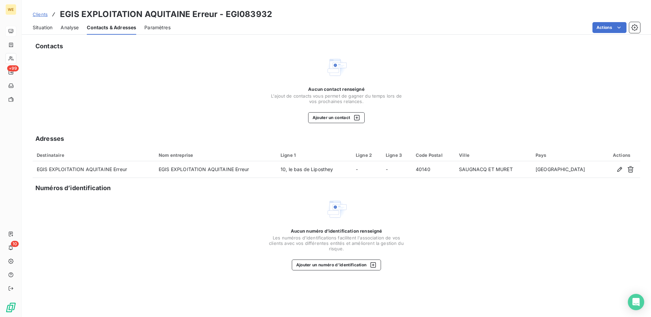
click at [40, 29] on span "Situation" at bounding box center [43, 27] width 20 height 7
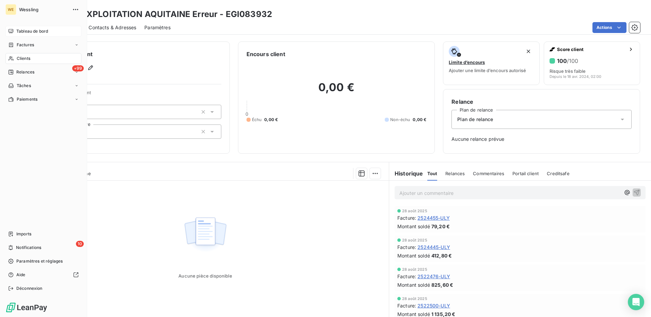
drag, startPoint x: 21, startPoint y: 56, endPoint x: 83, endPoint y: 54, distance: 61.3
click at [21, 56] on span "Clients" at bounding box center [24, 58] width 14 height 6
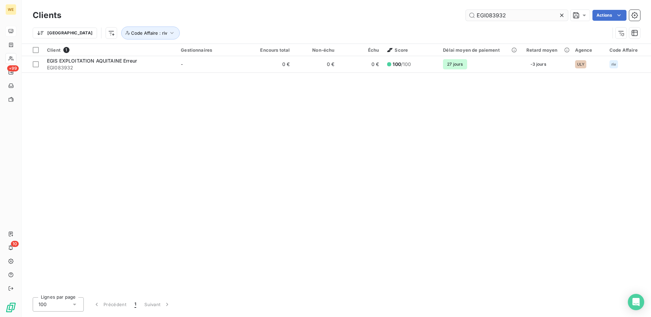
click at [492, 14] on input "EGI083932" at bounding box center [517, 15] width 102 height 11
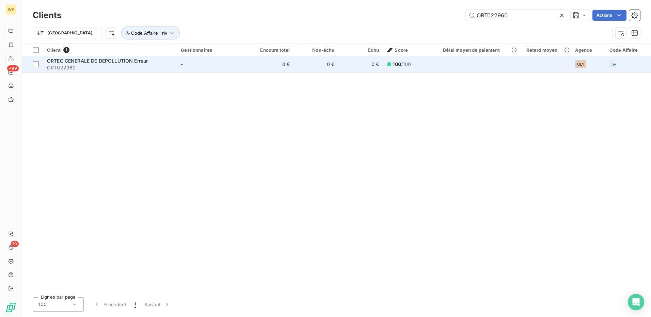
type input "ORT022960"
click at [95, 65] on span "ORT022960" at bounding box center [110, 67] width 126 height 7
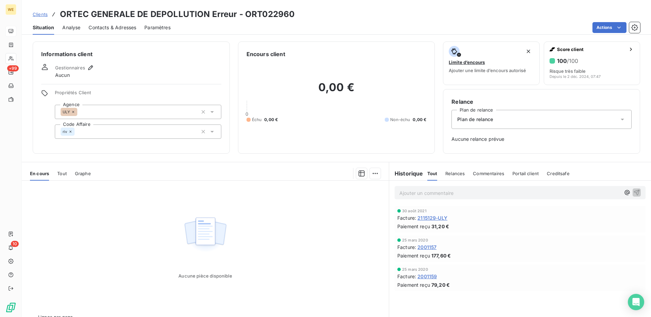
click at [106, 29] on span "Contacts & Adresses" at bounding box center [112, 27] width 48 height 7
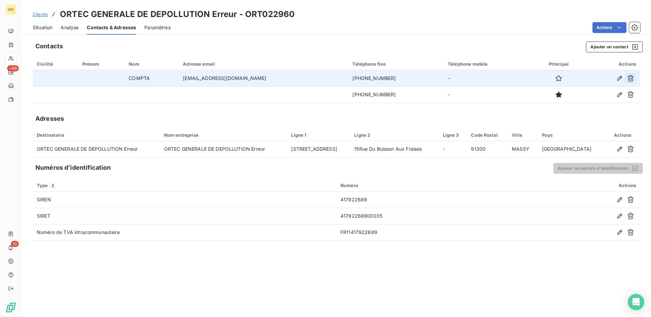
click at [630, 80] on icon "button" at bounding box center [630, 78] width 6 height 6
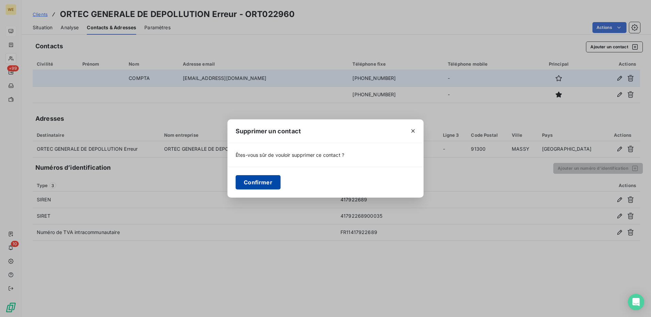
drag, startPoint x: 255, startPoint y: 182, endPoint x: 279, endPoint y: 184, distance: 24.3
click at [255, 182] on button "Confirmer" at bounding box center [258, 182] width 45 height 14
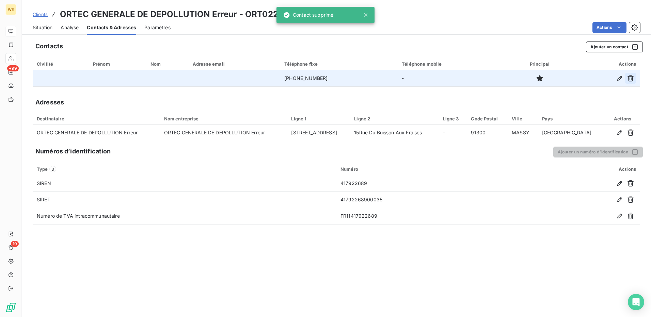
click at [629, 76] on icon "button" at bounding box center [630, 78] width 6 height 6
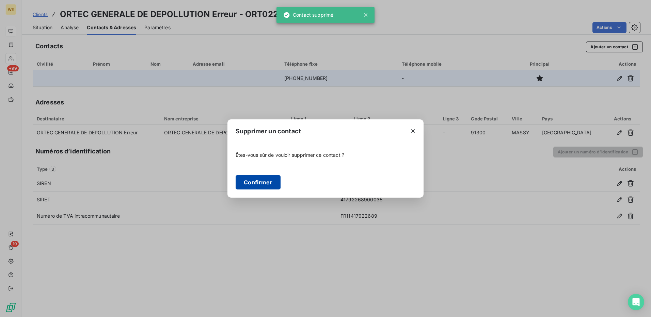
click at [263, 181] on button "Confirmer" at bounding box center [258, 182] width 45 height 14
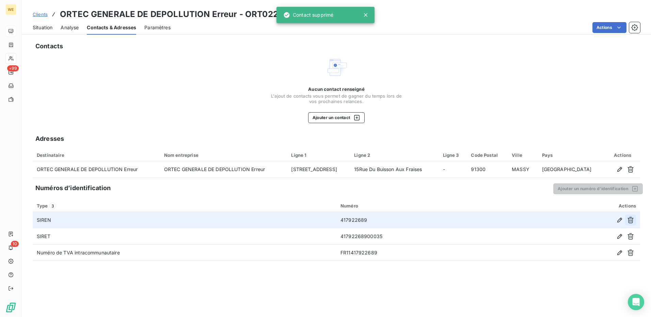
click at [630, 219] on icon "button" at bounding box center [630, 220] width 7 height 7
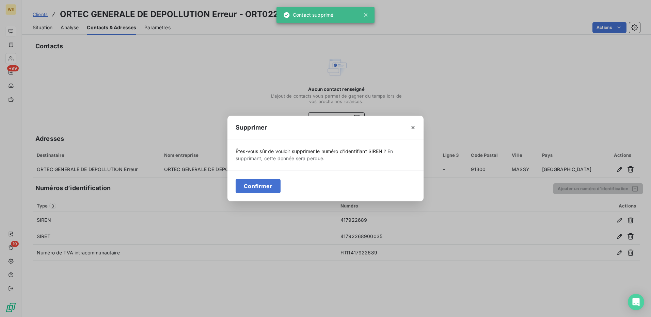
click at [270, 190] on button "Confirmer" at bounding box center [258, 186] width 45 height 14
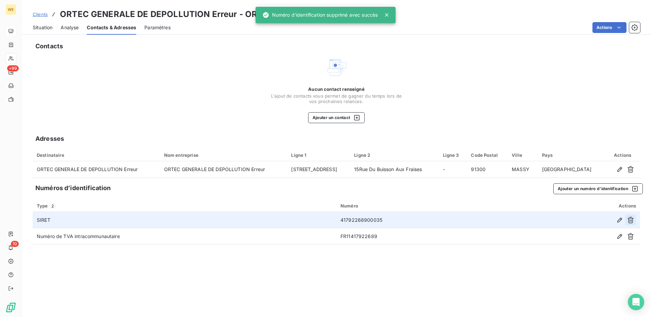
click at [627, 223] on button "button" at bounding box center [630, 220] width 11 height 11
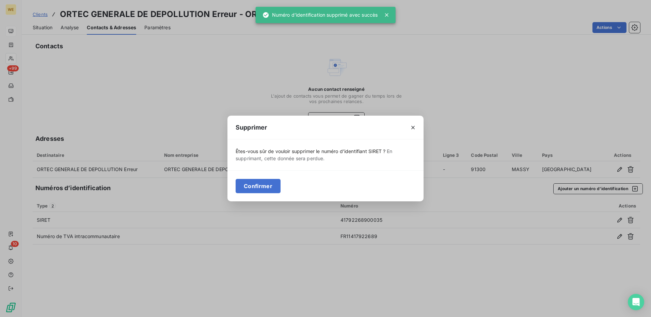
drag, startPoint x: 267, startPoint y: 185, endPoint x: 287, endPoint y: 190, distance: 20.3
click at [268, 186] on button "Confirmer" at bounding box center [258, 186] width 45 height 14
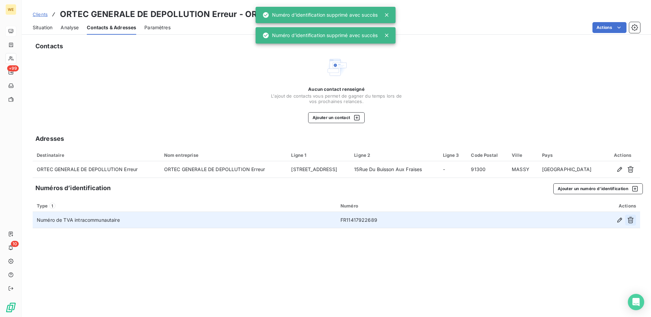
click at [634, 221] on button "button" at bounding box center [630, 220] width 11 height 11
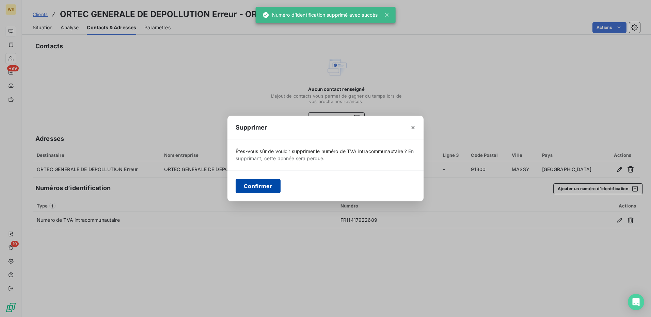
click at [248, 186] on button "Confirmer" at bounding box center [258, 186] width 45 height 14
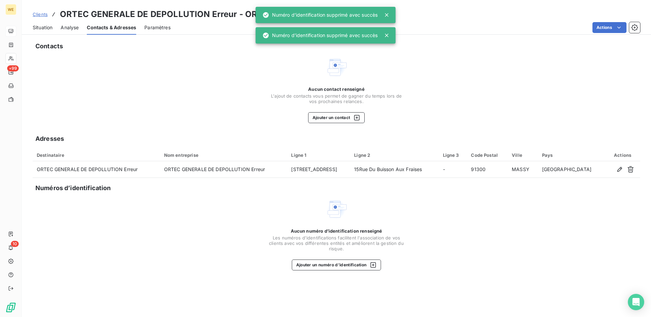
drag, startPoint x: 94, startPoint y: 64, endPoint x: 43, endPoint y: 43, distance: 55.4
click at [92, 63] on div "Aucun contact renseigné L'ajout de contacts vous permet de gagner du temps lors…" at bounding box center [336, 89] width 607 height 67
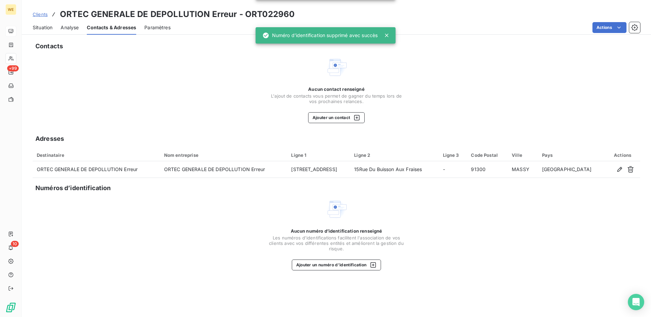
click at [40, 29] on span "Situation" at bounding box center [43, 27] width 20 height 7
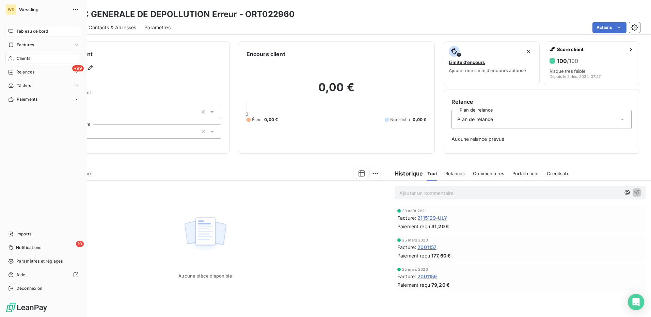
drag, startPoint x: 21, startPoint y: 56, endPoint x: 31, endPoint y: 59, distance: 10.6
click at [20, 56] on span "Clients" at bounding box center [24, 58] width 14 height 6
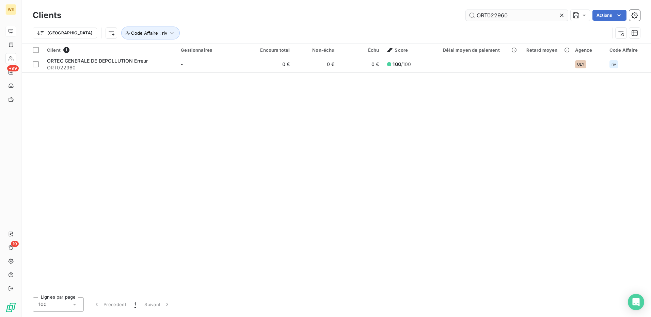
click at [503, 13] on input "ORT022960" at bounding box center [517, 15] width 102 height 11
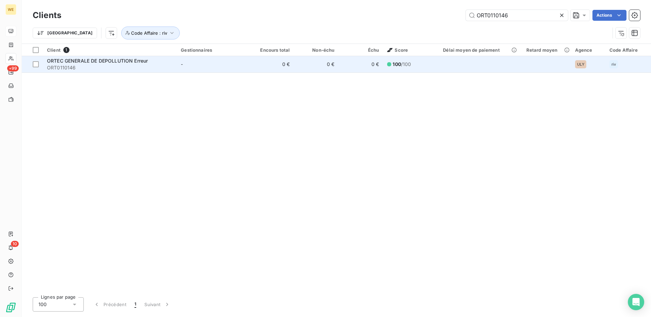
type input "ORT0110146"
click at [99, 62] on span "ORTEC GENERALE DE DEPOLLUTION Erreur" at bounding box center [97, 61] width 101 height 6
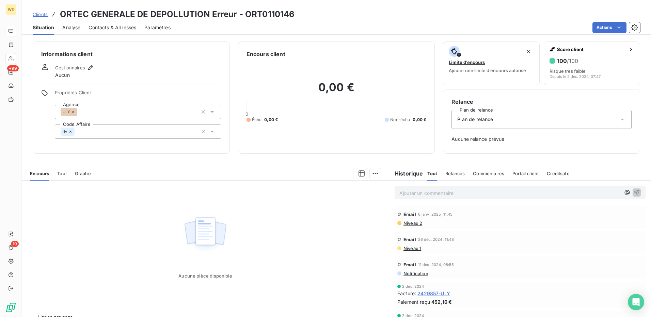
click at [98, 29] on span "Contacts & Adresses" at bounding box center [112, 27] width 48 height 7
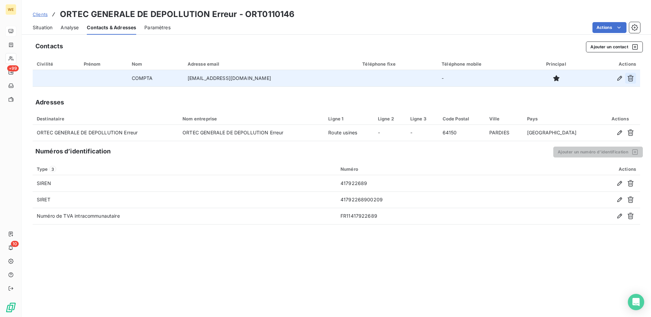
click at [630, 79] on icon "button" at bounding box center [630, 78] width 6 height 6
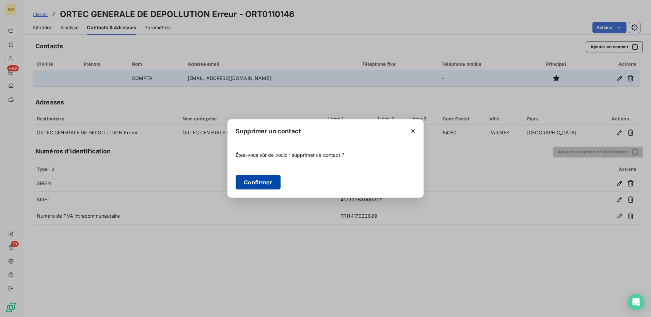
click at [256, 183] on button "Confirmer" at bounding box center [258, 182] width 45 height 14
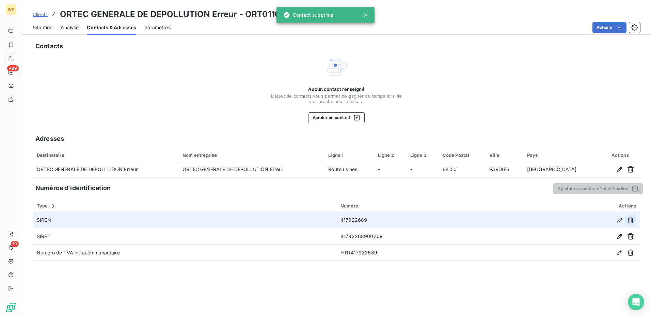
click at [635, 222] on button "button" at bounding box center [630, 220] width 11 height 11
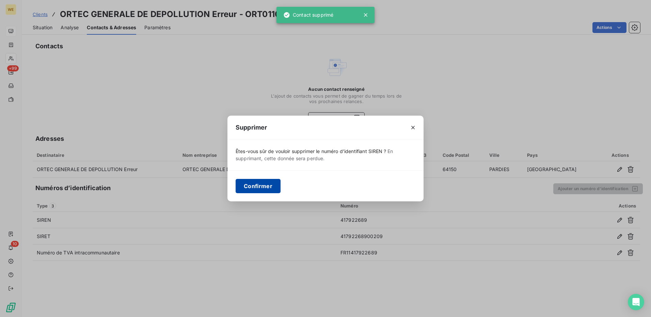
click at [257, 187] on button "Confirmer" at bounding box center [258, 186] width 45 height 14
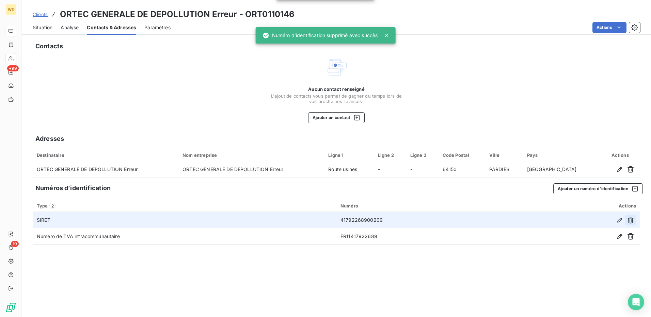
click at [633, 224] on button "button" at bounding box center [630, 220] width 11 height 11
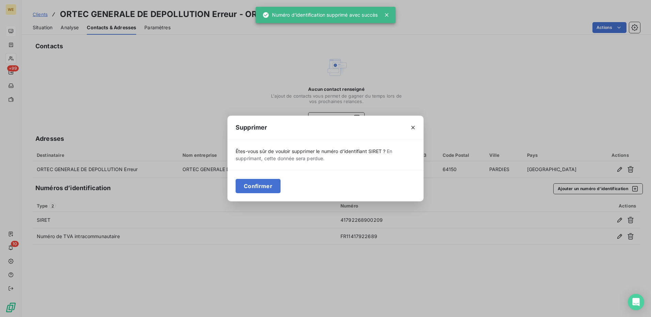
click at [250, 191] on button "Confirmer" at bounding box center [258, 186] width 45 height 14
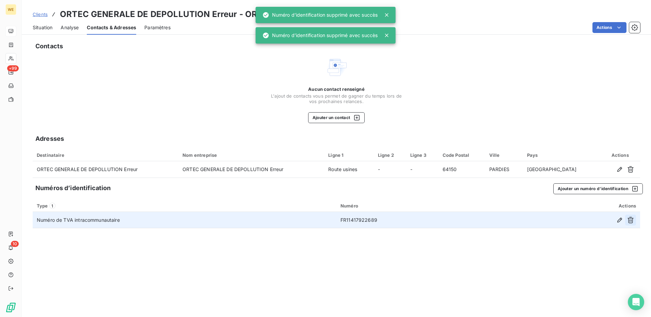
click at [629, 222] on icon "button" at bounding box center [630, 220] width 7 height 7
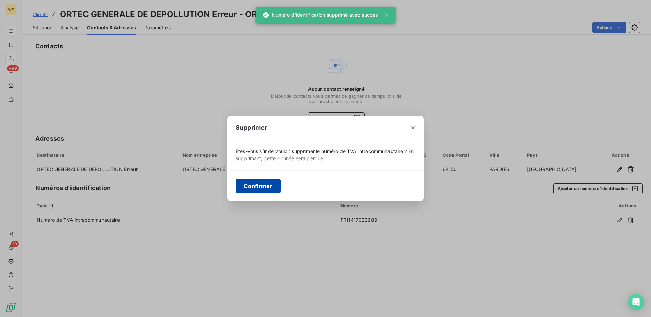
click at [262, 188] on button "Confirmer" at bounding box center [258, 186] width 45 height 14
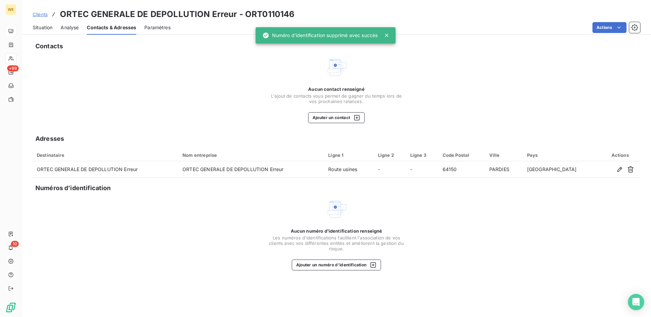
click at [44, 26] on span "Situation" at bounding box center [43, 27] width 20 height 7
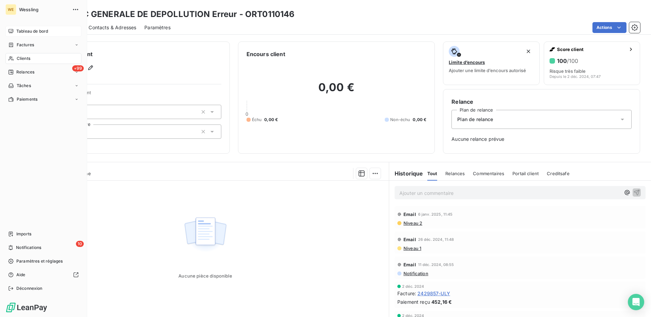
drag, startPoint x: 22, startPoint y: 58, endPoint x: 66, endPoint y: 54, distance: 44.4
click at [22, 58] on span "Clients" at bounding box center [24, 58] width 14 height 6
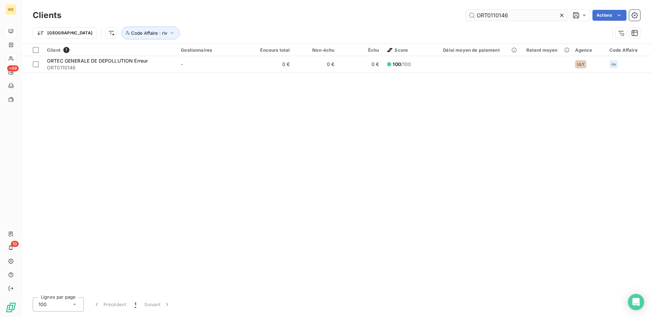
click at [484, 14] on input "ORT0110146" at bounding box center [517, 15] width 102 height 11
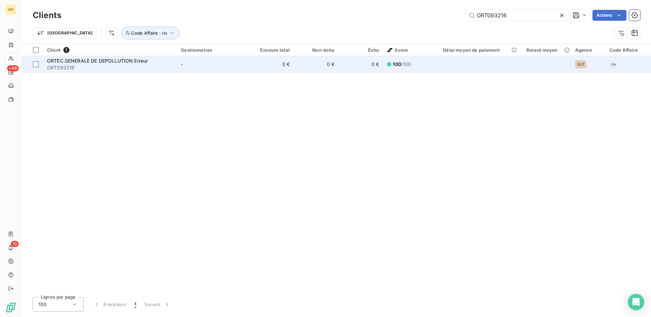
type input "ORT093216"
click at [100, 61] on span "ORTEC GENERALE DE DEPOLLUTION Erreur" at bounding box center [97, 61] width 101 height 6
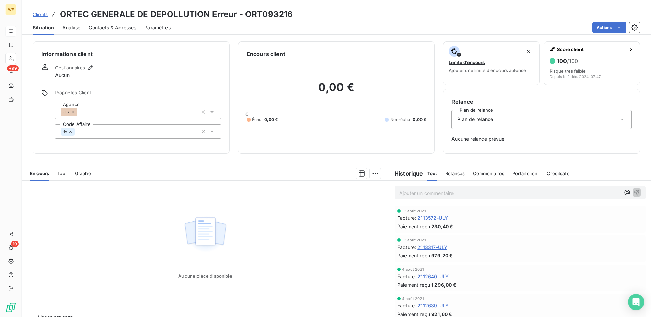
click at [119, 29] on span "Contacts & Adresses" at bounding box center [112, 27] width 48 height 7
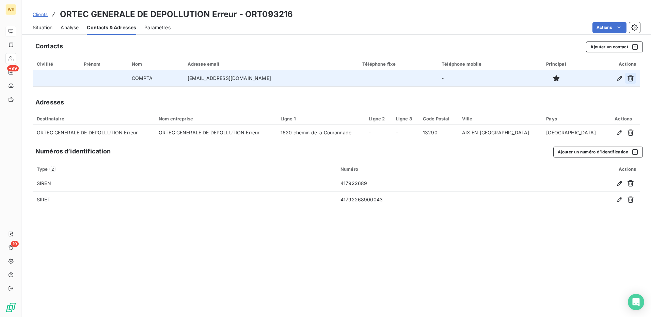
click at [634, 78] on button "button" at bounding box center [630, 78] width 11 height 11
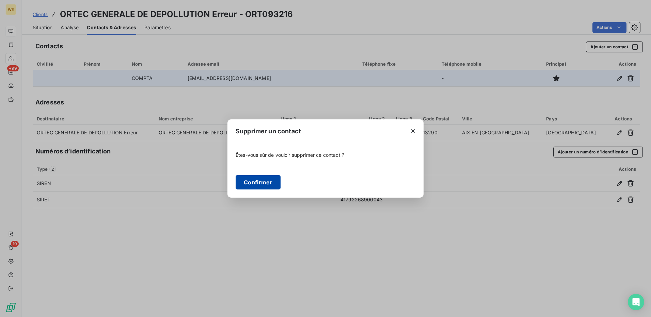
click at [260, 179] on button "Confirmer" at bounding box center [258, 182] width 45 height 14
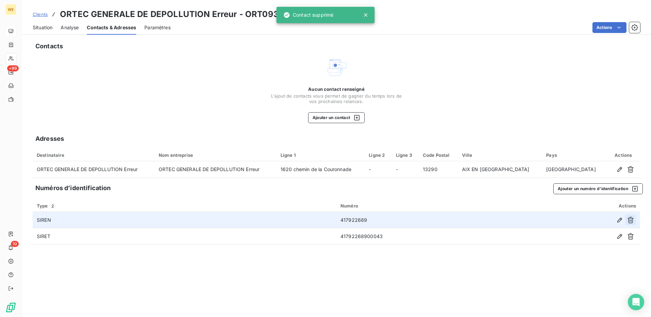
click at [632, 219] on icon "button" at bounding box center [630, 220] width 7 height 7
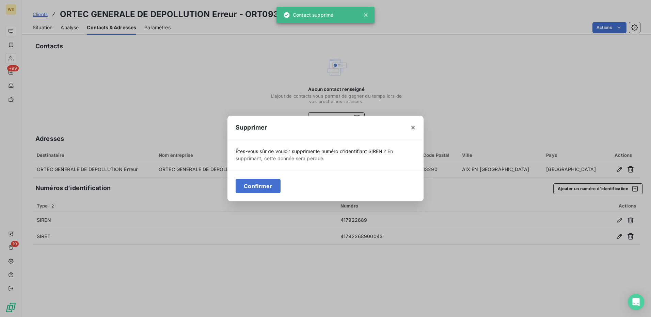
drag, startPoint x: 254, startPoint y: 188, endPoint x: 361, endPoint y: 207, distance: 108.2
click at [256, 189] on button "Confirmer" at bounding box center [258, 186] width 45 height 14
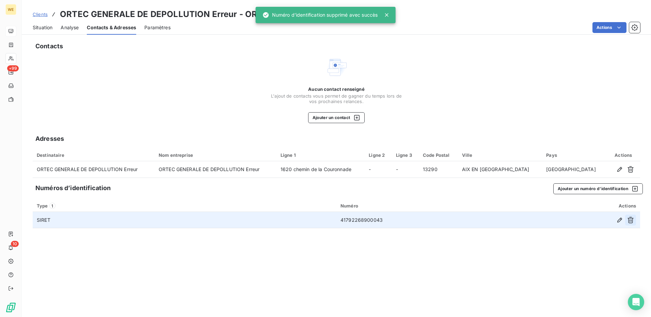
click at [626, 221] on button "button" at bounding box center [630, 220] width 11 height 11
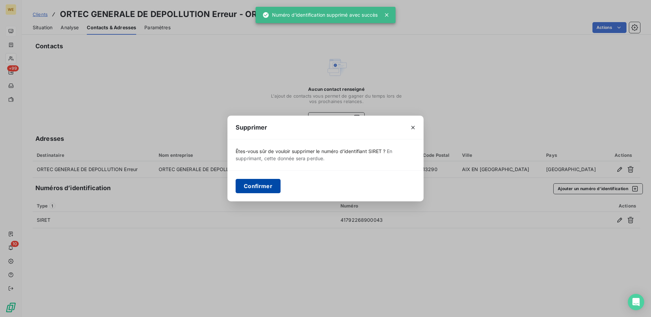
click at [251, 188] on button "Confirmer" at bounding box center [258, 186] width 45 height 14
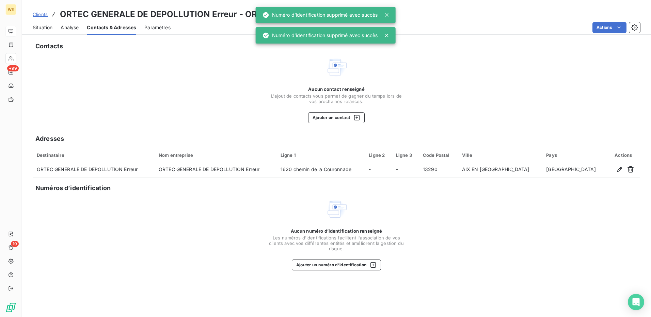
drag, startPoint x: 103, startPoint y: 85, endPoint x: 92, endPoint y: 77, distance: 14.2
click at [101, 82] on div "Aucun contact renseigné L'ajout de contacts vous permet de gagner du temps lors…" at bounding box center [336, 89] width 607 height 67
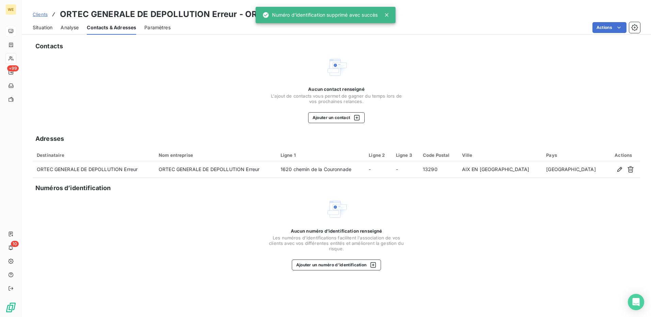
click at [34, 28] on span "Situation" at bounding box center [43, 27] width 20 height 7
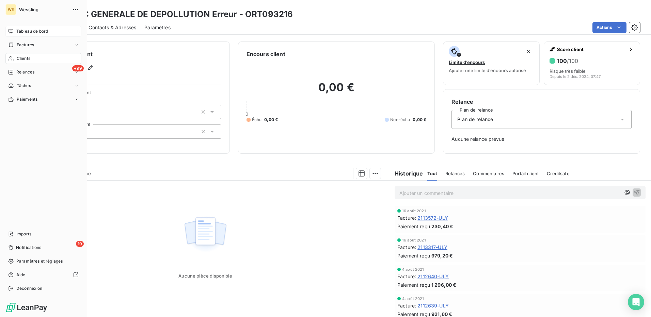
click at [25, 59] on span "Clients" at bounding box center [24, 58] width 14 height 6
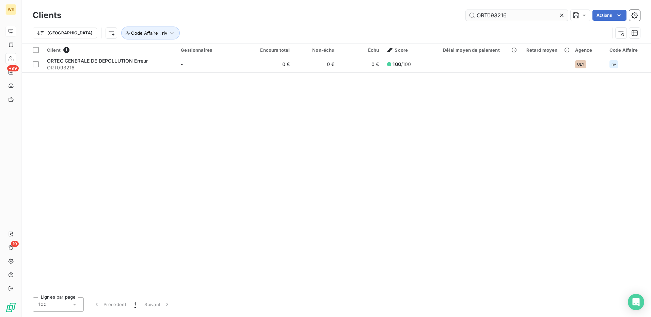
click at [510, 17] on input "ORT093216" at bounding box center [517, 15] width 102 height 11
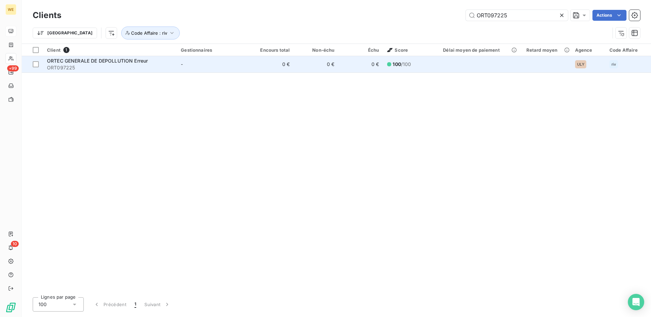
type input "ORT097225"
click at [120, 64] on span "ORT097225" at bounding box center [110, 67] width 126 height 7
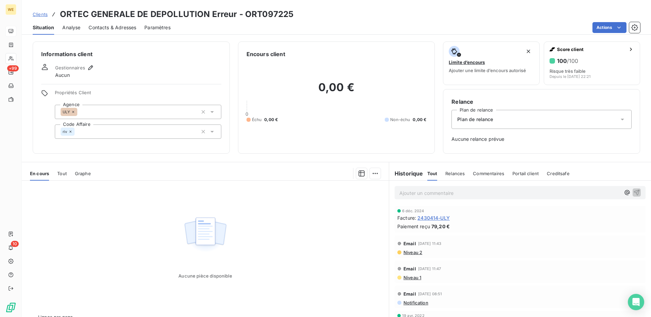
click at [97, 27] on span "Contacts & Adresses" at bounding box center [112, 27] width 48 height 7
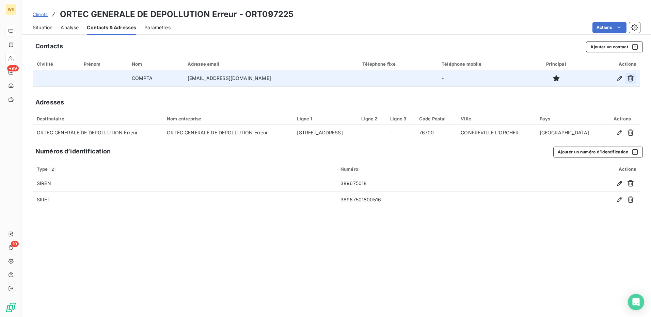
click at [632, 79] on icon "button" at bounding box center [630, 78] width 7 height 7
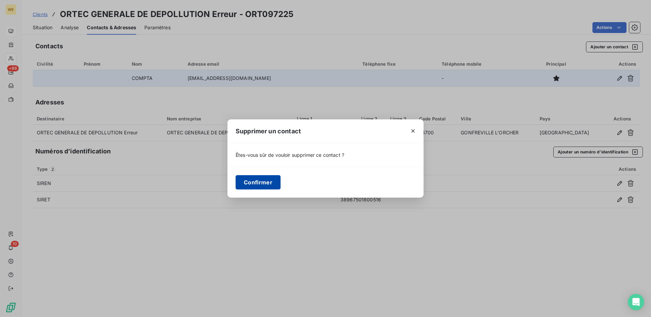
click at [256, 184] on button "Confirmer" at bounding box center [258, 182] width 45 height 14
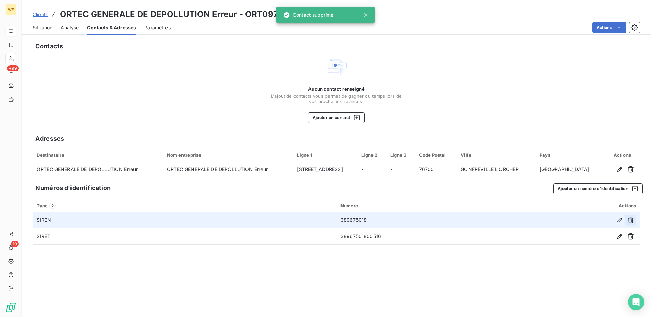
click at [630, 220] on icon "button" at bounding box center [630, 220] width 7 height 7
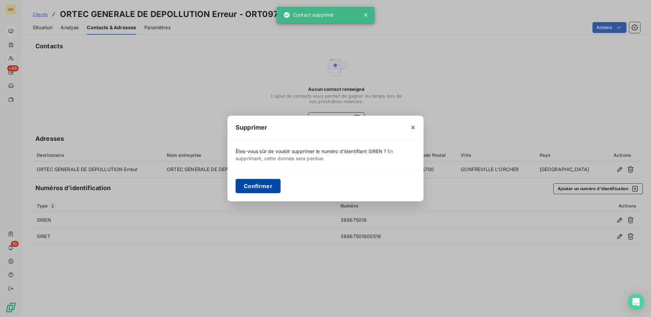
click at [255, 191] on button "Confirmer" at bounding box center [258, 186] width 45 height 14
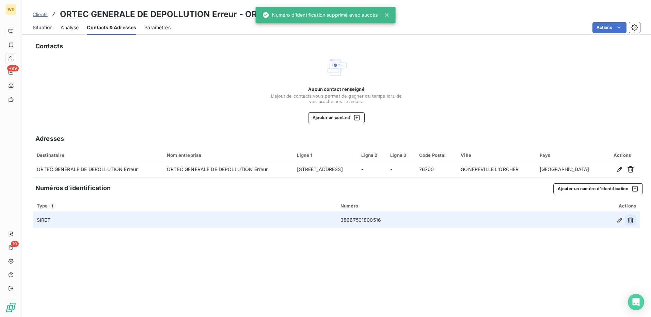
click at [628, 224] on button "button" at bounding box center [630, 220] width 11 height 11
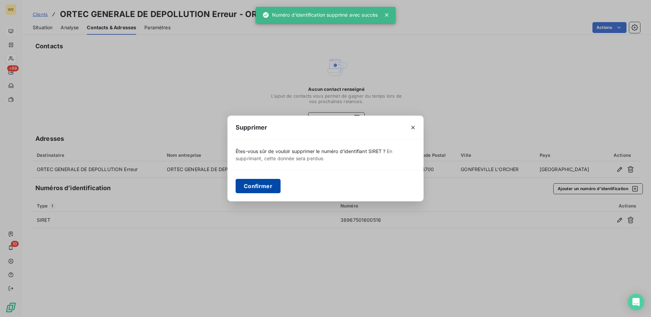
click at [256, 185] on button "Confirmer" at bounding box center [258, 186] width 45 height 14
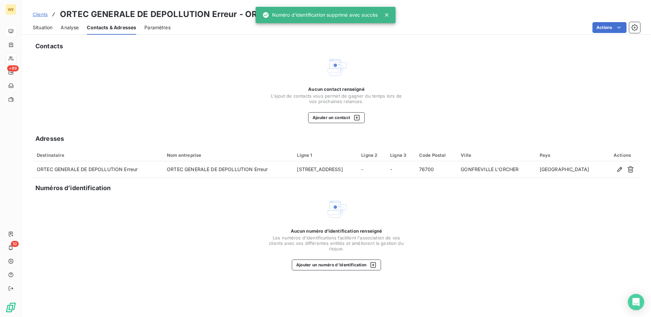
click at [38, 25] on span "Situation" at bounding box center [43, 27] width 20 height 7
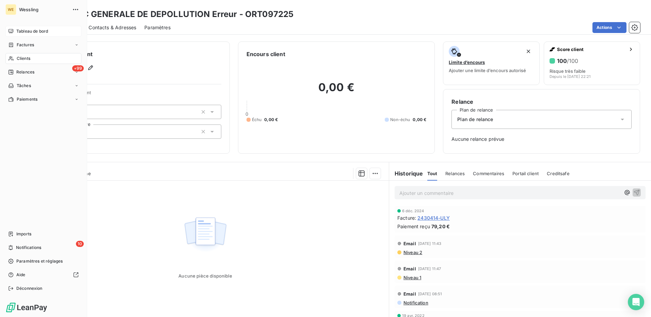
drag, startPoint x: 25, startPoint y: 59, endPoint x: 69, endPoint y: 55, distance: 44.7
click at [25, 59] on span "Clients" at bounding box center [24, 58] width 14 height 6
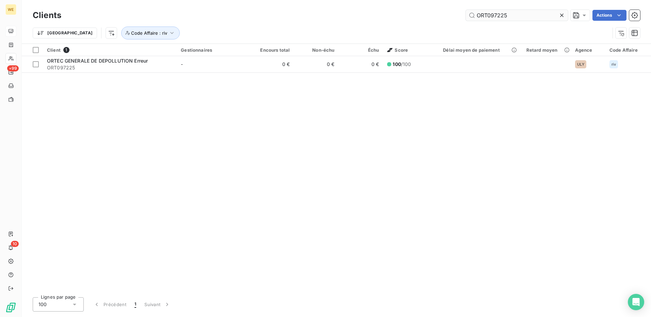
click at [492, 14] on input "ORT097225" at bounding box center [517, 15] width 102 height 11
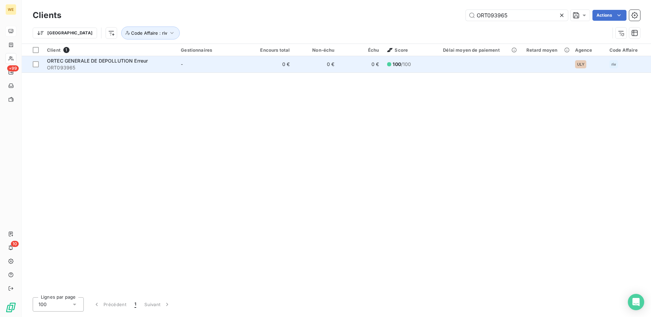
type input "ORT093965"
click at [94, 67] on span "ORT093965" at bounding box center [110, 67] width 126 height 7
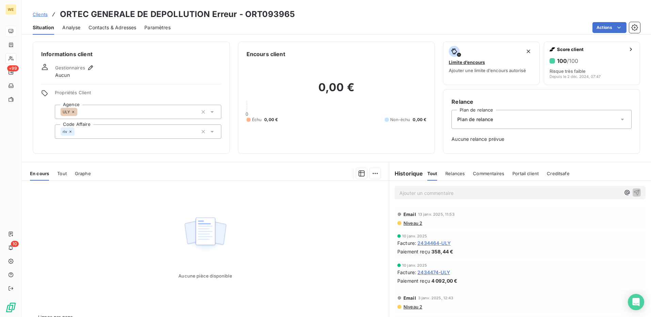
click at [115, 27] on span "Contacts & Adresses" at bounding box center [112, 27] width 48 height 7
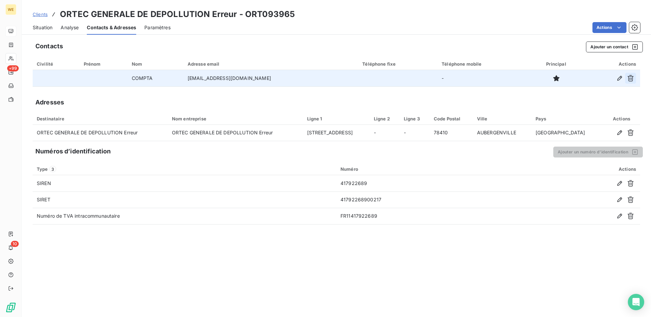
click at [629, 80] on icon "button" at bounding box center [630, 78] width 7 height 7
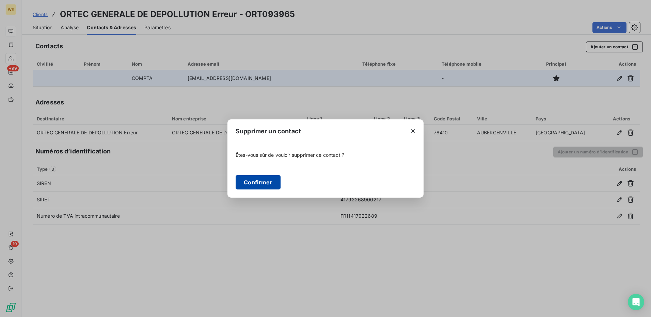
click at [261, 184] on button "Confirmer" at bounding box center [258, 182] width 45 height 14
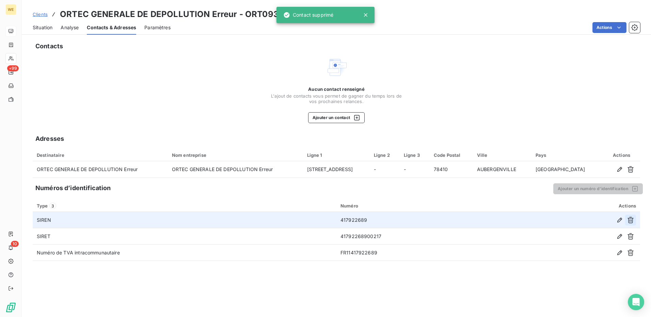
click at [631, 219] on icon "button" at bounding box center [630, 220] width 7 height 7
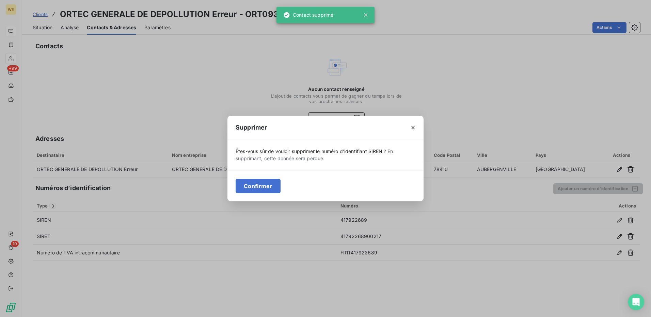
drag, startPoint x: 247, startPoint y: 185, endPoint x: 253, endPoint y: 188, distance: 7.0
click at [247, 186] on button "Confirmer" at bounding box center [258, 186] width 45 height 14
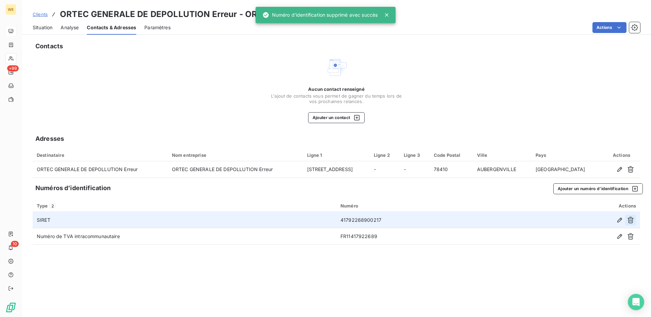
click at [628, 225] on button "button" at bounding box center [630, 220] width 11 height 11
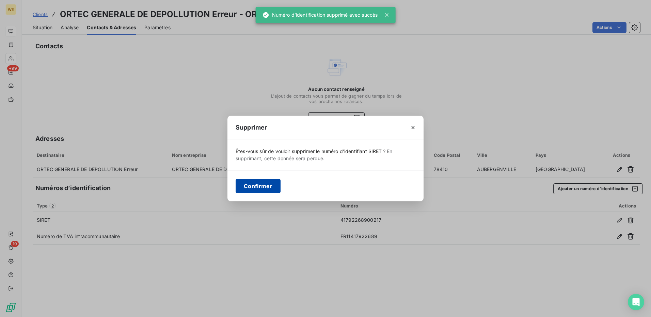
click at [250, 188] on button "Confirmer" at bounding box center [258, 186] width 45 height 14
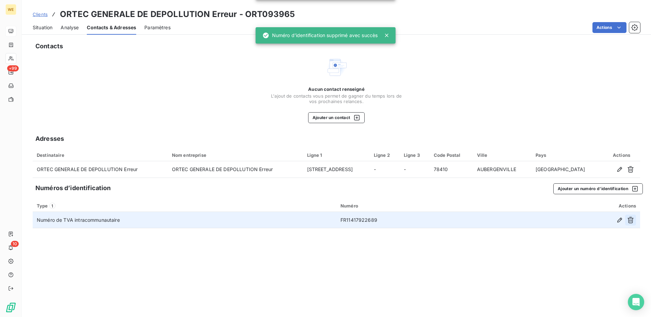
click at [628, 223] on icon "button" at bounding box center [630, 220] width 7 height 7
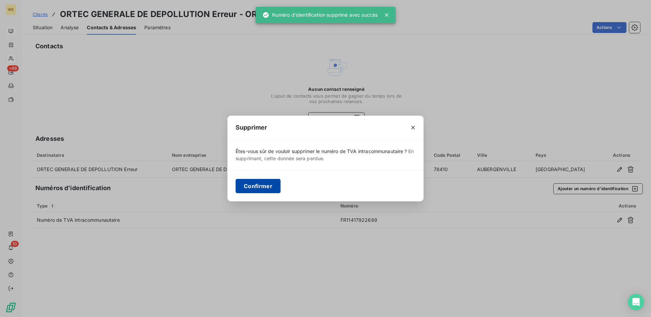
click at [261, 187] on button "Confirmer" at bounding box center [258, 186] width 45 height 14
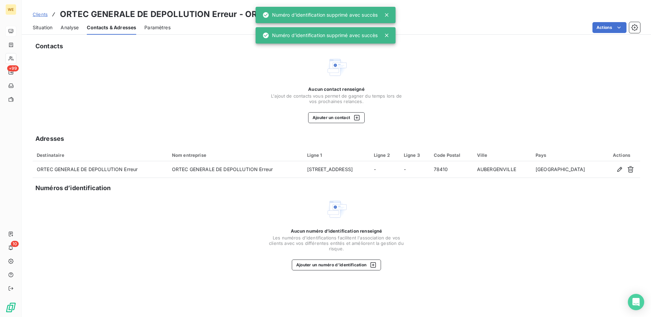
click at [145, 82] on div "Aucun contact renseigné L'ajout de contacts vous permet de gagner du temps lors…" at bounding box center [336, 89] width 607 height 67
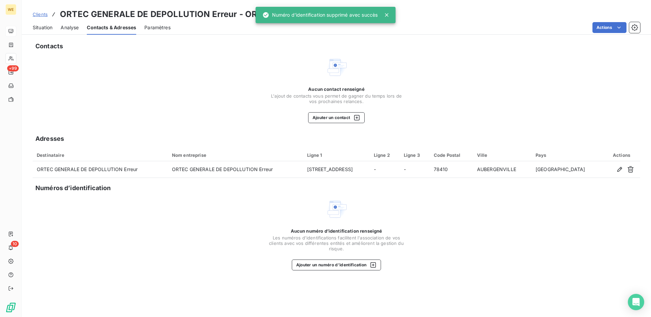
click at [36, 26] on span "Situation" at bounding box center [43, 27] width 20 height 7
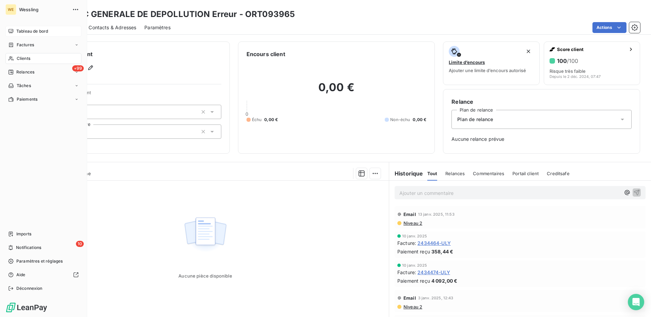
click at [29, 59] on span "Clients" at bounding box center [24, 58] width 14 height 6
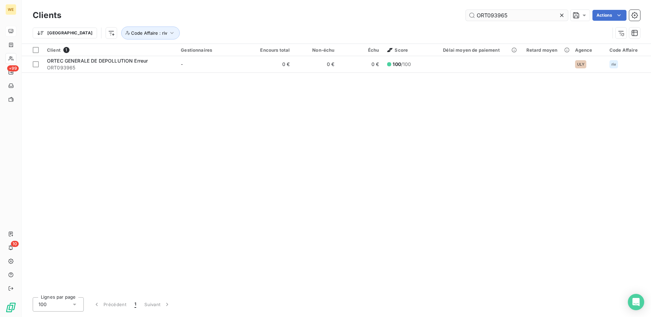
click at [486, 18] on input "ORT093965" at bounding box center [517, 15] width 102 height 11
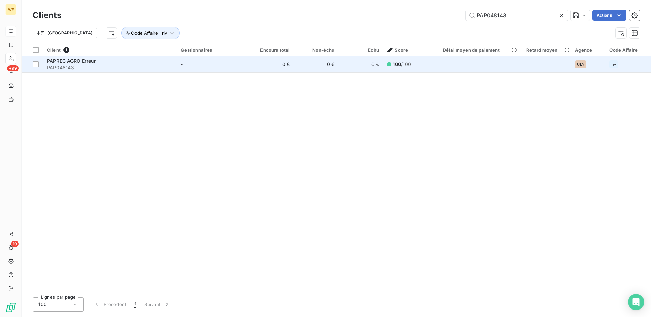
type input "PAP048143"
click at [101, 62] on div "PAPREC AGRO Erreur" at bounding box center [110, 61] width 126 height 7
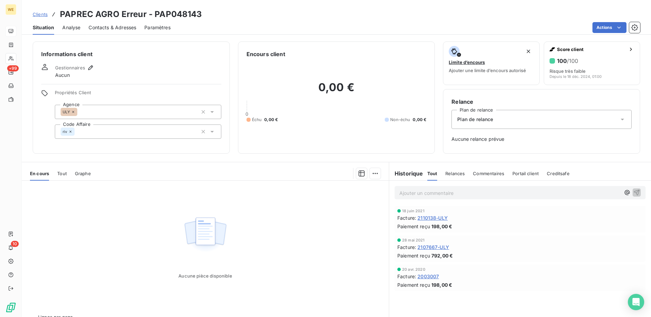
drag, startPoint x: 104, startPoint y: 27, endPoint x: 120, endPoint y: 33, distance: 16.9
click at [104, 27] on span "Contacts & Adresses" at bounding box center [112, 27] width 48 height 7
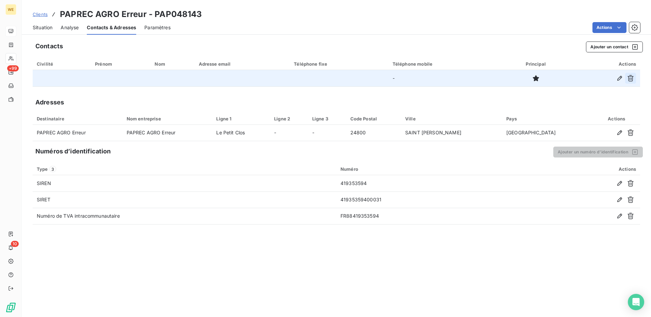
click at [627, 76] on icon "button" at bounding box center [630, 78] width 7 height 7
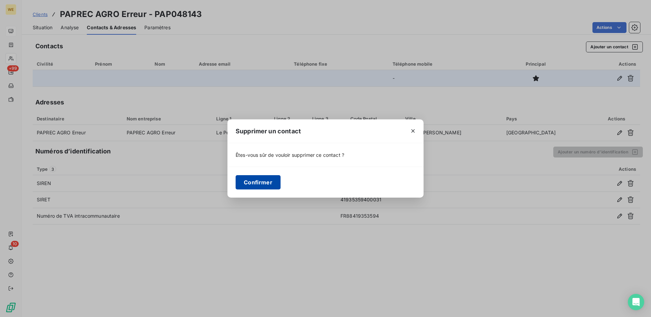
click at [271, 181] on button "Confirmer" at bounding box center [258, 182] width 45 height 14
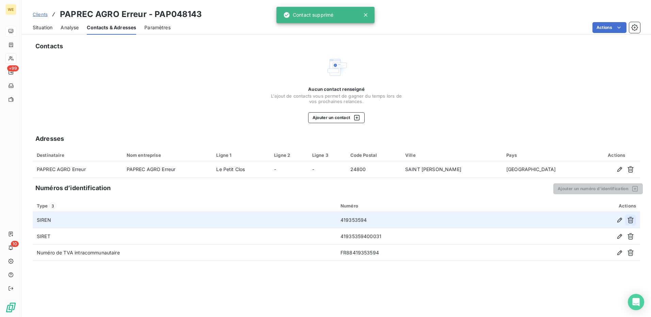
click at [631, 222] on icon "button" at bounding box center [630, 220] width 7 height 7
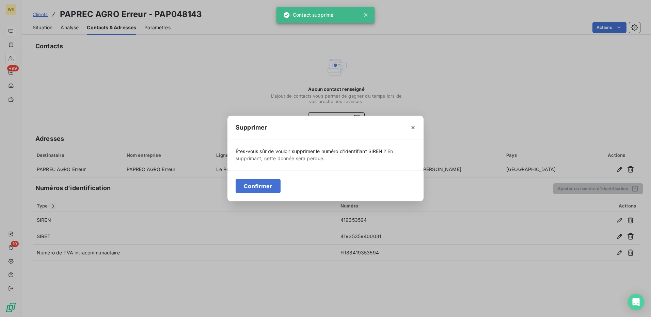
drag, startPoint x: 256, startPoint y: 189, endPoint x: 389, endPoint y: 198, distance: 133.4
click at [256, 189] on button "Confirmer" at bounding box center [258, 186] width 45 height 14
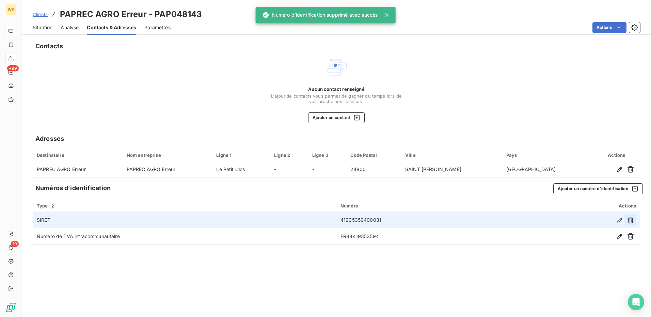
click at [632, 221] on icon "button" at bounding box center [630, 220] width 7 height 7
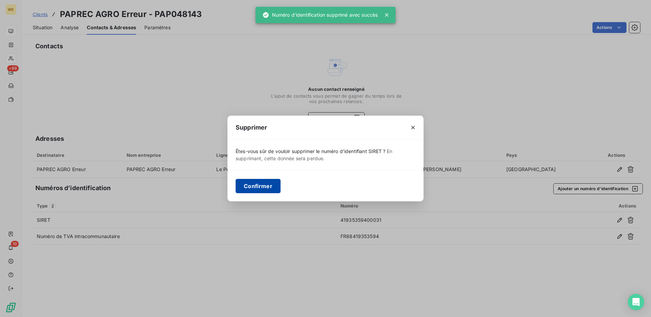
click at [241, 186] on button "Confirmer" at bounding box center [258, 186] width 45 height 14
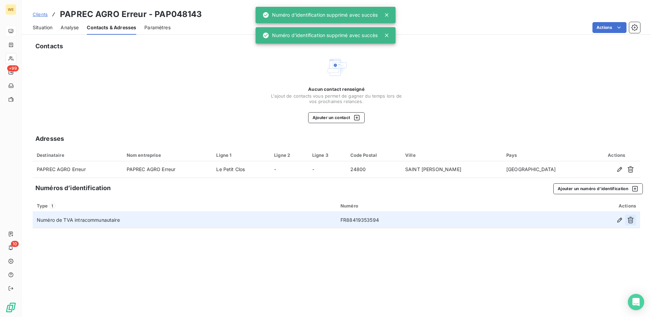
click at [633, 223] on icon "button" at bounding box center [630, 220] width 7 height 7
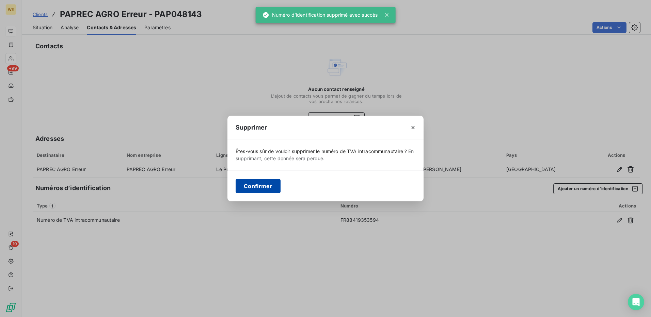
click at [252, 184] on button "Confirmer" at bounding box center [258, 186] width 45 height 14
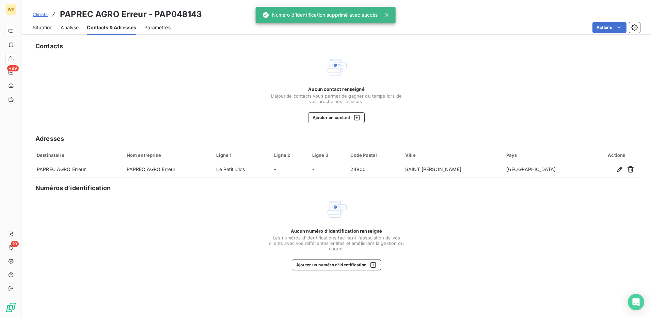
drag, startPoint x: 34, startPoint y: 28, endPoint x: 38, endPoint y: 29, distance: 4.7
click at [34, 28] on span "Situation" at bounding box center [43, 27] width 20 height 7
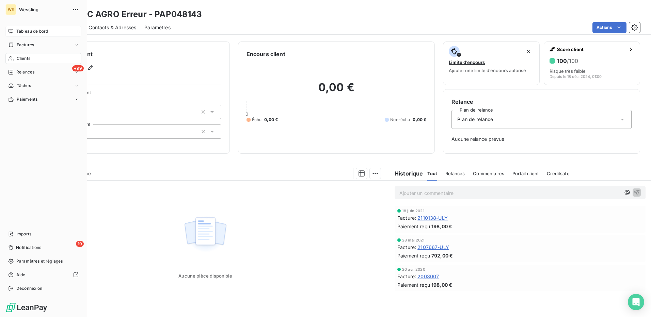
click at [19, 58] on span "Clients" at bounding box center [24, 58] width 14 height 6
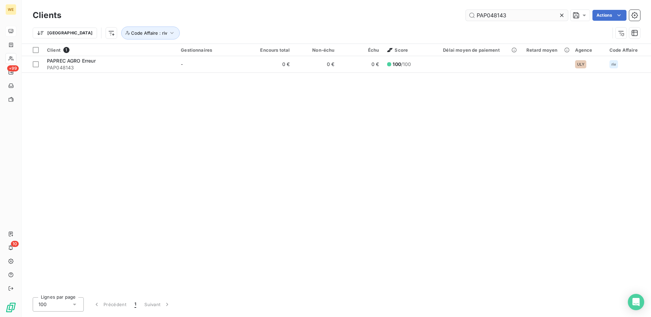
click at [481, 14] on input "PAP048143" at bounding box center [517, 15] width 102 height 11
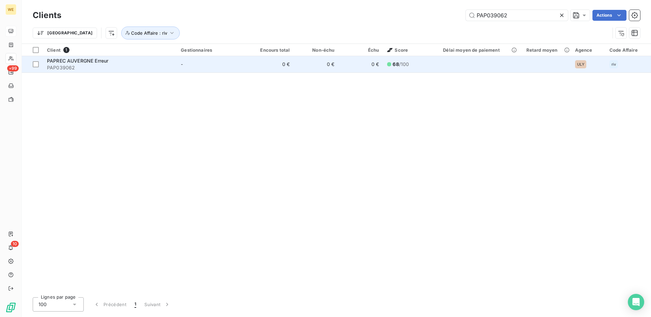
type input "PAP039062"
click at [83, 63] on div "PAPREC AUVERGNE Erreur" at bounding box center [110, 61] width 126 height 7
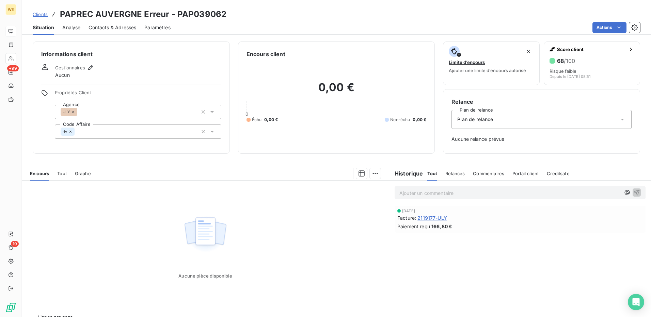
drag, startPoint x: 106, startPoint y: 28, endPoint x: 123, endPoint y: 32, distance: 18.0
click at [106, 27] on span "Contacts & Adresses" at bounding box center [112, 27] width 48 height 7
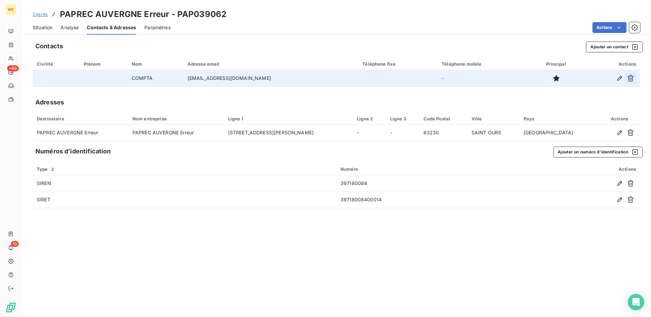
click at [628, 79] on icon "button" at bounding box center [630, 78] width 7 height 7
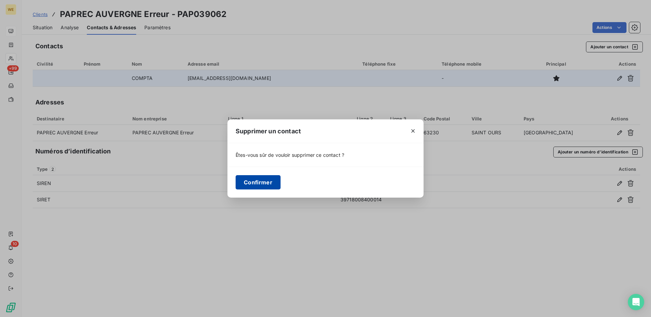
click at [266, 181] on button "Confirmer" at bounding box center [258, 182] width 45 height 14
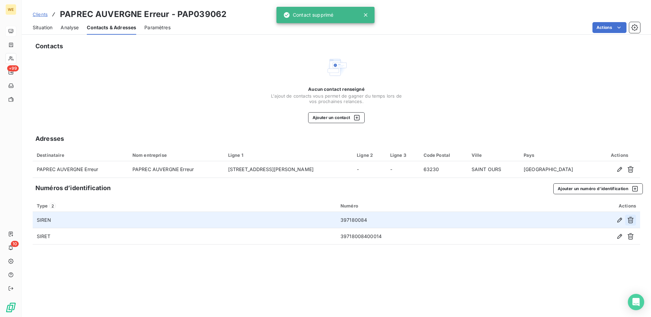
click at [631, 222] on icon "button" at bounding box center [630, 220] width 7 height 7
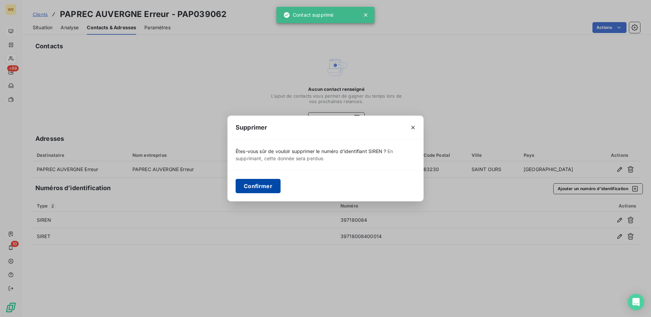
click at [260, 186] on button "Confirmer" at bounding box center [258, 186] width 45 height 14
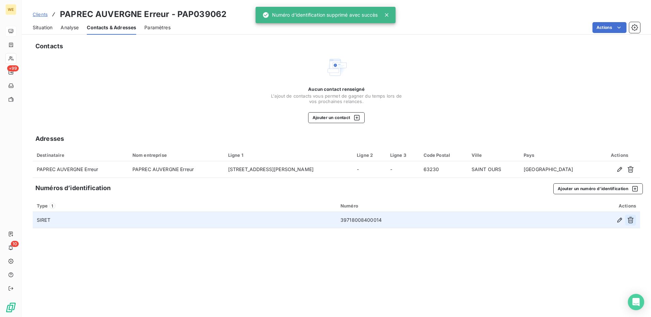
click at [628, 222] on icon "button" at bounding box center [630, 220] width 7 height 7
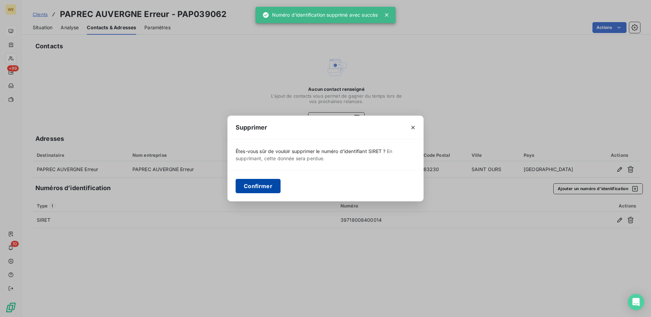
click at [247, 187] on button "Confirmer" at bounding box center [258, 186] width 45 height 14
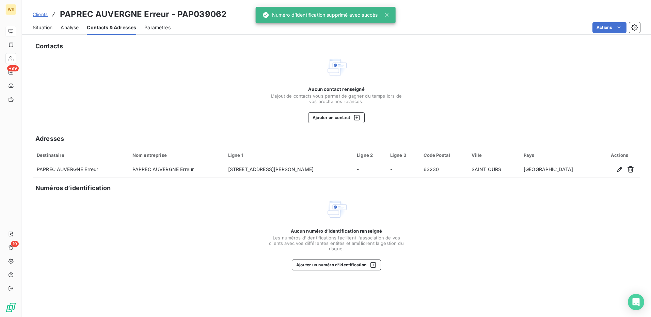
click at [41, 28] on span "Situation" at bounding box center [43, 27] width 20 height 7
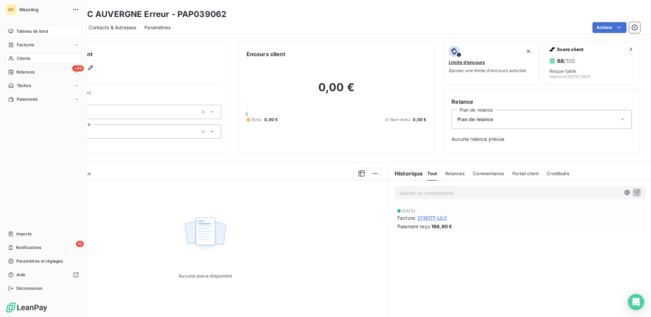
drag, startPoint x: 27, startPoint y: 55, endPoint x: 33, endPoint y: 56, distance: 6.2
click at [27, 55] on span "Clients" at bounding box center [24, 58] width 14 height 6
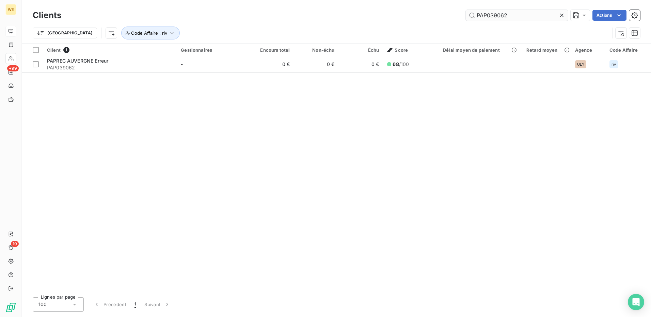
click at [485, 15] on input "PAP039062" at bounding box center [517, 15] width 102 height 11
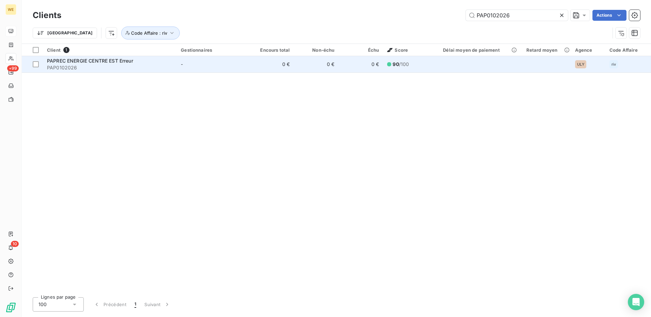
type input "PAP0102026"
click at [95, 63] on span "PAPREC ENERGIE CENTRE EST Erreur" at bounding box center [90, 61] width 86 height 6
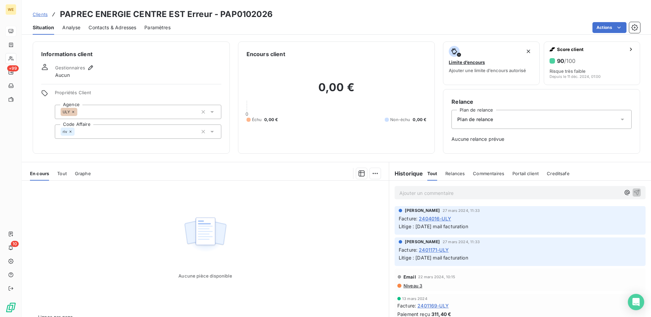
click at [100, 26] on span "Contacts & Adresses" at bounding box center [112, 27] width 48 height 7
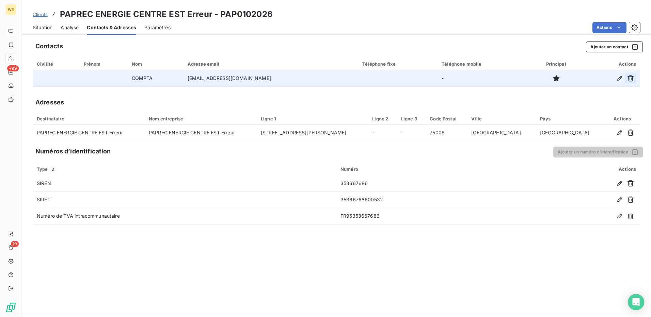
click at [627, 77] on icon "button" at bounding box center [630, 78] width 7 height 7
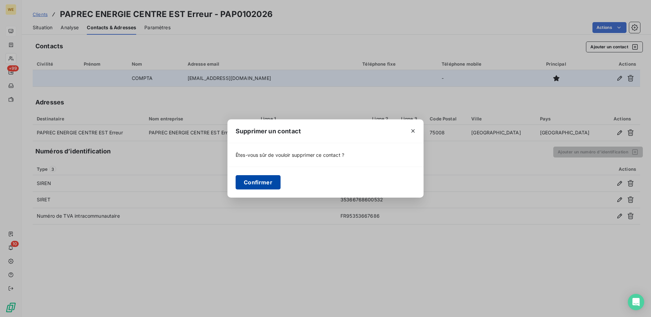
click at [254, 185] on button "Confirmer" at bounding box center [258, 182] width 45 height 14
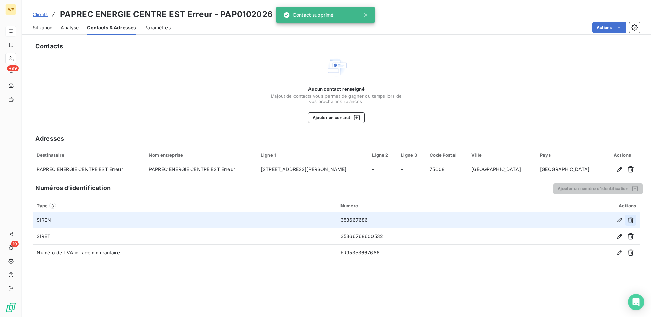
click at [629, 222] on icon "button" at bounding box center [630, 220] width 7 height 7
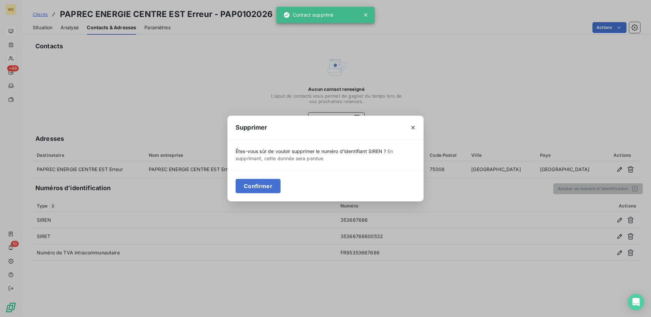
drag, startPoint x: 249, startPoint y: 185, endPoint x: 277, endPoint y: 192, distance: 29.4
click at [250, 185] on button "Confirmer" at bounding box center [258, 186] width 45 height 14
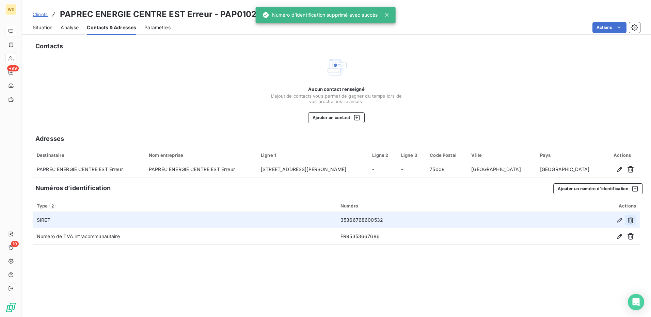
click at [630, 220] on icon "button" at bounding box center [630, 220] width 7 height 7
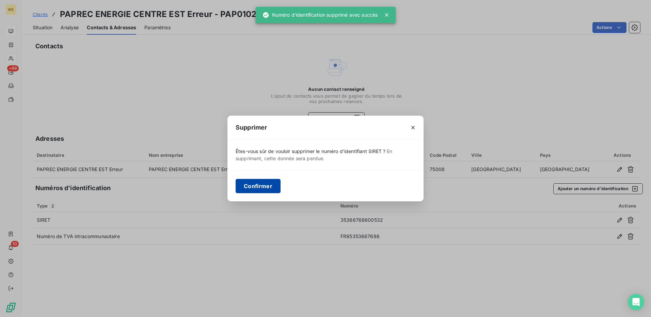
click at [258, 185] on button "Confirmer" at bounding box center [258, 186] width 45 height 14
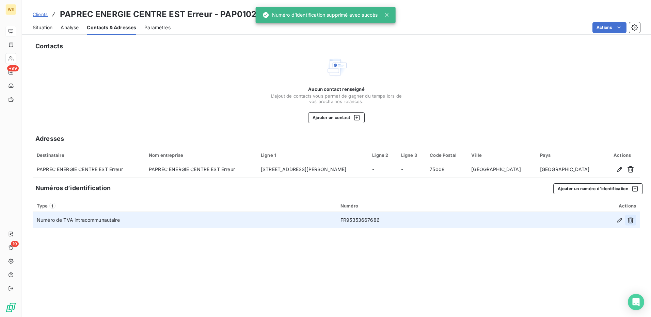
click at [629, 221] on icon "button" at bounding box center [630, 220] width 6 height 6
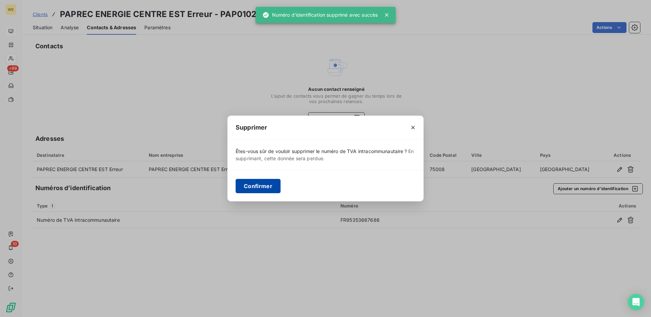
click at [246, 187] on button "Confirmer" at bounding box center [258, 186] width 45 height 14
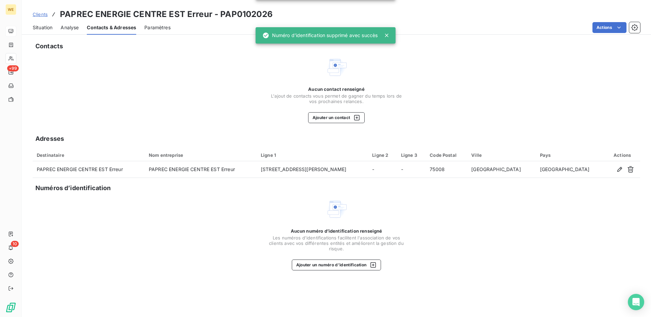
click at [115, 81] on div "Aucun contact renseigné L'ajout de contacts vous permet de gagner du temps lors…" at bounding box center [336, 89] width 607 height 67
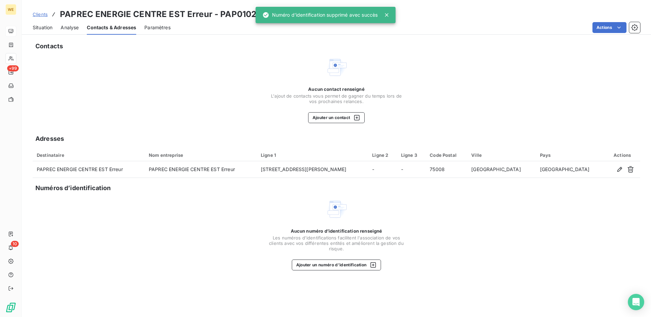
click at [34, 25] on span "Situation" at bounding box center [43, 27] width 20 height 7
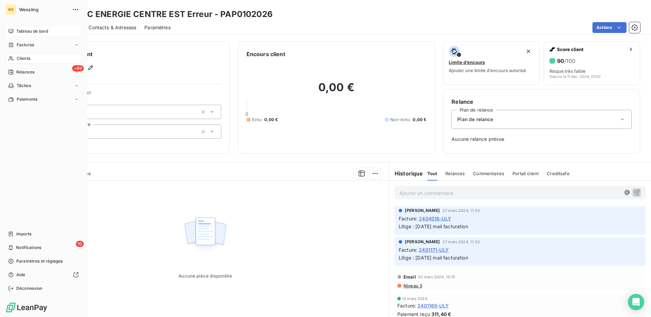
drag, startPoint x: 20, startPoint y: 63, endPoint x: 30, endPoint y: 64, distance: 9.3
click at [24, 59] on span "Clients" at bounding box center [24, 58] width 14 height 6
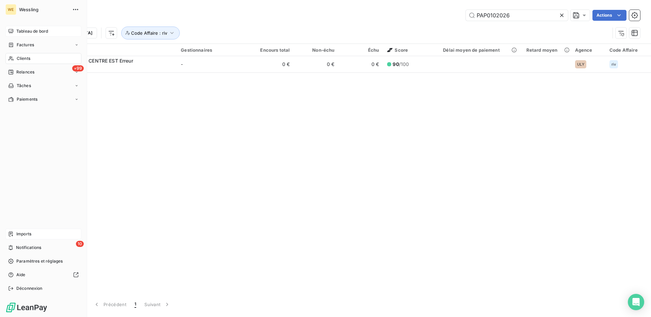
click at [30, 233] on span "Imports" at bounding box center [23, 234] width 15 height 6
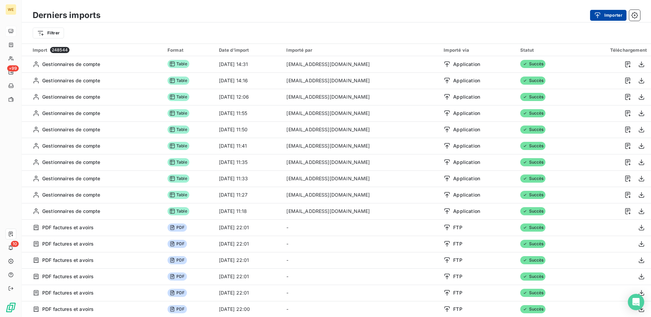
click at [612, 15] on button "Importer" at bounding box center [608, 15] width 36 height 11
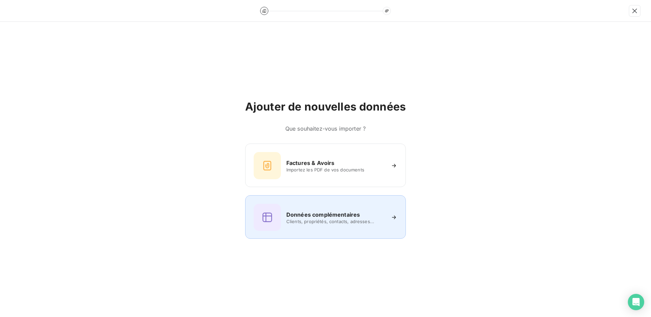
click at [301, 220] on span "Clients, propriétés, contacts, adresses..." at bounding box center [335, 221] width 99 height 5
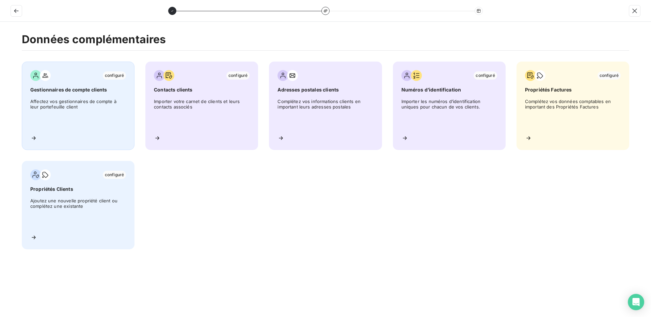
click at [50, 97] on div "configuré Gestionnaires de compte clients Affectez vos gestionnaires de compte …" at bounding box center [78, 106] width 113 height 88
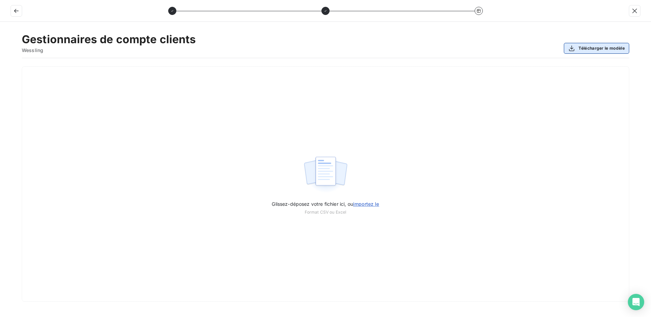
click at [602, 45] on button "Télécharger le modèle" at bounding box center [596, 48] width 65 height 11
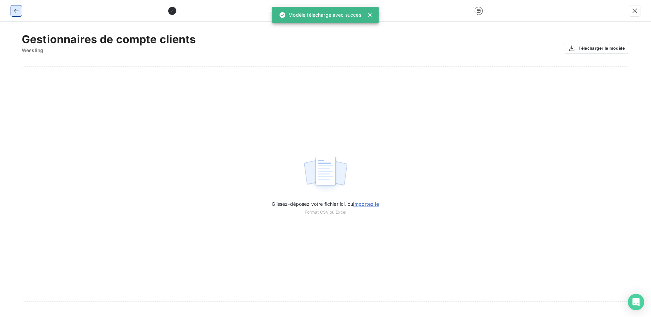
drag, startPoint x: 15, startPoint y: 11, endPoint x: 19, endPoint y: 15, distance: 5.3
click at [16, 12] on icon "button" at bounding box center [16, 10] width 7 height 7
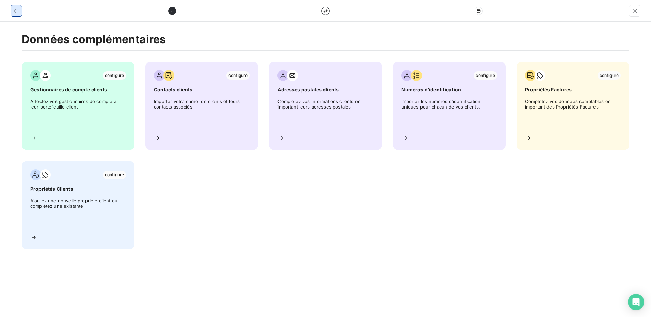
click at [17, 7] on icon "button" at bounding box center [16, 10] width 7 height 7
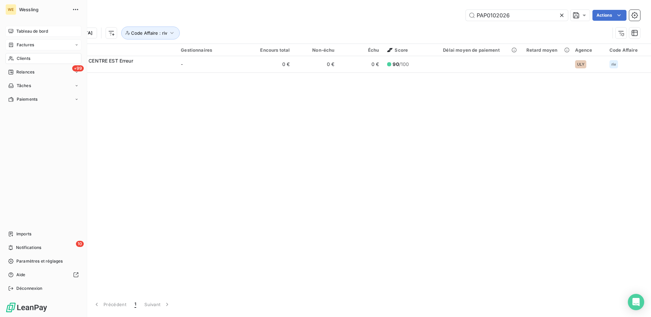
click at [28, 44] on span "Factures" at bounding box center [25, 45] width 17 height 6
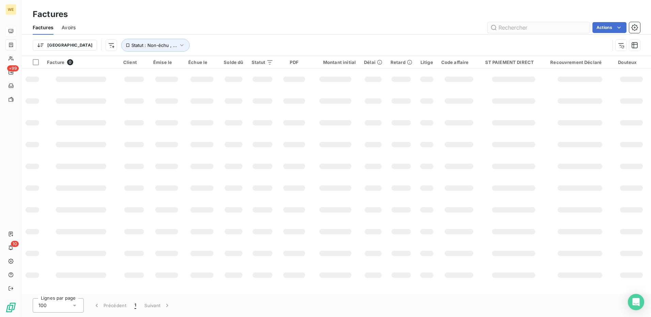
click at [517, 27] on input "text" at bounding box center [538, 27] width 102 height 11
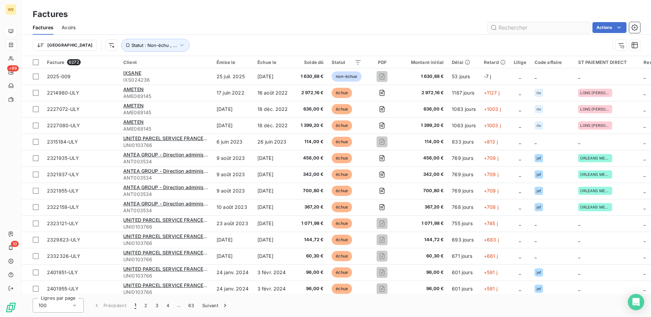
drag, startPoint x: 520, startPoint y: 32, endPoint x: 514, endPoint y: 25, distance: 9.2
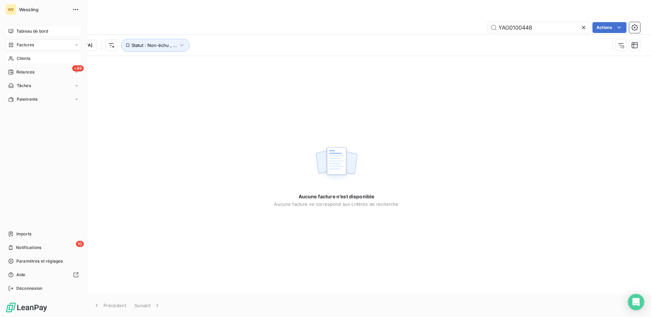
type input "YAO0100448"
drag, startPoint x: 29, startPoint y: 57, endPoint x: 80, endPoint y: 60, distance: 51.8
click at [29, 56] on span "Clients" at bounding box center [24, 58] width 14 height 6
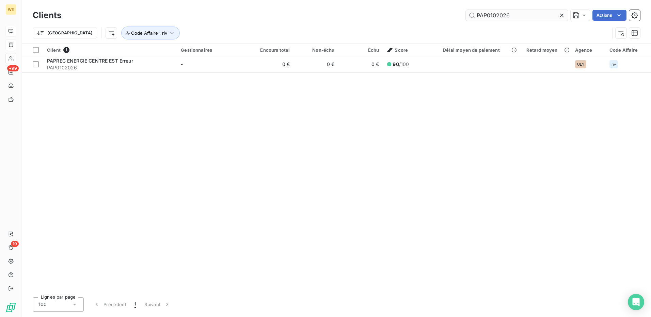
click at [498, 16] on input "PAP0102026" at bounding box center [517, 15] width 102 height 11
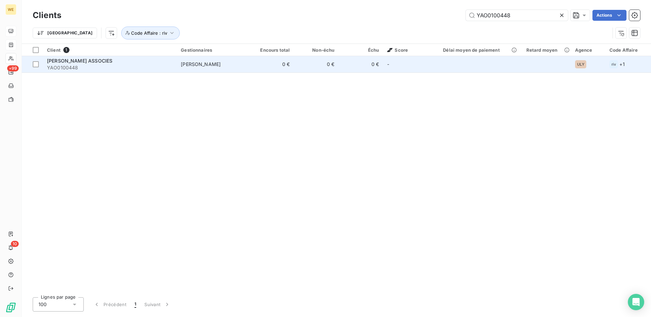
type input "YAO0100448"
click at [97, 67] on span "YAO0100448" at bounding box center [110, 67] width 126 height 7
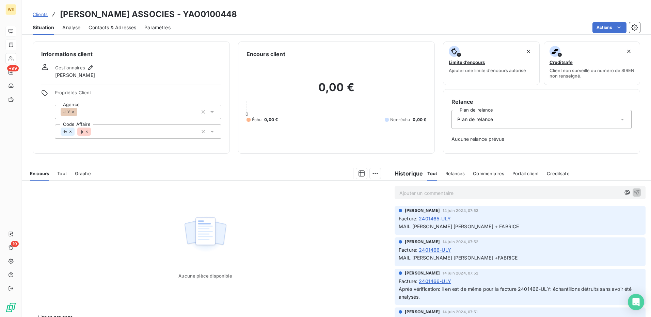
click at [431, 220] on span "2401465-ULY" at bounding box center [435, 218] width 32 height 7
click at [70, 132] on icon at bounding box center [70, 132] width 4 height 4
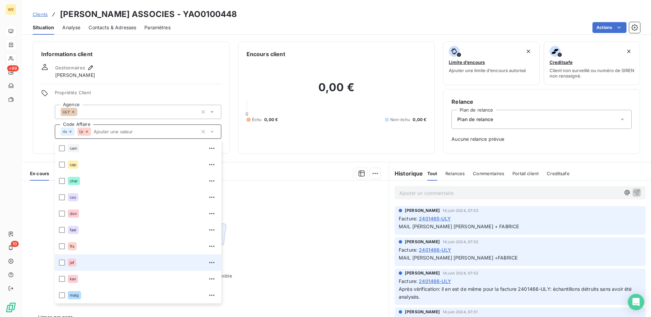
scroll to position [114, 0]
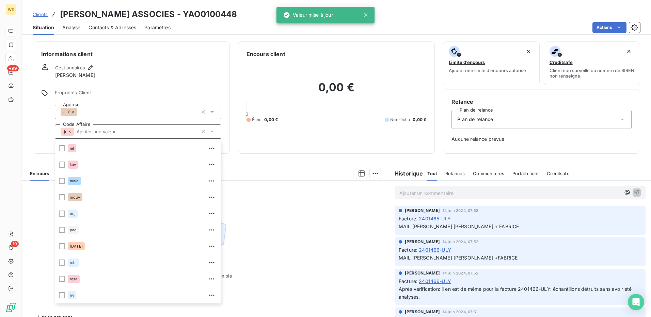
click at [115, 75] on div "Gestionnaires Pauline Castillazuelo" at bounding box center [131, 71] width 180 height 15
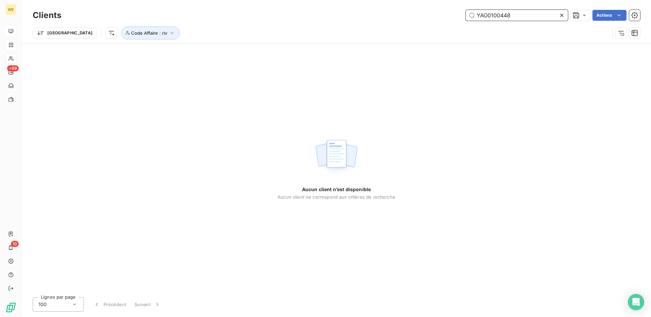
click at [514, 18] on input "YAO0100448" at bounding box center [517, 15] width 102 height 11
click at [519, 19] on input "YAO0100448" at bounding box center [517, 15] width 102 height 11
click at [519, 18] on input "YAO0100448" at bounding box center [517, 15] width 102 height 11
paste input "SEC00253"
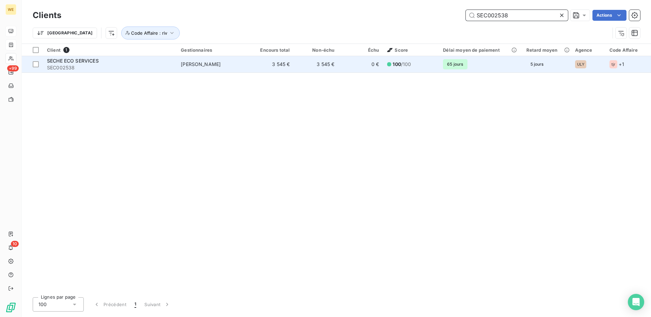
type input "SEC002538"
click at [87, 65] on span "SEC002538" at bounding box center [110, 67] width 126 height 7
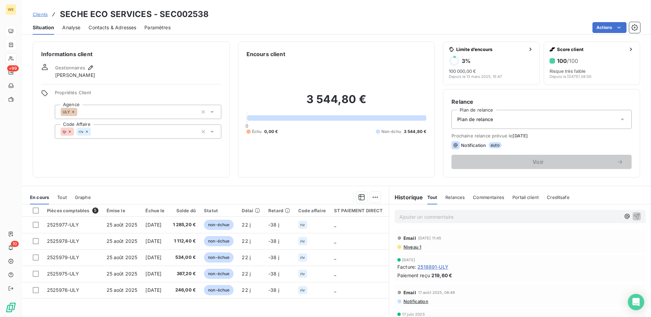
click at [129, 156] on div "Informations client Gestionnaires Pauline Castillazuelo Propriétés Client Agenc…" at bounding box center [131, 110] width 197 height 136
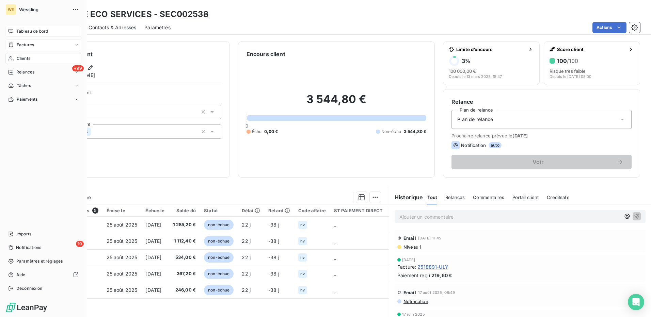
click at [22, 62] on div "Clients" at bounding box center [43, 58] width 76 height 11
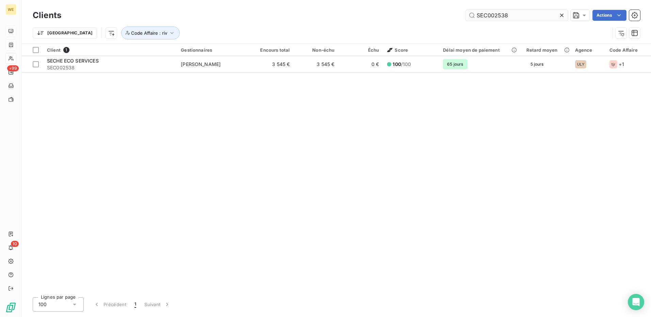
click at [488, 19] on input "SEC002538" at bounding box center [517, 15] width 102 height 11
drag, startPoint x: 488, startPoint y: 19, endPoint x: 483, endPoint y: 15, distance: 6.3
click at [483, 15] on input "SEC002538" at bounding box center [517, 15] width 102 height 11
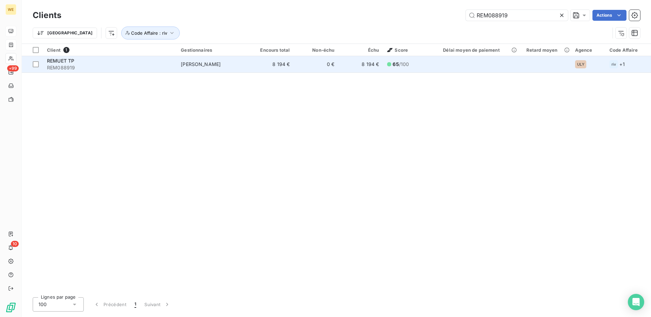
type input "REM088919"
click at [90, 63] on div "REMUET TP" at bounding box center [110, 61] width 126 height 7
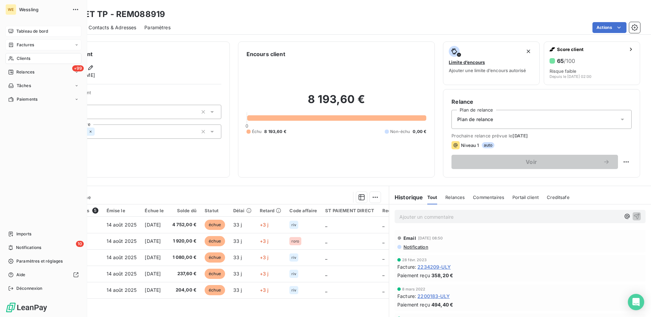
click at [24, 57] on span "Clients" at bounding box center [24, 58] width 14 height 6
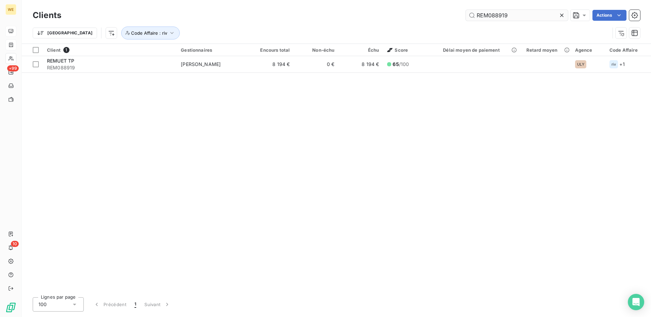
click at [480, 13] on input "REM088919" at bounding box center [517, 15] width 102 height 11
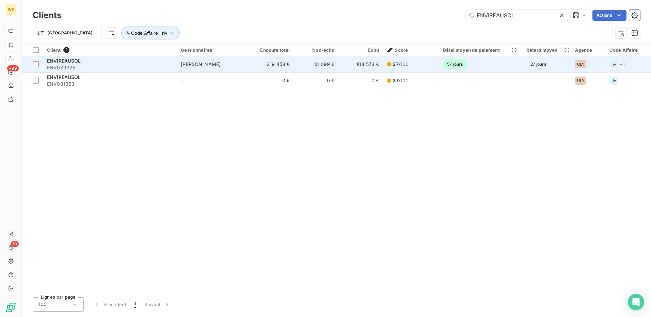
type input "ENVIREAUSOL"
click at [86, 62] on div "ENVIREAUSOL" at bounding box center [110, 61] width 126 height 7
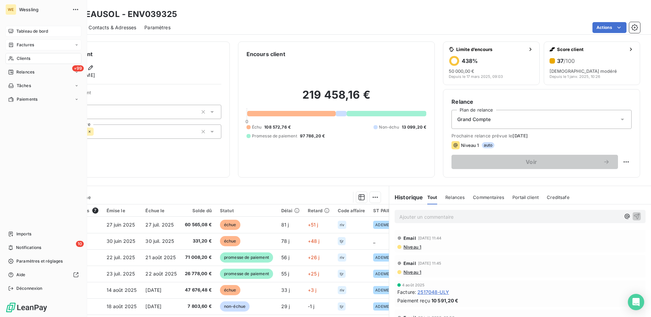
click at [23, 55] on div "Clients" at bounding box center [43, 58] width 76 height 11
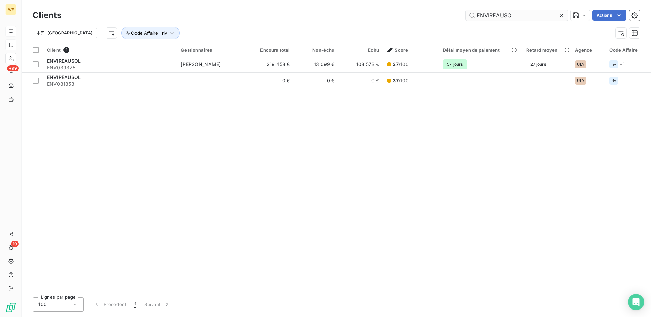
click at [497, 13] on input "ENVIREAUSOL" at bounding box center [517, 15] width 102 height 11
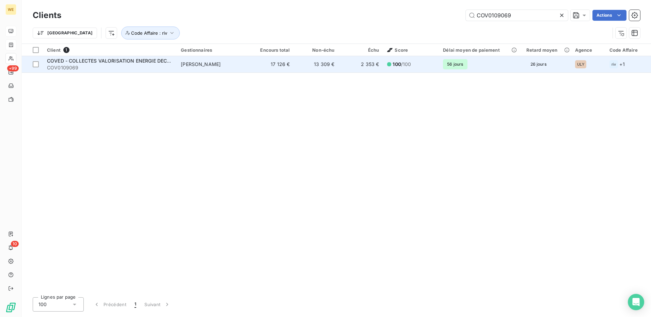
type input "COV0109069"
click at [67, 62] on span "COVED - COLLECTES VALORISATION ENERGIE DECHETS" at bounding box center [113, 61] width 132 height 6
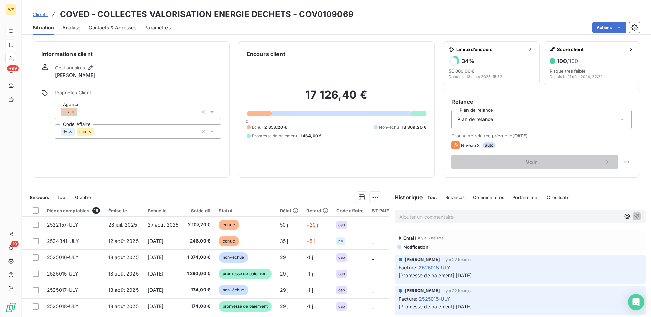
click at [143, 54] on h6 "Informations client" at bounding box center [131, 54] width 180 height 8
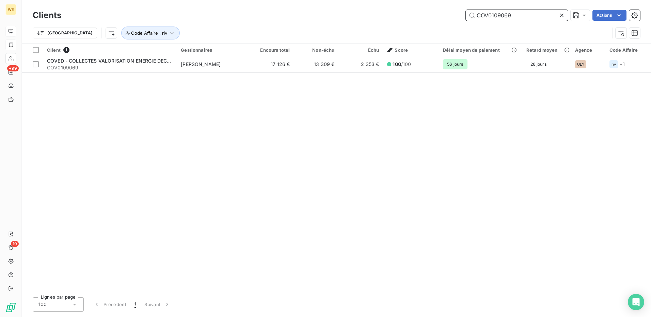
click at [489, 16] on input "COV0109069" at bounding box center [517, 15] width 102 height 11
paste input "BRG03618"
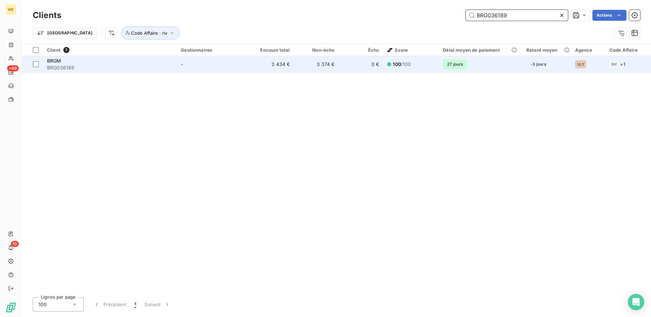
type input "BRG036189"
click at [82, 62] on div "BRGM" at bounding box center [110, 61] width 126 height 7
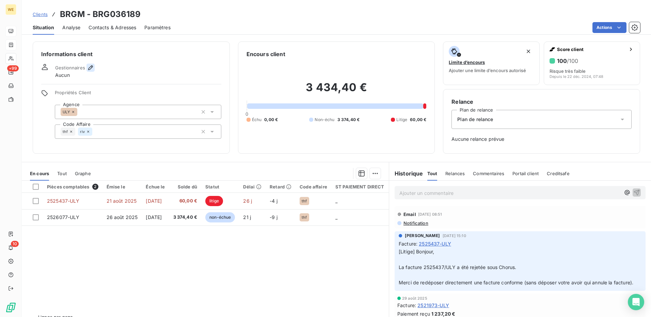
click at [90, 67] on icon "button" at bounding box center [90, 67] width 7 height 7
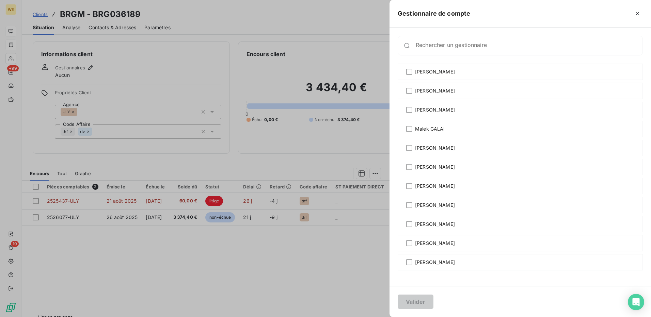
click at [182, 64] on div at bounding box center [325, 158] width 651 height 317
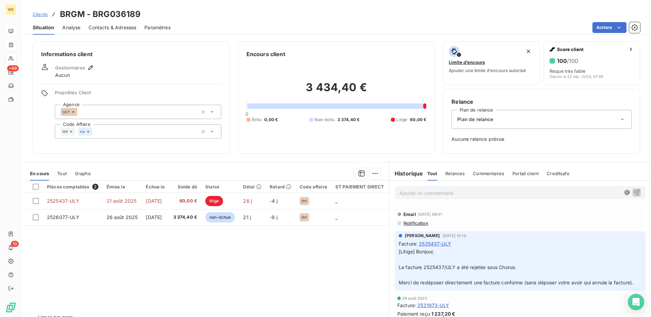
click at [87, 132] on icon at bounding box center [88, 132] width 4 height 4
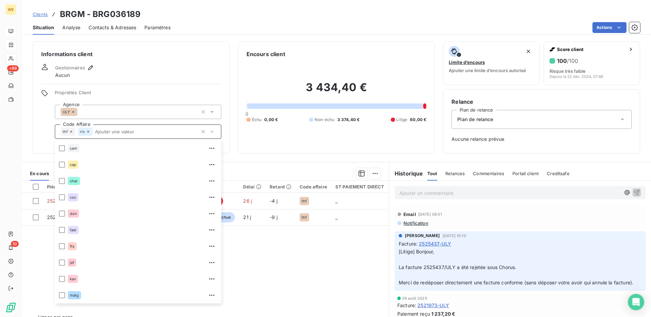
scroll to position [114, 0]
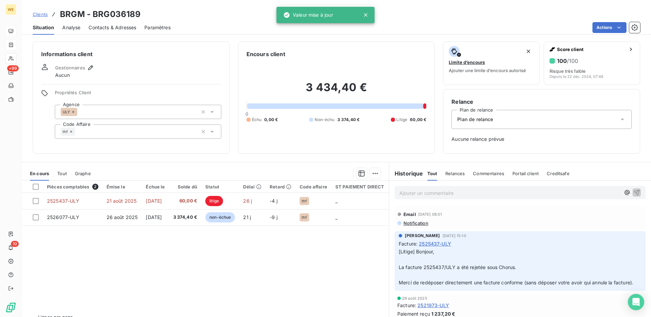
click at [141, 69] on div "Gestionnaires Aucun" at bounding box center [131, 71] width 180 height 15
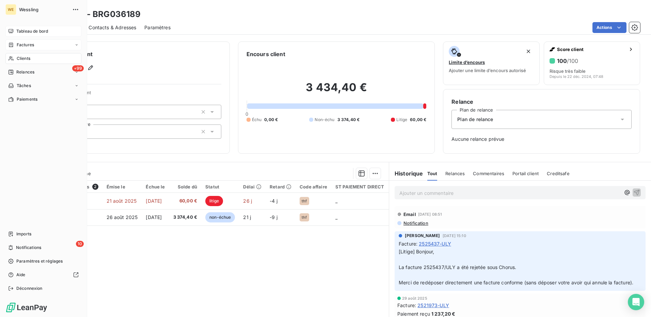
click at [23, 27] on div "Tableau de bord" at bounding box center [43, 31] width 76 height 11
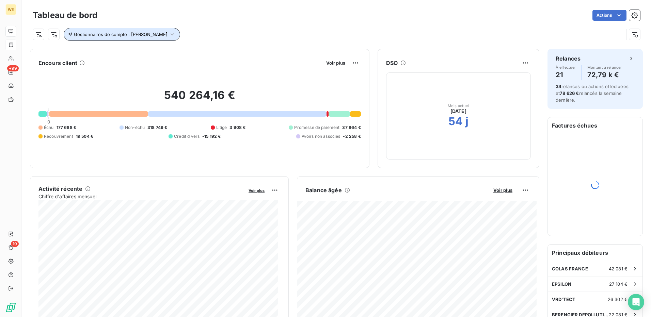
click at [172, 32] on icon "button" at bounding box center [172, 34] width 7 height 7
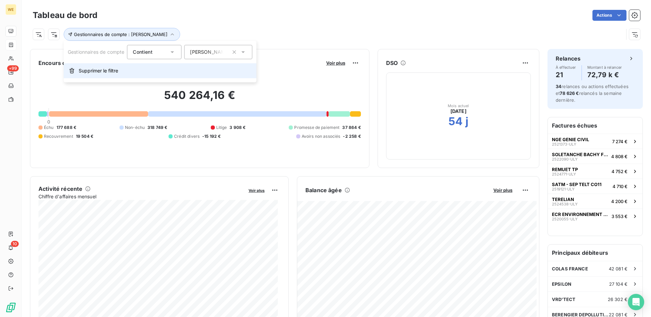
click at [90, 74] on button "Supprimer le filtre" at bounding box center [160, 70] width 193 height 15
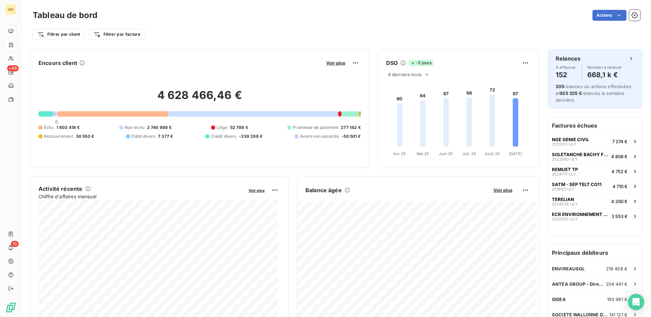
click at [182, 15] on div "Actions" at bounding box center [373, 15] width 534 height 11
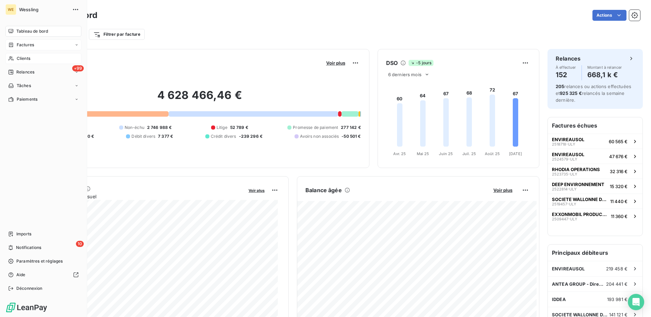
click at [27, 54] on div "Clients" at bounding box center [43, 58] width 76 height 11
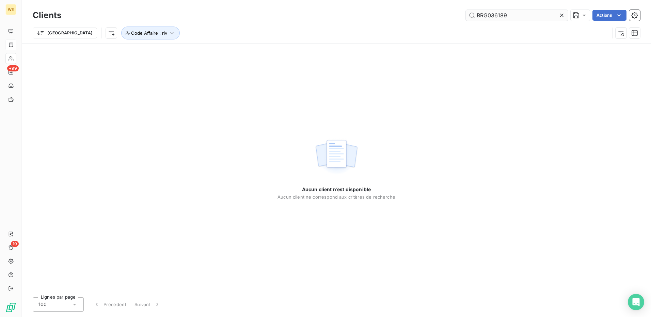
click at [502, 18] on input "BRG036189" at bounding box center [517, 15] width 102 height 11
type input "CEMOI"
click at [131, 34] on span "Code Affaire : riv" at bounding box center [149, 32] width 36 height 5
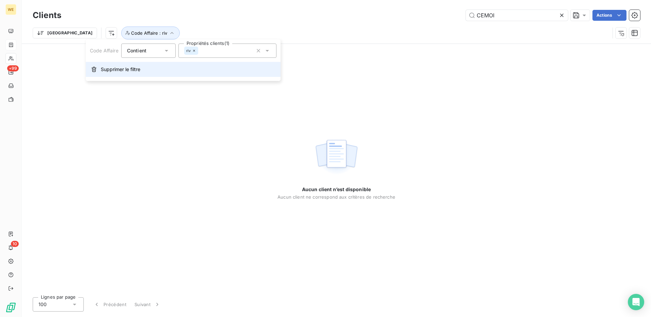
click at [117, 71] on span "Supprimer le filtre" at bounding box center [120, 69] width 39 height 7
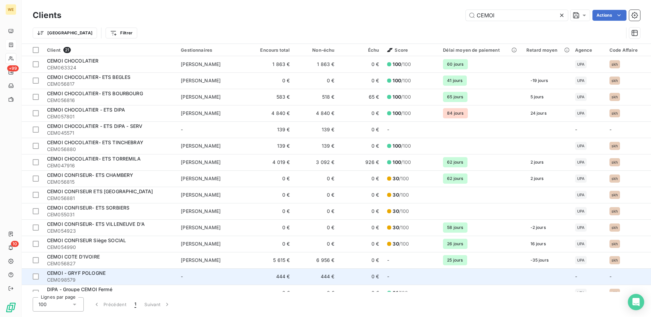
click at [123, 278] on span "CEM098579" at bounding box center [110, 280] width 126 height 7
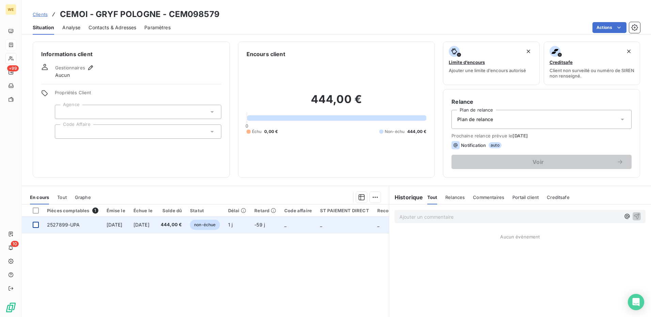
click at [37, 225] on div at bounding box center [36, 225] width 6 height 6
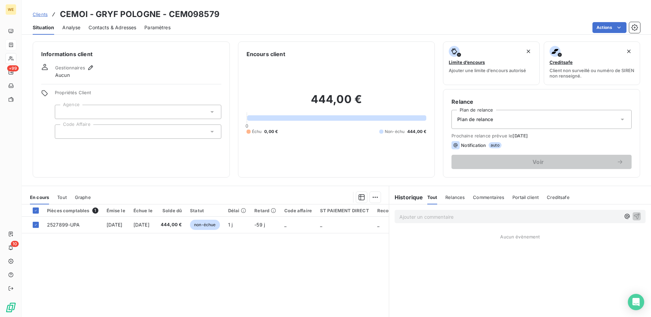
click at [178, 14] on h3 "CEMOI - GRYF POLOGNE - CEM098579" at bounding box center [140, 14] width 160 height 12
copy h3 "CEM098579"
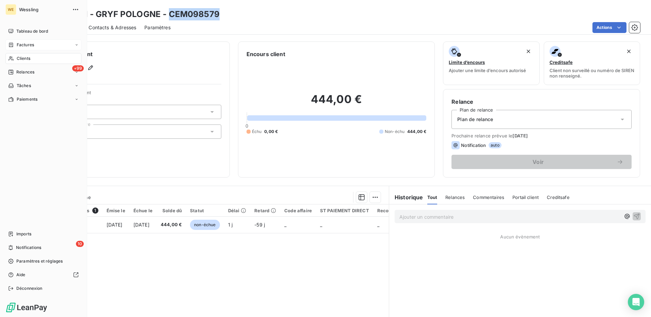
click at [20, 47] on span "Factures" at bounding box center [25, 45] width 17 height 6
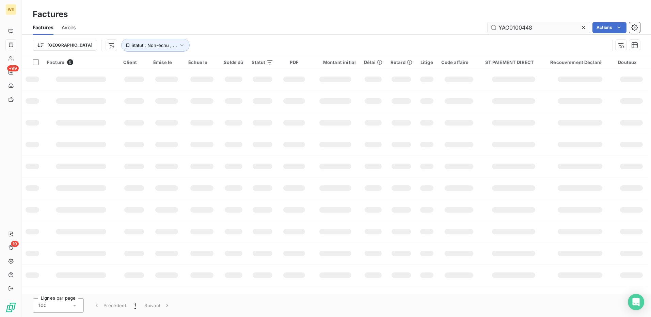
click at [524, 27] on input "YAO0100448" at bounding box center [538, 27] width 102 height 11
type input "CEM098579"
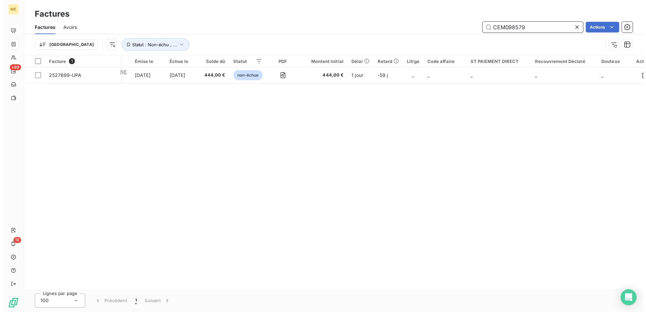
scroll to position [0, 70]
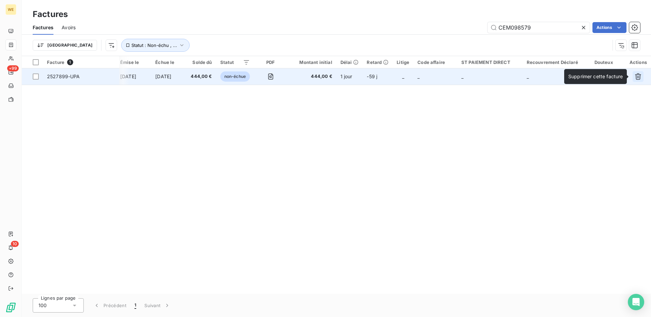
click at [638, 77] on icon "button" at bounding box center [637, 76] width 7 height 7
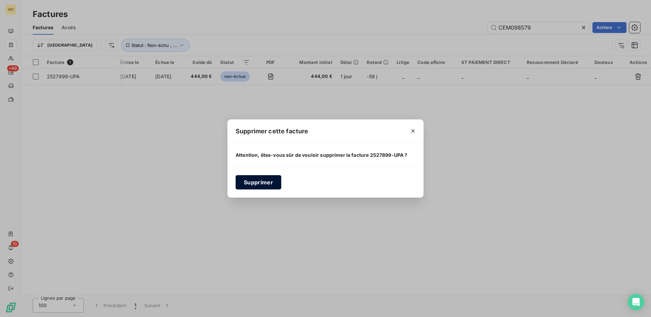
click at [268, 188] on button "Supprimer" at bounding box center [259, 182] width 46 height 14
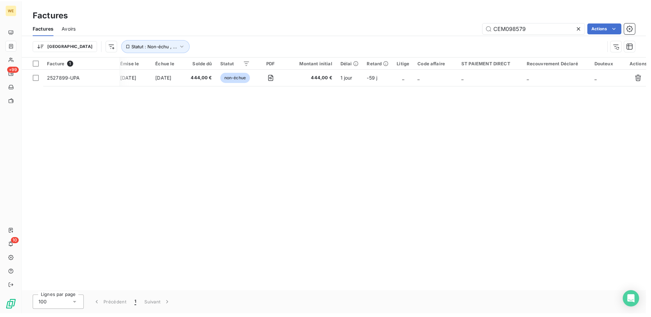
scroll to position [0, 19]
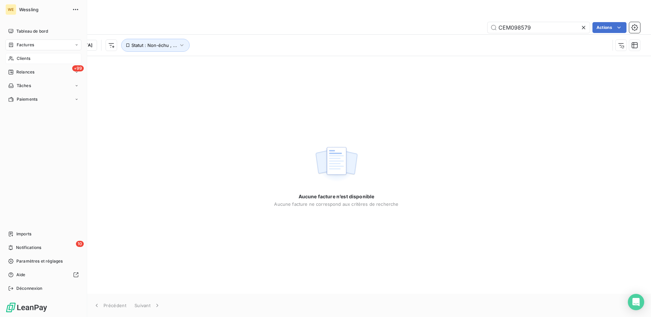
click at [17, 60] on span "Clients" at bounding box center [24, 58] width 14 height 6
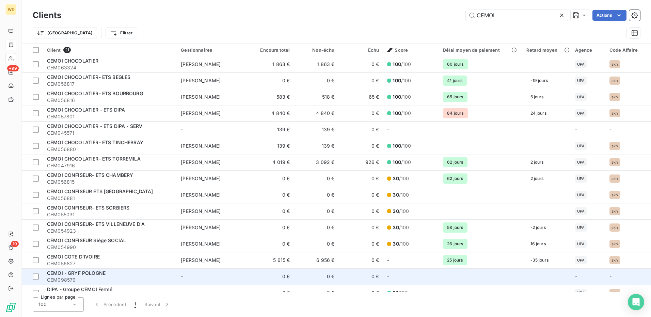
click at [122, 274] on div "CEMOI - GRYF POLOGNE" at bounding box center [110, 273] width 126 height 7
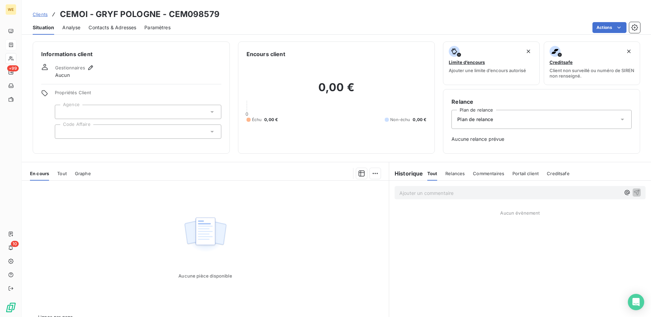
click at [99, 24] on span "Contacts & Adresses" at bounding box center [112, 27] width 48 height 7
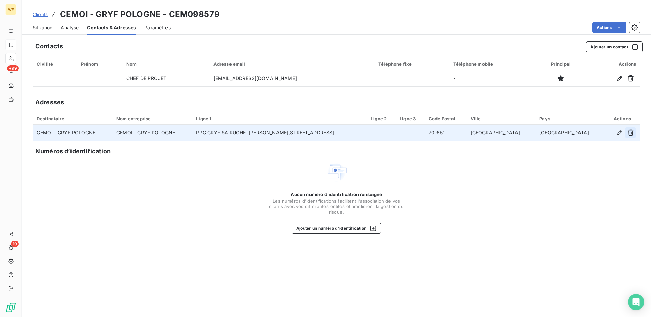
click at [627, 129] on icon "button" at bounding box center [630, 132] width 7 height 7
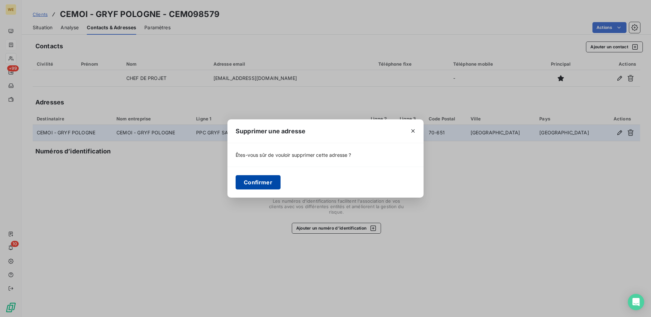
click at [249, 182] on button "Confirmer" at bounding box center [258, 182] width 45 height 14
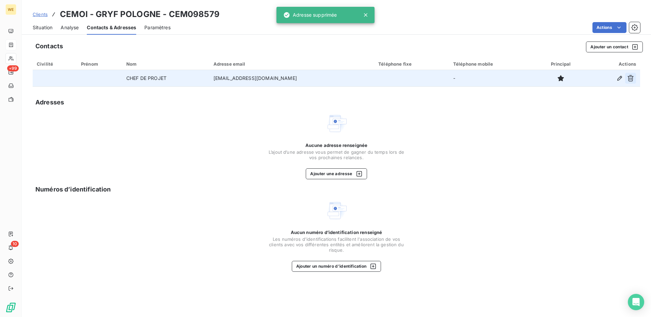
click at [632, 80] on icon "button" at bounding box center [630, 78] width 6 height 6
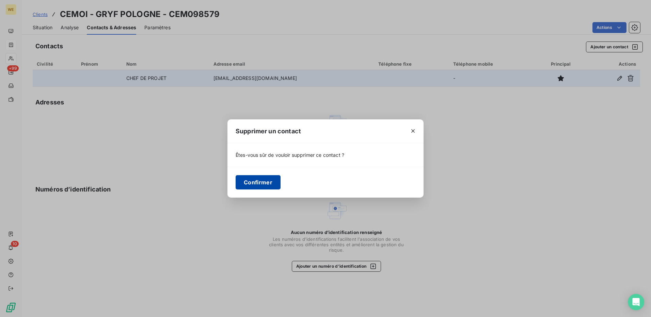
click at [257, 184] on button "Confirmer" at bounding box center [258, 182] width 45 height 14
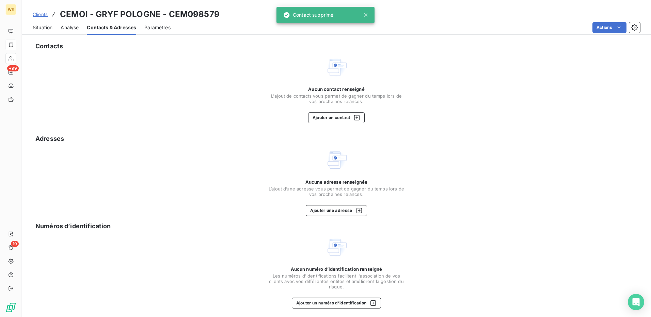
click at [40, 25] on span "Situation" at bounding box center [43, 27] width 20 height 7
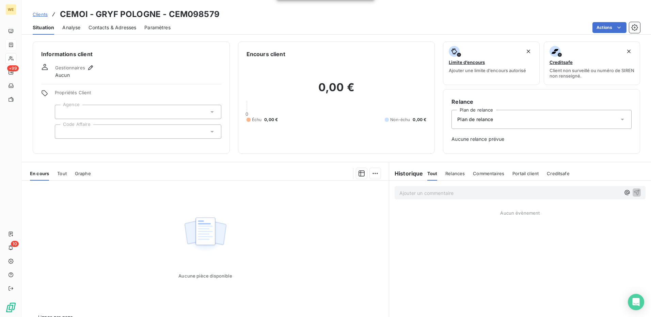
click at [134, 59] on div "Informations client Gestionnaires Aucun Propriétés Client Agence Code Affaire" at bounding box center [131, 98] width 197 height 112
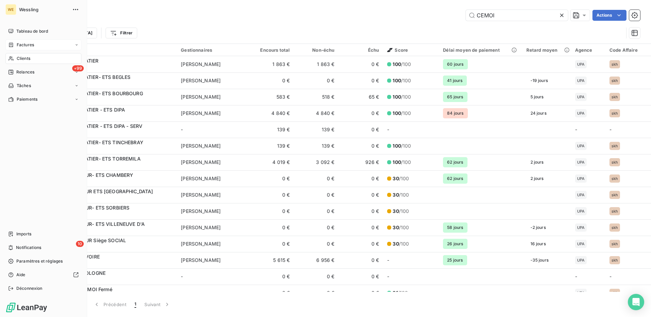
click at [24, 60] on span "Clients" at bounding box center [24, 58] width 14 height 6
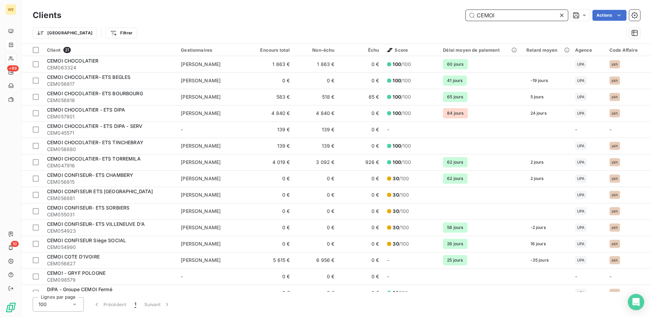
click at [484, 14] on input "CEMOI" at bounding box center [517, 15] width 102 height 11
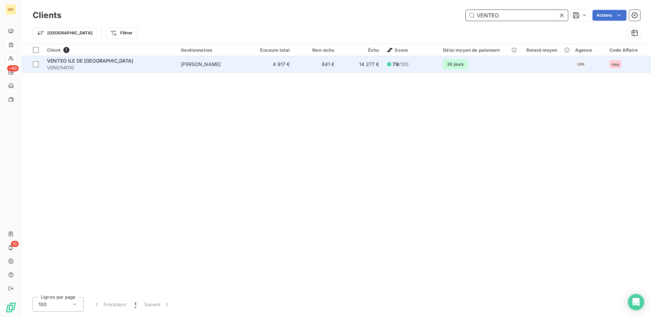
type input "VENTEO"
click at [98, 64] on div "VENTEO ILE DE [GEOGRAPHIC_DATA]" at bounding box center [110, 61] width 126 height 7
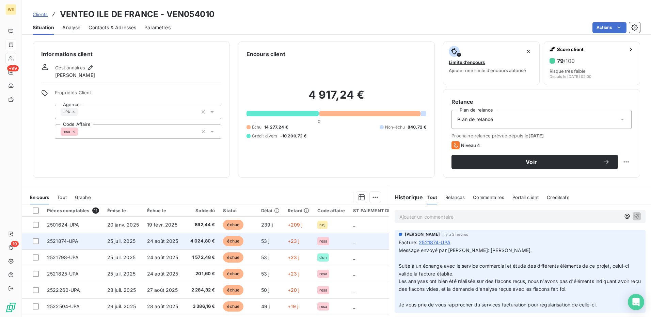
click at [134, 243] on span "25 juil. 2025" at bounding box center [121, 241] width 28 height 6
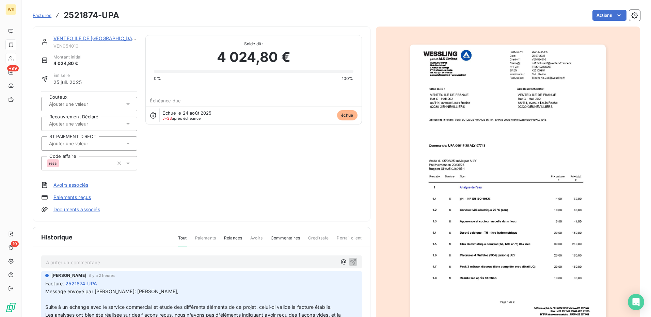
click at [118, 262] on p "Ajouter un commentaire ﻿" at bounding box center [191, 262] width 291 height 9
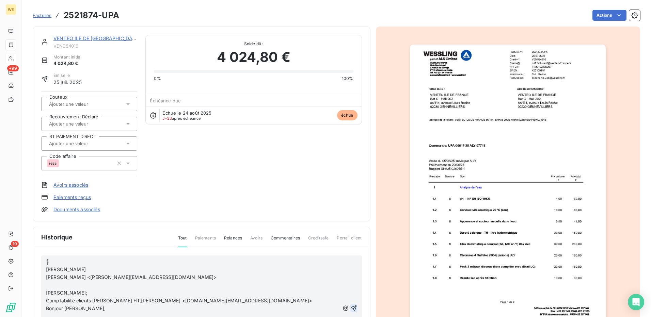
click at [351, 311] on icon "button" at bounding box center [354, 309] width 6 height 6
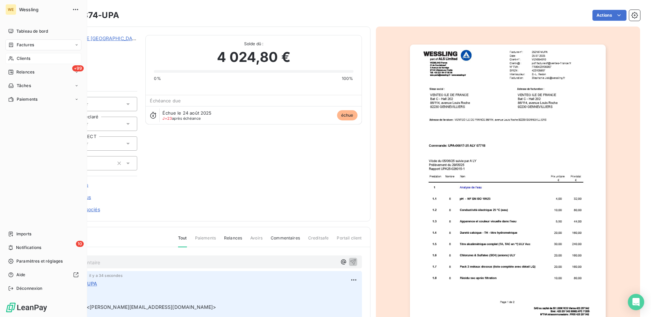
click at [15, 58] on div "Clients" at bounding box center [43, 58] width 76 height 11
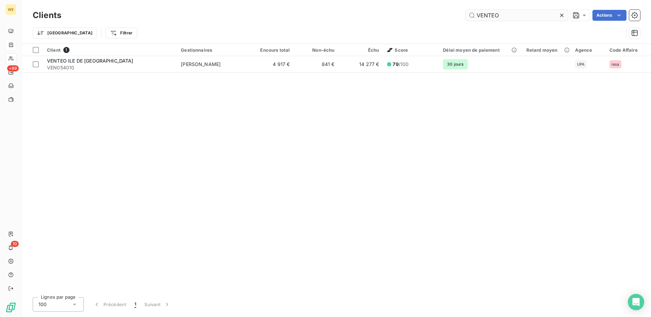
click at [487, 11] on input "VENTEO" at bounding box center [517, 15] width 102 height 11
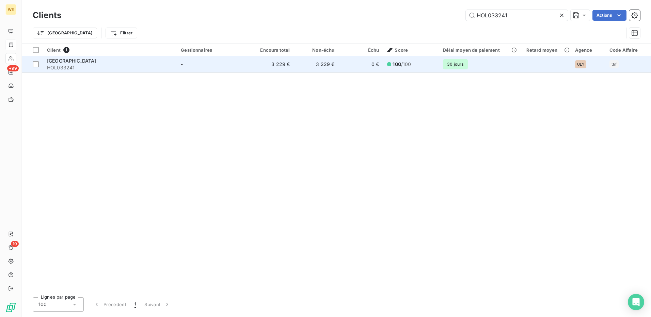
type input "HOL033241"
click at [124, 67] on span "HOL033241" at bounding box center [110, 67] width 126 height 7
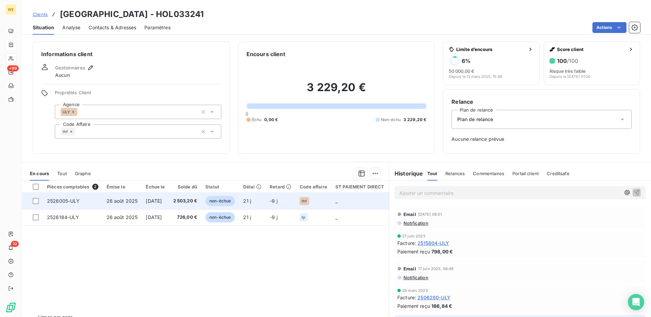
click at [197, 204] on span "2 503,20 €" at bounding box center [185, 201] width 24 height 7
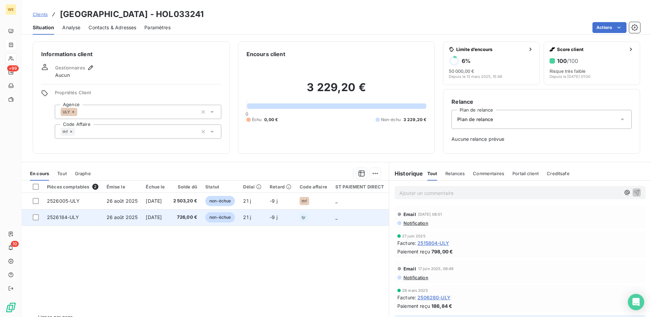
click at [161, 220] on td "25 sept. 2025" at bounding box center [155, 217] width 27 height 16
click at [182, 214] on td "726,00 €" at bounding box center [185, 217] width 32 height 16
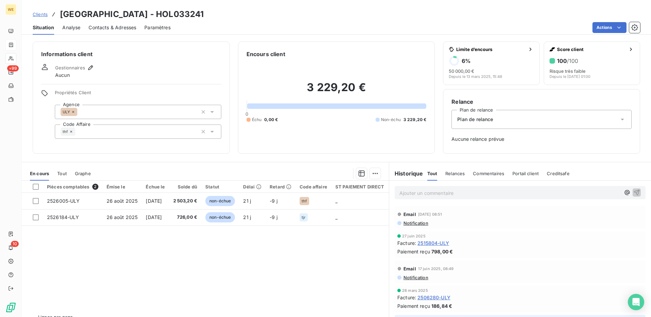
drag, startPoint x: 413, startPoint y: 191, endPoint x: 413, endPoint y: 195, distance: 3.8
click at [413, 194] on p "Ajouter un commentaire ﻿" at bounding box center [509, 193] width 221 height 9
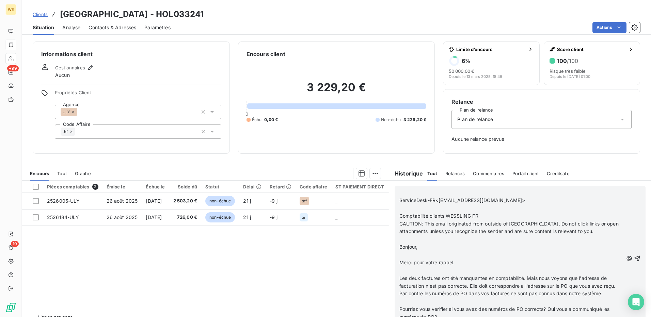
click at [399, 200] on span "ServiceDesk-FR<servicedesk-fr@holcim.com>" at bounding box center [462, 200] width 126 height 6
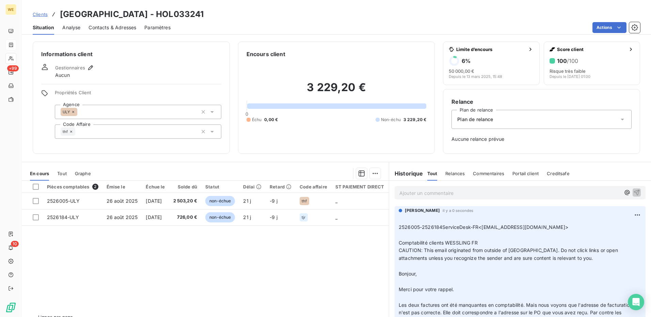
click at [457, 193] on p "Ajouter un commentaire ﻿" at bounding box center [509, 193] width 221 height 9
click at [36, 186] on div at bounding box center [36, 187] width 6 height 6
click at [371, 174] on html "WE +99 10 Clients HOLCIM INNOVATION CENTER - HOL033241 Situation Analyse Contac…" at bounding box center [325, 158] width 651 height 317
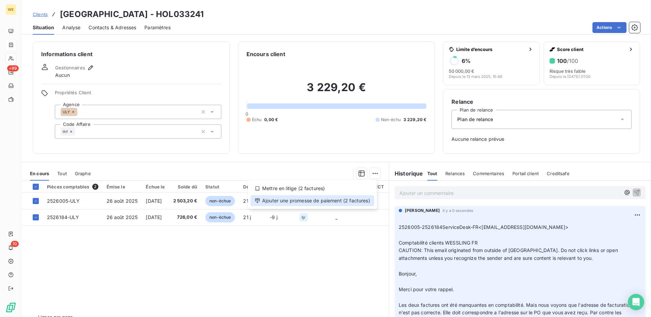
click at [355, 203] on div "Ajouter une promesse de paiement (2 factures)" at bounding box center [312, 200] width 124 height 11
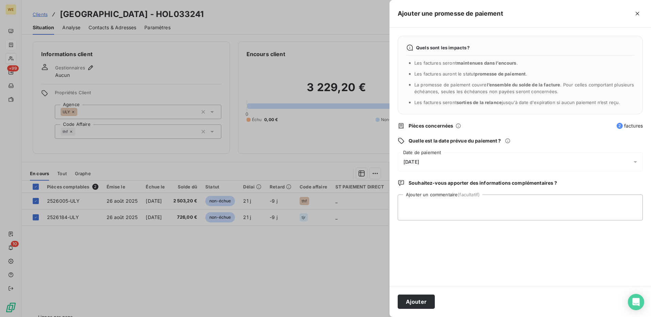
click at [637, 15] on icon "button" at bounding box center [637, 13] width 7 height 7
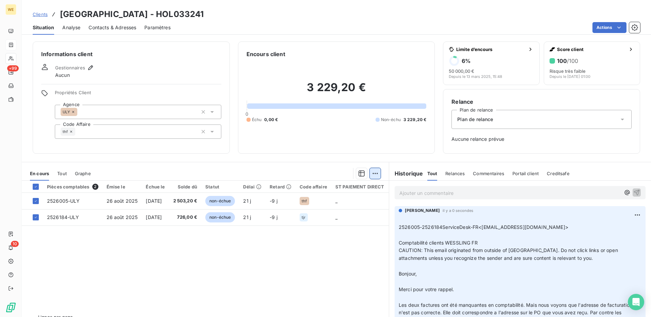
click at [372, 173] on html "WE +99 10 Clients HOLCIM INNOVATION CENTER - HOL033241 Situation Analyse Contac…" at bounding box center [325, 158] width 651 height 317
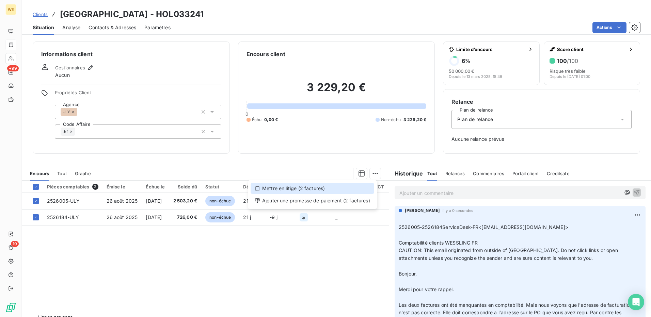
click at [295, 187] on div "Mettre en litige (2 factures)" at bounding box center [312, 188] width 124 height 11
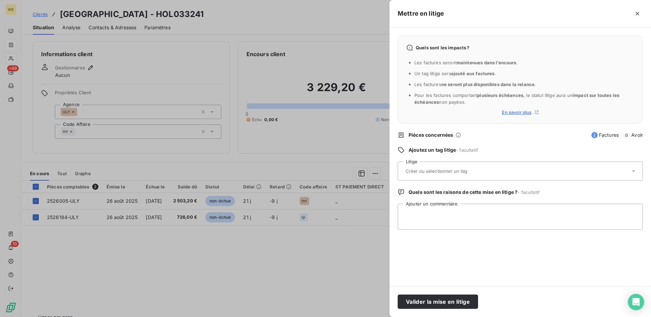
click at [442, 174] on input "text" at bounding box center [454, 171] width 99 height 6
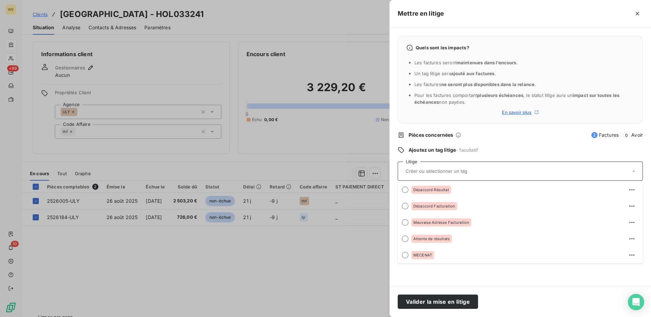
scroll to position [68, 0]
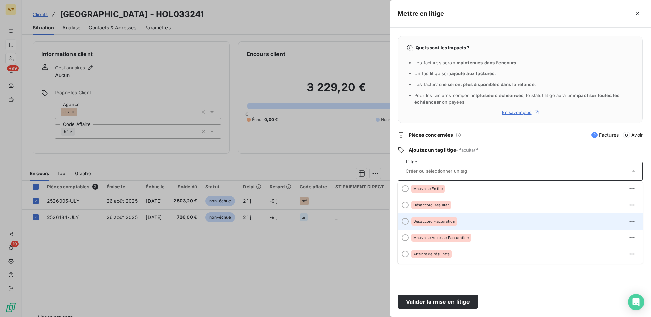
click at [416, 223] on span "Désaccord Facturation" at bounding box center [434, 222] width 42 height 4
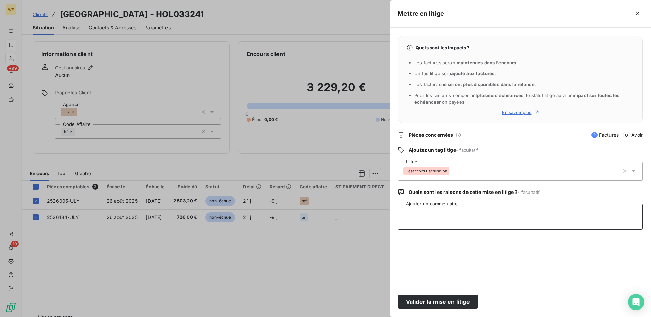
click at [416, 220] on textarea "Ajouter un commentaire" at bounding box center [520, 217] width 245 height 26
paste textarea "ServiceDesk-FR<servicedesk-fr@holcim.com> ​ Comptabilité clients WESSLING FR​ C…"
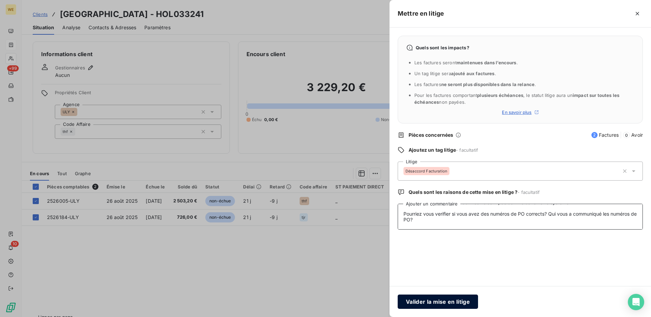
type textarea "ServiceDesk-FR<servicedesk-fr@holcim.com> ​ Comptabilité clients WESSLING FR​ C…"
click at [437, 301] on button "Valider la mise en litige" at bounding box center [438, 302] width 80 height 14
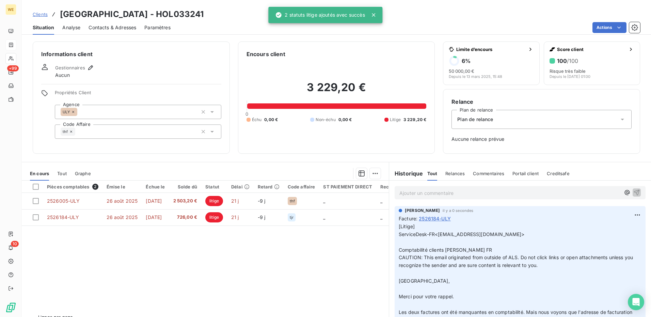
scroll to position [0, 0]
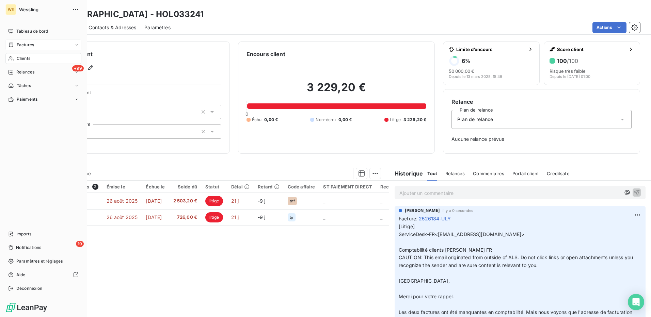
click at [21, 61] on span "Clients" at bounding box center [24, 58] width 14 height 6
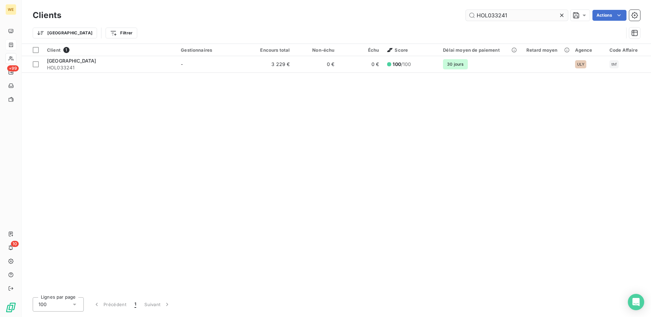
click at [486, 14] on input "HOL033241" at bounding box center [517, 15] width 102 height 11
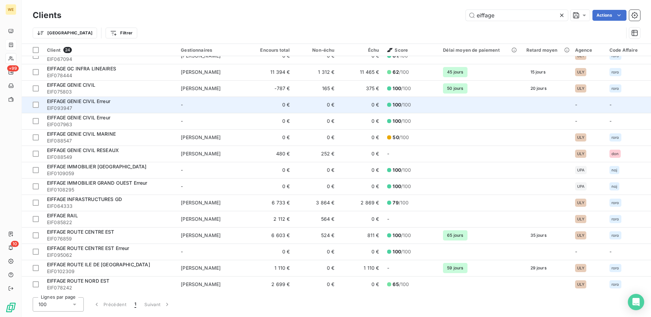
scroll to position [157, 0]
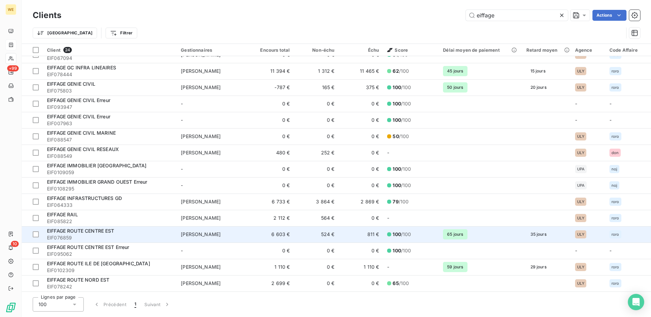
type input "eiffage"
click at [97, 232] on span "EIFFAGE ROUTE CENTRE EST" at bounding box center [80, 231] width 67 height 6
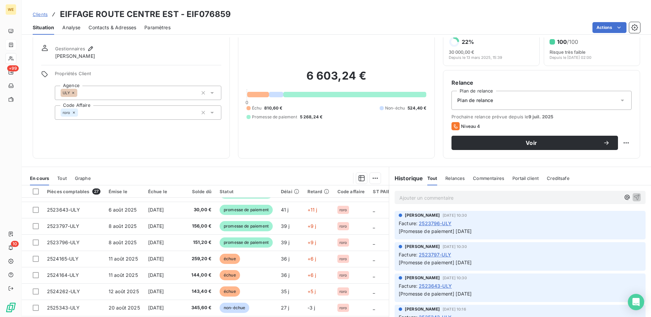
scroll to position [39, 0]
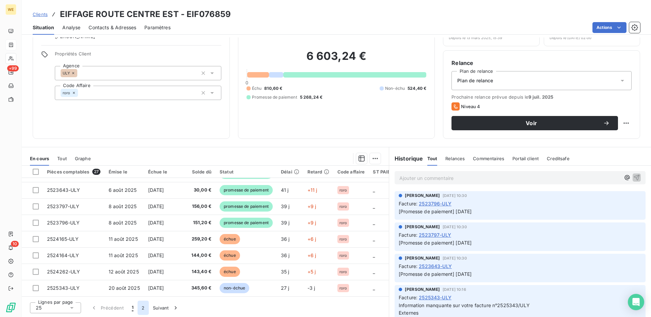
click at [142, 309] on button "2" at bounding box center [143, 308] width 11 height 14
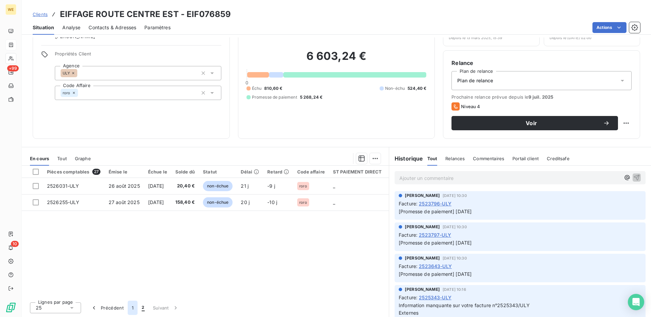
click at [131, 311] on button "1" at bounding box center [133, 308] width 10 height 14
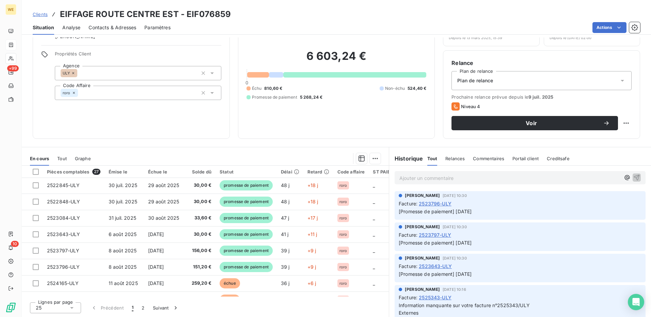
scroll to position [293, 0]
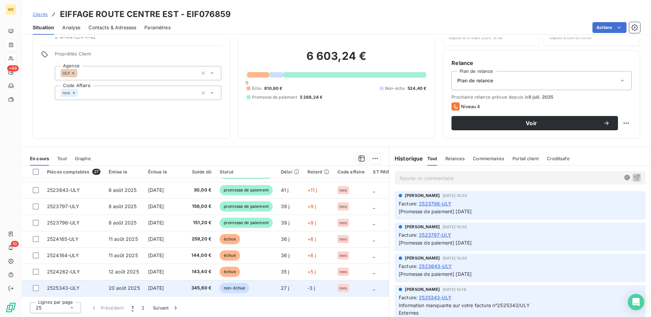
click at [54, 285] on span "2525343-ULY" at bounding box center [63, 288] width 33 height 6
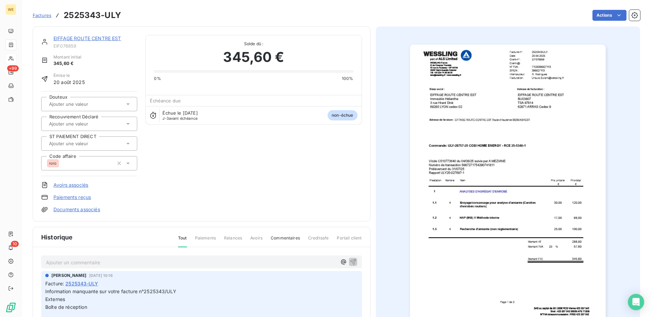
click at [96, 263] on p "Ajouter un commentaire ﻿" at bounding box center [191, 262] width 291 height 9
drag, startPoint x: 96, startPoint y: 263, endPoint x: 301, endPoint y: 262, distance: 204.9
click at [301, 262] on p "Ajouter un commentaire ﻿" at bounding box center [191, 262] width 291 height 9
click at [98, 262] on p "Ajouter un commentaire ﻿" at bounding box center [191, 262] width 291 height 9
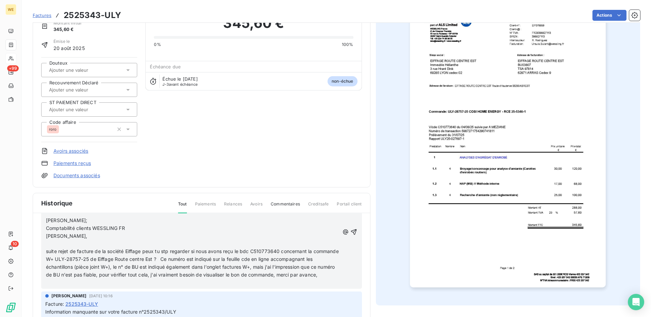
scroll to position [34, 0]
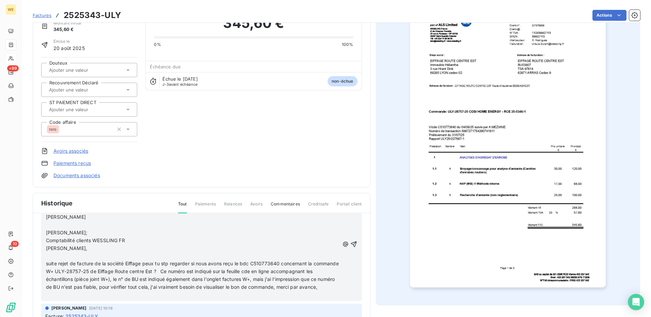
click at [349, 249] on div " Ursula Bulant ​ David Cardon​ ​ Robin Rodriguez;​ Comptabilité clients WESSLI…" at bounding box center [201, 245] width 321 height 114
click at [350, 248] on icon "button" at bounding box center [353, 244] width 7 height 7
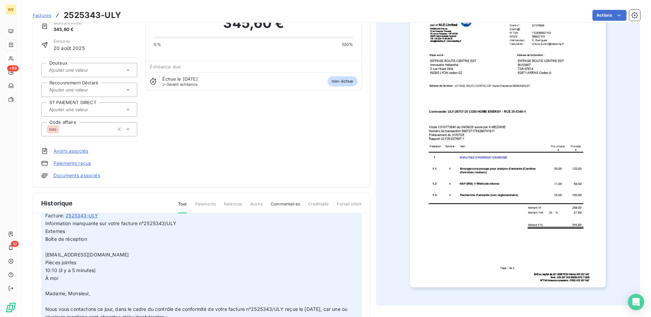
drag, startPoint x: 220, startPoint y: 125, endPoint x: 162, endPoint y: 108, distance: 59.6
click at [216, 121] on div "EIFFAGE ROUTE CENTRE EST EIF076859 Montant initial 345,60 € Émise le 20 août 20…" at bounding box center [201, 90] width 321 height 178
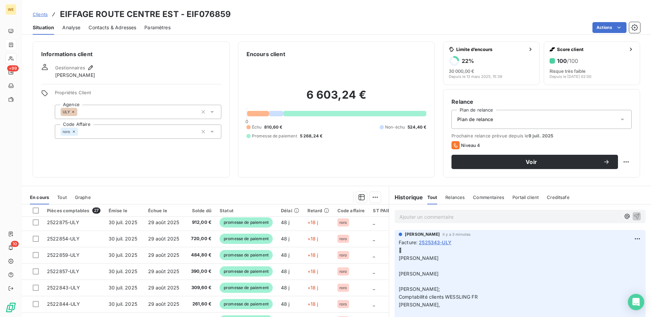
scroll to position [170, 0]
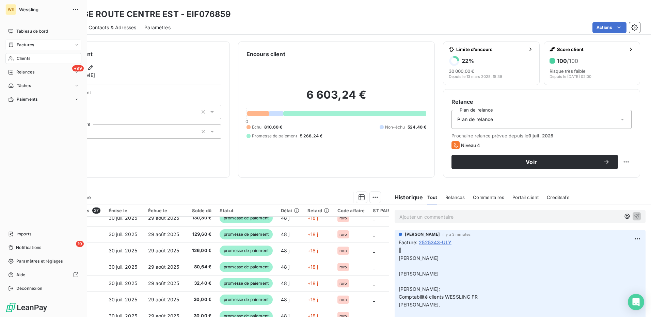
click at [22, 61] on span "Clients" at bounding box center [24, 58] width 14 height 6
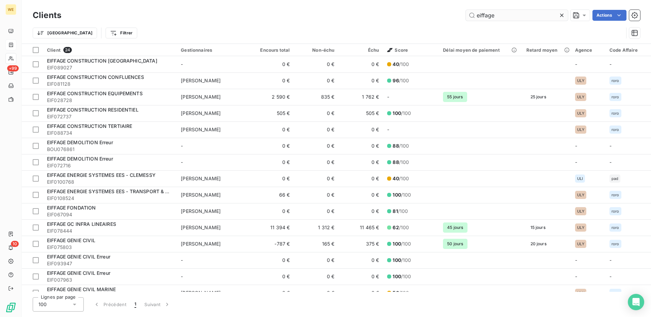
click at [500, 17] on input "eiffage" at bounding box center [517, 15] width 102 height 11
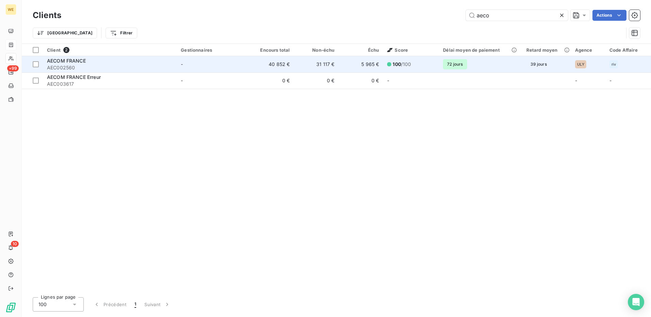
type input "aeco"
click at [90, 64] on span "AEC002560" at bounding box center [110, 67] width 126 height 7
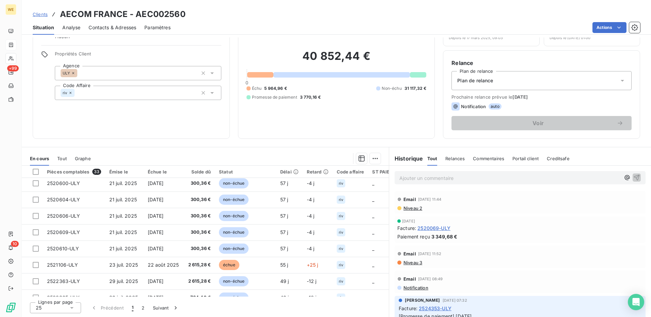
scroll to position [225, 0]
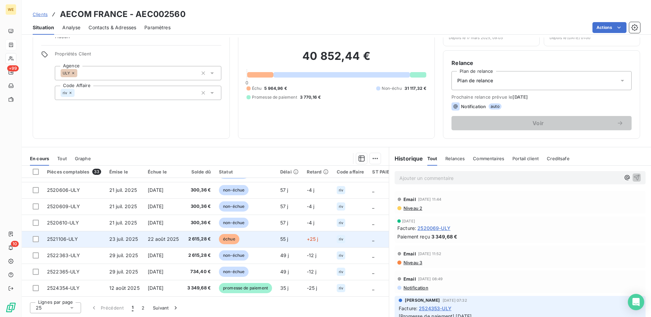
click at [125, 241] on span "23 juil. 2025" at bounding box center [123, 239] width 29 height 6
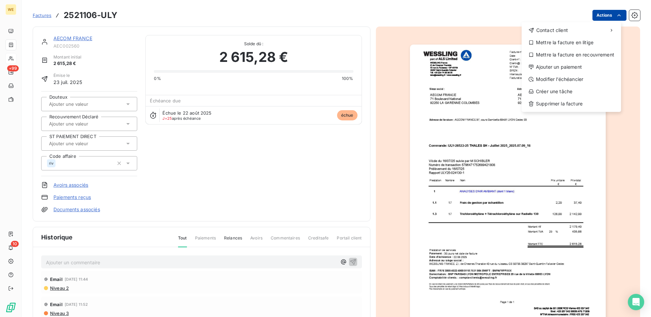
click at [598, 14] on html "WE +99 10 Factures 2521106-ULY Actions Contact client Mettre la facture en liti…" at bounding box center [325, 158] width 651 height 317
click at [562, 77] on div "Modifier l’échéancier" at bounding box center [571, 79] width 94 height 11
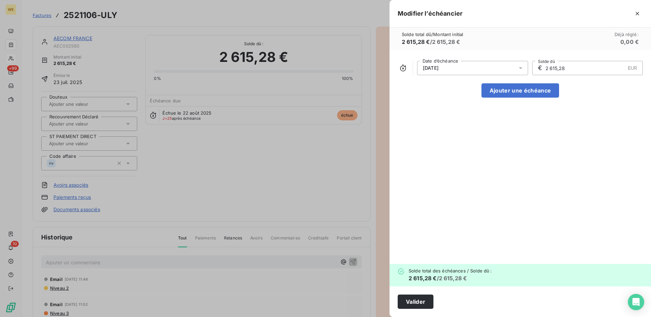
click at [521, 68] on icon at bounding box center [520, 68] width 3 height 2
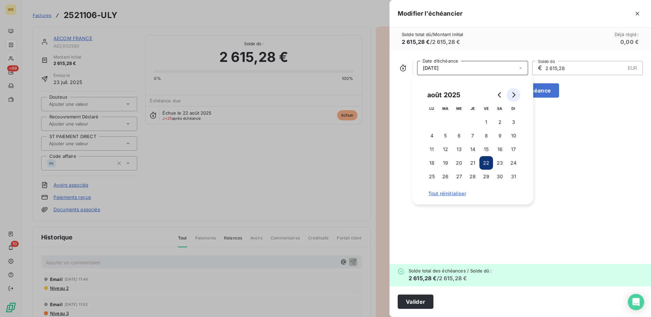
click at [511, 96] on icon "Go to next month" at bounding box center [513, 94] width 5 height 5
click at [429, 164] on button "22" at bounding box center [432, 163] width 14 height 14
click at [564, 186] on div "22/09/2025 Date d’échéance € 2 615,28 EUR Solde dû Ajouter une échéance" at bounding box center [519, 157] width 261 height 214
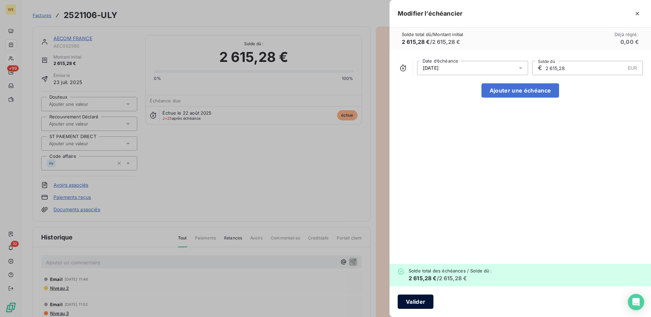
click at [409, 302] on button "Valider" at bounding box center [416, 302] width 36 height 14
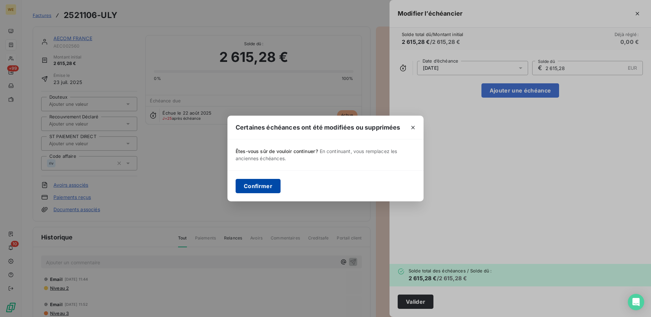
click at [258, 189] on button "Confirmer" at bounding box center [258, 186] width 45 height 14
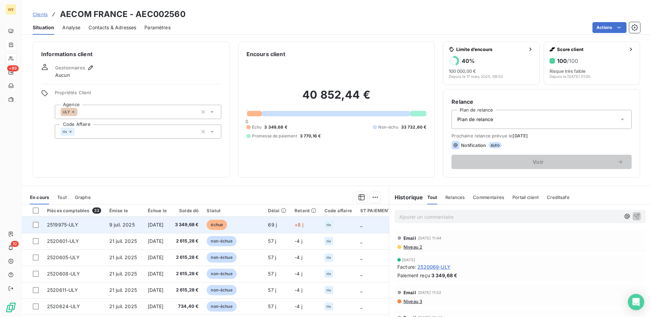
click at [125, 222] on span "9 juil. 2025" at bounding box center [122, 225] width 26 height 6
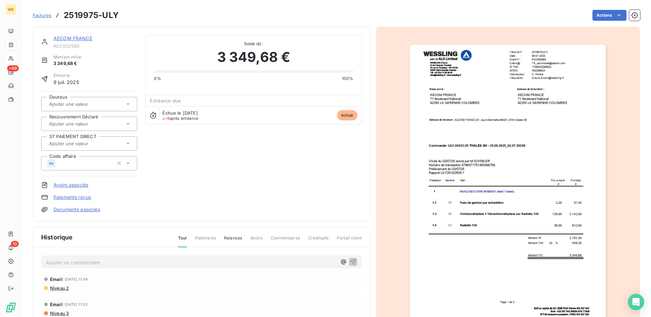
click at [495, 133] on img "button" at bounding box center [508, 183] width 196 height 277
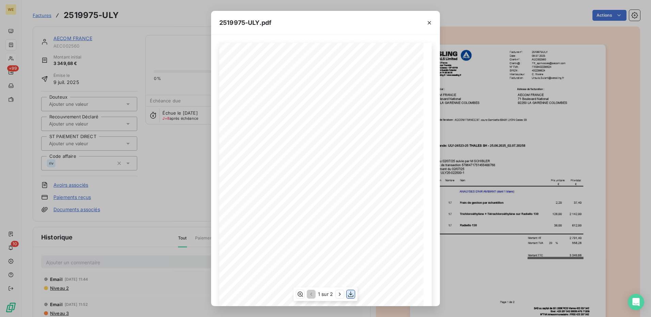
click at [347, 295] on button "button" at bounding box center [350, 294] width 8 height 8
drag, startPoint x: 382, startPoint y: 61, endPoint x: 350, endPoint y: 64, distance: 32.2
click at [350, 64] on div "2519975/ULY Facture-n°: 09.07.2025 Date: Client-n°: AEC002560 FR_apinvoices@aec…" at bounding box center [325, 187] width 204 height 289
click at [360, 62] on div "2519975/ULY Facture-n°: 09.07.2025 Date: Client-n°: AEC002560 FR_apinvoices@aec…" at bounding box center [325, 187] width 212 height 289
click at [360, 62] on span "FR_apinvoices@aecom.com" at bounding box center [372, 62] width 45 height 3
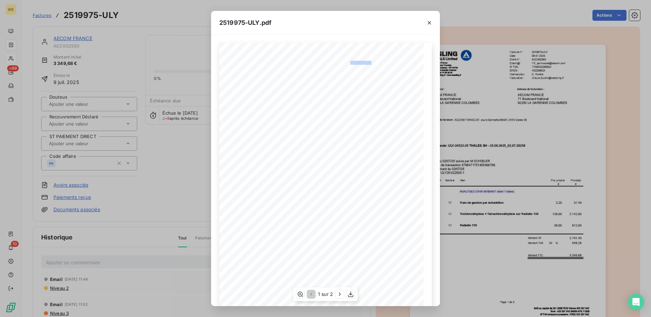
click at [360, 62] on span "FR_apinvoices@aecom.com" at bounding box center [372, 62] width 45 height 3
click at [430, 24] on icon "button" at bounding box center [429, 22] width 7 height 7
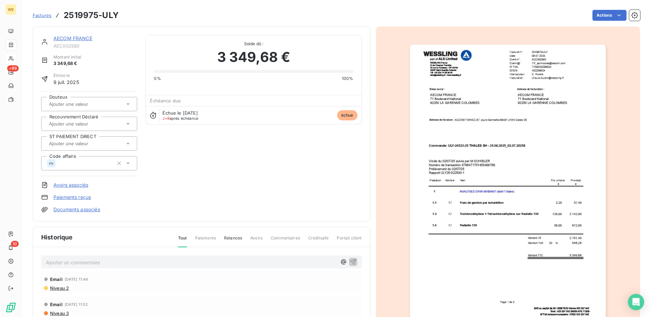
click at [105, 264] on p "Ajouter un commentaire ﻿" at bounding box center [191, 262] width 291 height 9
click at [350, 262] on icon "button" at bounding box center [353, 262] width 6 height 6
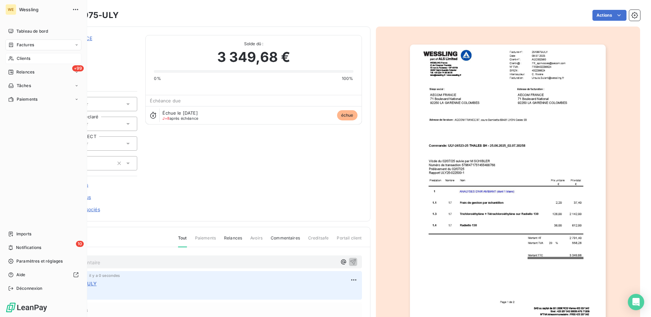
drag, startPoint x: 29, startPoint y: 61, endPoint x: 39, endPoint y: 58, distance: 10.8
click at [29, 61] on span "Clients" at bounding box center [24, 58] width 14 height 6
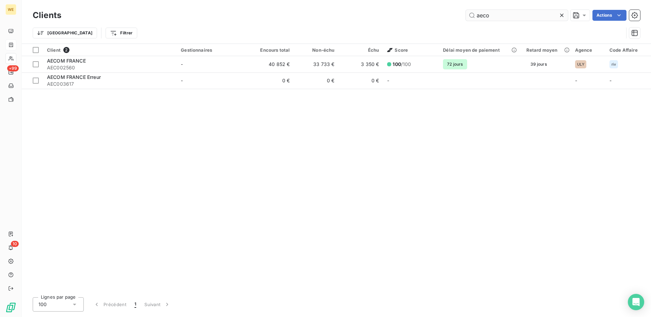
click at [488, 13] on input "aeco" at bounding box center [517, 15] width 102 height 11
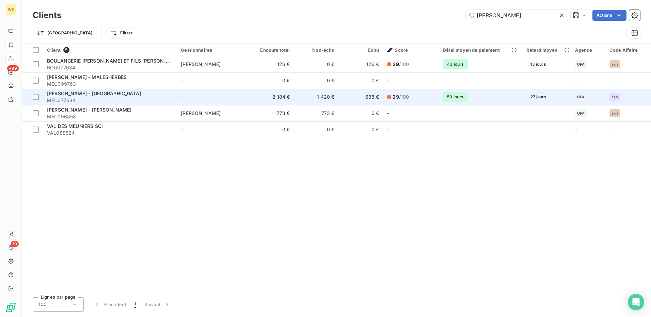
type input "meunier"
click at [88, 98] on span "MEU077634" at bounding box center [110, 100] width 126 height 7
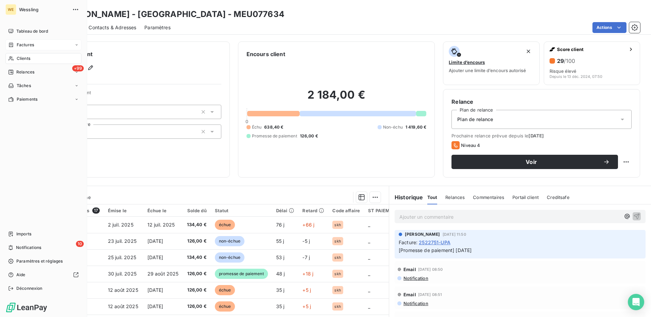
click at [35, 59] on div "Clients" at bounding box center [43, 58] width 76 height 11
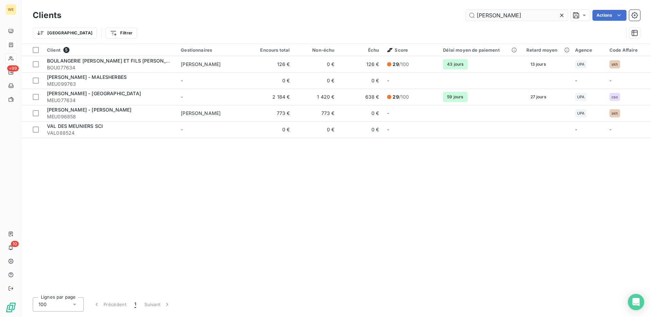
click at [494, 16] on input "meunier" at bounding box center [517, 15] width 102 height 11
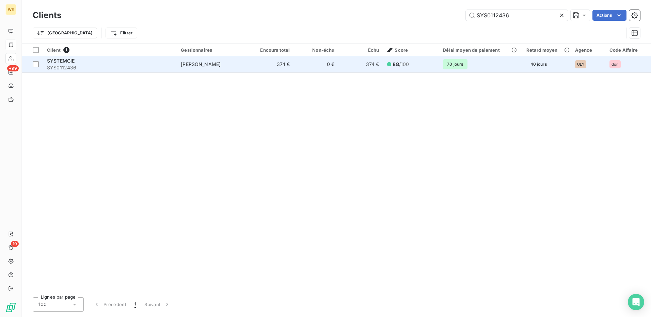
type input "SYS0112436"
click at [126, 58] on div "SYSTEMGIE" at bounding box center [110, 61] width 126 height 7
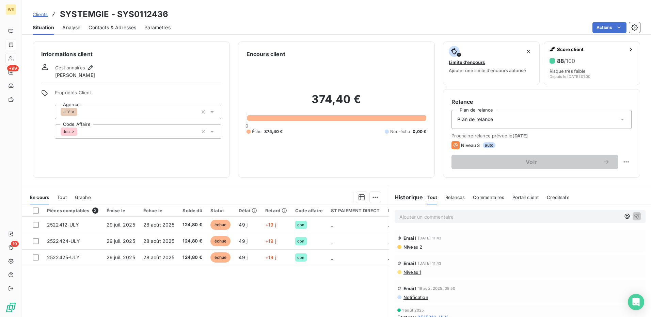
click at [432, 215] on p "Ajouter un commentaire ﻿" at bounding box center [509, 217] width 221 height 9
click at [425, 213] on p "Ajouter un commentaire ﻿" at bounding box center [509, 217] width 221 height 9
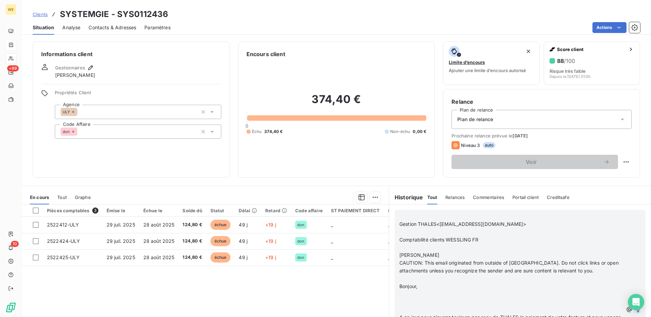
click at [634, 310] on icon "button" at bounding box center [637, 310] width 6 height 6
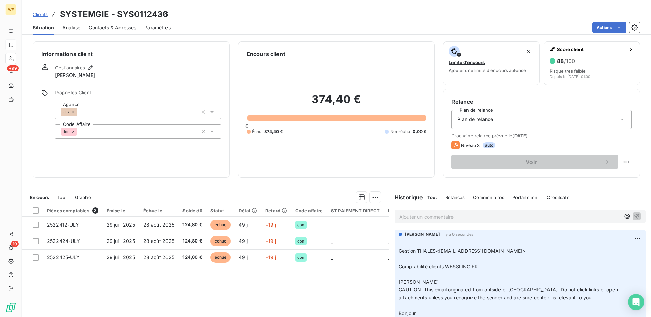
click at [161, 152] on div "Informations client Gestionnaires Nathalie DOZINEL Propriétés Client Agence ULY…" at bounding box center [131, 110] width 197 height 136
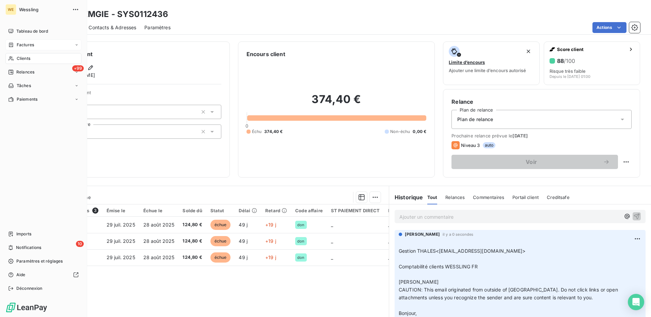
click at [15, 59] on div "Clients" at bounding box center [43, 58] width 76 height 11
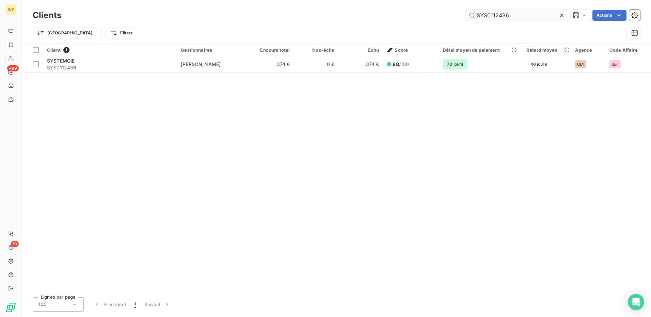
click at [487, 14] on input "SYS0112436" at bounding box center [517, 15] width 102 height 11
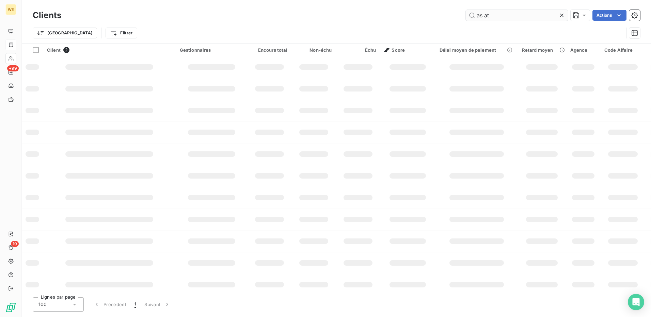
type input "as ate"
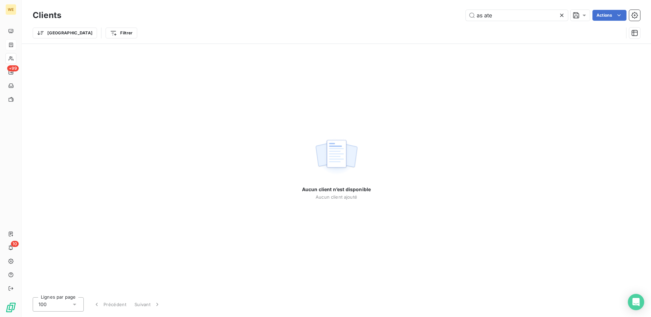
drag, startPoint x: 496, startPoint y: 15, endPoint x: 438, endPoint y: 14, distance: 57.5
click at [438, 14] on div "as ate Actions" at bounding box center [354, 15] width 570 height 11
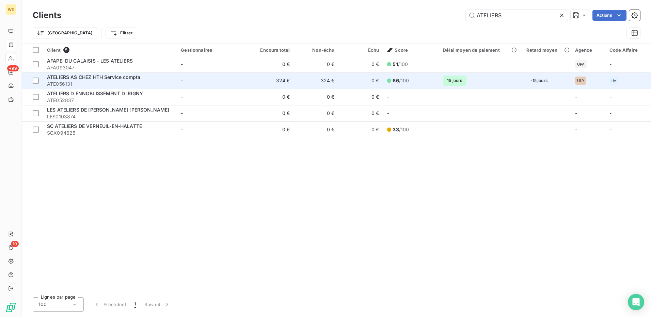
type input "ATELIERS"
click at [99, 80] on div "ATELIERS AS CHEZ HTH Service compta" at bounding box center [110, 77] width 126 height 7
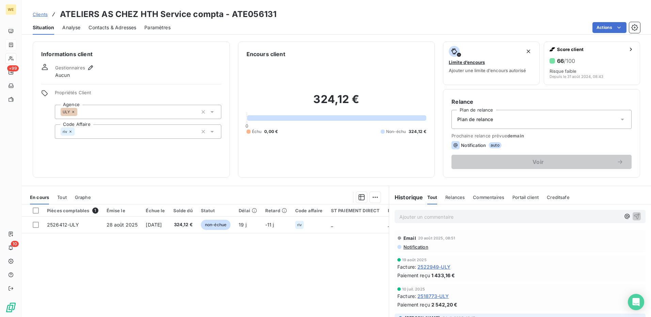
click at [35, 214] on th at bounding box center [32, 211] width 21 height 12
click at [35, 212] on div at bounding box center [36, 211] width 6 height 6
click at [373, 197] on html "WE +99 10 Clients ATELIERS AS CHEZ HTH Service compta - ATE056131 Situation Ana…" at bounding box center [325, 158] width 651 height 317
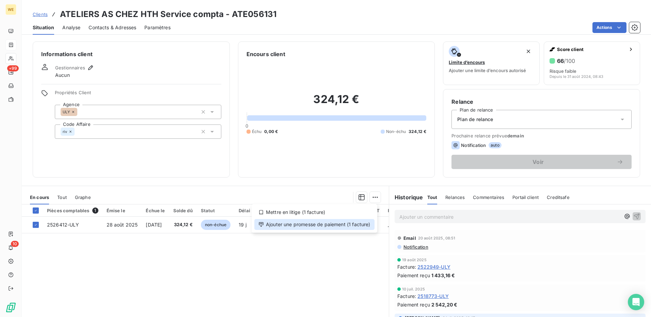
click at [352, 224] on div "Ajouter une promesse de paiement (1 facture)" at bounding box center [314, 224] width 120 height 11
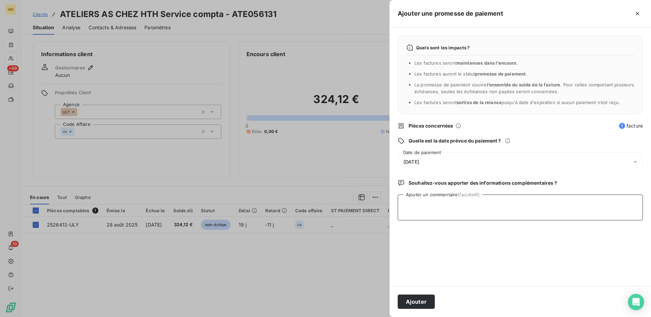
click at [436, 208] on textarea "Ajouter un commentaire (facultatif)" at bounding box center [520, 208] width 245 height 26
type textarea "17/09/25"
click at [409, 299] on button "Ajouter" at bounding box center [416, 302] width 37 height 14
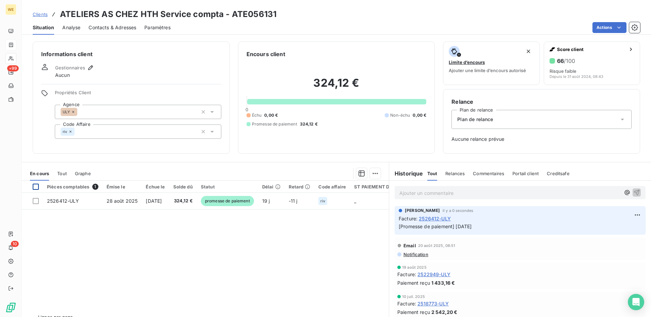
click at [35, 187] on div at bounding box center [36, 187] width 6 height 6
click at [368, 173] on html "WE +99 10 Clients ATELIERS AS CHEZ HTH Service compta - ATE056131 Situation Ana…" at bounding box center [325, 158] width 651 height 317
click at [335, 201] on div "Ajouter une promesse de paiement (1 facture)" at bounding box center [314, 200] width 120 height 11
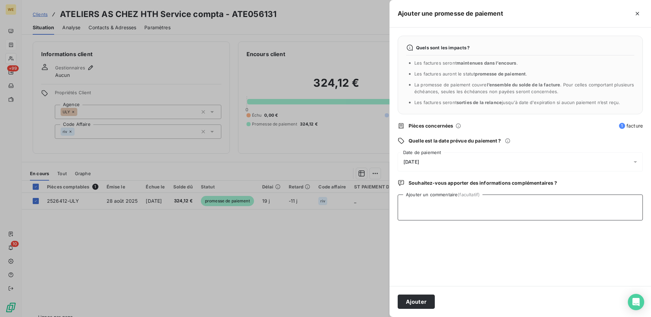
click at [452, 212] on textarea "Ajouter un commentaire (facultatif)" at bounding box center [520, 208] width 245 height 26
type textarea "17/09/25"
click at [452, 160] on div "17/09/2025" at bounding box center [520, 161] width 245 height 19
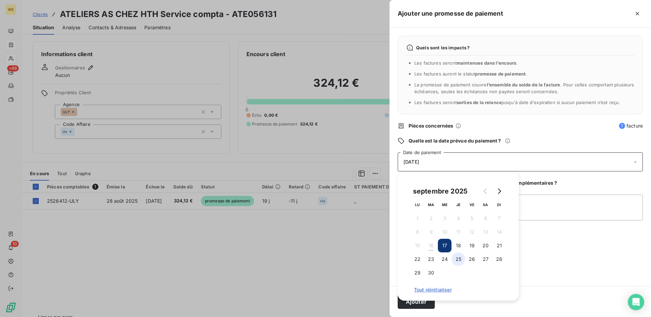
drag, startPoint x: 448, startPoint y: 262, endPoint x: 456, endPoint y: 263, distance: 8.2
click at [447, 262] on button "24" at bounding box center [445, 260] width 14 height 14
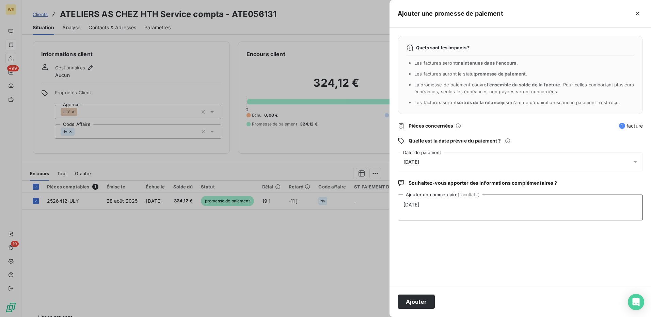
click at [556, 216] on textarea "17/09/25" at bounding box center [520, 208] width 245 height 26
click at [404, 300] on button "Ajouter" at bounding box center [416, 302] width 37 height 14
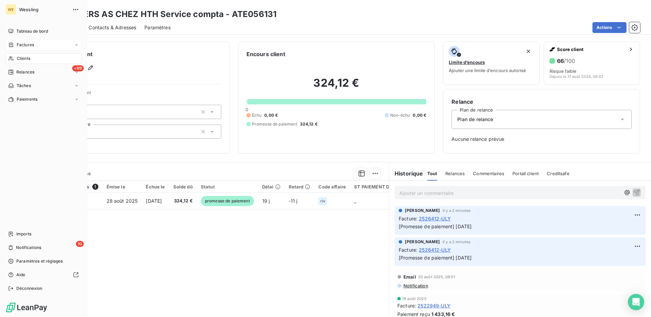
drag, startPoint x: 32, startPoint y: 58, endPoint x: 51, endPoint y: 62, distance: 19.6
click at [32, 58] on div "Clients" at bounding box center [43, 58] width 76 height 11
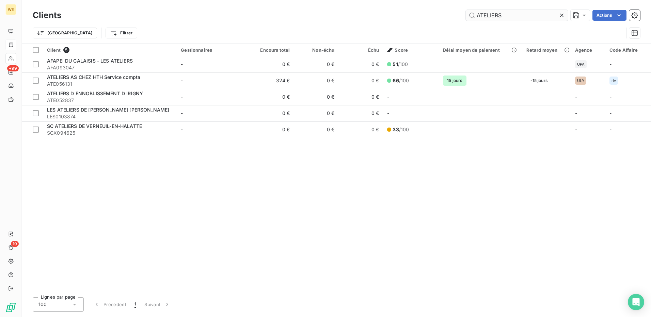
click at [482, 16] on input "ATELIERS" at bounding box center [517, 15] width 102 height 11
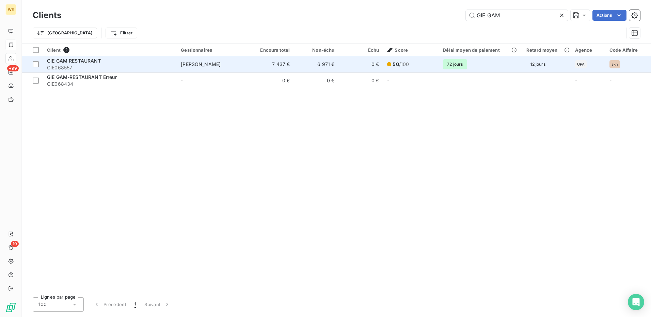
type input "GIE GAM"
click at [120, 64] on span "GIE068557" at bounding box center [110, 67] width 126 height 7
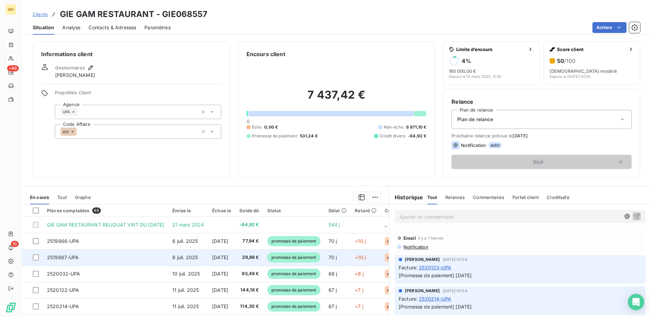
scroll to position [204, 0]
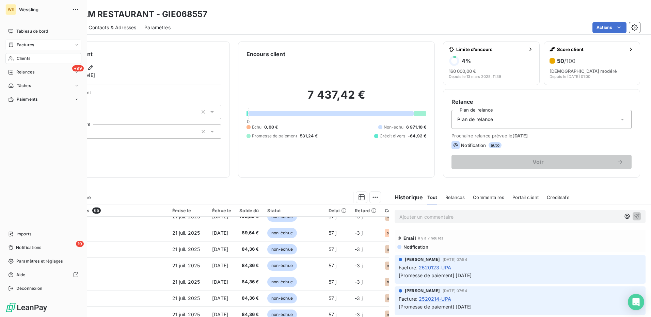
click at [29, 55] on span "Clients" at bounding box center [24, 58] width 14 height 6
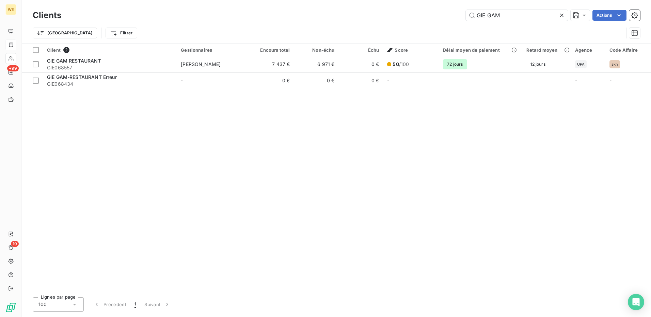
drag, startPoint x: 517, startPoint y: 13, endPoint x: 413, endPoint y: 15, distance: 104.2
click at [413, 15] on div "GIE GAM Actions" at bounding box center [354, 15] width 570 height 11
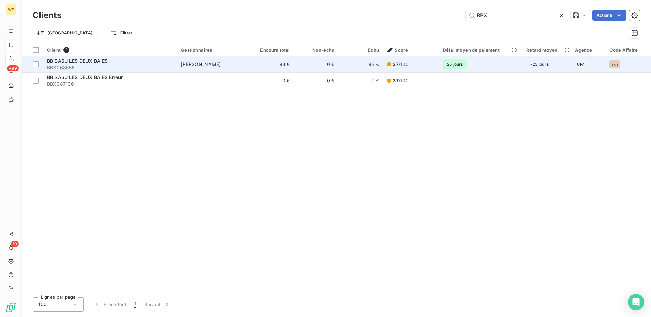
type input "BBX"
click at [117, 61] on div "BB SASU LES DEUX BAIES" at bounding box center [110, 61] width 126 height 7
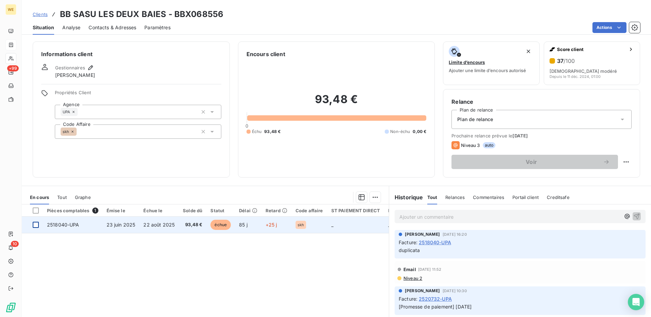
click at [37, 226] on div at bounding box center [36, 225] width 6 height 6
click at [37, 226] on icon at bounding box center [36, 225] width 4 height 4
click at [60, 222] on span "2518040-UPA" at bounding box center [63, 225] width 32 height 6
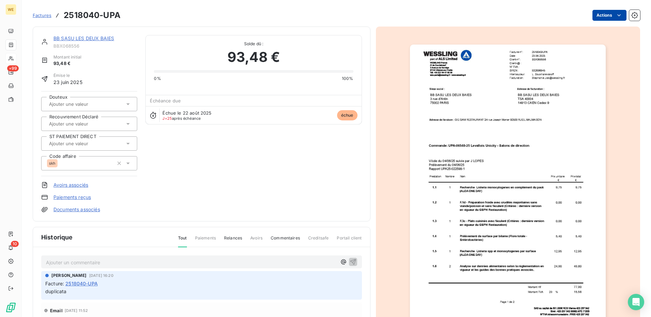
click at [604, 19] on html "WE +99 10 Factures 2518040-UPA Actions BB SASU LES DEUX BAIES BBX068556 Montant…" at bounding box center [325, 158] width 651 height 317
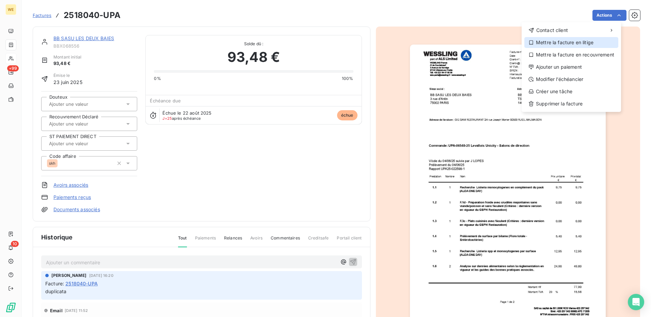
click at [553, 44] on div "Mettre la facture en litige" at bounding box center [571, 42] width 94 height 11
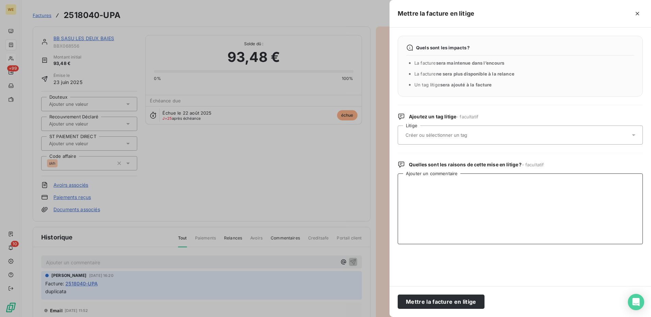
click at [441, 200] on textarea "Ajouter un commentaire" at bounding box center [520, 209] width 245 height 71
click at [453, 134] on input "text" at bounding box center [454, 135] width 99 height 6
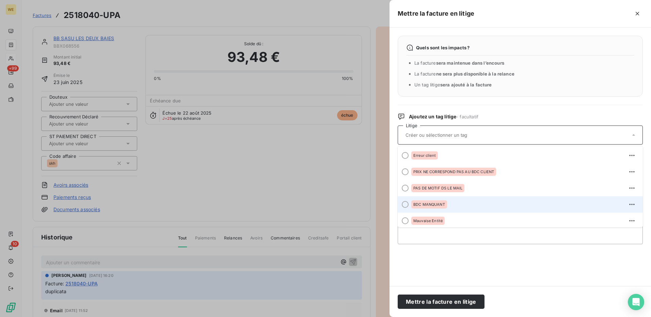
click at [426, 208] on div "BDC MANQUANT" at bounding box center [429, 204] width 36 height 8
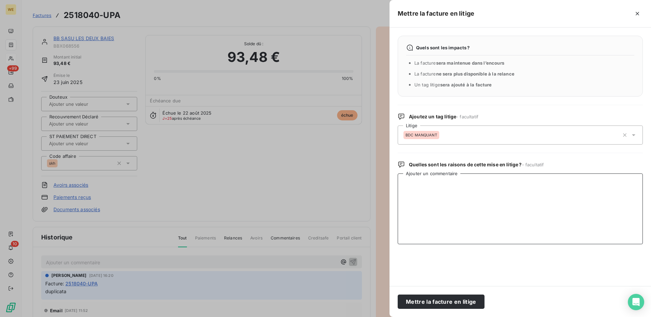
click at [426, 199] on textarea "Ajouter un commentaire" at bounding box center [520, 209] width 245 height 71
click at [481, 199] on textarea "Ajouter un commentaire" at bounding box center [520, 209] width 245 height 71
paste textarea "Le mar. 9 sept. 2025 à 16:15, LAVIN Myriam <myriam.lavin@bnpparibas.com> a écri…"
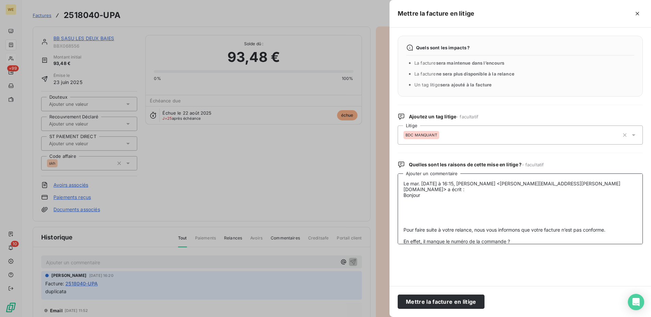
scroll to position [135, 0]
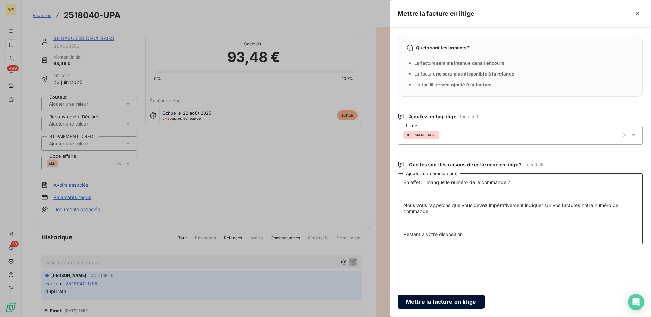
type textarea "Le mar. 9 sept. 2025 à 16:15, LAVIN Myriam <myriam.lavin@bnpparibas.com> a écri…"
click at [434, 304] on button "Mettre la facture en litige" at bounding box center [441, 302] width 87 height 14
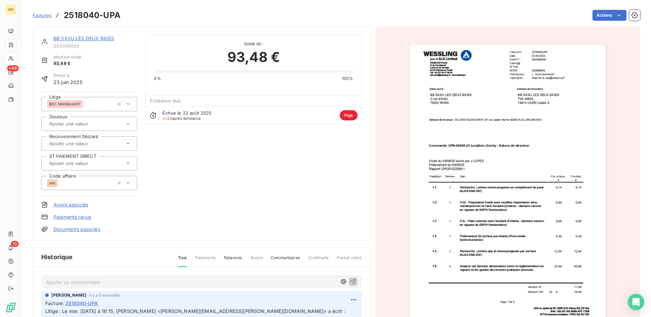
click at [197, 282] on p "Ajouter un commentaire ﻿" at bounding box center [191, 282] width 291 height 9
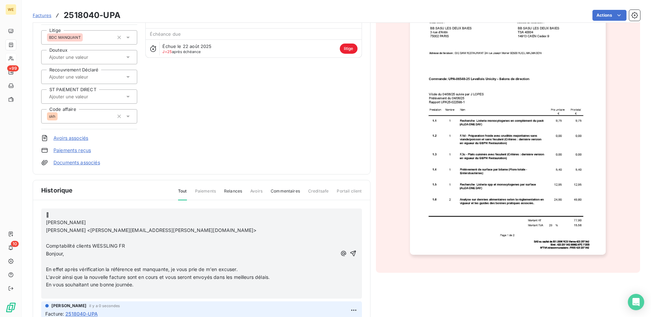
scroll to position [99, 0]
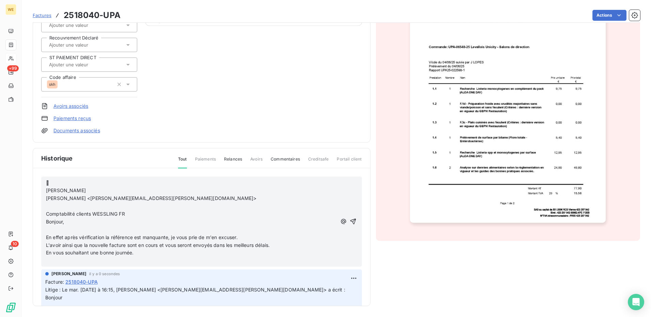
drag, startPoint x: 346, startPoint y: 224, endPoint x: 342, endPoint y: 226, distance: 4.4
click at [350, 224] on icon "button" at bounding box center [353, 222] width 6 height 6
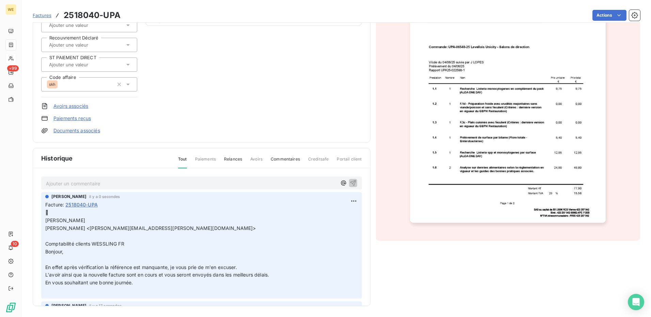
click at [193, 115] on div "BB SASU LES DEUX BAIES BBX068556 Montant initial 93,48 € Émise le 23 juin 2025 …" at bounding box center [201, 35] width 321 height 198
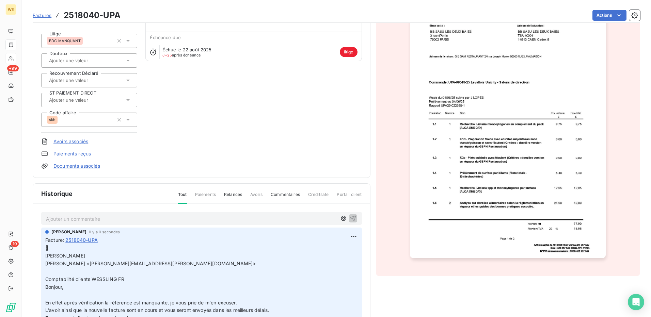
scroll to position [0, 0]
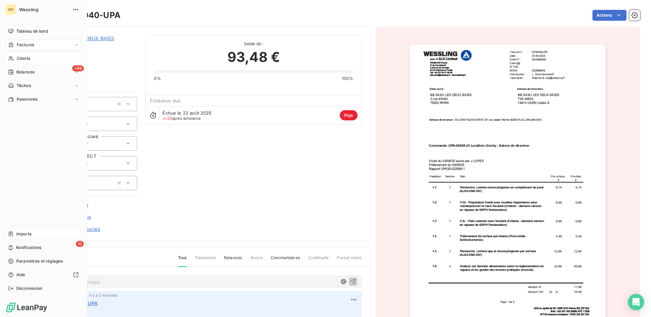
click at [17, 233] on span "Imports" at bounding box center [23, 234] width 15 height 6
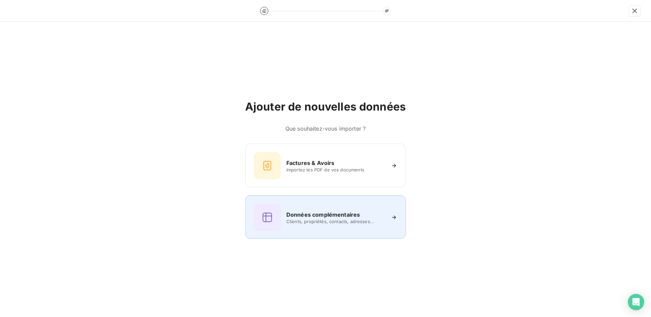
click at [358, 226] on div "Données complémentaires Clients, propriétés, contacts, adresses..." at bounding box center [326, 217] width 144 height 27
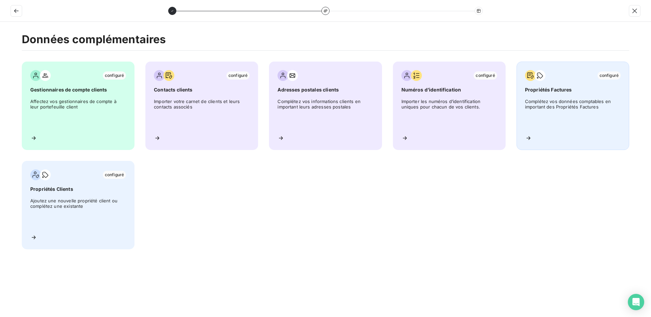
click at [577, 100] on span "Complétez vos données comptables en important des Propriétés Factures" at bounding box center [573, 114] width 96 height 31
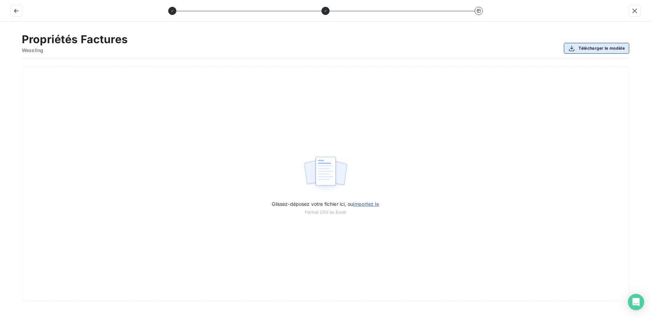
click at [591, 51] on button "Télécharger le modèle" at bounding box center [596, 48] width 65 height 11
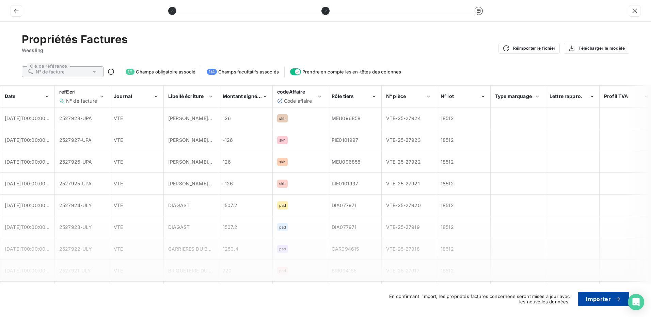
click at [592, 302] on button "Importer" at bounding box center [603, 299] width 51 height 14
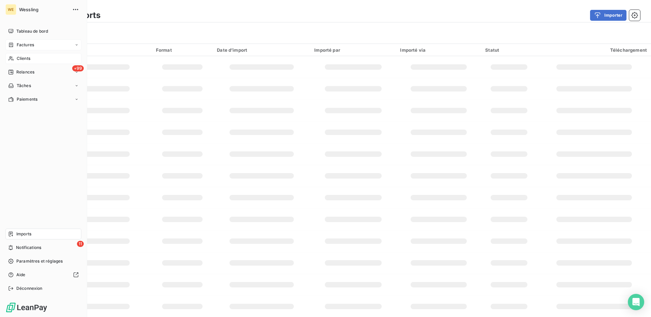
click at [30, 62] on div "Clients" at bounding box center [43, 58] width 76 height 11
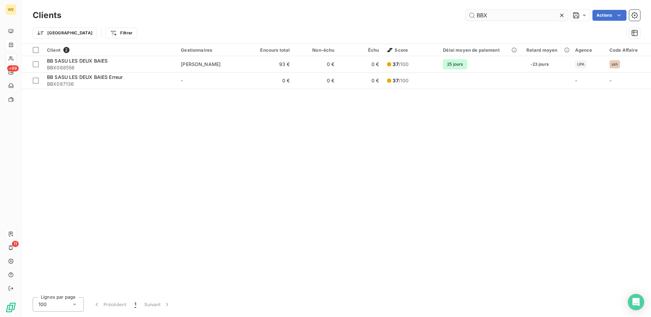
click at [489, 16] on input "BBX" at bounding box center [517, 15] width 102 height 11
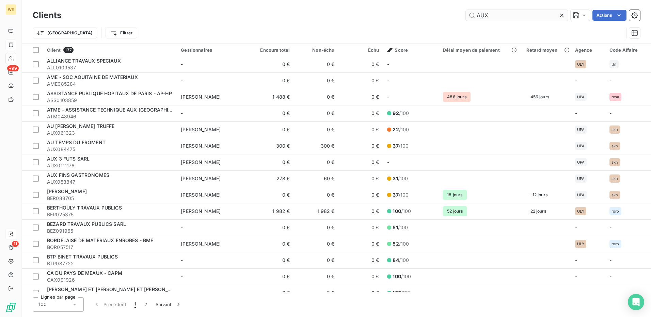
click at [511, 16] on input "AUX" at bounding box center [517, 15] width 102 height 11
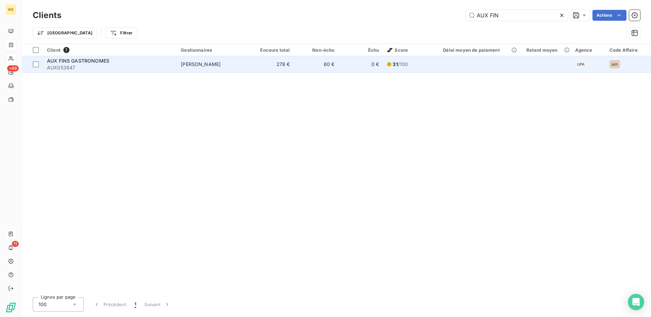
type input "AUX FIN"
click at [89, 67] on span "AUX053847" at bounding box center [110, 67] width 126 height 7
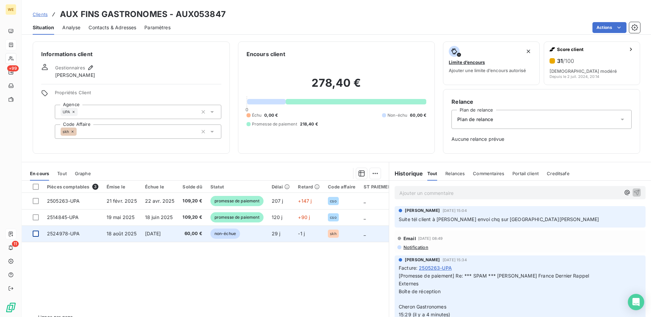
click at [35, 236] on div at bounding box center [36, 234] width 6 height 6
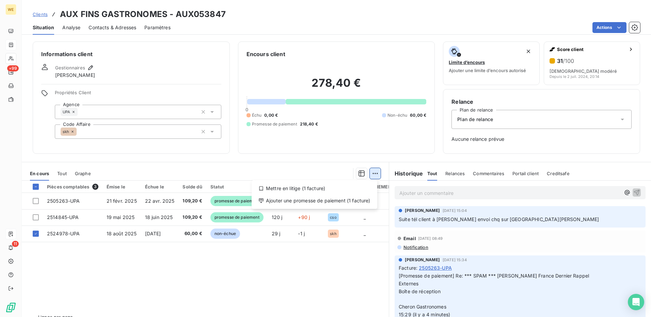
click at [373, 173] on html "WE +99 11 Clients AUX FINS GASTRONOMES - AUX053847 Situation Analyse Contacts &…" at bounding box center [325, 158] width 651 height 317
click at [363, 201] on div "Ajouter une promesse de paiement (1 facture)" at bounding box center [314, 200] width 120 height 11
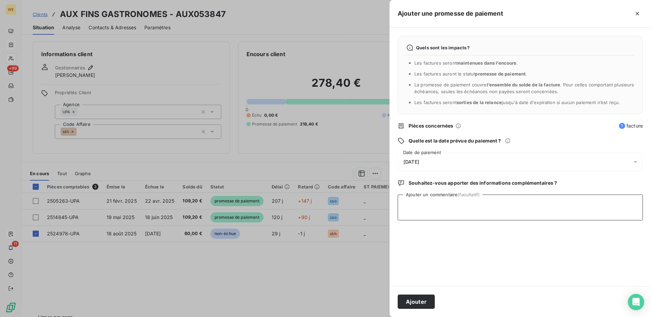
click at [464, 207] on textarea "Ajouter un commentaire (facultatif)" at bounding box center [520, 208] width 245 height 26
click at [448, 160] on div "17/09/2025" at bounding box center [520, 161] width 245 height 19
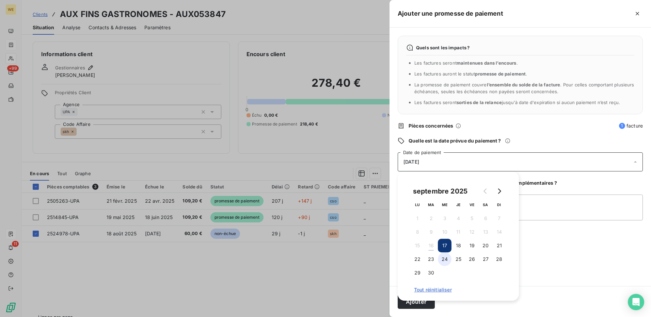
click at [443, 260] on button "24" at bounding box center [445, 260] width 14 height 14
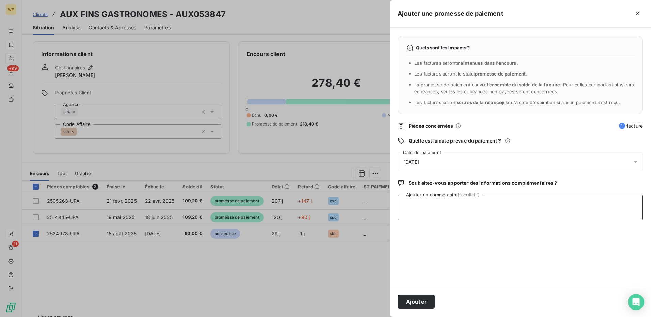
click at [561, 219] on textarea "Ajouter un commentaire (facultatif)" at bounding box center [520, 208] width 245 height 26
click at [416, 305] on button "Ajouter" at bounding box center [416, 302] width 37 height 14
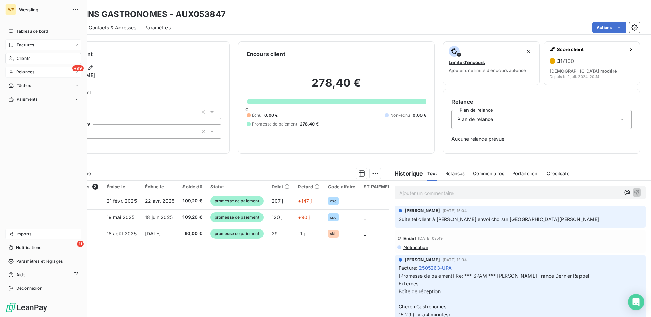
click at [22, 71] on span "Relances" at bounding box center [25, 72] width 18 height 6
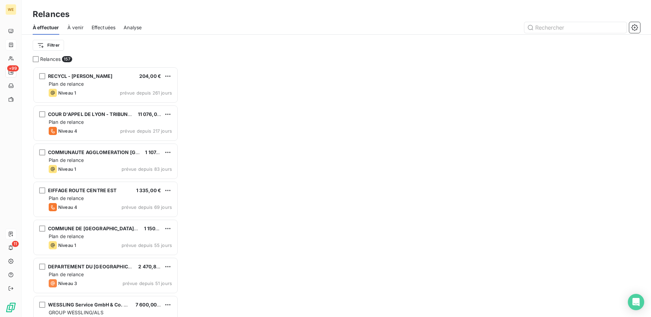
scroll to position [245, 141]
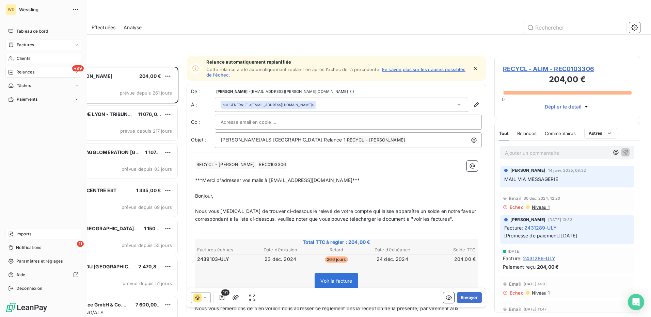
click at [23, 56] on span "Clients" at bounding box center [24, 58] width 14 height 6
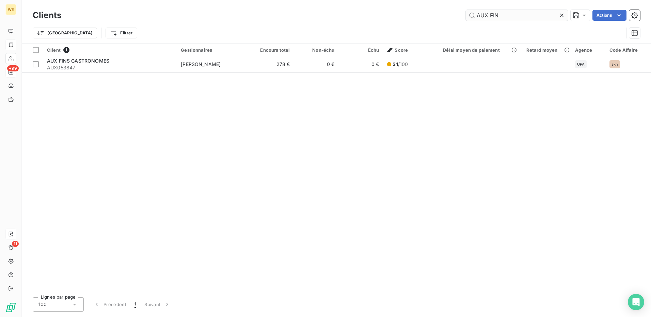
click at [486, 17] on input "AUX FIN" at bounding box center [517, 15] width 102 height 11
drag, startPoint x: 505, startPoint y: 16, endPoint x: 451, endPoint y: 12, distance: 54.6
click at [451, 12] on div "AUX FIN Actions" at bounding box center [354, 15] width 570 height 11
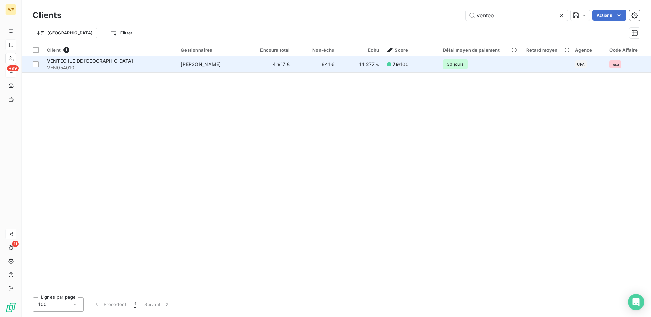
type input "venteo"
click at [229, 61] on td "[PERSON_NAME]" at bounding box center [213, 64] width 72 height 16
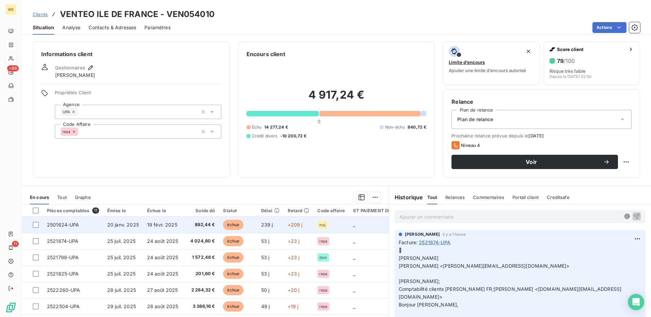
click at [191, 227] on span "892,44 €" at bounding box center [201, 225] width 29 height 7
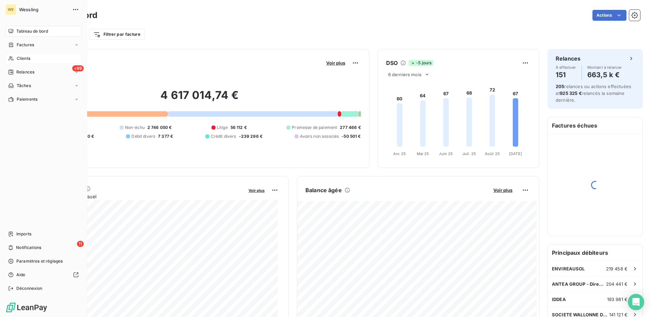
click at [26, 59] on span "Clients" at bounding box center [24, 58] width 14 height 6
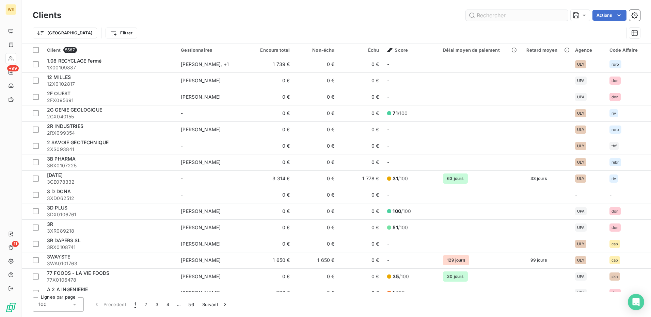
click at [516, 16] on input "text" at bounding box center [517, 15] width 102 height 11
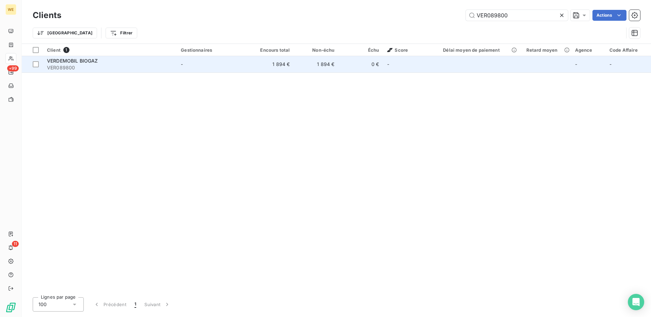
type input "VER089800"
click at [146, 63] on div "VERDEMOBIL BIOGAZ" at bounding box center [110, 61] width 126 height 7
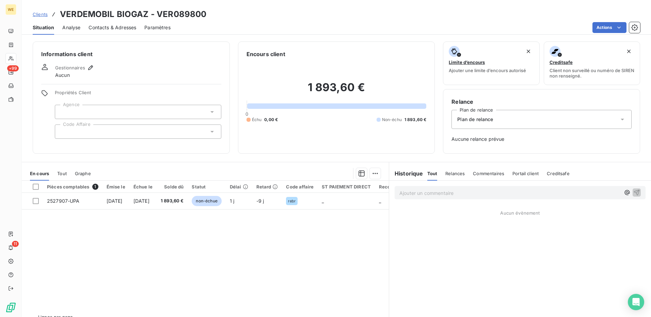
click at [104, 133] on div at bounding box center [138, 132] width 166 height 14
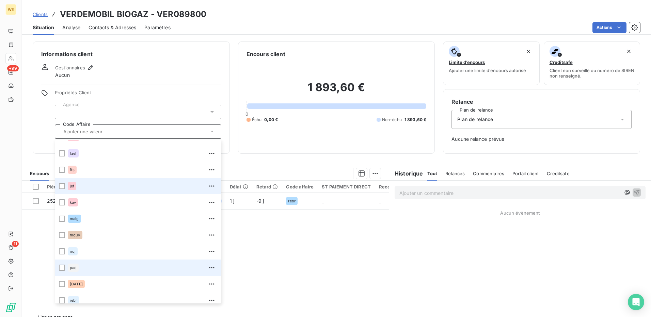
scroll to position [102, 0]
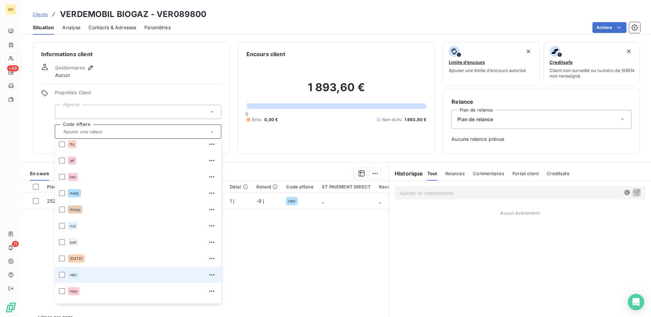
click at [69, 275] on div "rebr" at bounding box center [74, 275] width 12 height 8
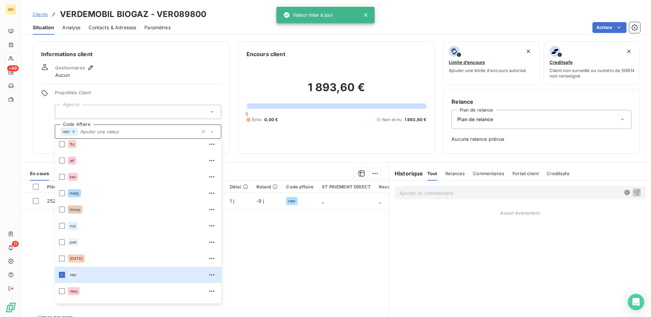
click at [86, 112] on div at bounding box center [138, 112] width 166 height 14
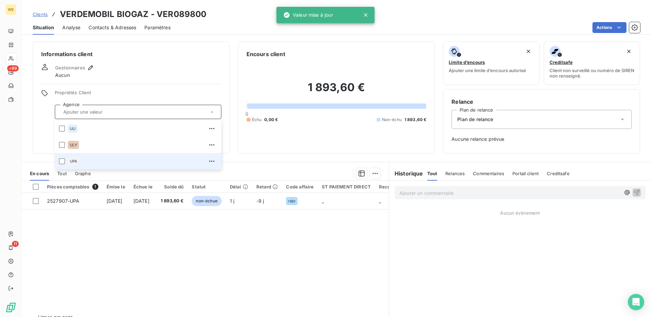
click at [72, 161] on span "UPA" at bounding box center [73, 161] width 7 height 4
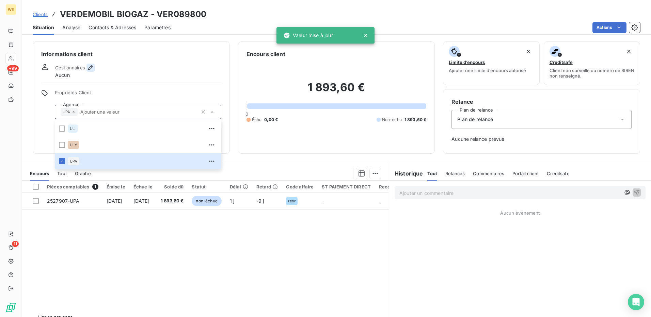
click at [90, 67] on icon "button" at bounding box center [90, 67] width 7 height 7
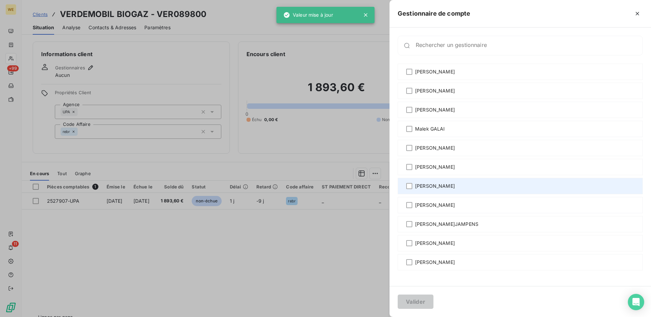
click at [439, 185] on span "[PERSON_NAME]" at bounding box center [435, 186] width 40 height 7
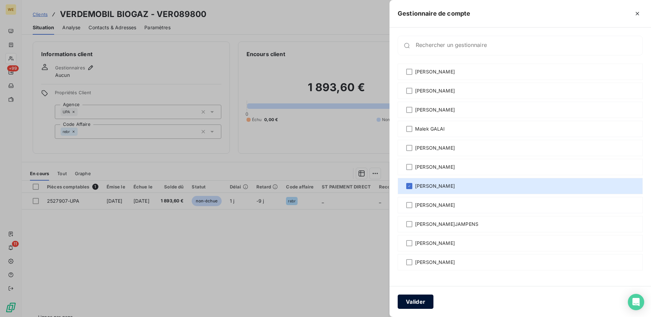
click at [413, 302] on button "Valider" at bounding box center [416, 302] width 36 height 14
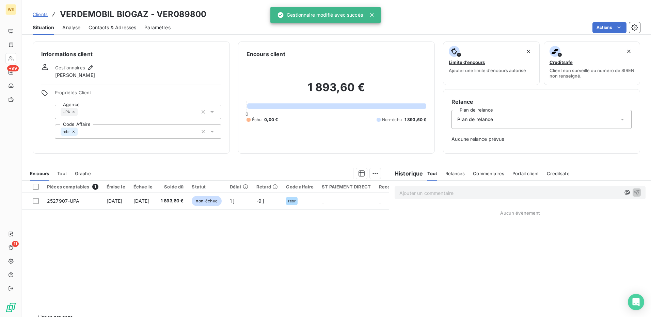
click at [109, 30] on span "Contacts & Adresses" at bounding box center [112, 27] width 48 height 7
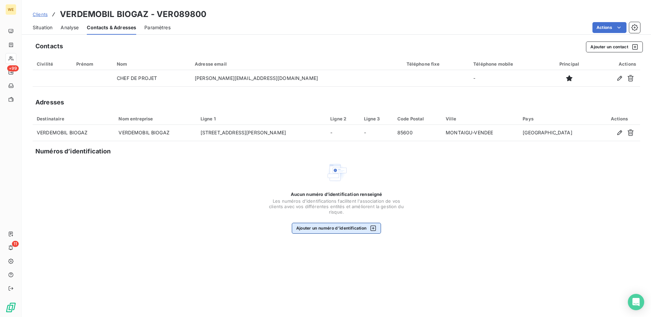
click at [361, 231] on button "Ajouter un numéro d’identification" at bounding box center [337, 228] width 90 height 11
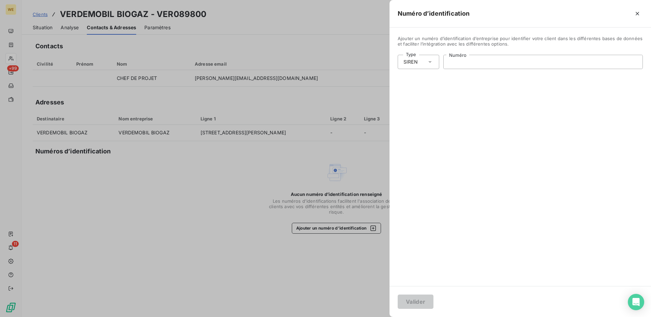
click at [465, 61] on input "Numéro" at bounding box center [542, 62] width 199 height 14
paste input "505 002 261"
type input "505 002 261"
click at [408, 302] on button "Valider" at bounding box center [416, 302] width 36 height 14
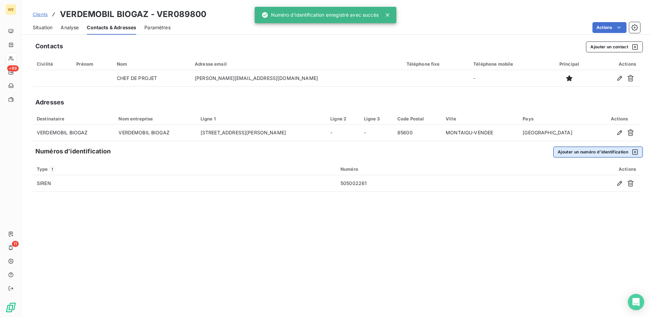
click at [610, 149] on button "Ajouter un numéro d’identification" at bounding box center [598, 152] width 90 height 11
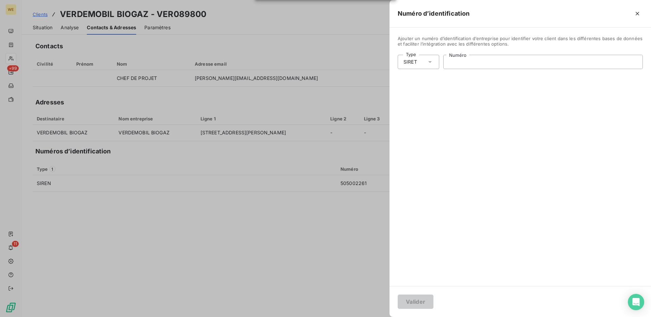
click at [465, 60] on input "Numéro" at bounding box center [542, 62] width 199 height 14
paste input "505 002 261 00038"
type input "505 002 261 00038"
click at [408, 303] on button "Valider" at bounding box center [416, 302] width 36 height 14
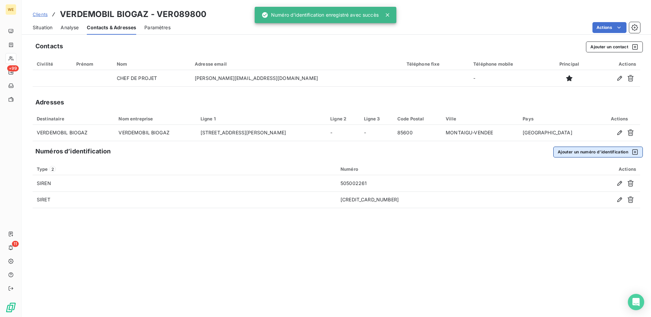
click at [615, 152] on button "Ajouter un numéro d’identification" at bounding box center [598, 152] width 90 height 11
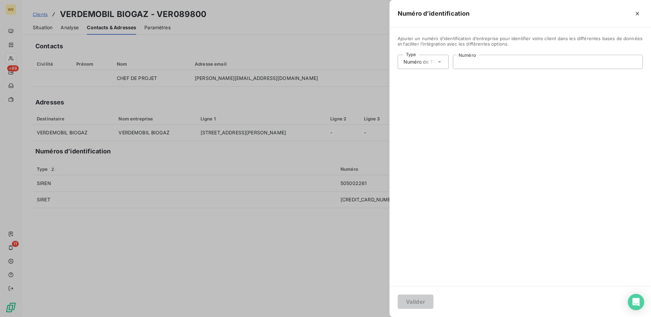
click at [480, 68] on input "Numéro" at bounding box center [547, 62] width 189 height 14
paste input "FR73505002261"
type input "FR73505002261"
click at [410, 303] on button "Valider" at bounding box center [416, 302] width 36 height 14
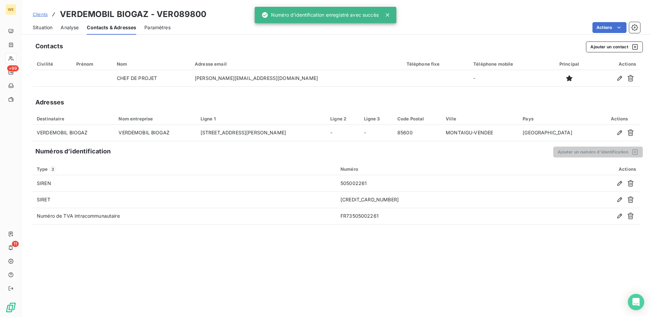
click at [264, 254] on div "Contacts Ajouter un contact Civilité Prénom Nom Adresse email Téléphone fixe Té…" at bounding box center [336, 177] width 629 height 280
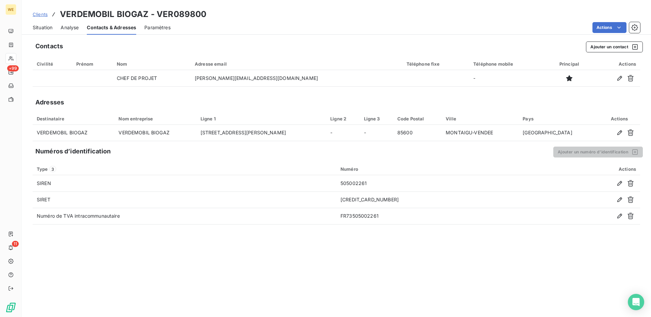
click at [33, 26] on span "Situation" at bounding box center [43, 27] width 20 height 7
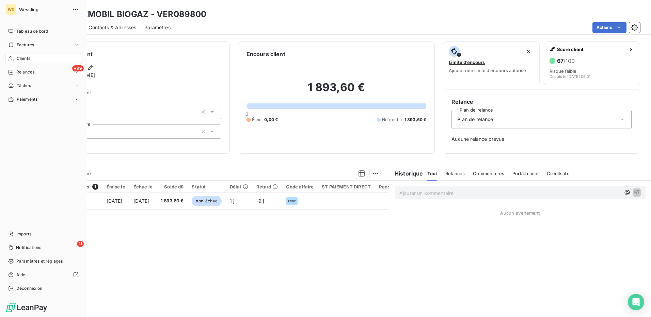
click at [20, 58] on span "Clients" at bounding box center [24, 58] width 14 height 6
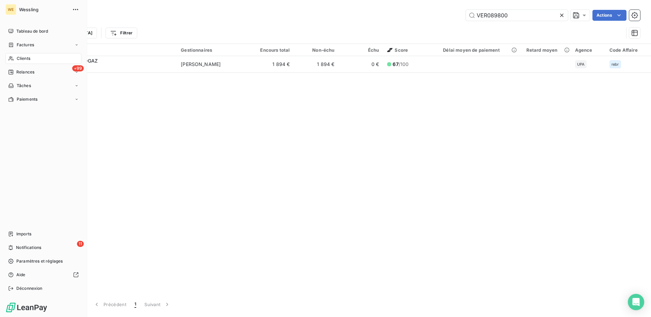
drag, startPoint x: 27, startPoint y: 57, endPoint x: 295, endPoint y: 73, distance: 268.3
click at [28, 57] on span "Clients" at bounding box center [24, 58] width 14 height 6
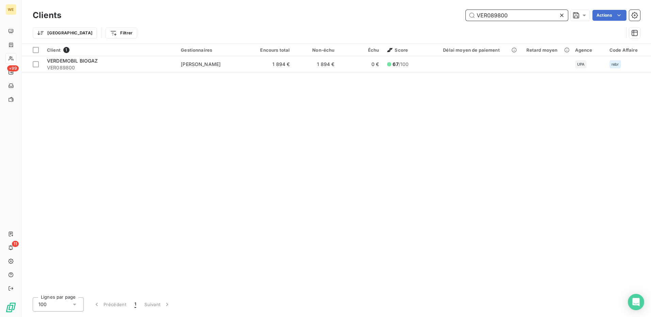
click at [495, 15] on input "VER089800" at bounding box center [517, 15] width 102 height 11
paste input "PRZEDSIEBIORSTWO"
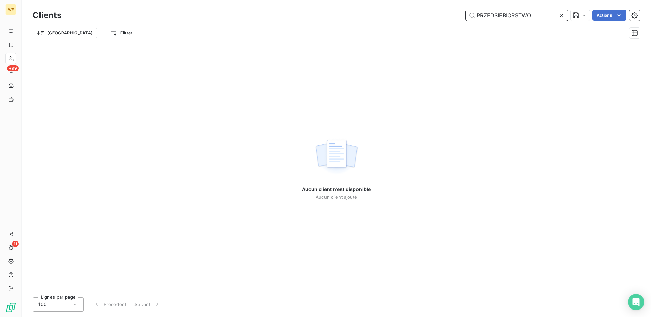
click at [490, 18] on input "PRZEDSIEBIORSTWO" at bounding box center [517, 15] width 102 height 11
paste input "CREPERIE LE BELEM"
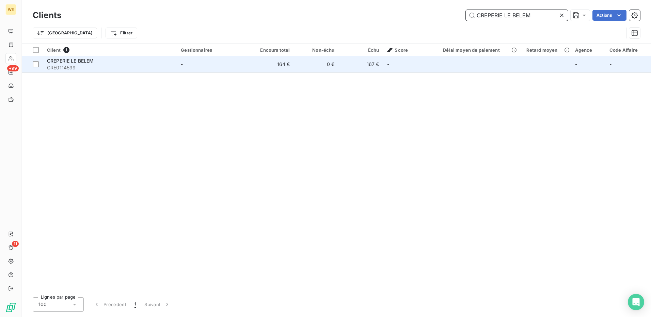
type input "CREPERIE LE BELEM"
click at [107, 66] on span "CRE0114599" at bounding box center [110, 67] width 126 height 7
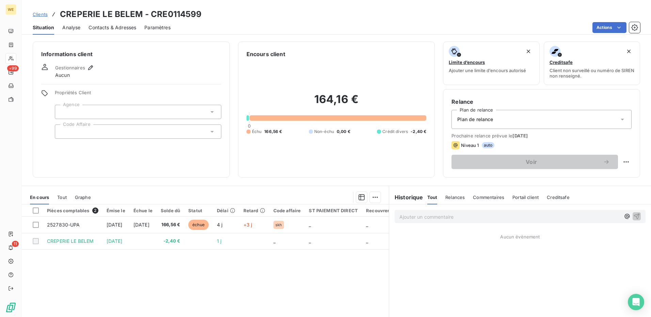
click at [87, 136] on div at bounding box center [138, 132] width 166 height 14
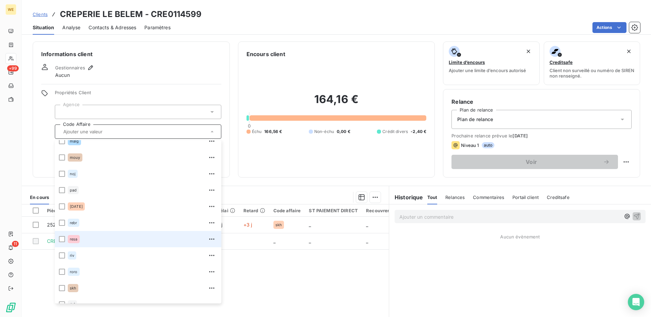
scroll to position [170, 0]
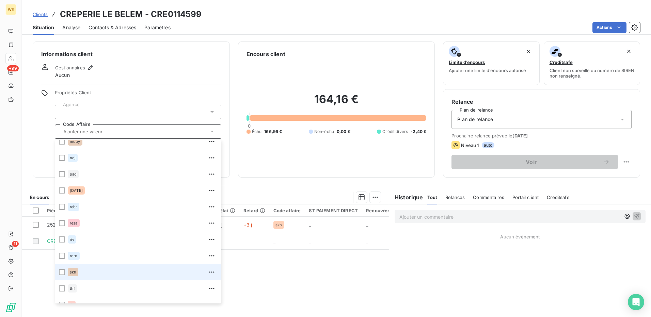
click at [77, 276] on div "skh" at bounding box center [73, 272] width 11 height 8
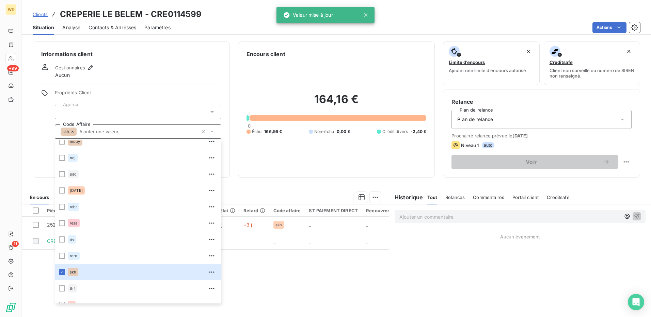
click at [100, 106] on div at bounding box center [138, 112] width 166 height 14
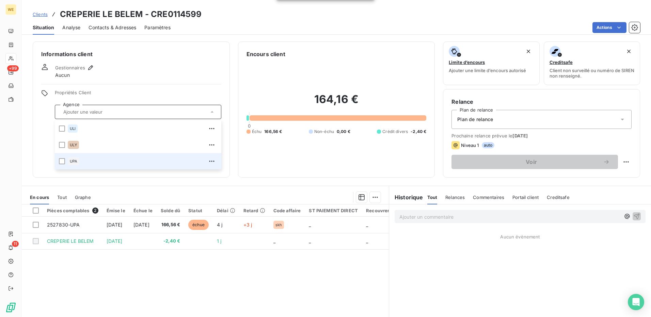
click at [73, 161] on span "UPA" at bounding box center [73, 161] width 7 height 4
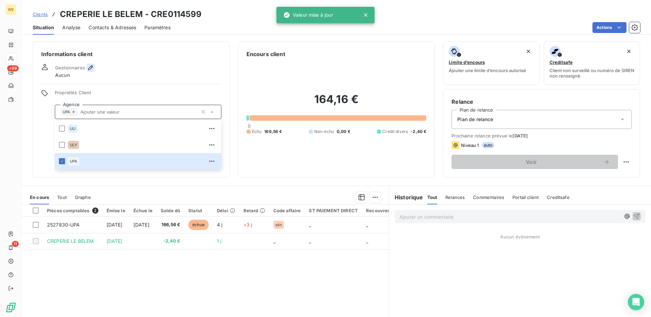
click at [93, 67] on icon "button" at bounding box center [90, 67] width 7 height 7
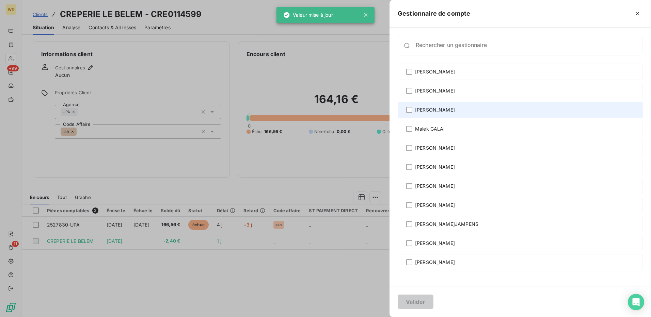
click at [439, 110] on span "[PERSON_NAME]" at bounding box center [435, 110] width 40 height 7
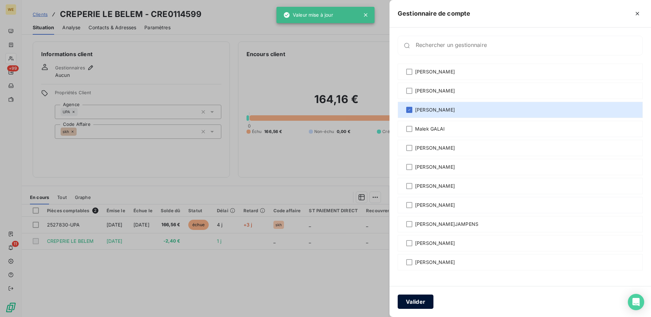
click at [424, 302] on button "Valider" at bounding box center [416, 302] width 36 height 14
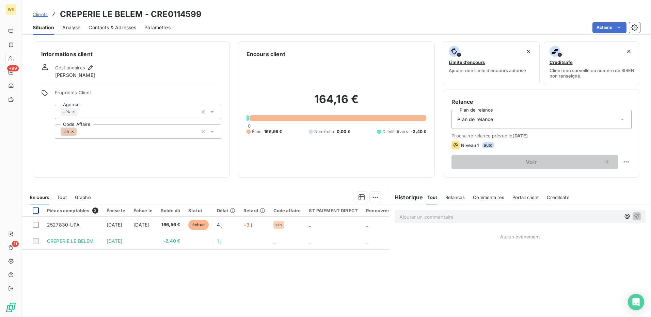
click at [34, 212] on div at bounding box center [36, 211] width 6 height 6
click at [374, 199] on html "WE +99 11 Clients CREPERIE LE BELEM - CRE0114599 Situation Analyse Contacts & A…" at bounding box center [325, 158] width 651 height 317
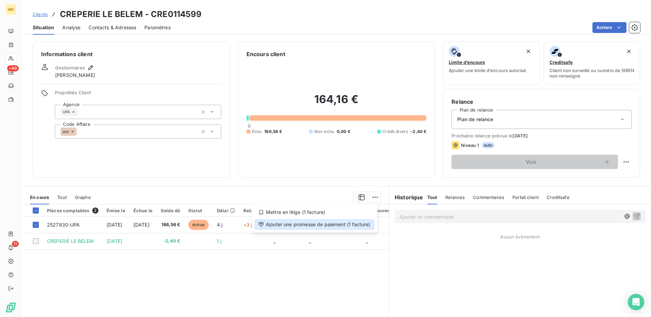
click at [357, 226] on div "Ajouter une promesse de paiement (1 facture)" at bounding box center [314, 224] width 120 height 11
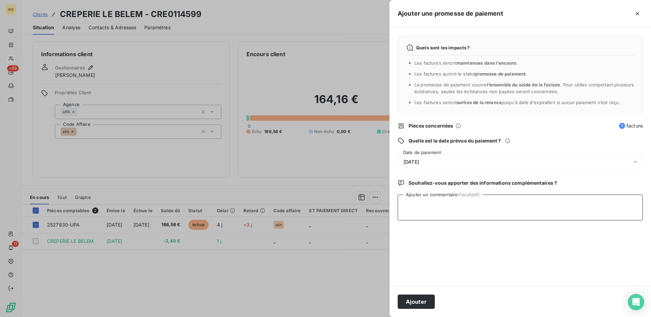
click at [431, 207] on textarea "Ajouter un commentaire (facultatif)" at bounding box center [520, 208] width 245 height 26
type textarea "CHQ UPA"
click at [430, 166] on div "17/09/2025" at bounding box center [520, 161] width 245 height 19
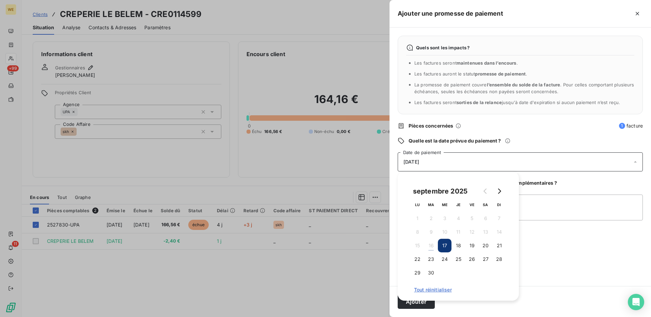
drag, startPoint x: 487, startPoint y: 261, endPoint x: 491, endPoint y: 266, distance: 6.8
click at [486, 261] on button "27" at bounding box center [486, 260] width 14 height 14
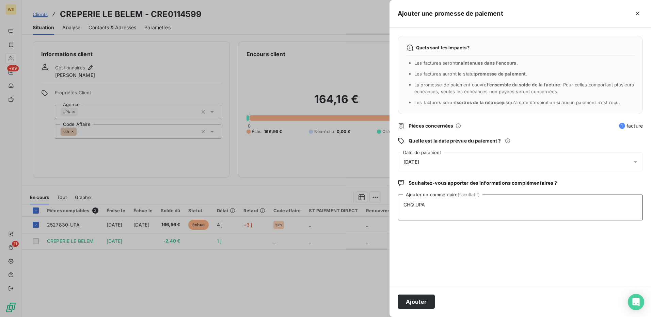
click at [554, 215] on textarea "CHQ UPA" at bounding box center [520, 208] width 245 height 26
click at [424, 304] on button "Ajouter" at bounding box center [416, 302] width 37 height 14
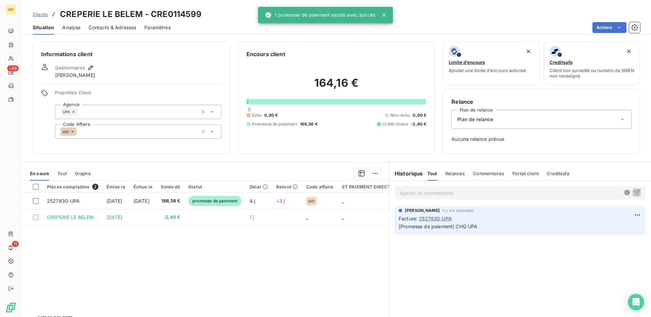
click at [104, 29] on span "Contacts & Adresses" at bounding box center [112, 27] width 48 height 7
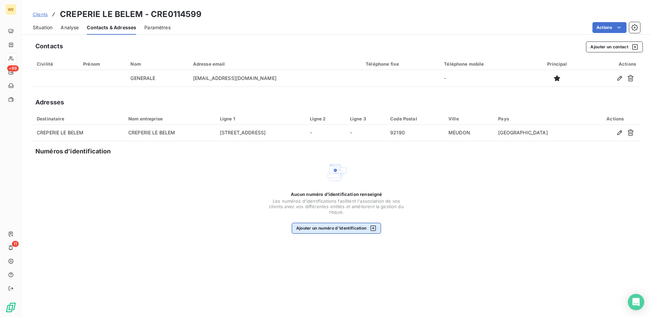
click at [339, 228] on button "Ajouter un numéro d’identification" at bounding box center [337, 228] width 90 height 11
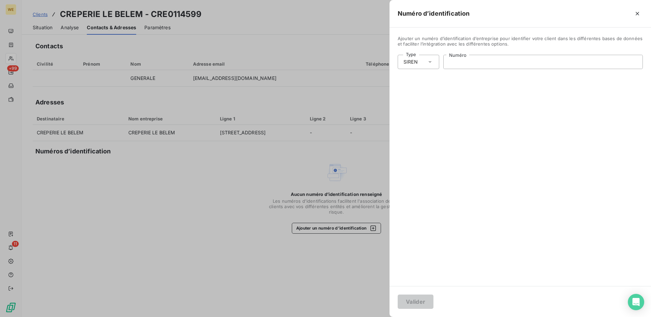
click at [459, 63] on input "Numéro" at bounding box center [542, 62] width 199 height 14
paste input "793 168 881"
type input "793 168 881"
click at [406, 304] on button "Valider" at bounding box center [416, 302] width 36 height 14
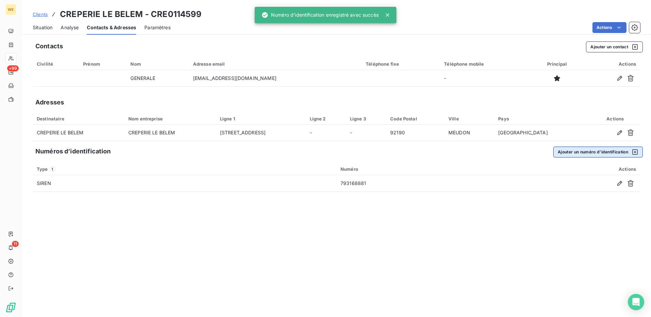
click at [635, 151] on icon "button" at bounding box center [634, 152] width 7 height 7
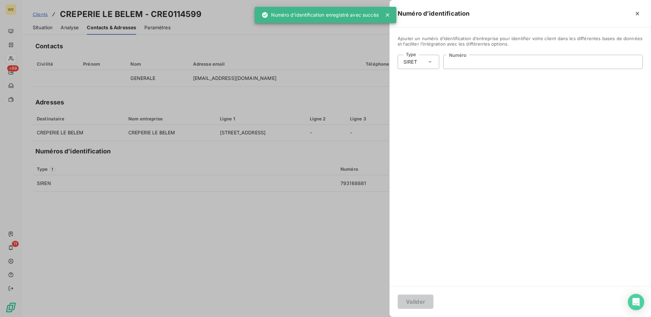
click at [469, 61] on input "Numéro" at bounding box center [542, 62] width 199 height 14
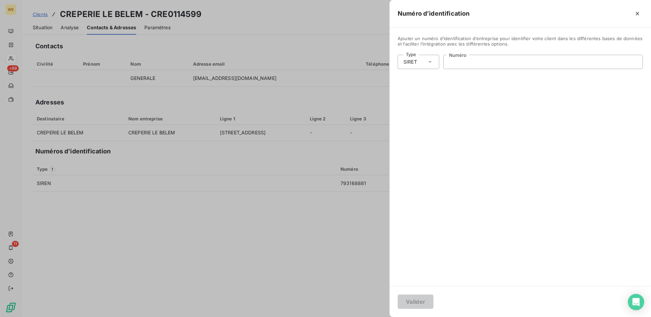
paste input "793 168 881 00019"
type input "793 168 881 00019"
click at [407, 307] on button "Valider" at bounding box center [416, 302] width 36 height 14
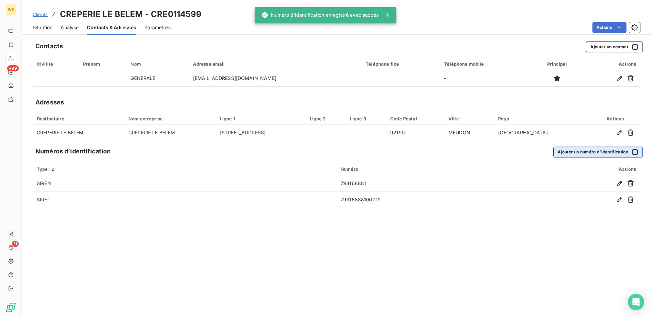
click at [635, 153] on icon "button" at bounding box center [634, 152] width 7 height 7
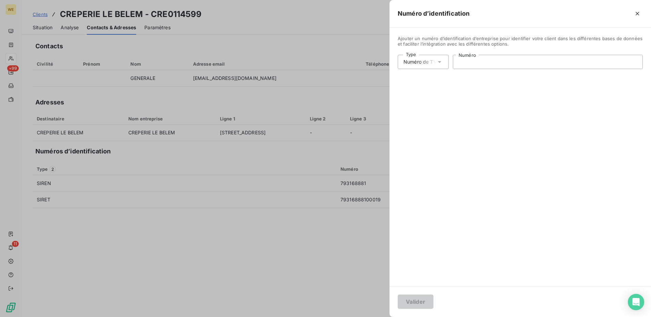
click at [475, 61] on input "Numéro" at bounding box center [547, 62] width 189 height 14
paste input "FR43793168881"
type input "FR43793168881"
click at [411, 305] on button "Valider" at bounding box center [416, 302] width 36 height 14
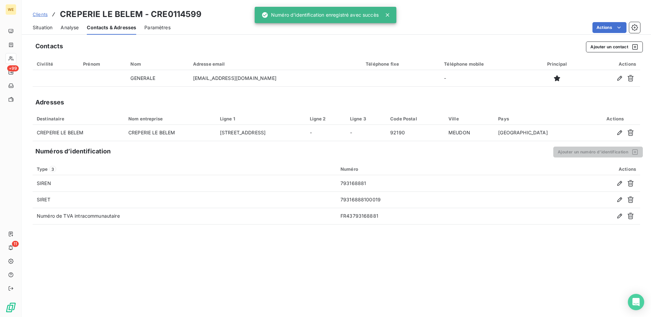
click at [204, 257] on div "Contacts Ajouter un contact Civilité Prénom Nom Adresse email Téléphone fixe Té…" at bounding box center [336, 177] width 629 height 280
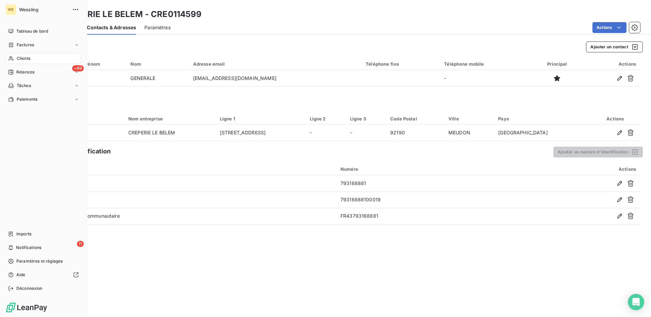
click at [23, 59] on span "Clients" at bounding box center [24, 58] width 14 height 6
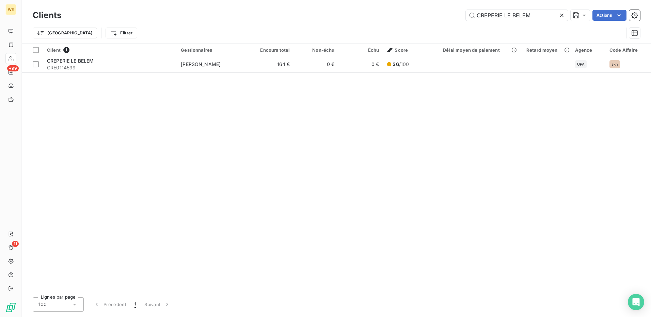
drag, startPoint x: 563, startPoint y: 16, endPoint x: 529, endPoint y: 22, distance: 34.5
click at [563, 16] on icon at bounding box center [561, 15] width 7 height 7
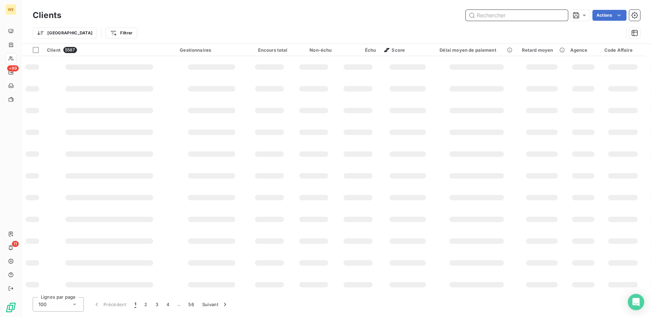
click at [478, 15] on input "text" at bounding box center [517, 15] width 102 height 11
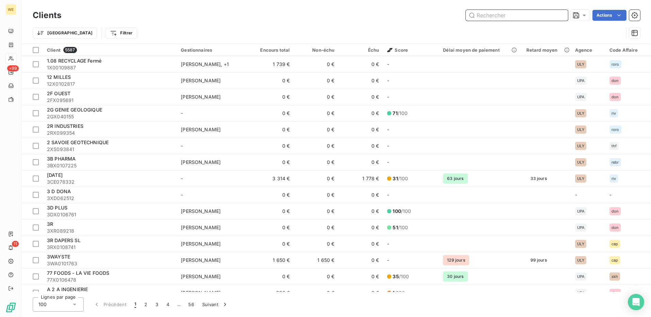
paste input "TSB0114695"
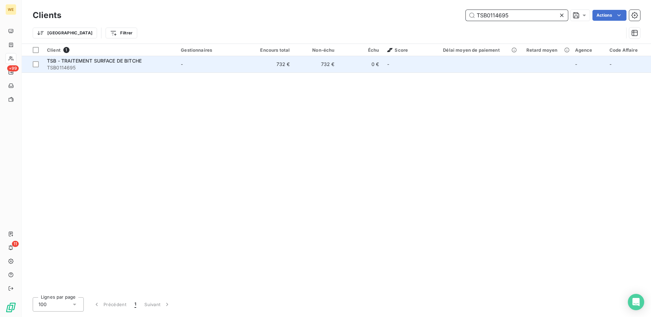
type input "TSB0114695"
click at [73, 65] on span "TSB0114695" at bounding box center [110, 67] width 126 height 7
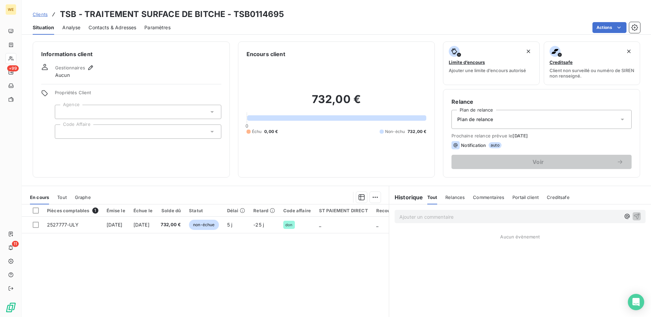
click at [82, 133] on div at bounding box center [138, 132] width 166 height 14
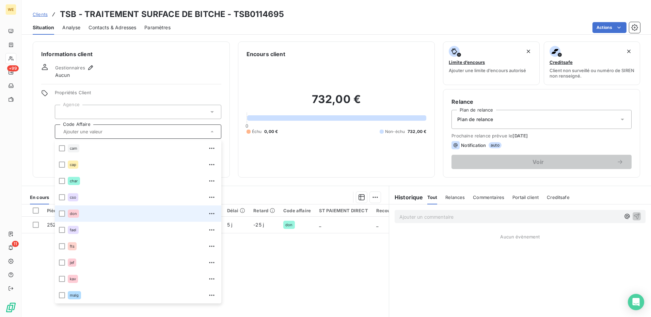
click at [68, 210] on div "don" at bounding box center [73, 214] width 11 height 8
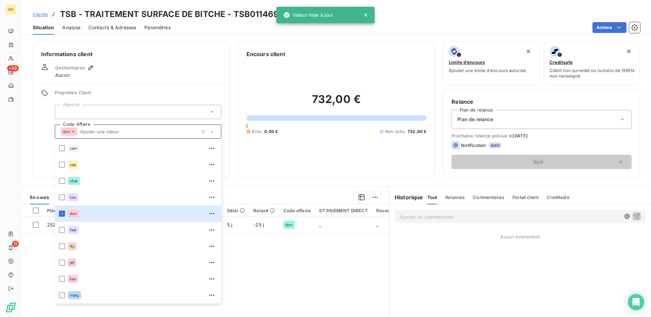
click at [99, 108] on div at bounding box center [138, 112] width 166 height 14
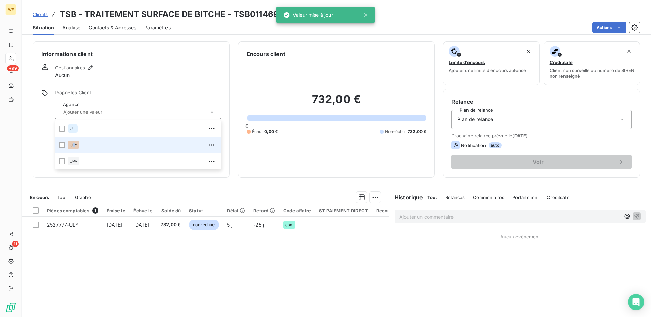
click at [74, 146] on span "ULY" at bounding box center [73, 145] width 7 height 4
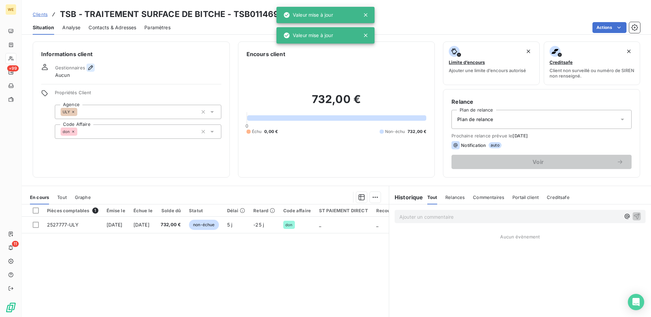
drag, startPoint x: 74, startPoint y: 146, endPoint x: 91, endPoint y: 68, distance: 80.1
click at [91, 68] on icon "button" at bounding box center [90, 67] width 7 height 7
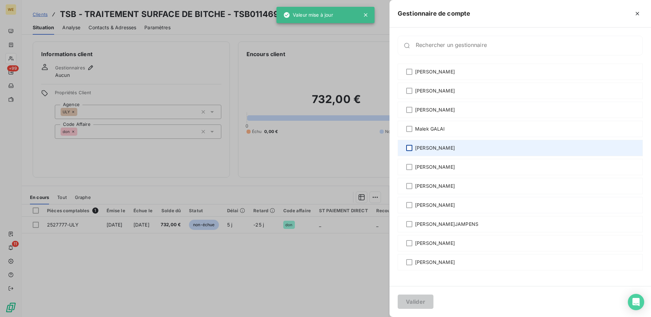
click at [410, 148] on div "[PERSON_NAME]" at bounding box center [520, 148] width 245 height 16
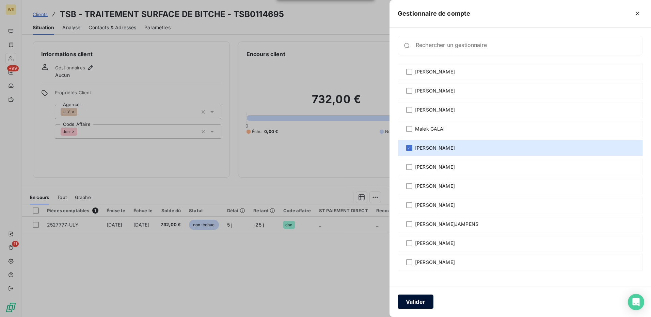
click at [421, 303] on button "Valider" at bounding box center [416, 302] width 36 height 14
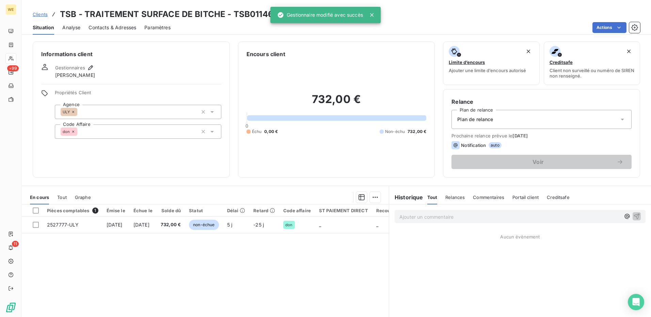
click at [113, 29] on span "Contacts & Adresses" at bounding box center [112, 27] width 48 height 7
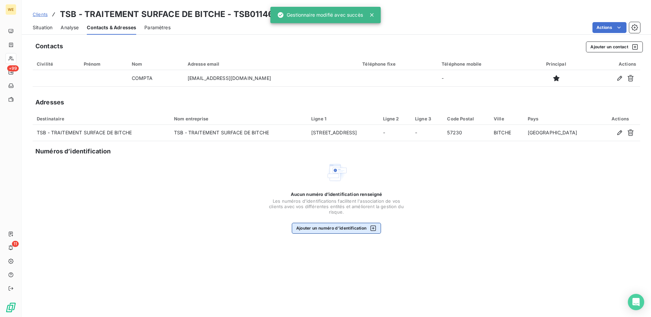
click at [358, 228] on button "Ajouter un numéro d’identification" at bounding box center [337, 228] width 90 height 11
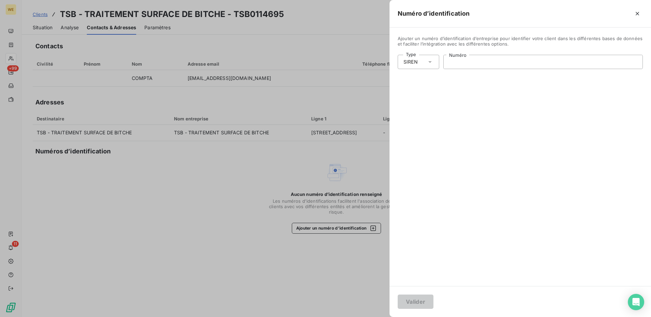
click at [466, 62] on input "Numéro" at bounding box center [542, 62] width 199 height 14
paste input "491 416 913"
type input "491 416 913"
click at [413, 300] on button "Valider" at bounding box center [416, 302] width 36 height 14
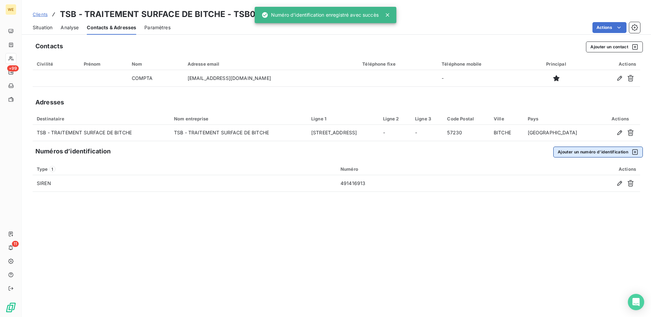
click at [591, 152] on button "Ajouter un numéro d’identification" at bounding box center [598, 152] width 90 height 11
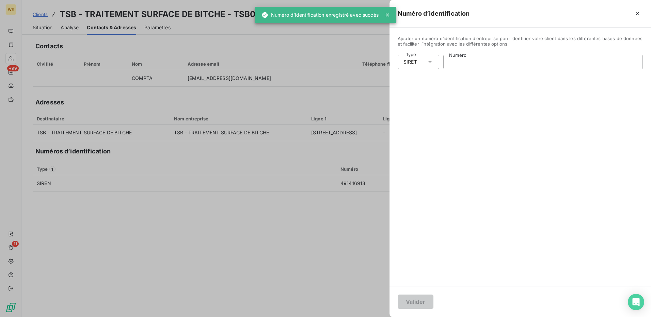
click at [461, 66] on input "Numéro" at bounding box center [542, 62] width 199 height 14
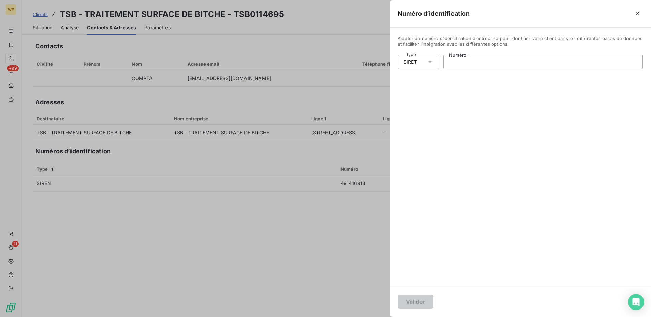
paste input "491 416 913 00011"
type input "491 416 913 00011"
click at [426, 304] on button "Valider" at bounding box center [416, 302] width 36 height 14
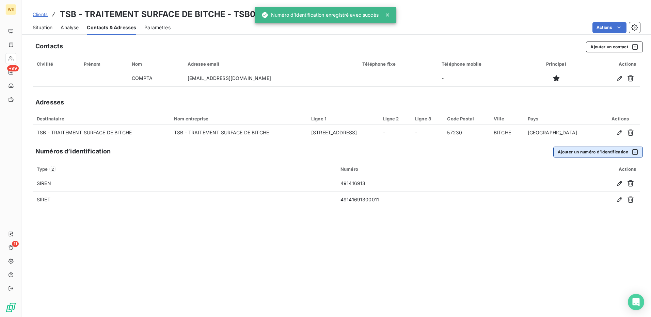
click at [566, 151] on button "Ajouter un numéro d’identification" at bounding box center [598, 152] width 90 height 11
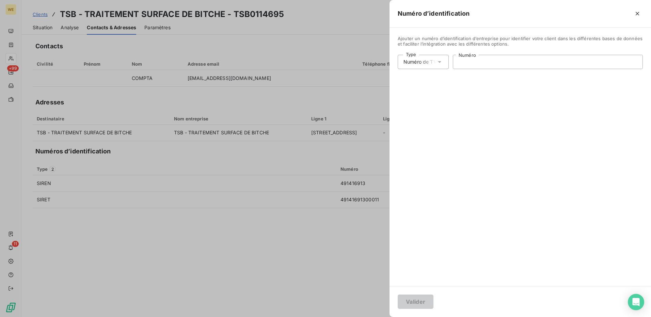
click at [464, 66] on input "Numéro" at bounding box center [547, 62] width 189 height 14
paste input "FR34491416913"
type input "FR34491416913"
click at [425, 304] on button "Valider" at bounding box center [416, 302] width 36 height 14
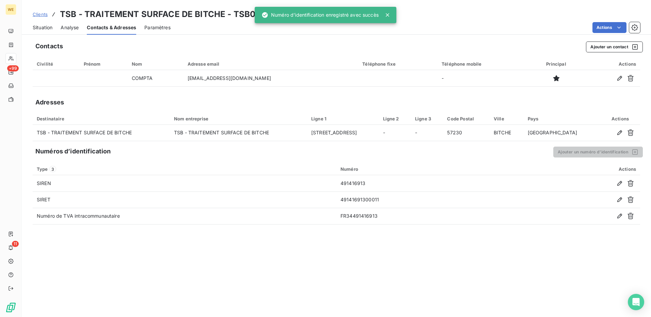
drag, startPoint x: 181, startPoint y: 253, endPoint x: 162, endPoint y: 232, distance: 28.2
click at [179, 251] on div "Contacts Ajouter un contact Civilité Prénom Nom Adresse email Téléphone fixe Té…" at bounding box center [336, 177] width 629 height 280
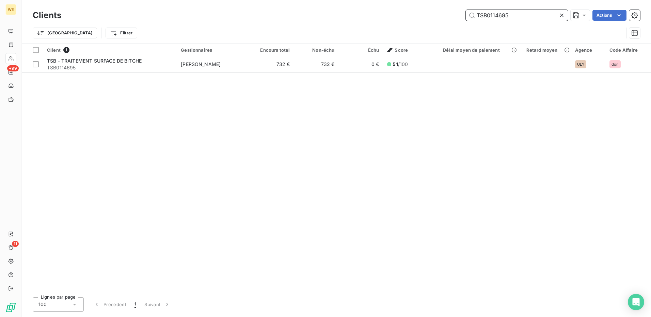
click at [528, 12] on input "TSB0114695" at bounding box center [517, 15] width 102 height 11
paste input "CON0113342"
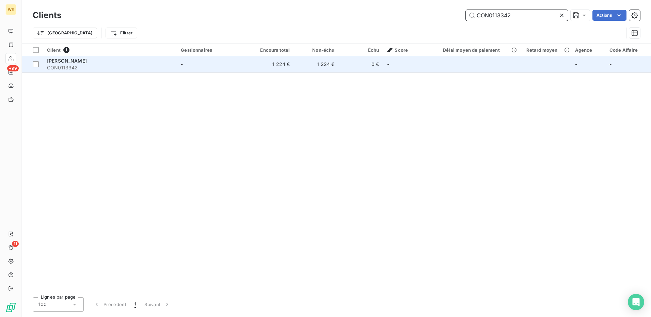
type input "CON0113342"
click at [123, 66] on span "CON0113342" at bounding box center [110, 67] width 126 height 7
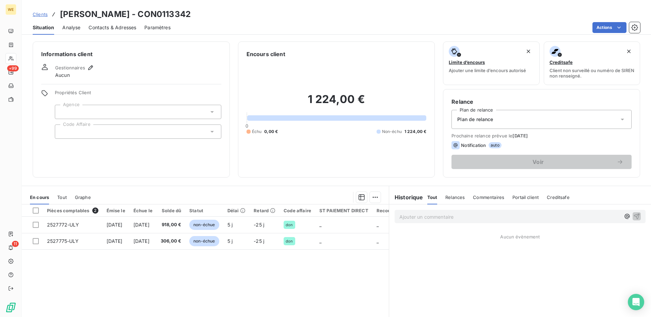
click at [88, 133] on div at bounding box center [138, 132] width 166 height 14
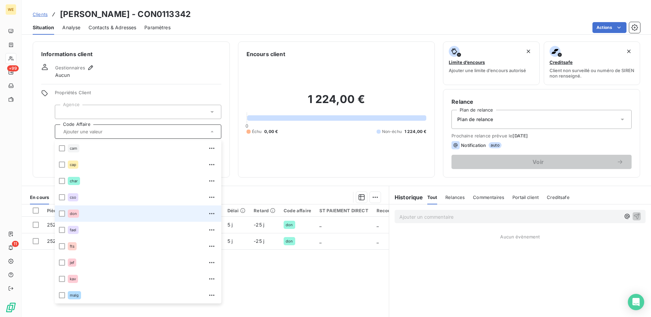
click at [80, 212] on div "don" at bounding box center [142, 213] width 149 height 11
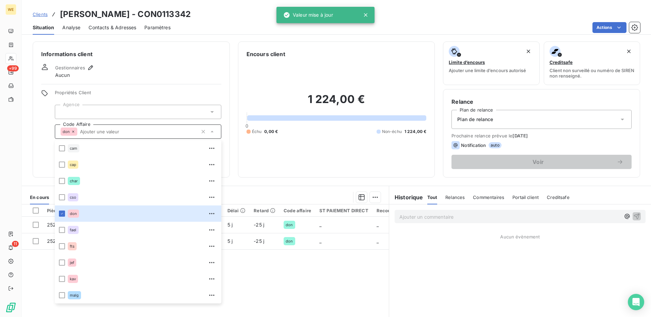
click at [87, 110] on div at bounding box center [138, 112] width 166 height 14
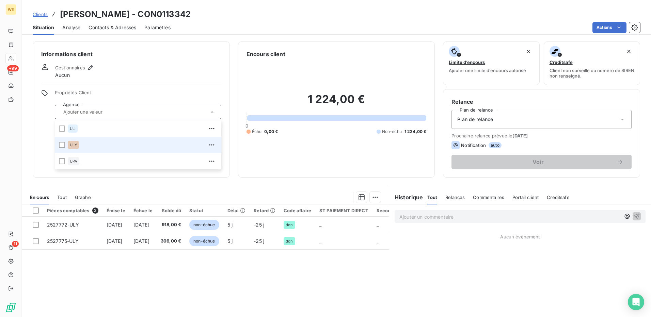
click at [76, 148] on div "ULY" at bounding box center [73, 145] width 11 height 8
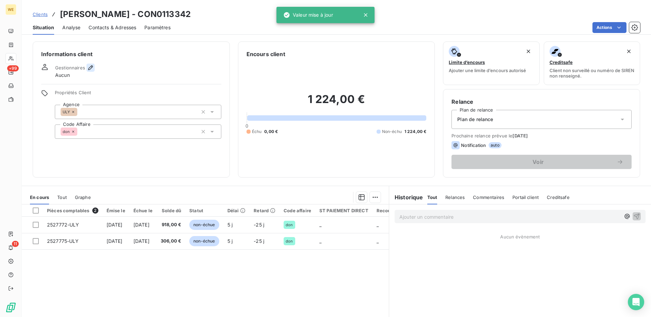
click at [93, 66] on icon "button" at bounding box center [90, 67] width 7 height 7
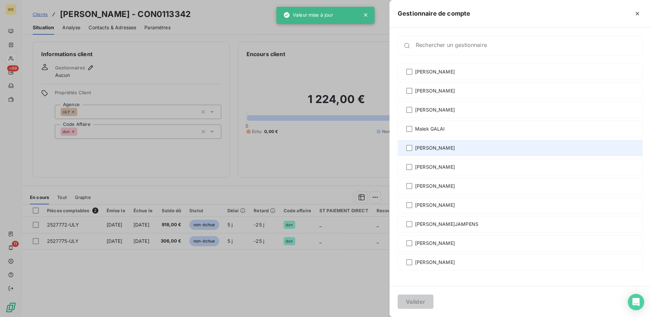
click at [426, 147] on span "[PERSON_NAME]" at bounding box center [435, 148] width 40 height 7
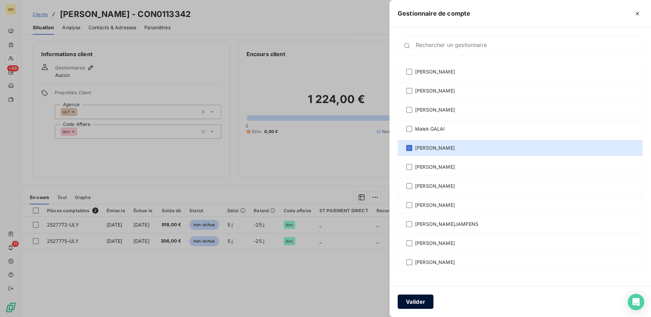
click at [419, 301] on button "Valider" at bounding box center [416, 302] width 36 height 14
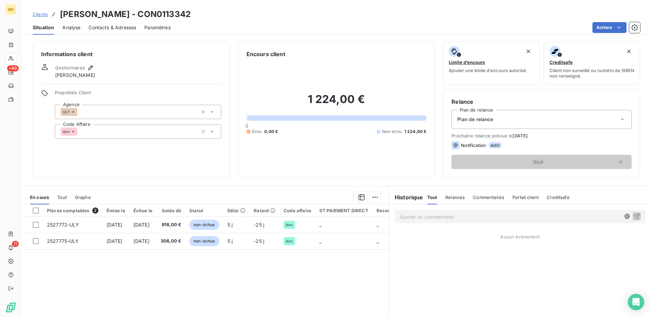
click at [108, 27] on span "Contacts & Adresses" at bounding box center [112, 27] width 48 height 7
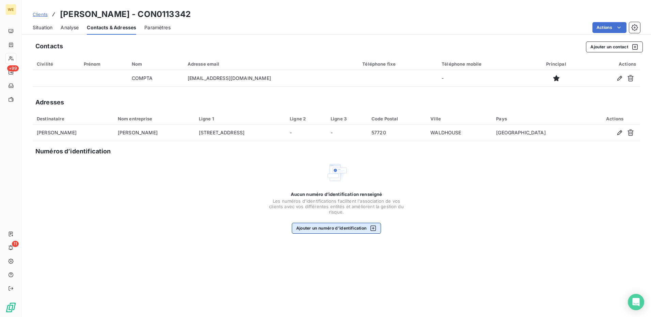
click at [324, 230] on button "Ajouter un numéro d’identification" at bounding box center [337, 228] width 90 height 11
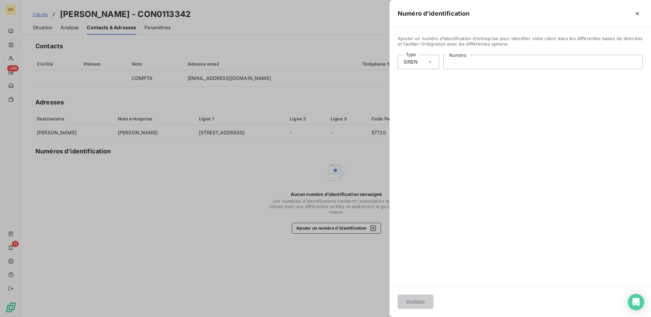
click at [454, 61] on input "Numéro" at bounding box center [542, 62] width 199 height 14
paste input "330 825 266"
type input "330 825 266"
click at [411, 303] on button "Valider" at bounding box center [416, 302] width 36 height 14
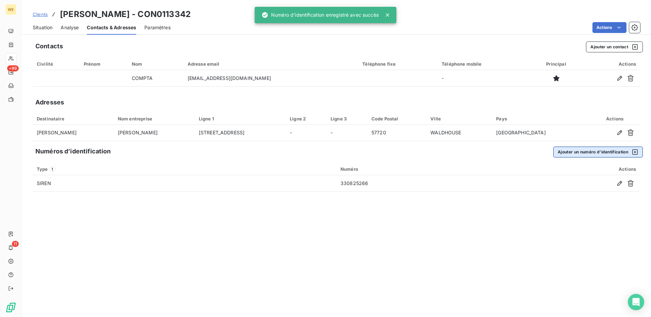
click at [561, 153] on button "Ajouter un numéro d’identification" at bounding box center [598, 152] width 90 height 11
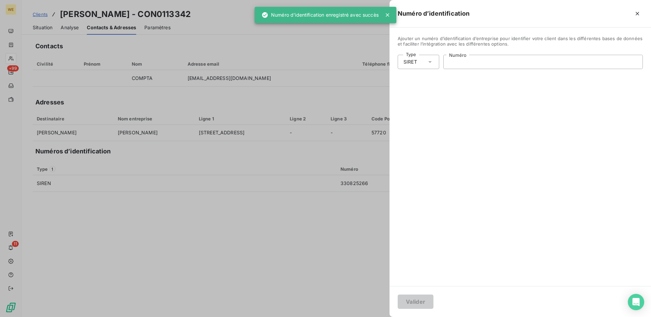
click at [466, 60] on input "Numéro" at bounding box center [542, 62] width 199 height 14
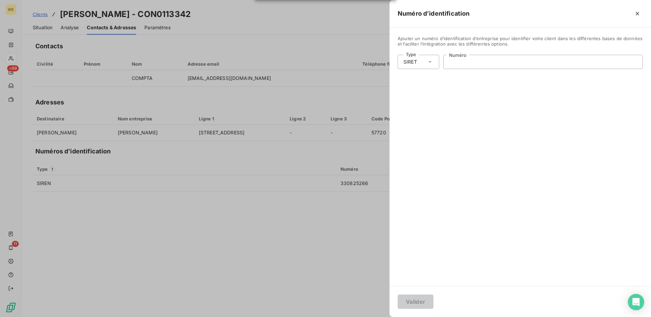
paste input "330 825 266 00019"
type input "330 825 266 00019"
click at [413, 300] on button "Valider" at bounding box center [416, 302] width 36 height 14
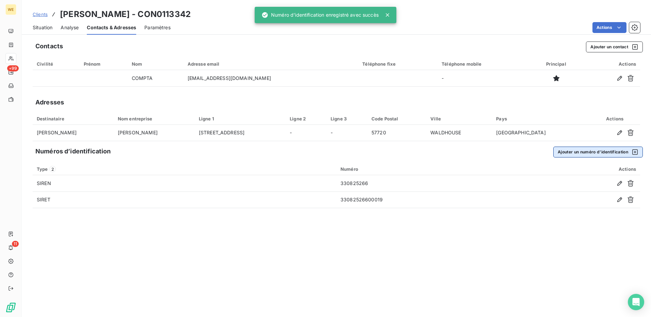
click at [594, 154] on button "Ajouter un numéro d’identification" at bounding box center [598, 152] width 90 height 11
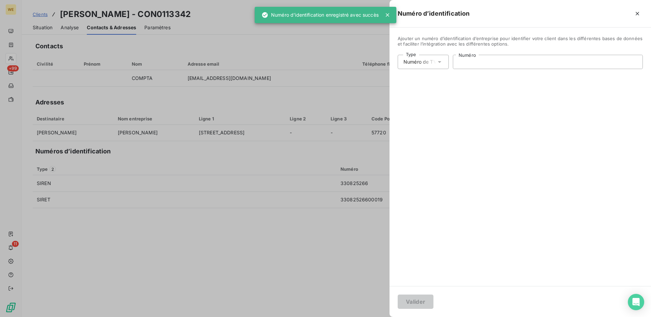
click at [467, 57] on input "Numéro" at bounding box center [547, 62] width 189 height 14
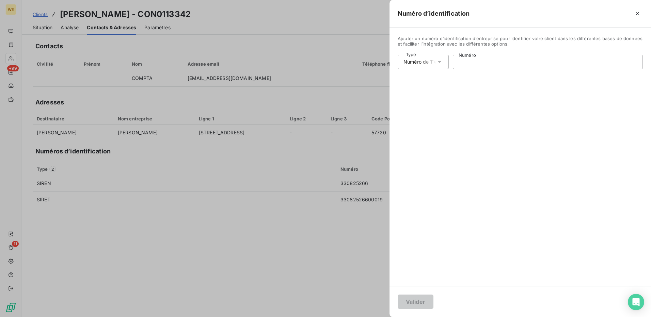
paste input "FR37330825266"
type input "FR37330825266"
click at [416, 302] on button "Valider" at bounding box center [416, 302] width 36 height 14
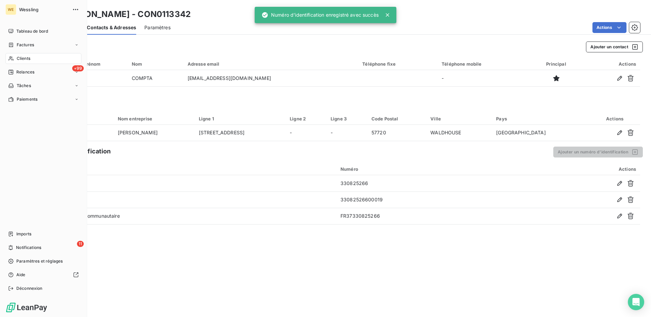
click at [26, 59] on span "Clients" at bounding box center [24, 58] width 14 height 6
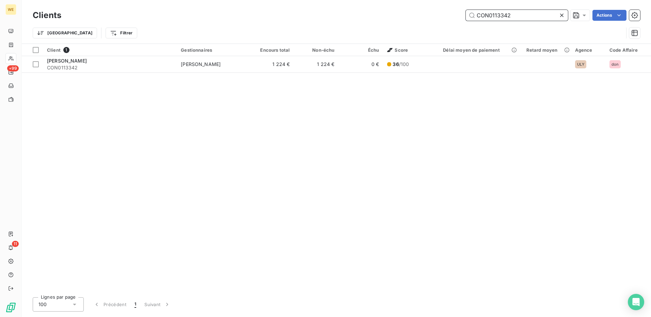
click at [479, 16] on input "CON0113342" at bounding box center [517, 15] width 102 height 11
paste input "EM045571"
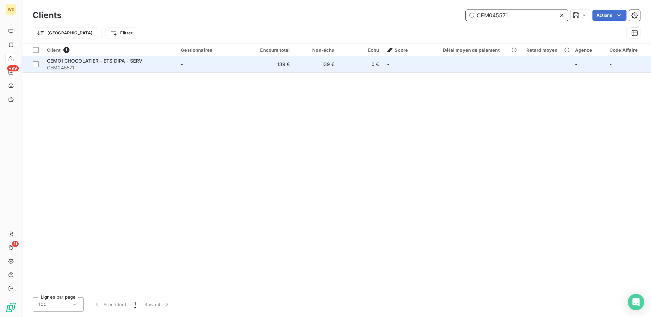
type input "CEM045571"
click at [77, 66] on span "CEM045571" at bounding box center [110, 67] width 126 height 7
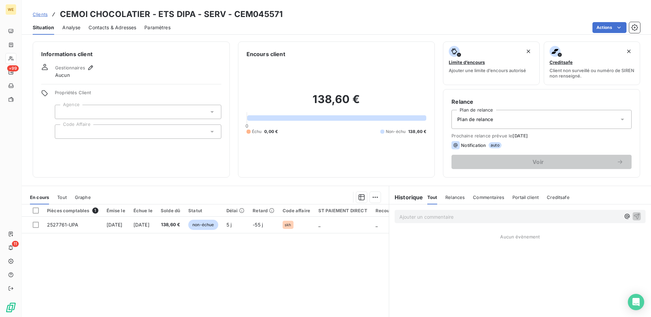
click at [90, 129] on div at bounding box center [138, 132] width 166 height 14
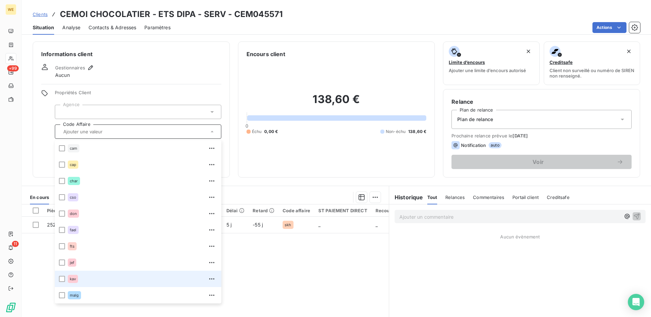
scroll to position [180, 0]
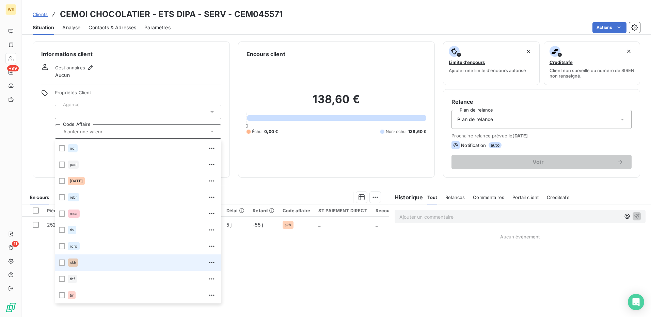
click at [71, 263] on span "skh" at bounding box center [73, 263] width 6 height 4
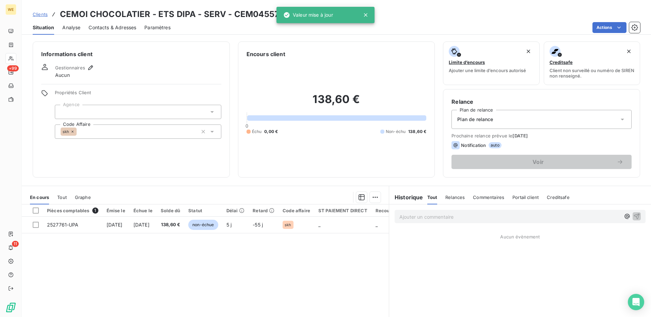
click at [94, 111] on div at bounding box center [138, 112] width 166 height 14
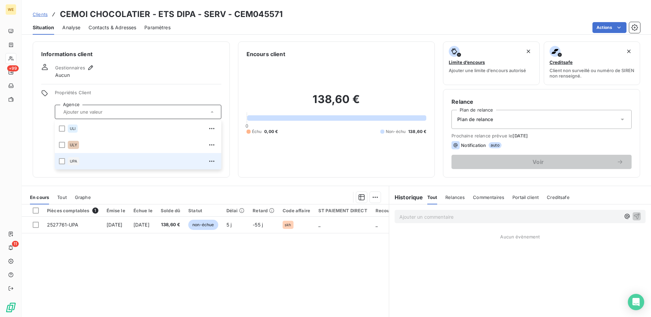
click at [77, 162] on span "UPA" at bounding box center [73, 161] width 7 height 4
click at [88, 65] on icon "button" at bounding box center [90, 67] width 7 height 7
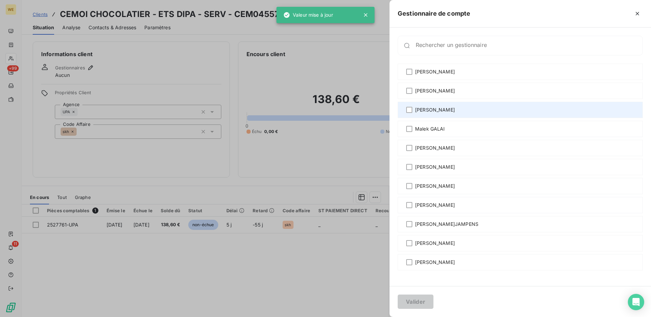
click at [435, 109] on span "[PERSON_NAME]" at bounding box center [435, 110] width 40 height 7
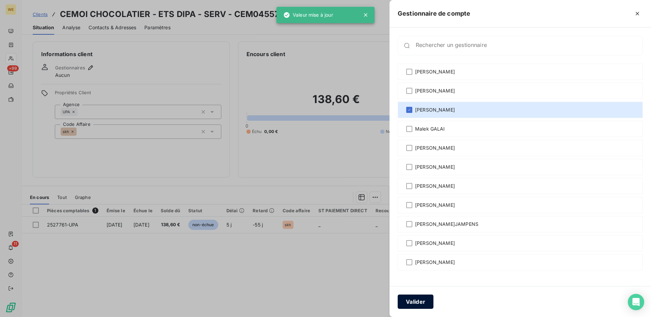
click at [418, 306] on button "Valider" at bounding box center [416, 302] width 36 height 14
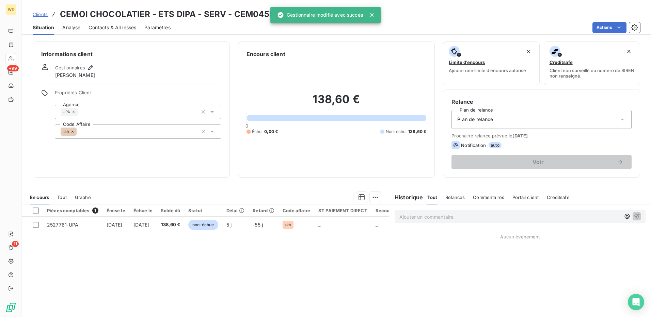
click at [115, 30] on span "Contacts & Adresses" at bounding box center [112, 27] width 48 height 7
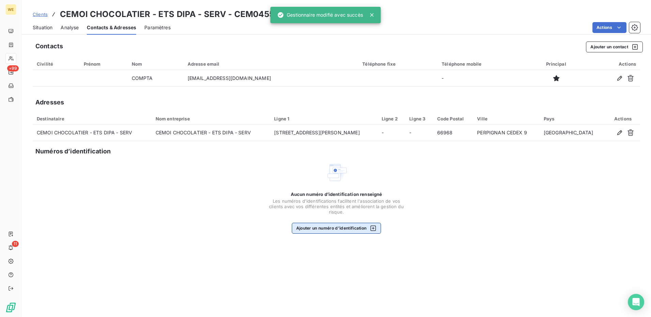
click at [346, 226] on button "Ajouter un numéro d’identification" at bounding box center [337, 228] width 90 height 11
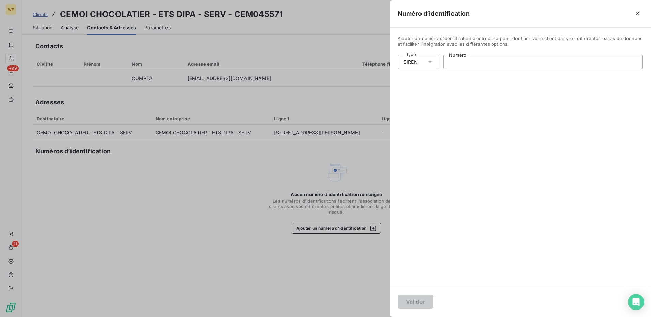
click at [470, 65] on input "Numéro" at bounding box center [542, 62] width 199 height 14
paste input "564 202 166"
type input "564 202 166"
click at [408, 303] on button "Valider" at bounding box center [416, 302] width 36 height 14
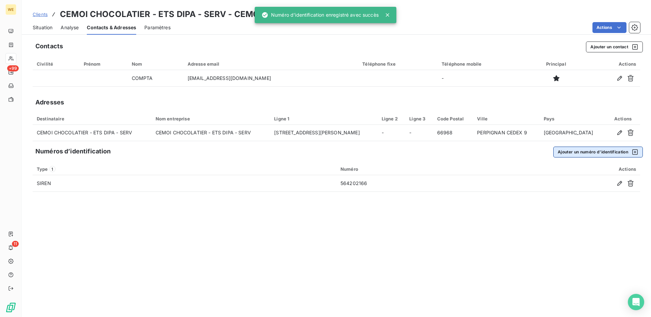
click at [571, 153] on button "Ajouter un numéro d’identification" at bounding box center [598, 152] width 90 height 11
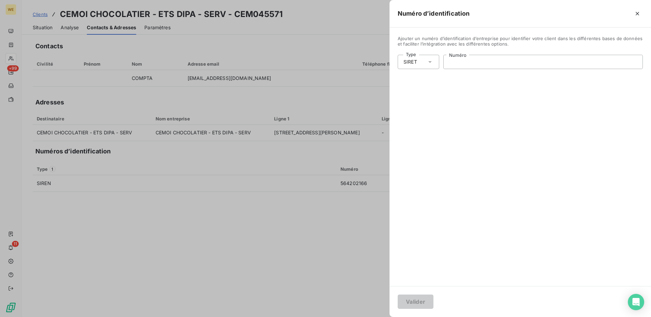
click at [455, 64] on input "Numéro" at bounding box center [542, 62] width 199 height 14
paste input "564 202 166 00018"
type input "564 202 166 00018"
click at [417, 304] on button "Valider" at bounding box center [416, 302] width 36 height 14
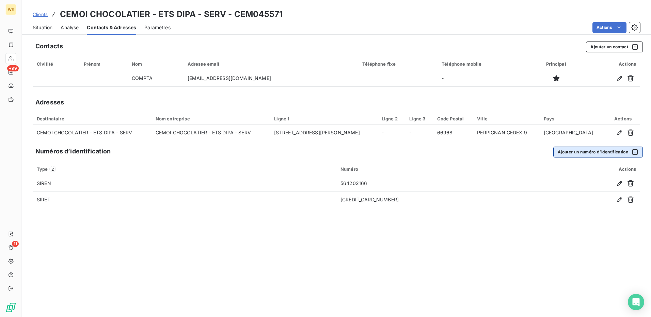
click at [584, 151] on button "Ajouter un numéro d’identification" at bounding box center [598, 152] width 90 height 11
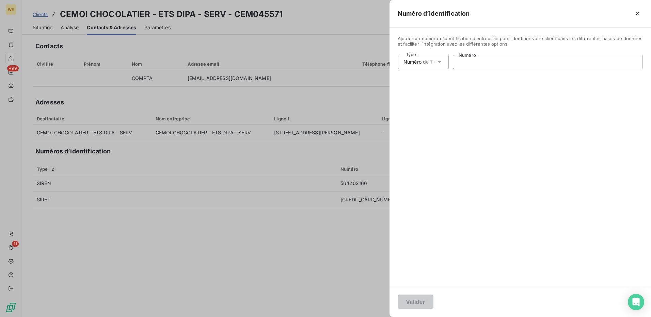
click at [467, 63] on input "Numéro" at bounding box center [547, 62] width 189 height 14
paste input "FR63564202166"
type input "FR63564202166"
click at [404, 300] on button "Valider" at bounding box center [416, 302] width 36 height 14
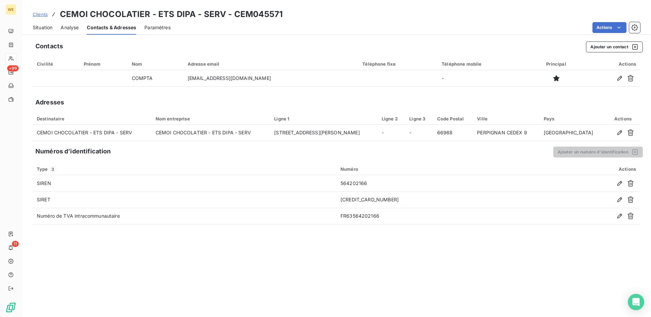
click at [75, 278] on div "Contacts Ajouter un contact Civilité Prénom Nom Adresse email Téléphone fixe Té…" at bounding box center [336, 177] width 629 height 280
drag, startPoint x: 38, startPoint y: 27, endPoint x: 40, endPoint y: 30, distance: 3.7
click at [37, 27] on span "Situation" at bounding box center [43, 27] width 20 height 7
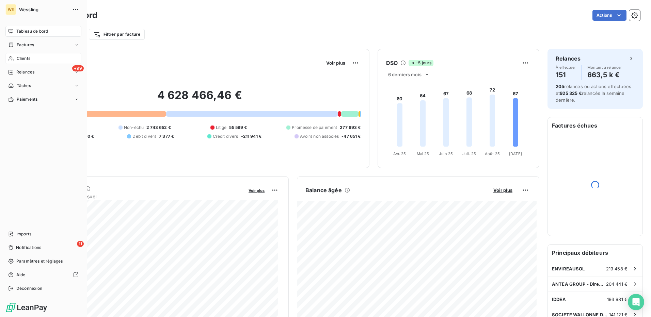
click at [17, 57] on span "Clients" at bounding box center [24, 58] width 14 height 6
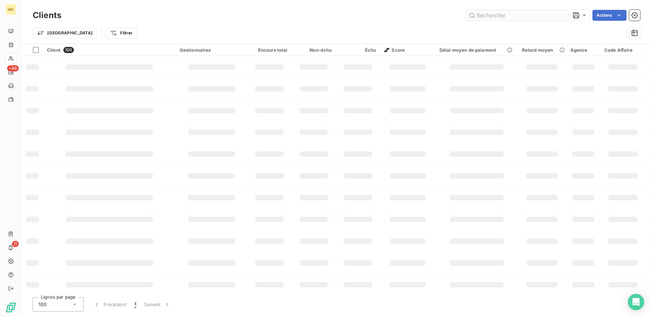
click at [480, 16] on input "text" at bounding box center [517, 15] width 102 height 11
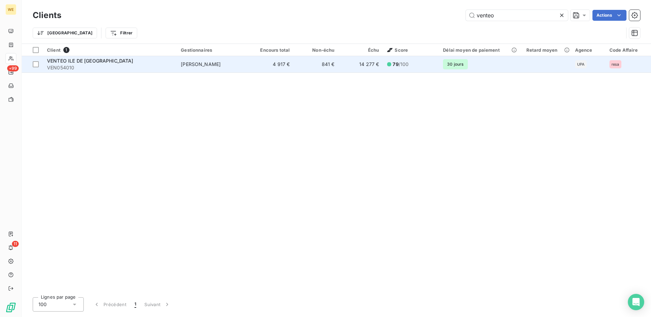
type input "venteo"
click at [356, 64] on td "14 277 €" at bounding box center [360, 64] width 45 height 16
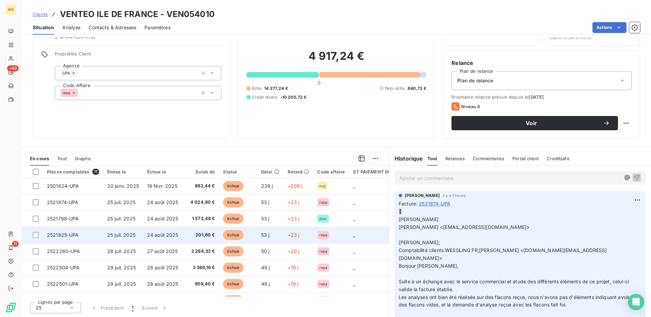
scroll to position [64, 0]
